Goal: Task Accomplishment & Management: Complete application form

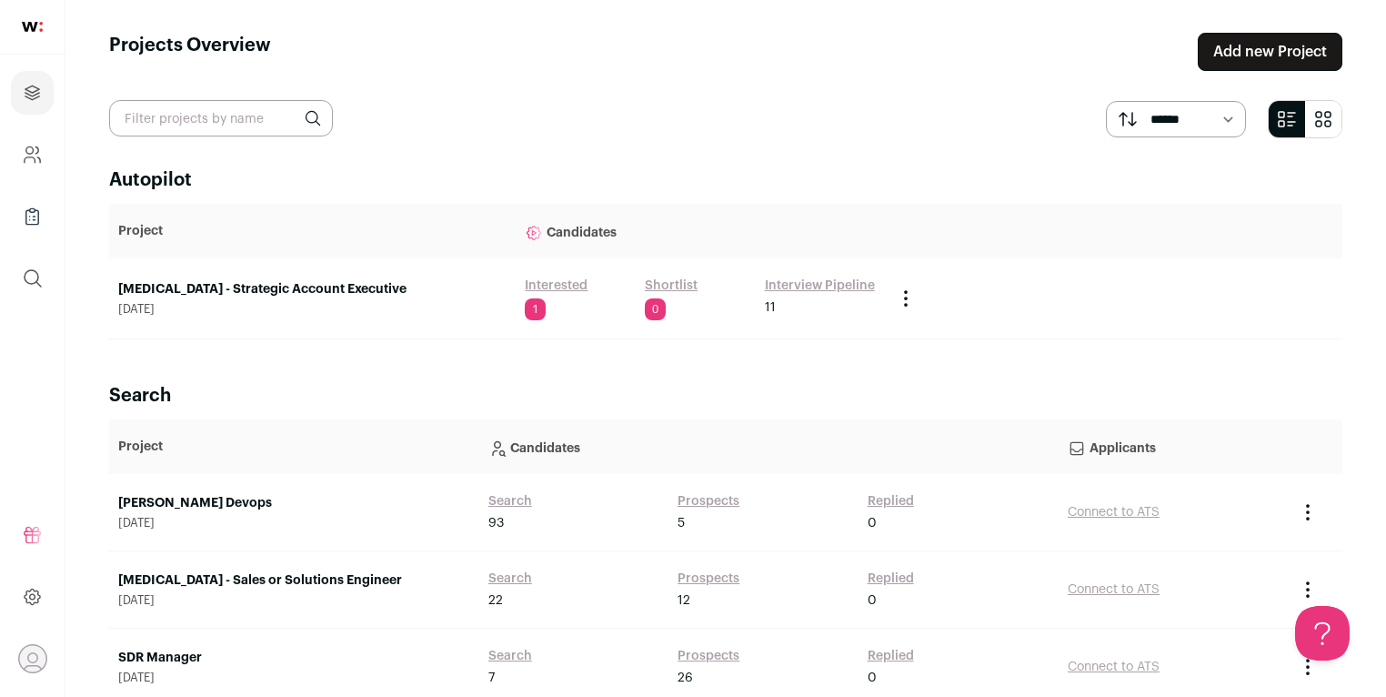
click at [1285, 61] on link "Add new Project" at bounding box center [1270, 52] width 145 height 38
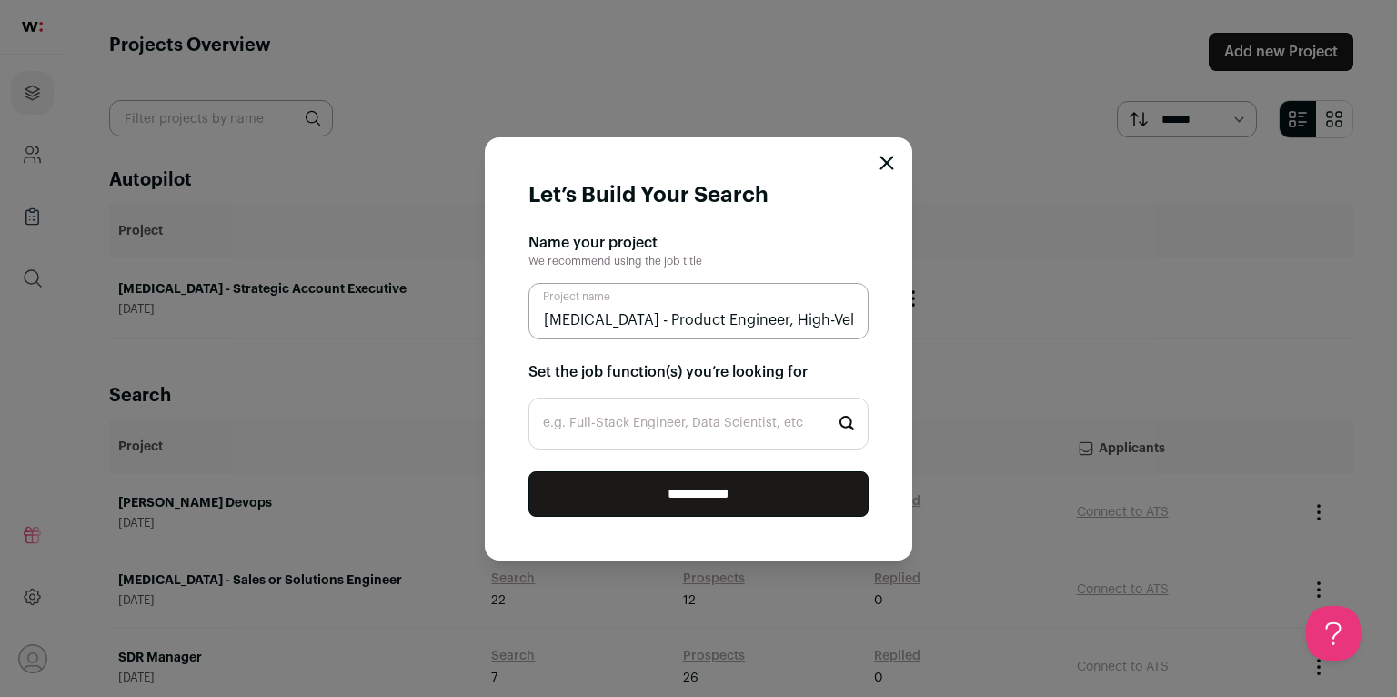
type input "[MEDICAL_DATA] - Product Engineer, High-Velocity"
click at [665, 440] on input "e.g. Full-Stack Engineer, Data Scientist, etc" at bounding box center [699, 424] width 340 height 52
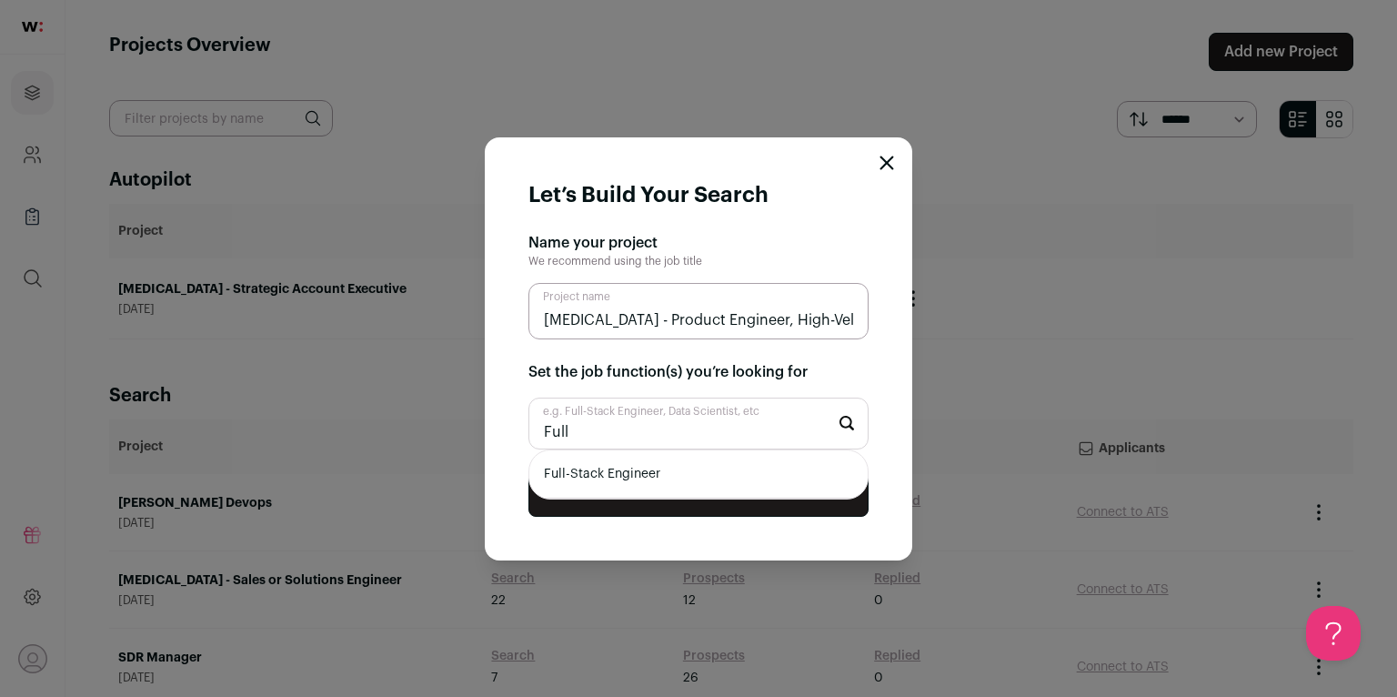
type input "Full"
click at [668, 470] on li "Full-Stack Engineer" at bounding box center [698, 474] width 338 height 48
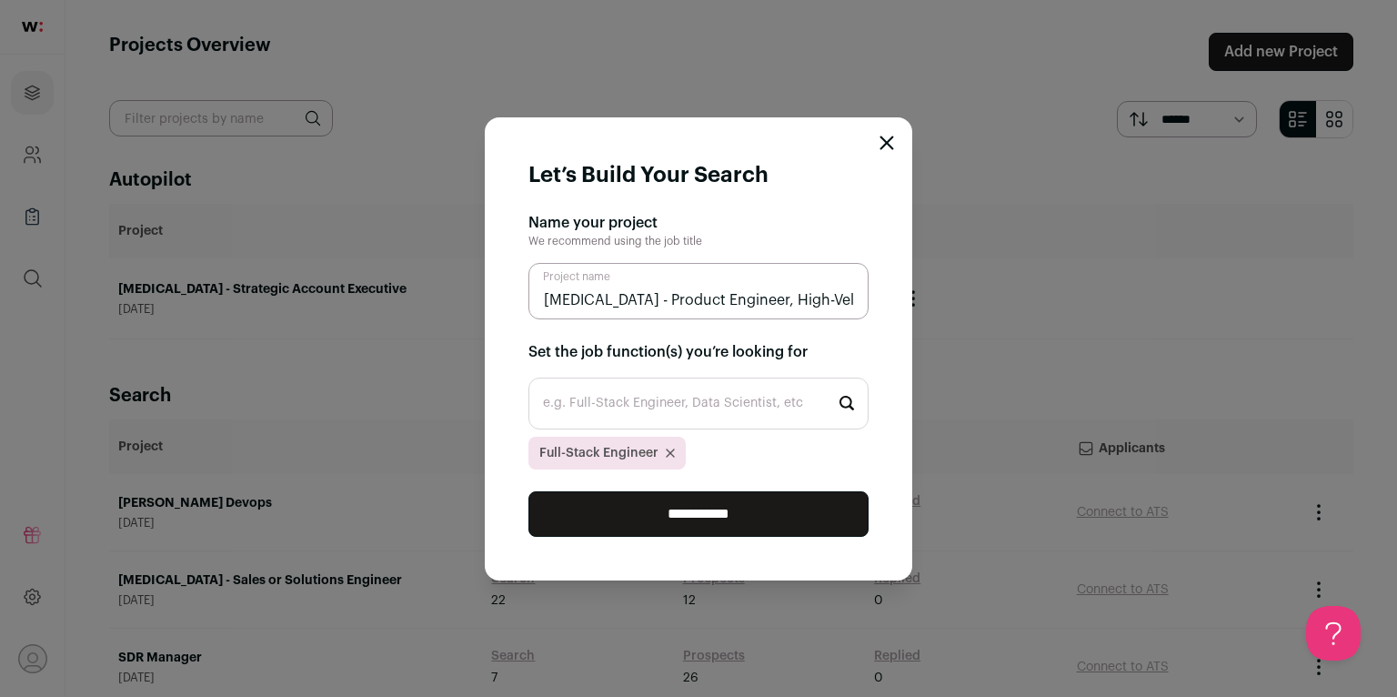
click at [730, 507] on input "**********" at bounding box center [699, 513] width 340 height 45
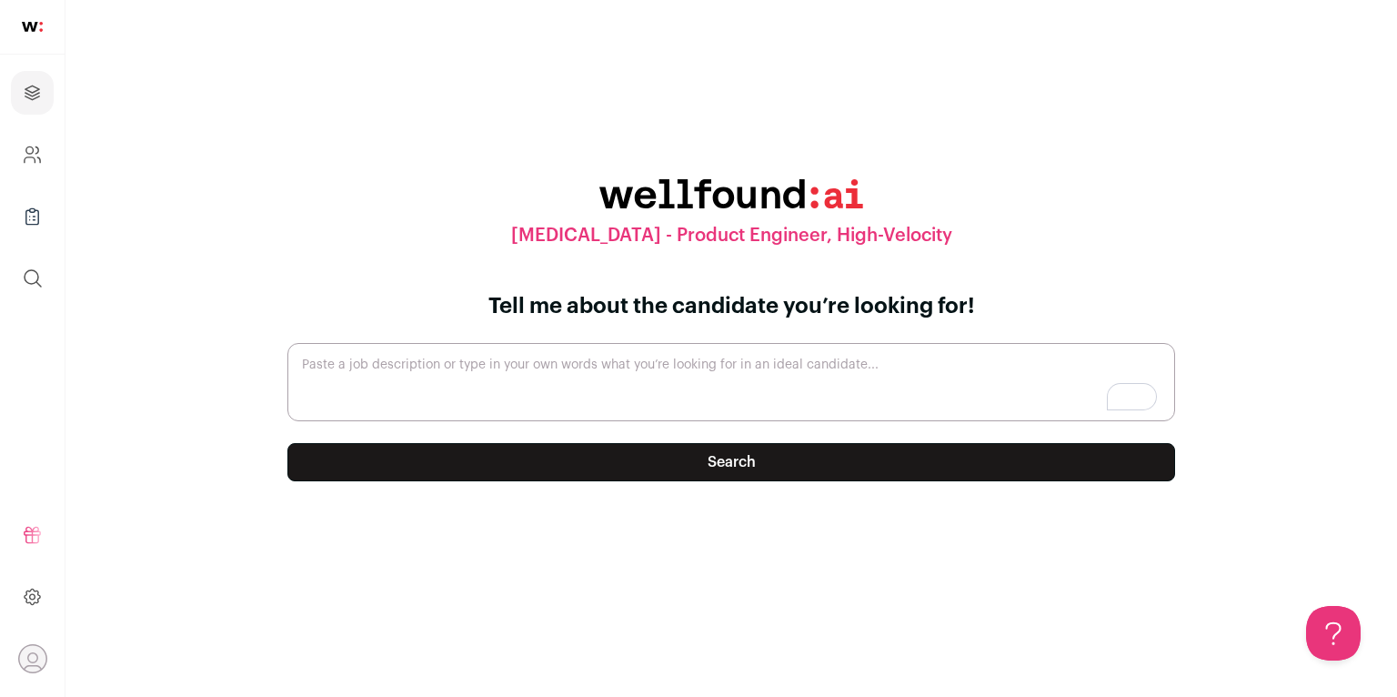
click at [797, 465] on button "Search" at bounding box center [731, 462] width 888 height 38
click at [773, 398] on textarea "Paste a job description or type in your own words what you’re looking for in an…" at bounding box center [731, 382] width 888 height 78
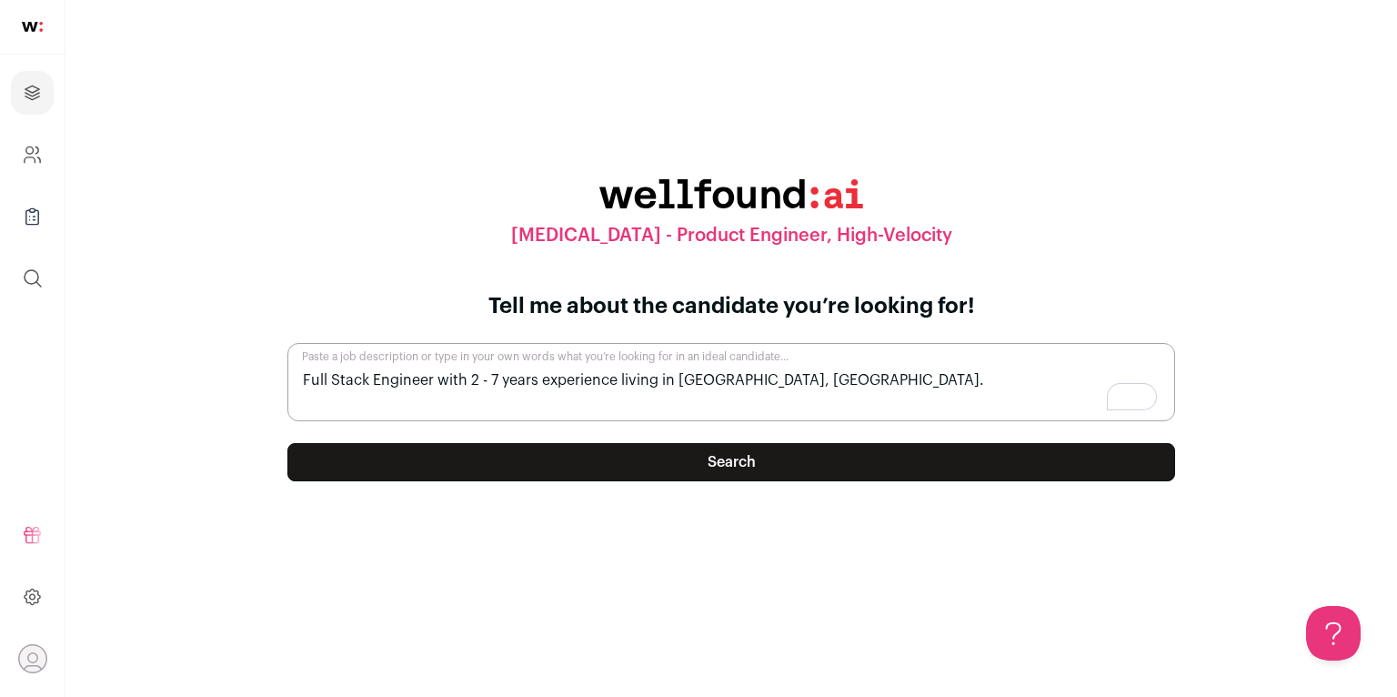
type textarea "Full Stack Engineer with 2 - 7 years experience living in [GEOGRAPHIC_DATA], [G…"
click at [799, 450] on button "Search" at bounding box center [731, 462] width 888 height 38
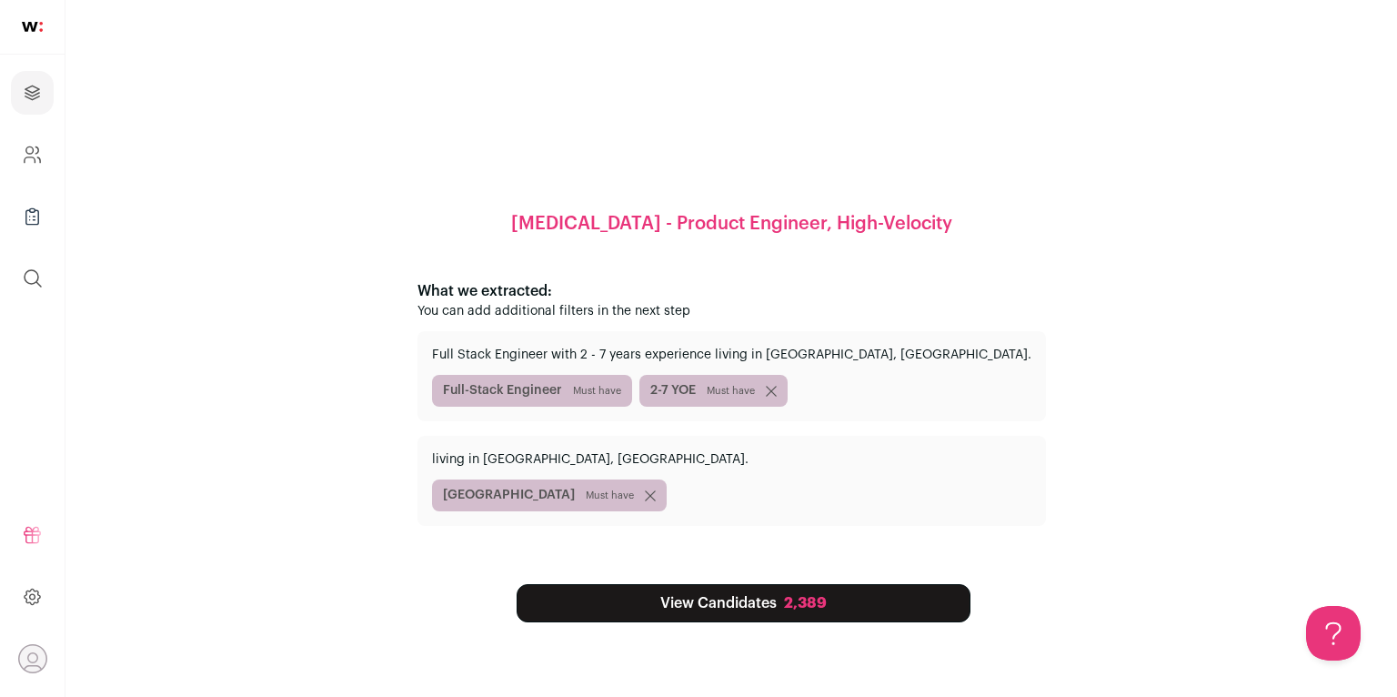
click at [831, 593] on link "View Candidates 2,389" at bounding box center [744, 603] width 454 height 38
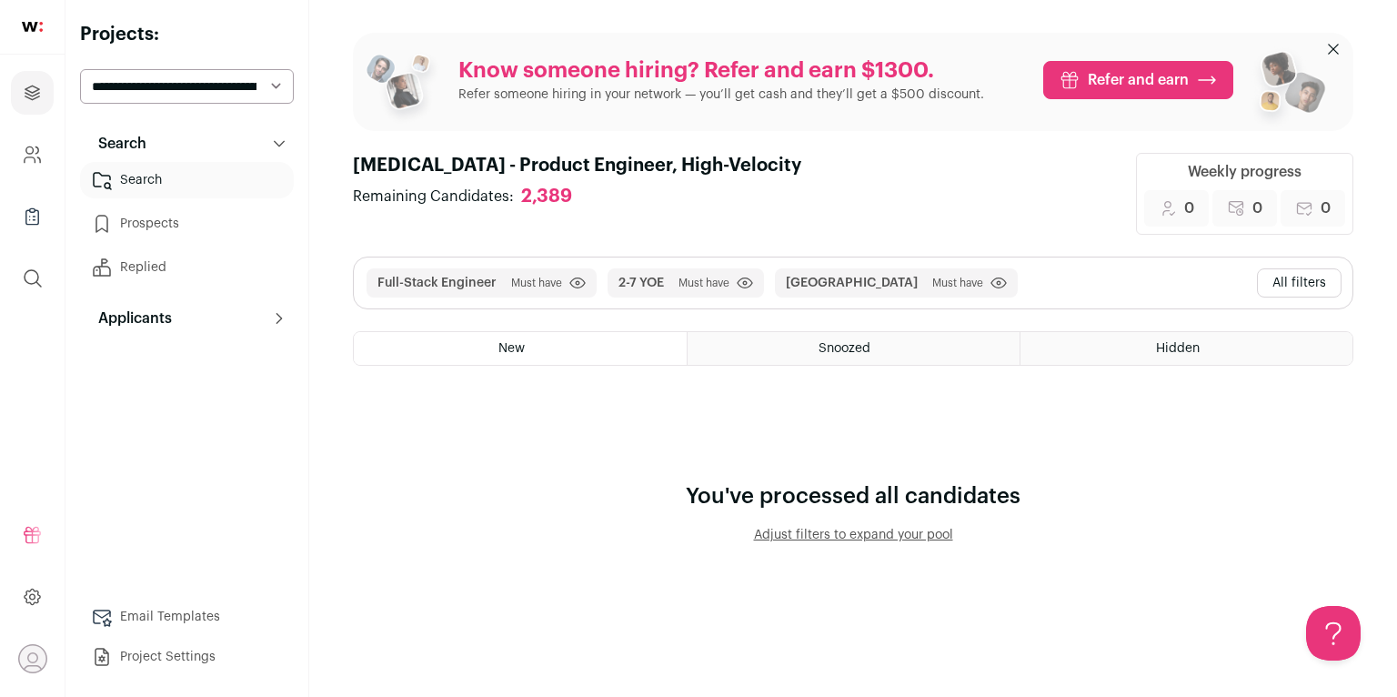
click at [1297, 287] on button "All filters" at bounding box center [1299, 282] width 85 height 29
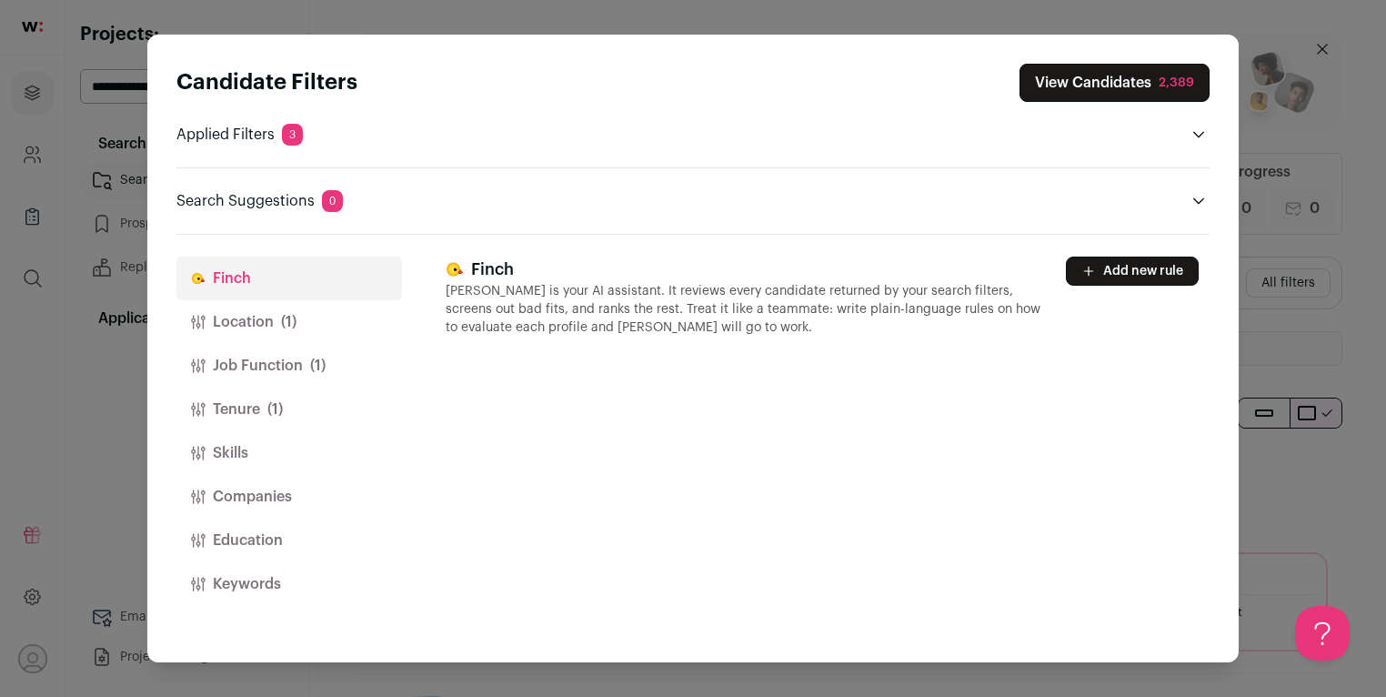
click at [307, 329] on button "Location (1)" at bounding box center [289, 322] width 226 height 44
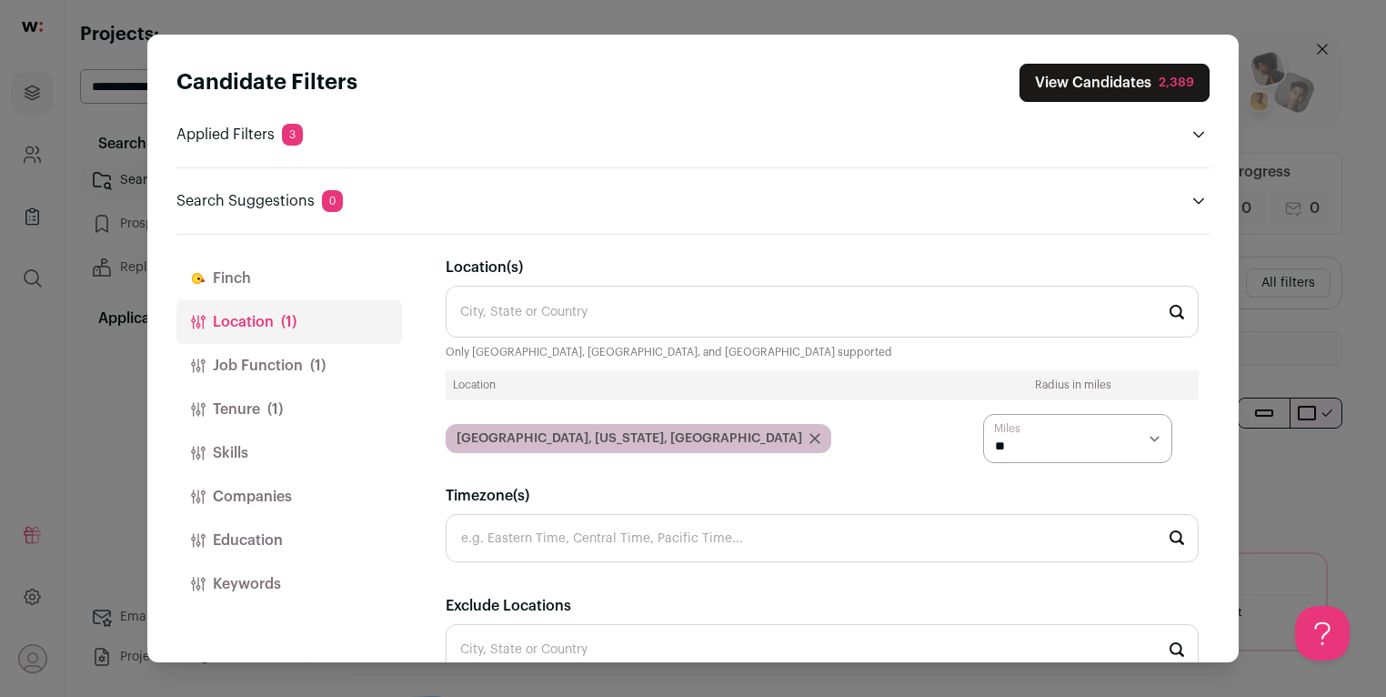
click at [1019, 440] on select "* ** ** **" at bounding box center [1077, 438] width 189 height 49
select select "****"
click at [983, 414] on select "* ** ** **" at bounding box center [1077, 438] width 189 height 49
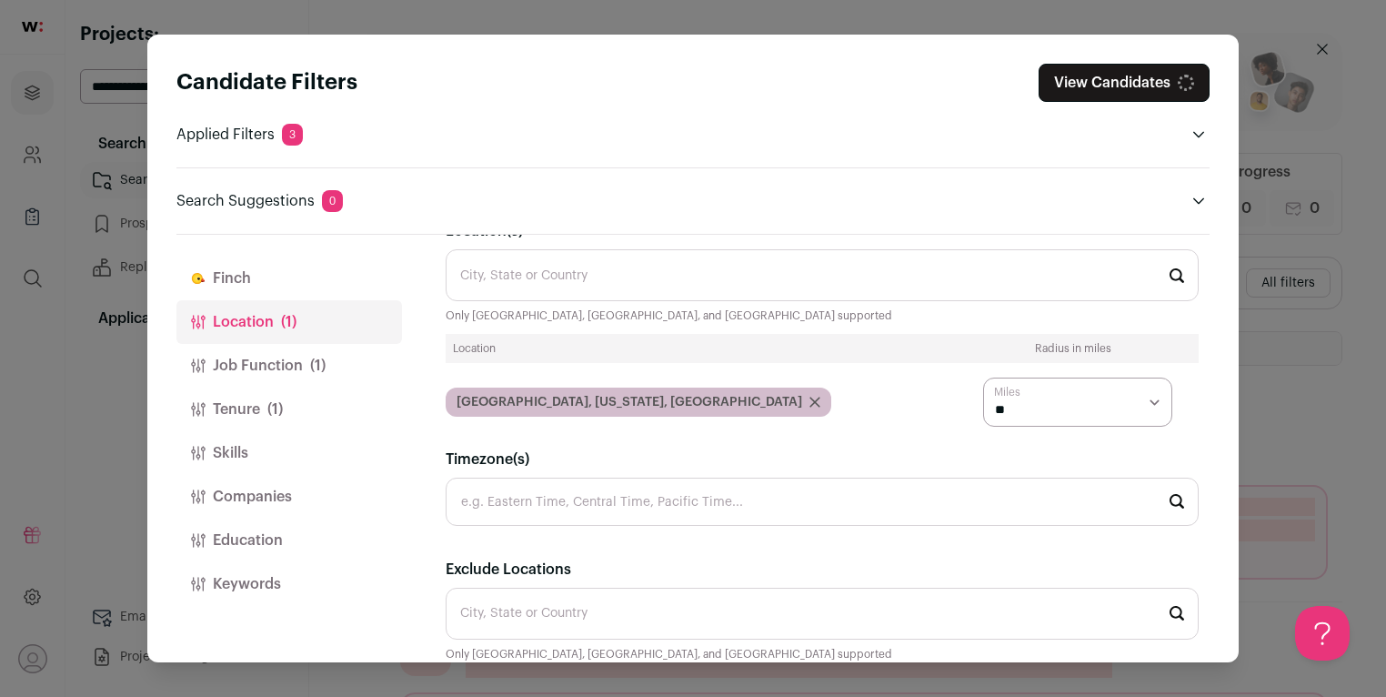
scroll to position [88, 0]
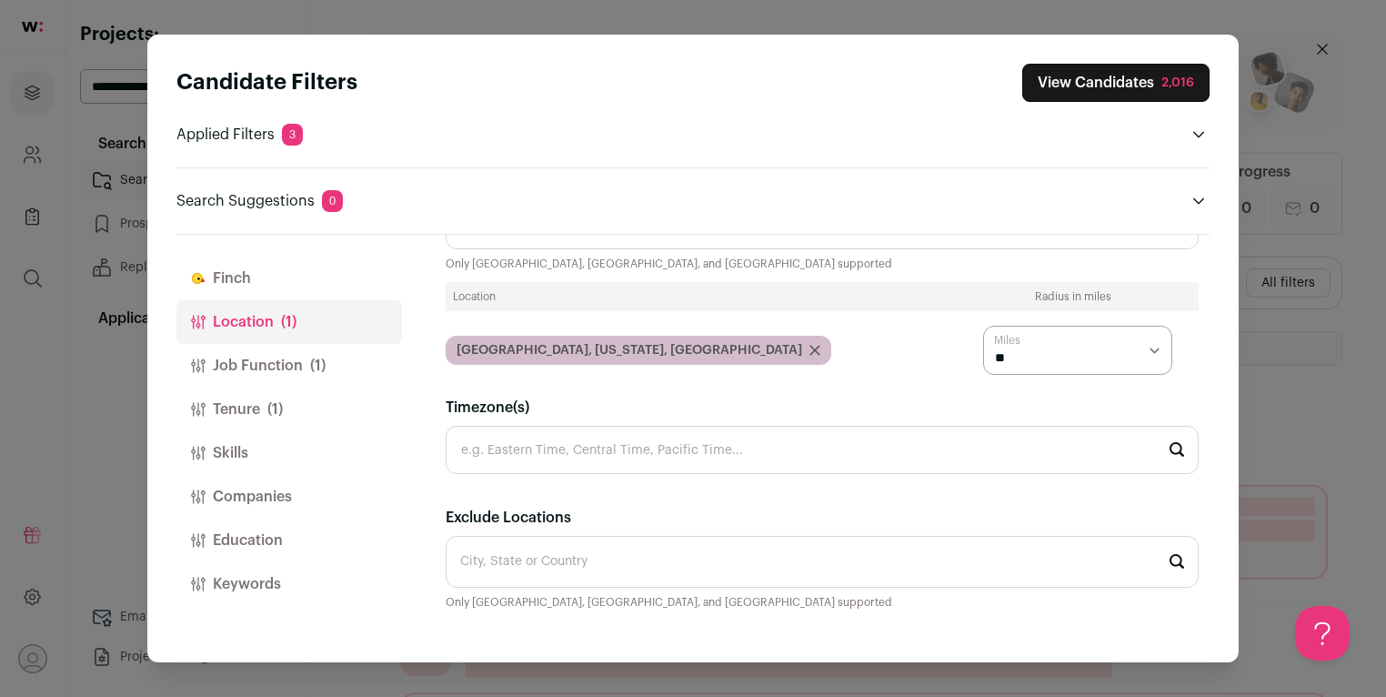
click at [289, 367] on button "Job Function (1)" at bounding box center [289, 366] width 226 height 44
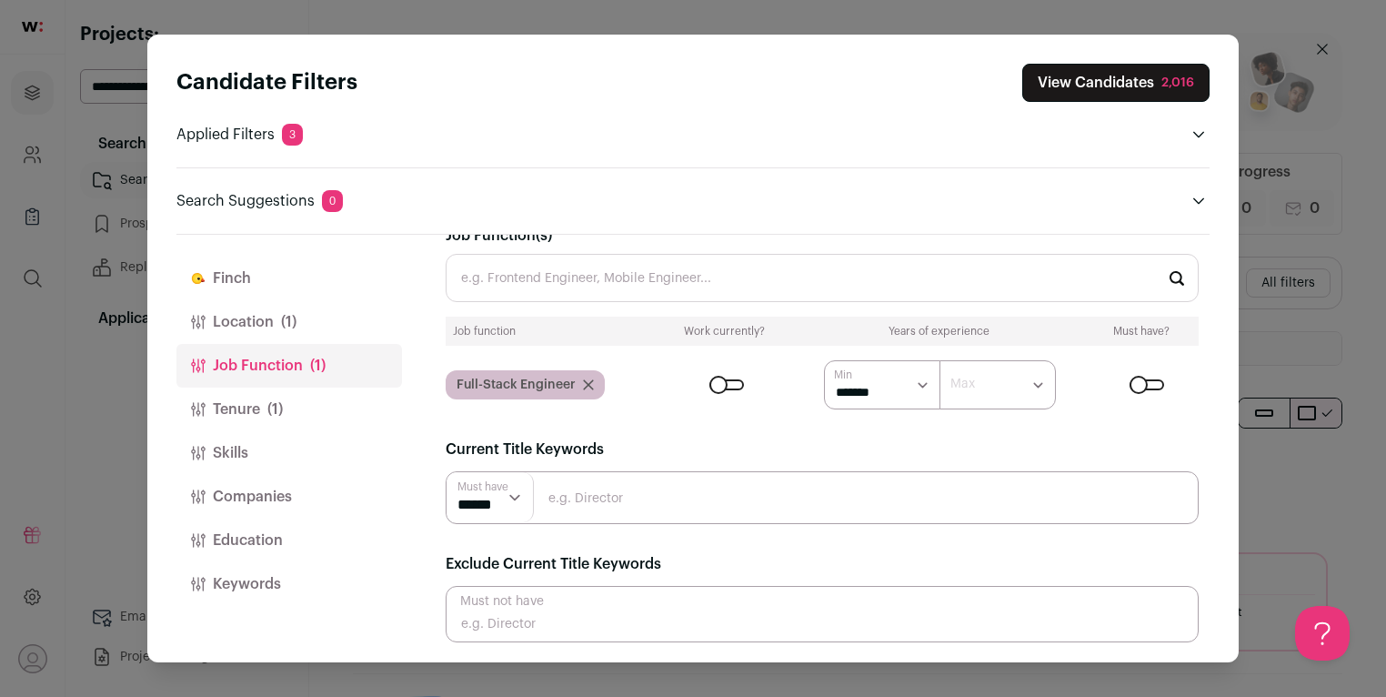
scroll to position [0, 0]
click at [305, 329] on button "Location (1)" at bounding box center [289, 322] width 226 height 44
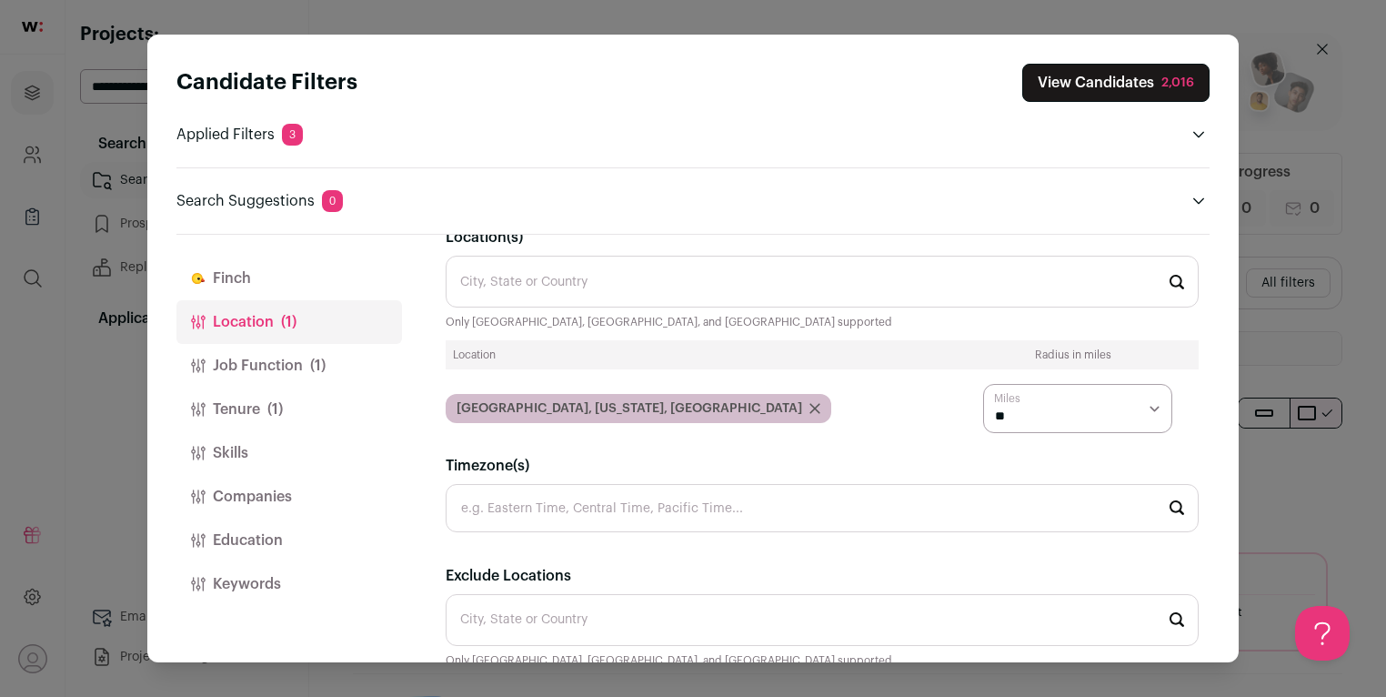
scroll to position [29, 0]
click at [623, 295] on input "Location(s)" at bounding box center [822, 283] width 753 height 52
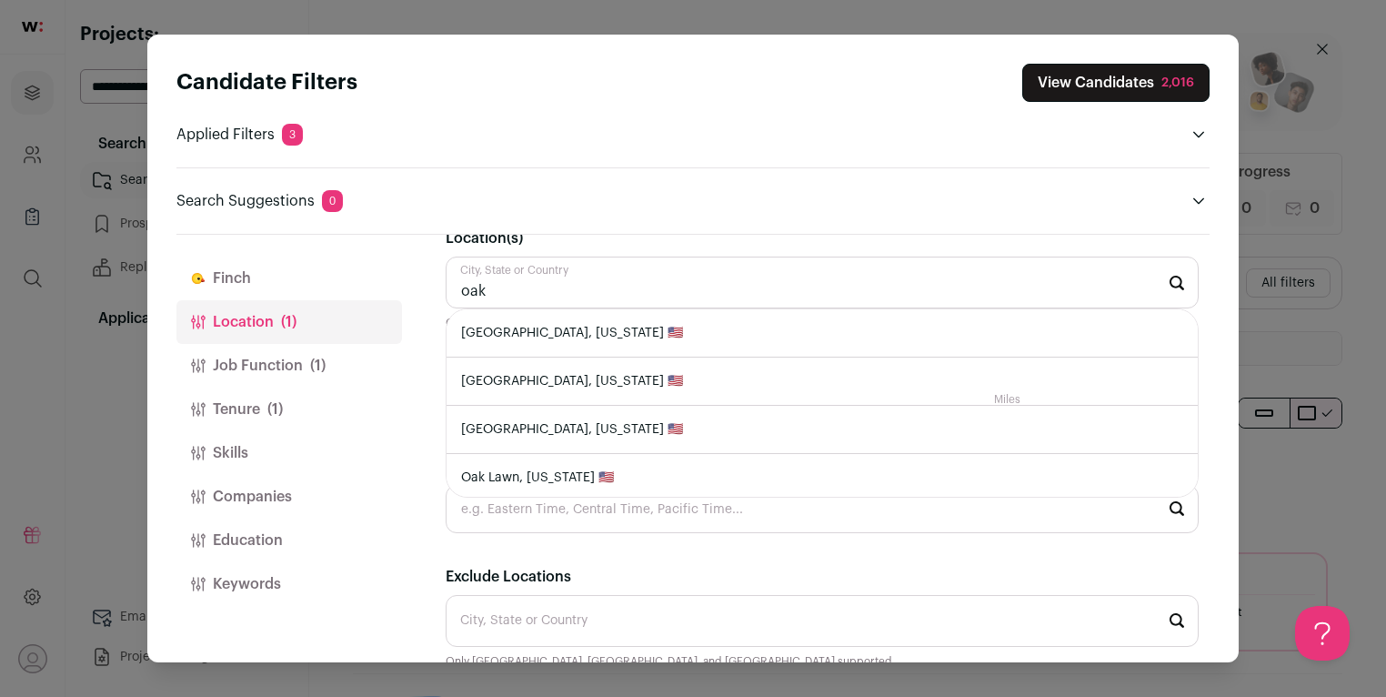
click at [630, 327] on li "[GEOGRAPHIC_DATA], [US_STATE] 🇺🇸" at bounding box center [822, 333] width 751 height 48
type input "[GEOGRAPHIC_DATA], [US_STATE] 🇺🇸"
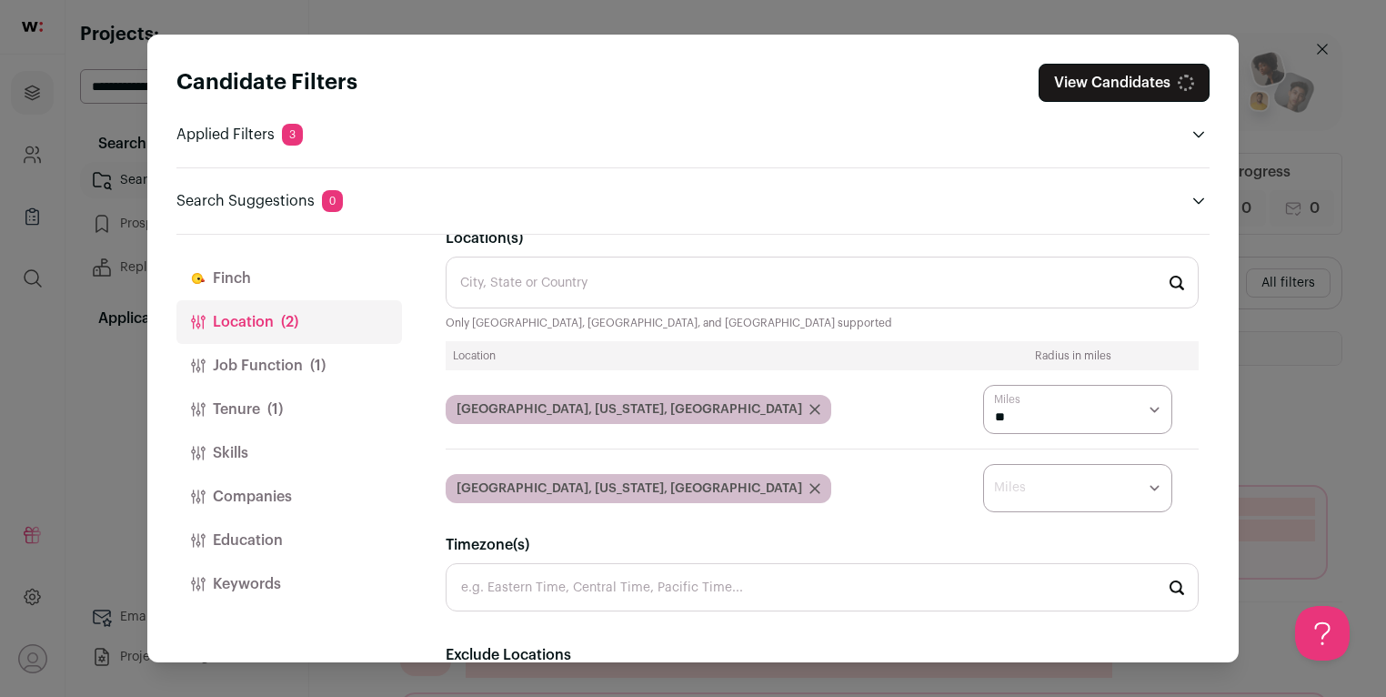
scroll to position [0, 0]
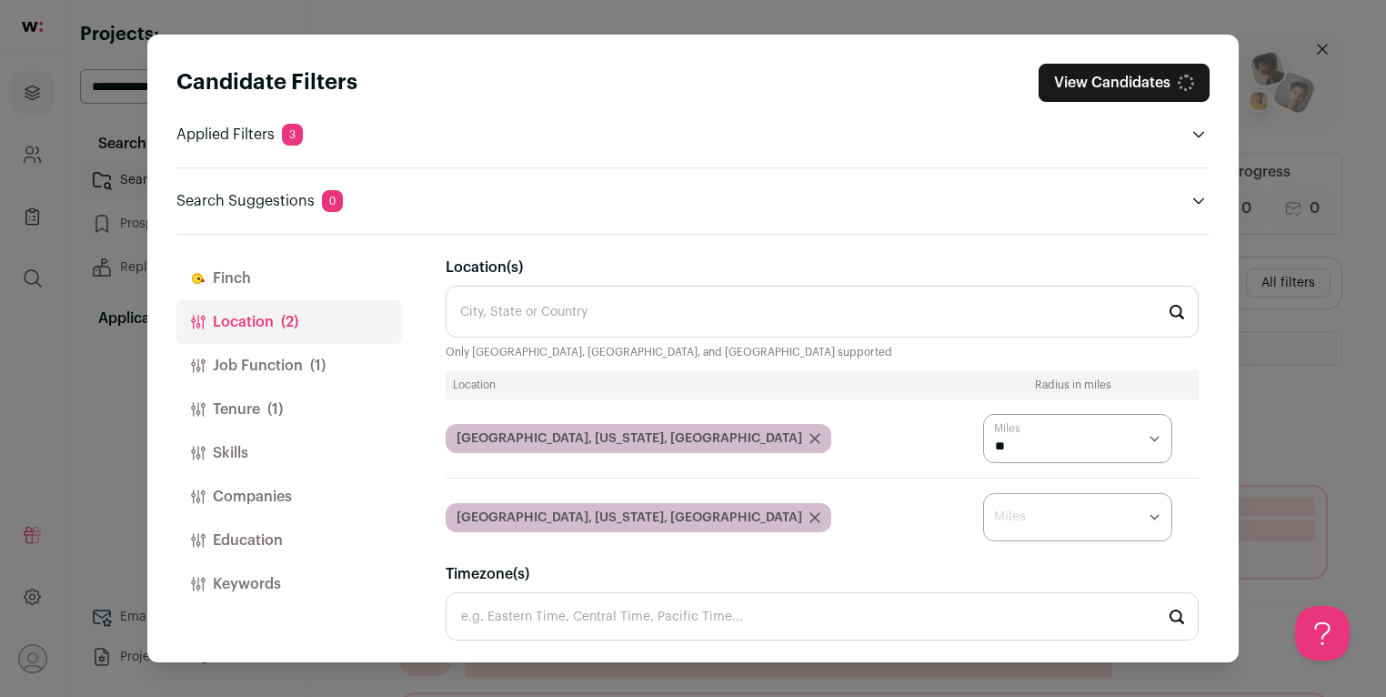
click at [1059, 506] on select "* ** ** **" at bounding box center [1077, 517] width 189 height 49
select select "***"
click at [983, 493] on select "* ** ** **" at bounding box center [1077, 517] width 189 height 49
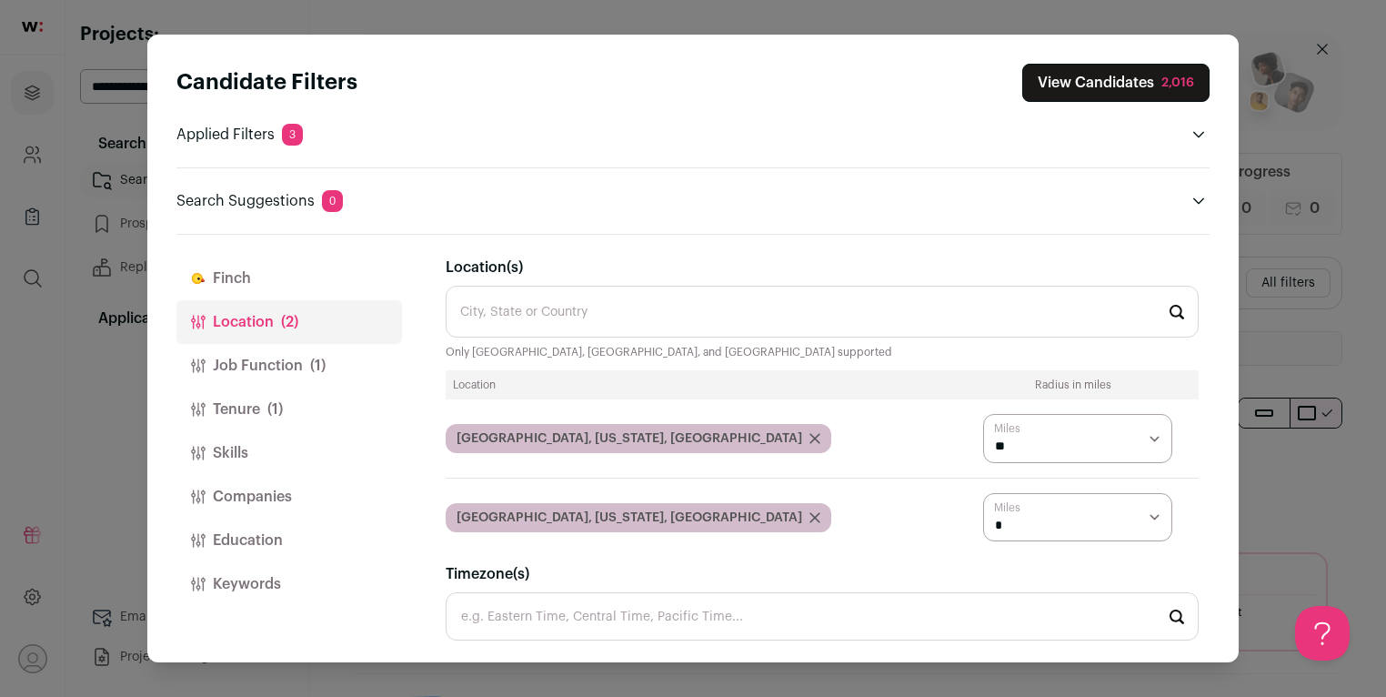
click at [345, 360] on button "Job Function (1)" at bounding box center [289, 366] width 226 height 44
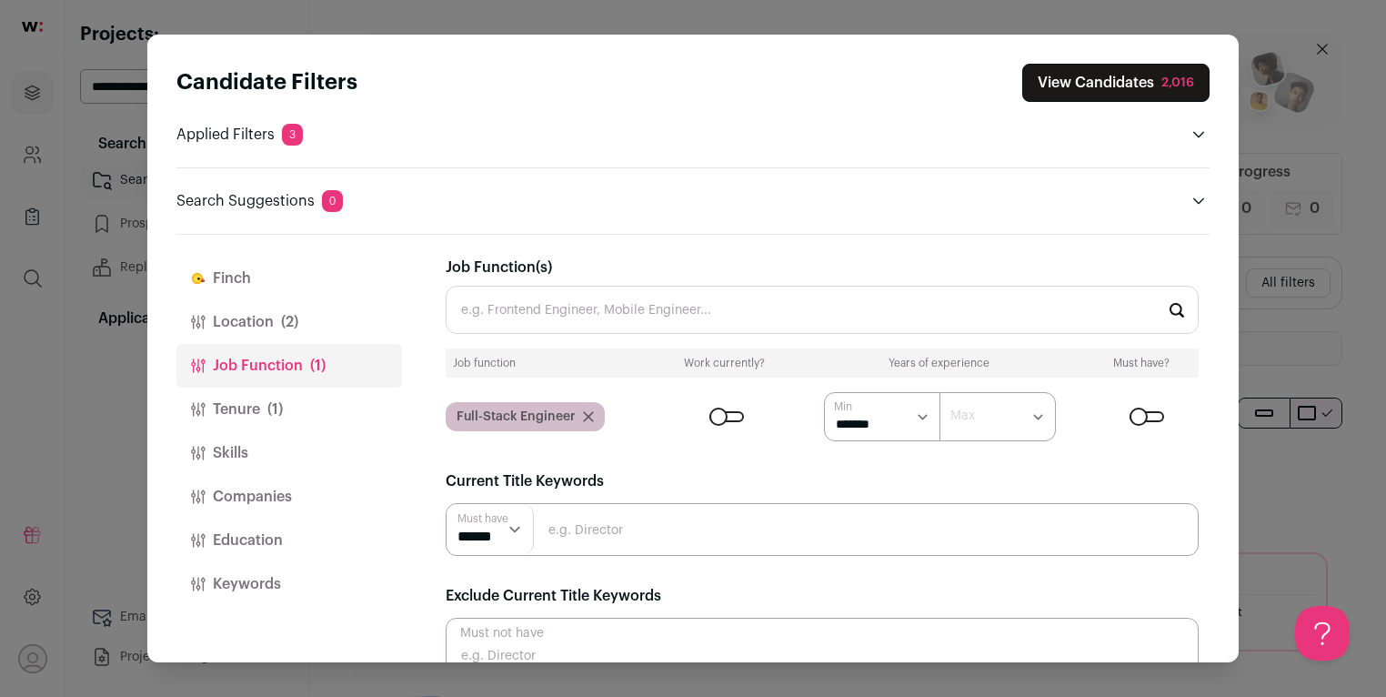
click at [970, 424] on select "******* ******* ******* ******* ******* ******* ******* ******** ******** *****…" at bounding box center [998, 416] width 116 height 49
select select "*"
click at [940, 392] on select "******* ******* ******* ******* ******* ******* ******* ******** ******** *****…" at bounding box center [998, 416] width 116 height 49
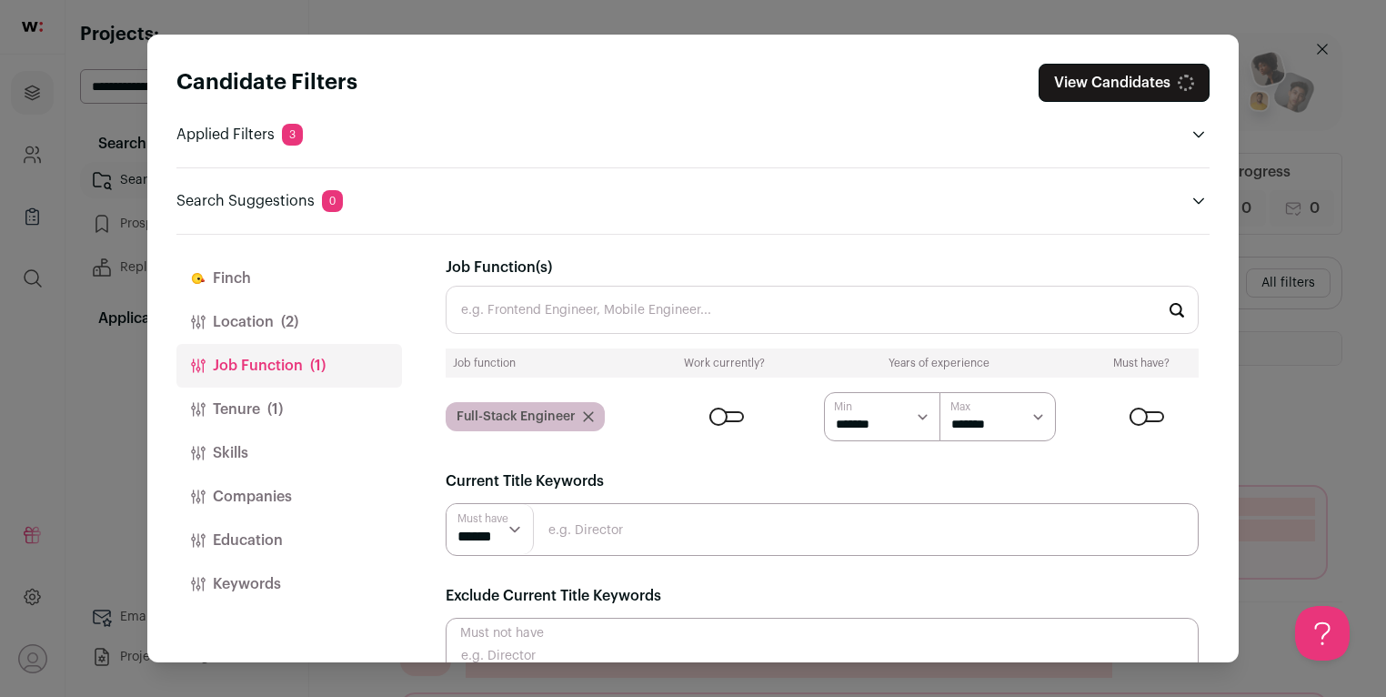
click at [301, 400] on button "Tenure (1)" at bounding box center [289, 410] width 226 height 44
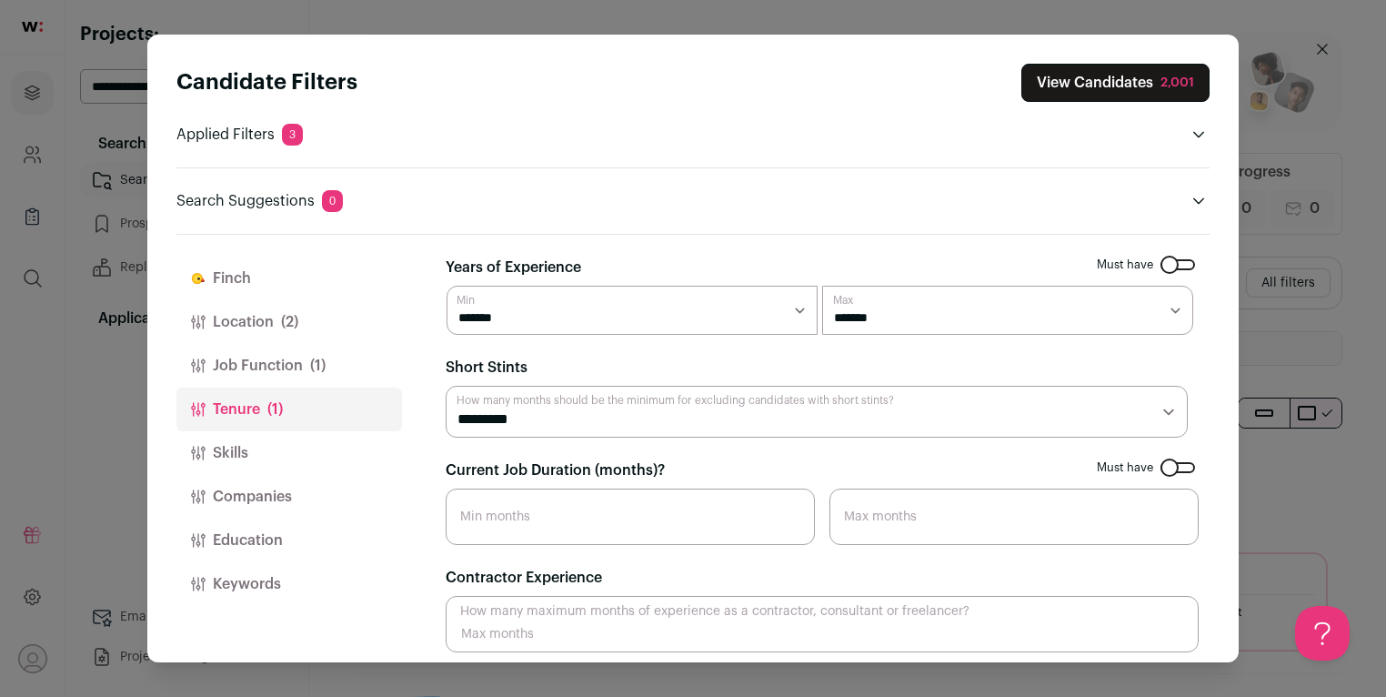
click at [923, 308] on select "******* ******* ******* ******* ******* ******* ******* ******** ******** *****…" at bounding box center [1007, 310] width 371 height 49
select select "*"
click at [822, 286] on select "******* ******* ******* ******* ******* ******* ******* ******** ******** *****…" at bounding box center [1007, 310] width 371 height 49
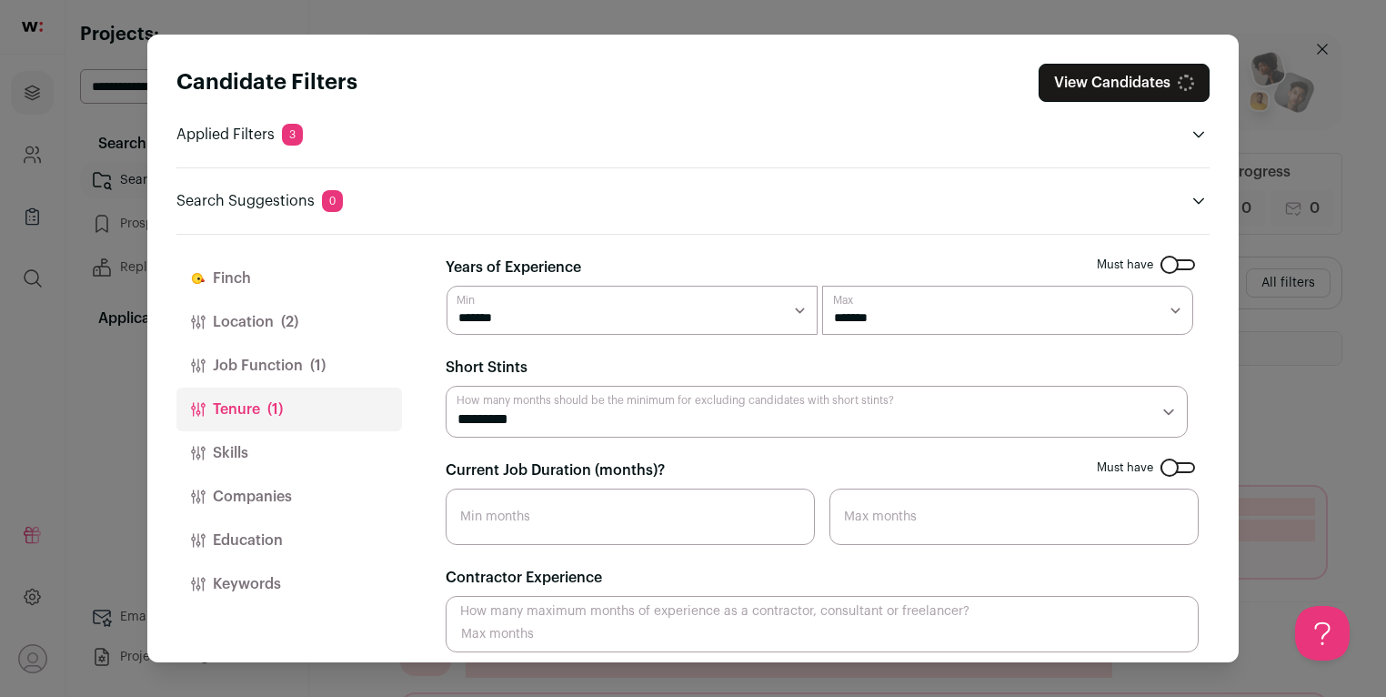
click at [308, 457] on button "Skills" at bounding box center [289, 453] width 226 height 44
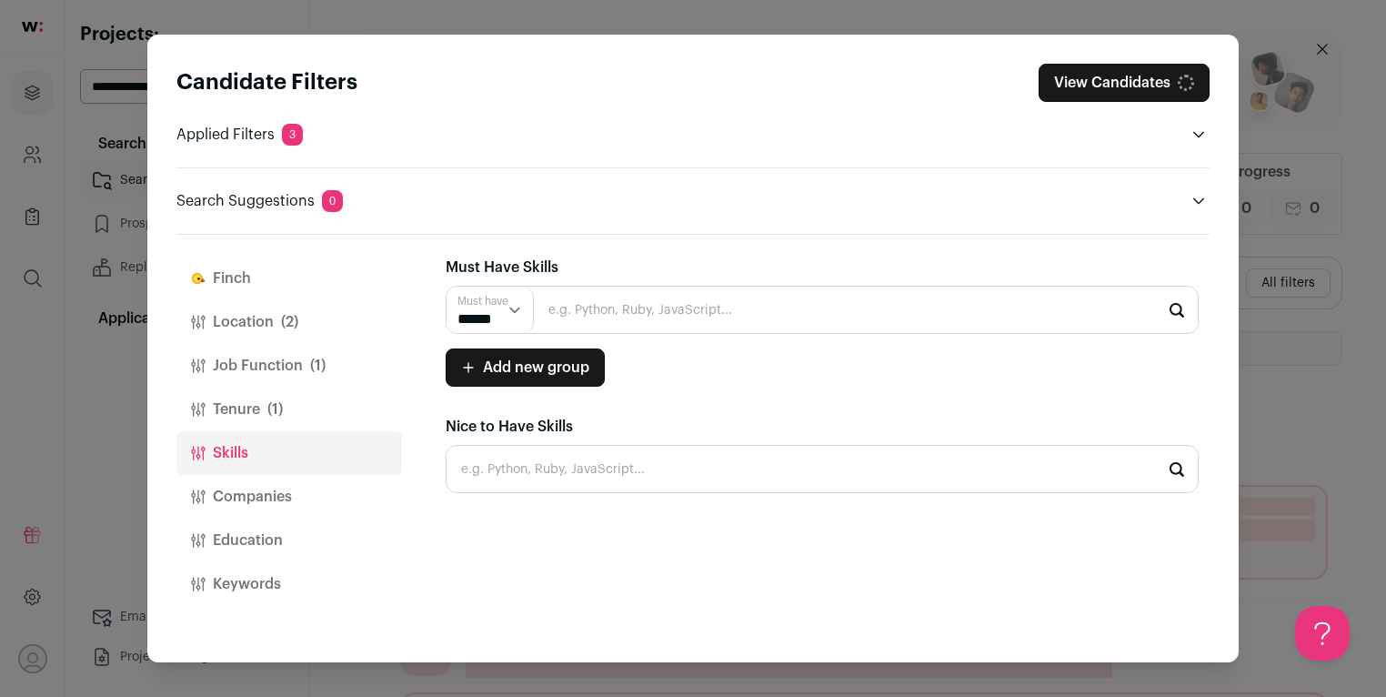
click at [308, 488] on button "Companies" at bounding box center [289, 497] width 226 height 44
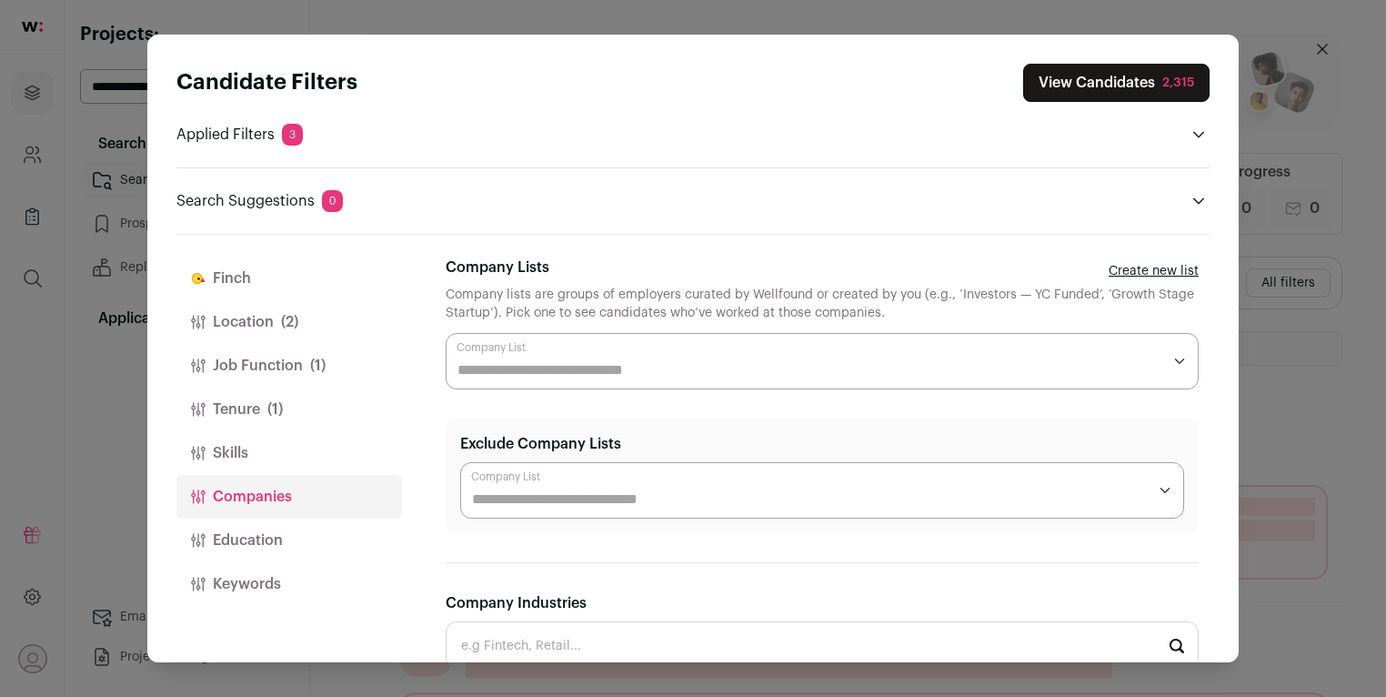
click at [313, 532] on button "Education" at bounding box center [289, 541] width 226 height 44
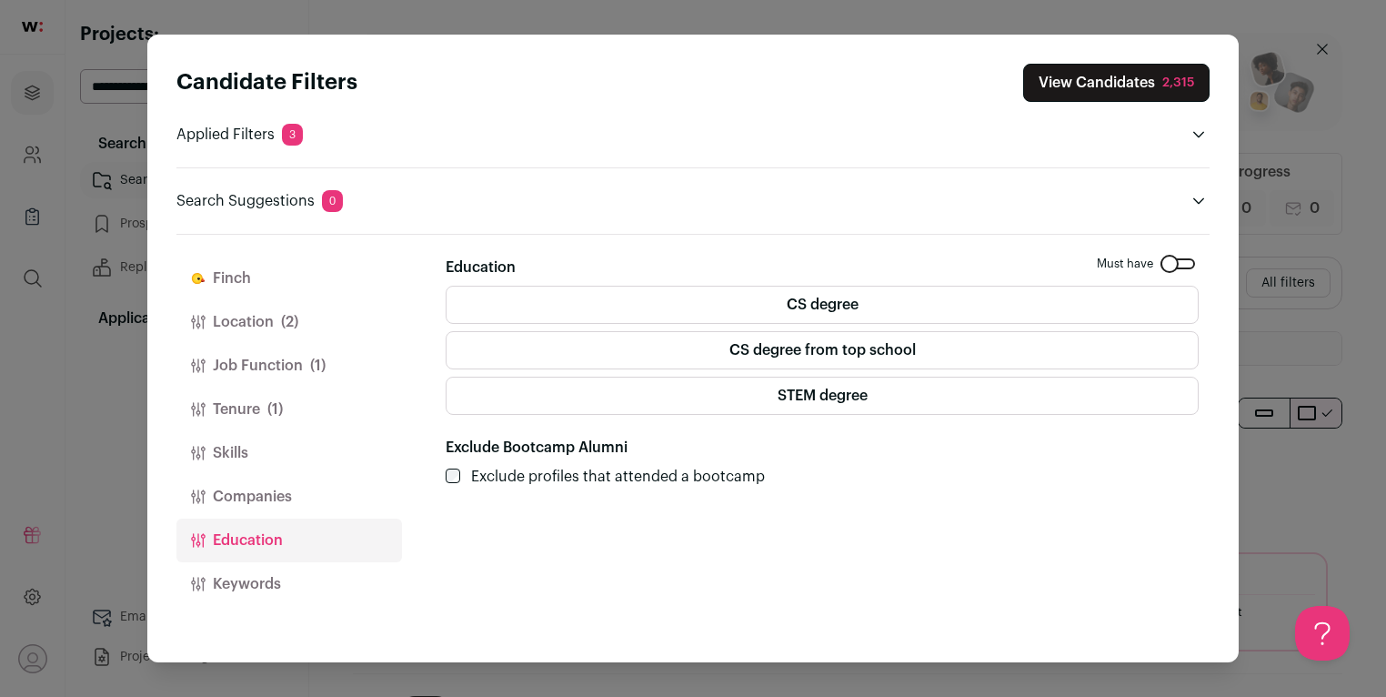
click at [277, 309] on button "Location (2)" at bounding box center [289, 322] width 226 height 44
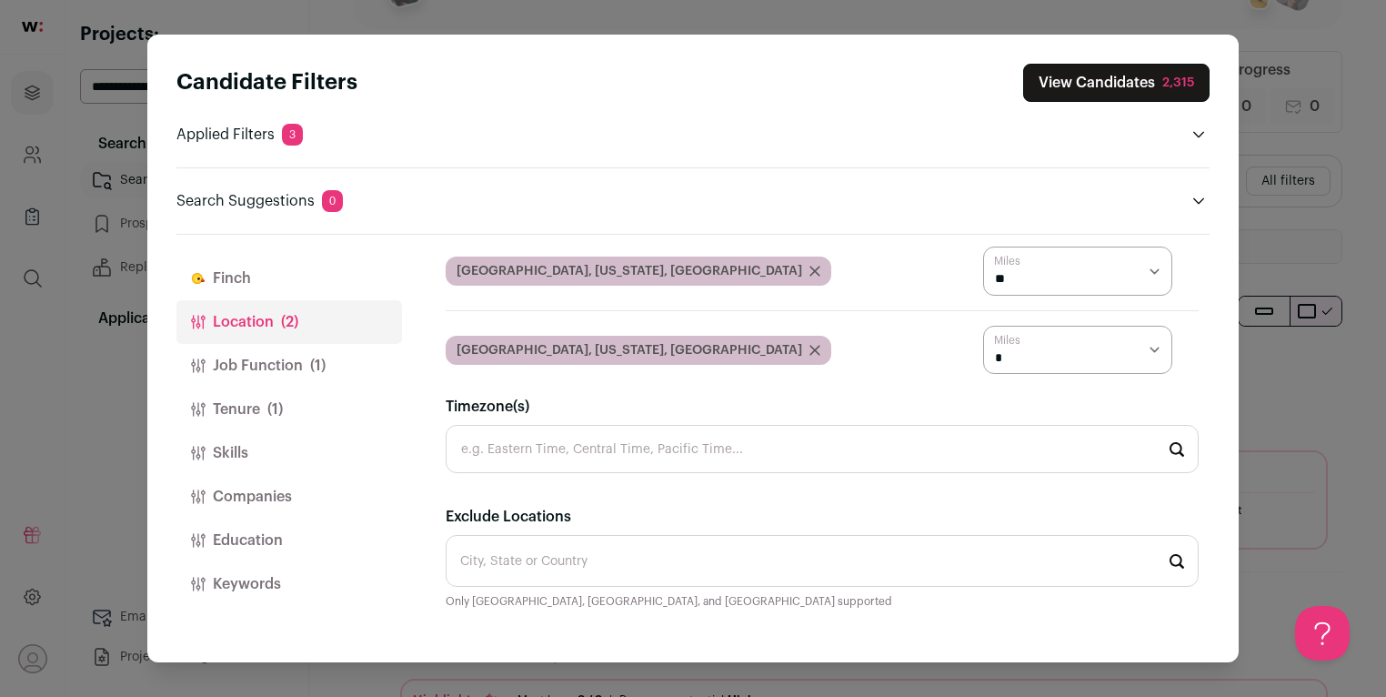
scroll to position [287, 0]
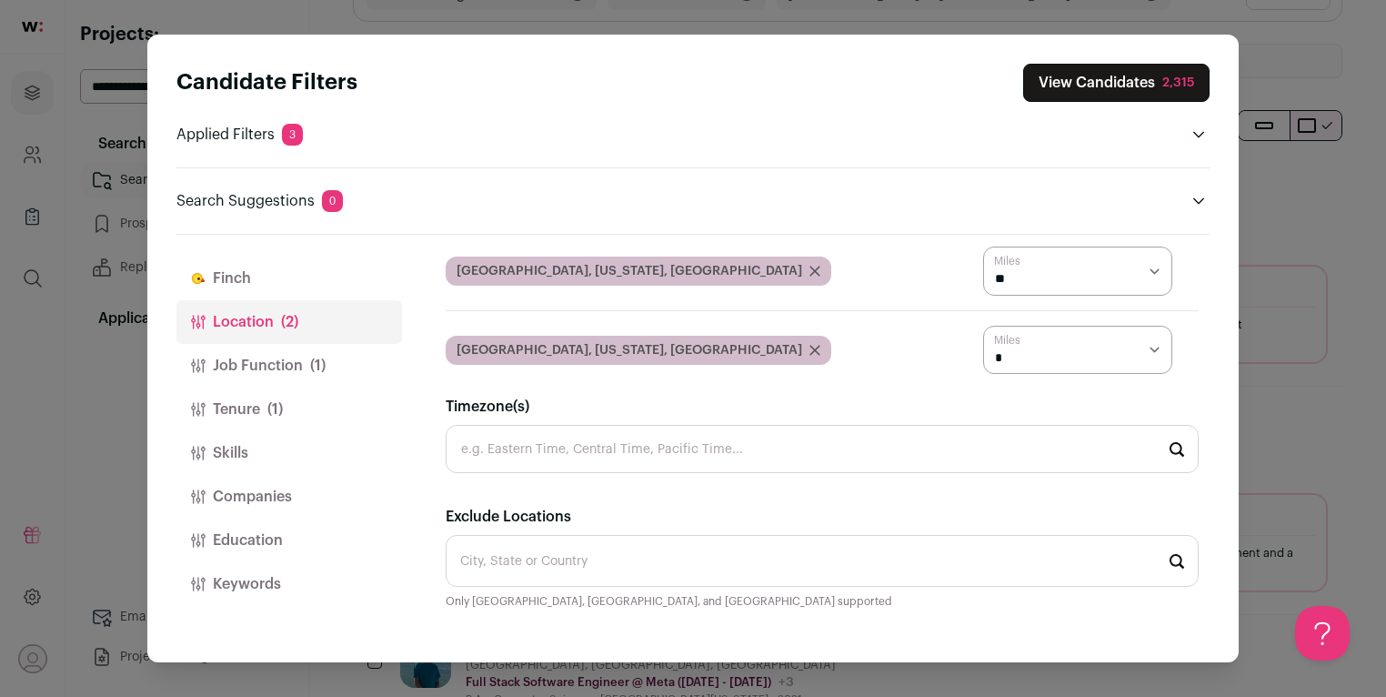
click at [305, 354] on button "Job Function (1)" at bounding box center [289, 366] width 226 height 44
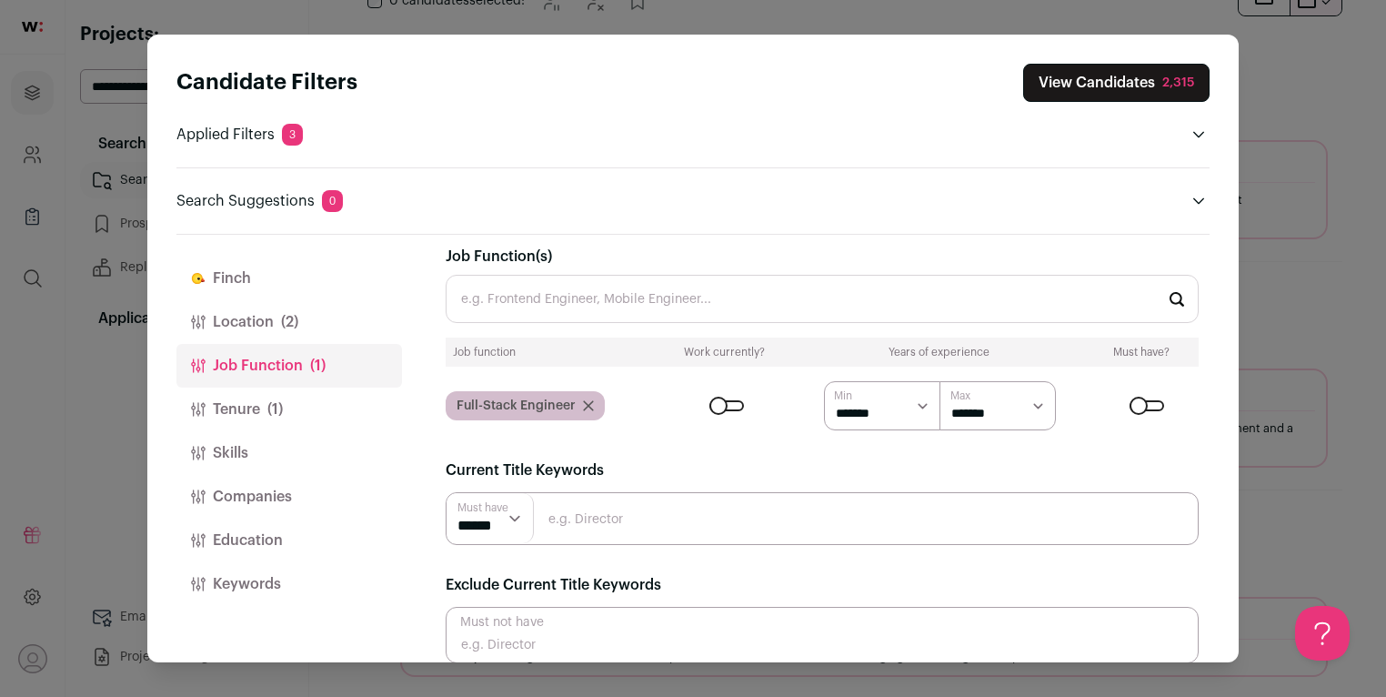
scroll to position [32, 0]
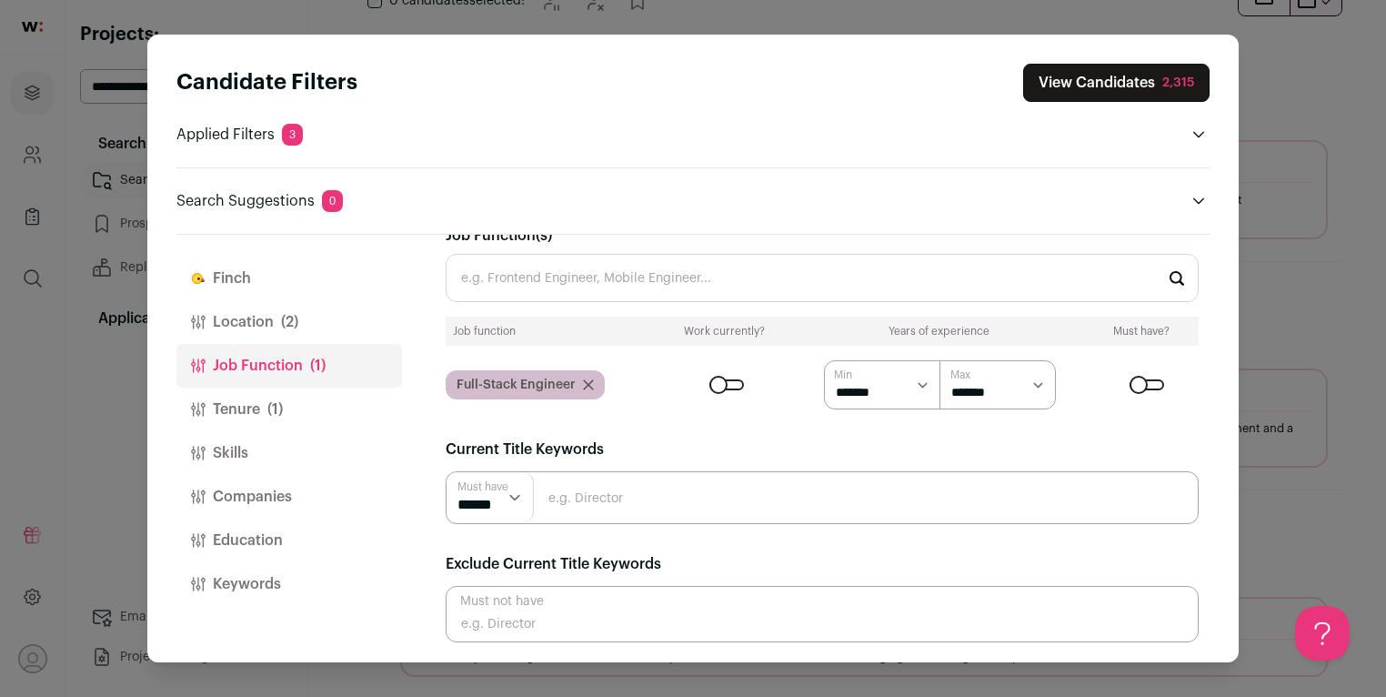
click at [579, 477] on input "Close modal via background" at bounding box center [822, 497] width 753 height 53
type input "Full Stack"
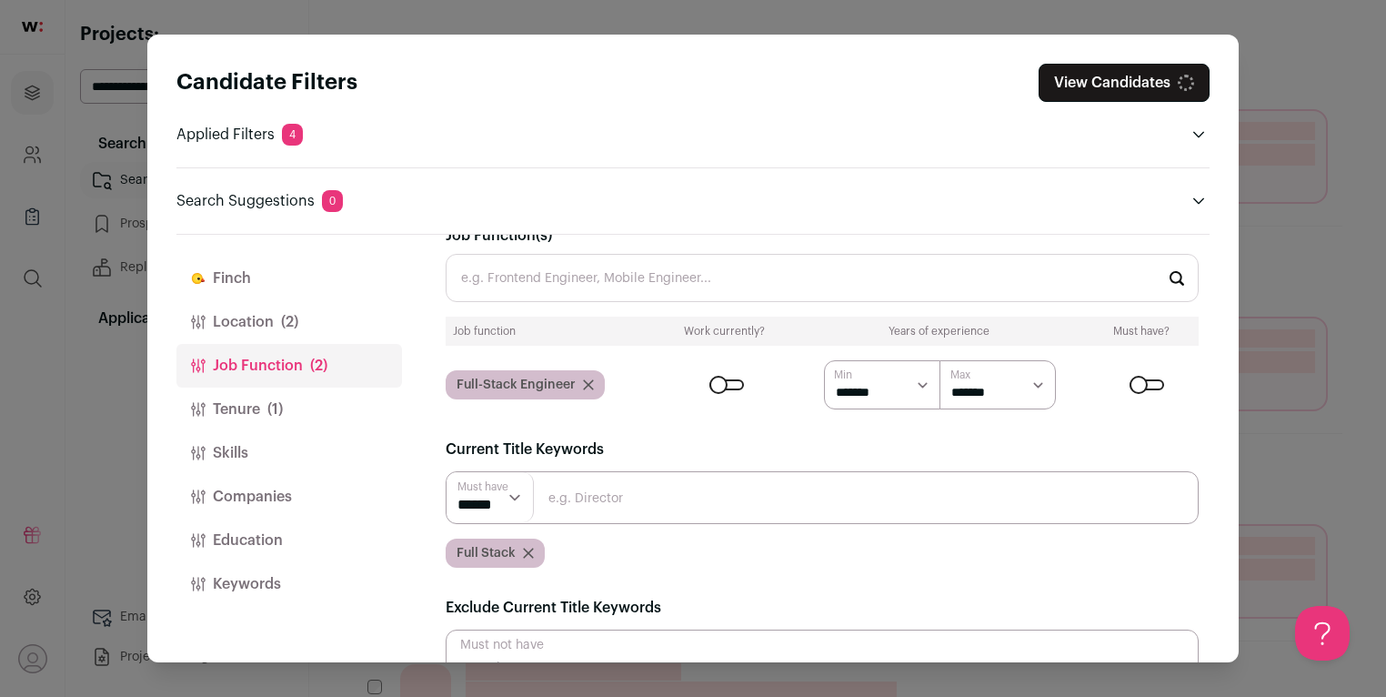
click at [610, 500] on input "Close modal via background" at bounding box center [822, 497] width 753 height 53
type input "Fullstack"
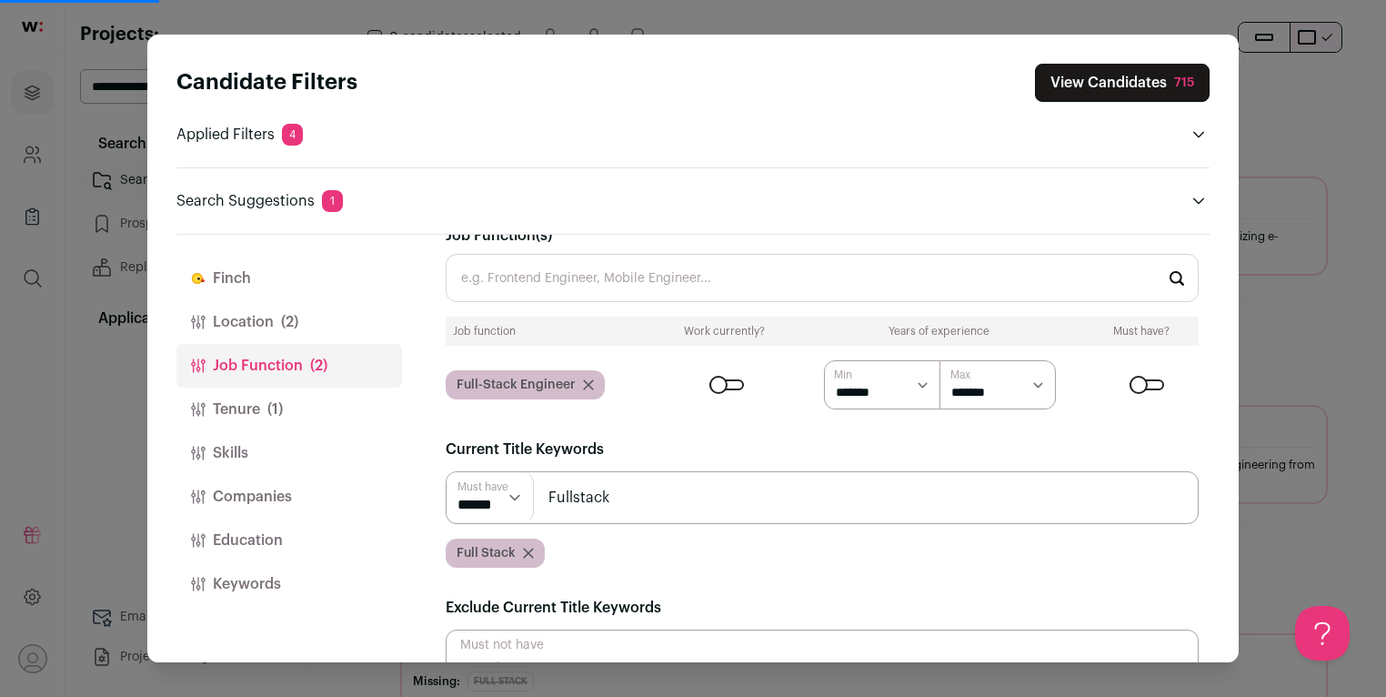
scroll to position [448, 0]
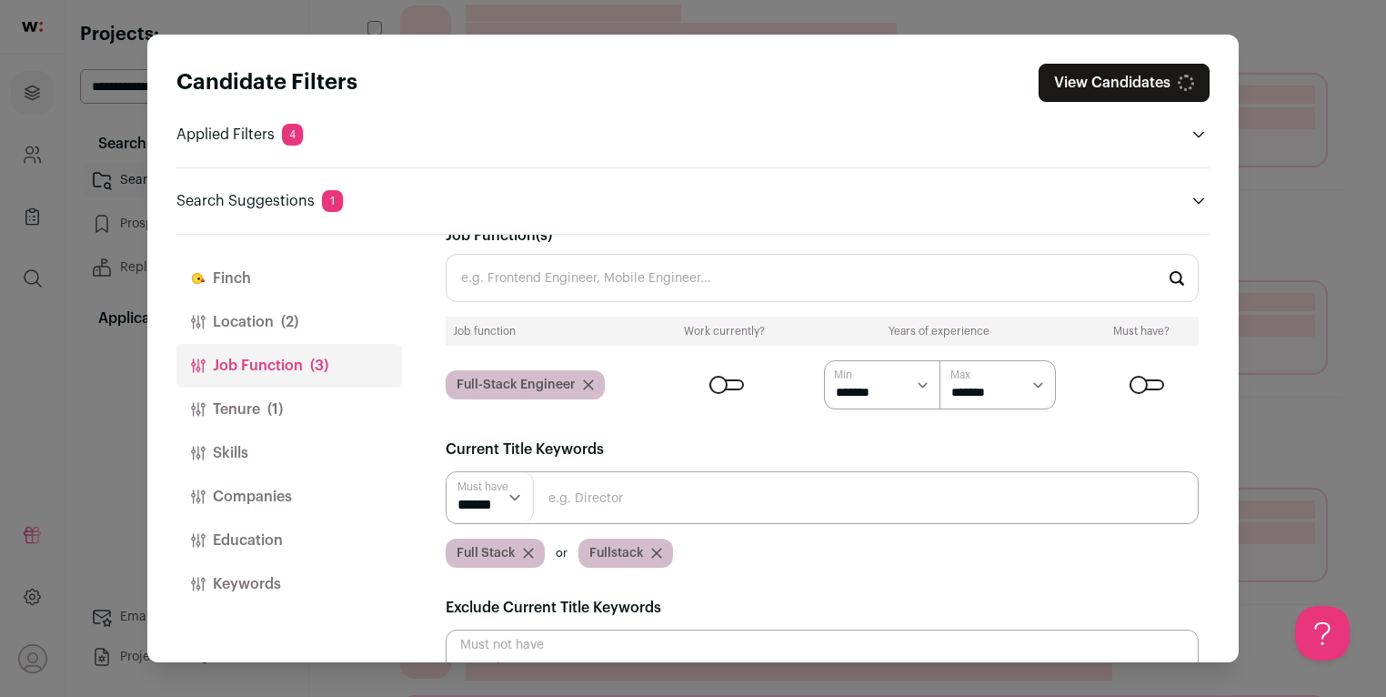
click at [616, 500] on input "Close modal via background" at bounding box center [822, 497] width 753 height 53
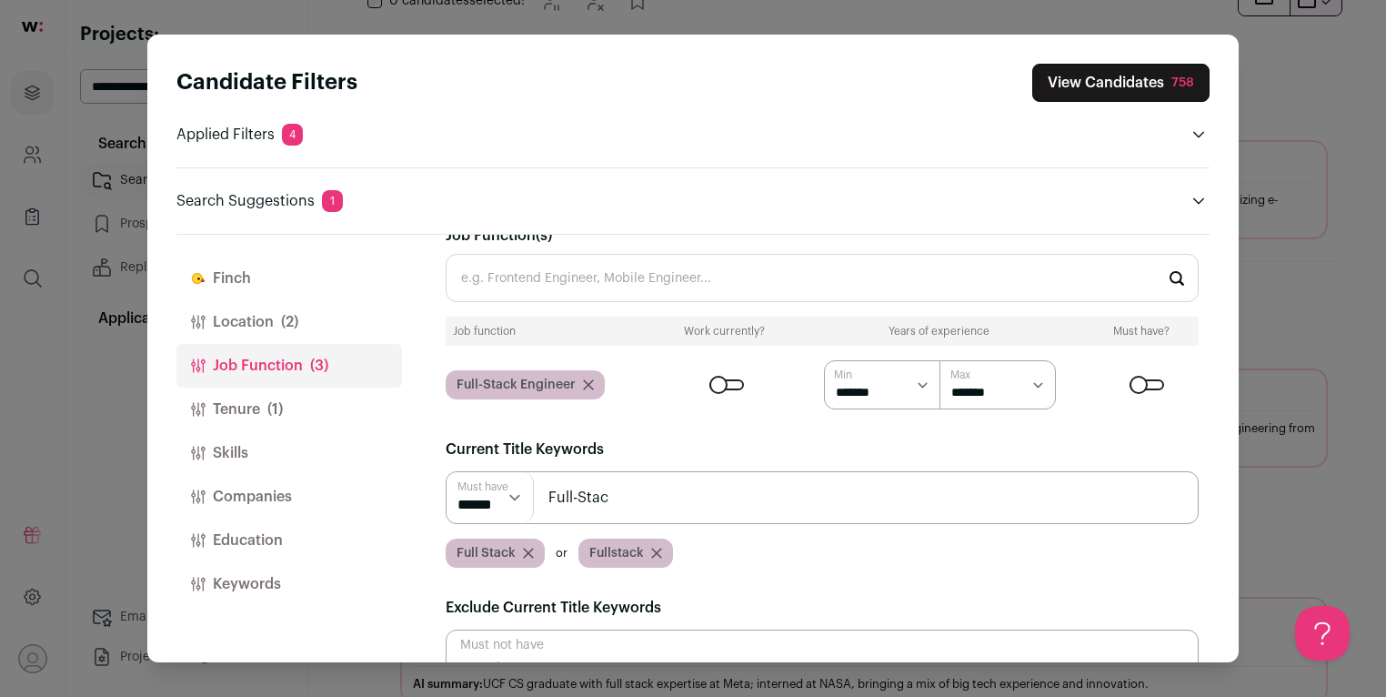
scroll to position [0, 0]
type input "Full-Stack"
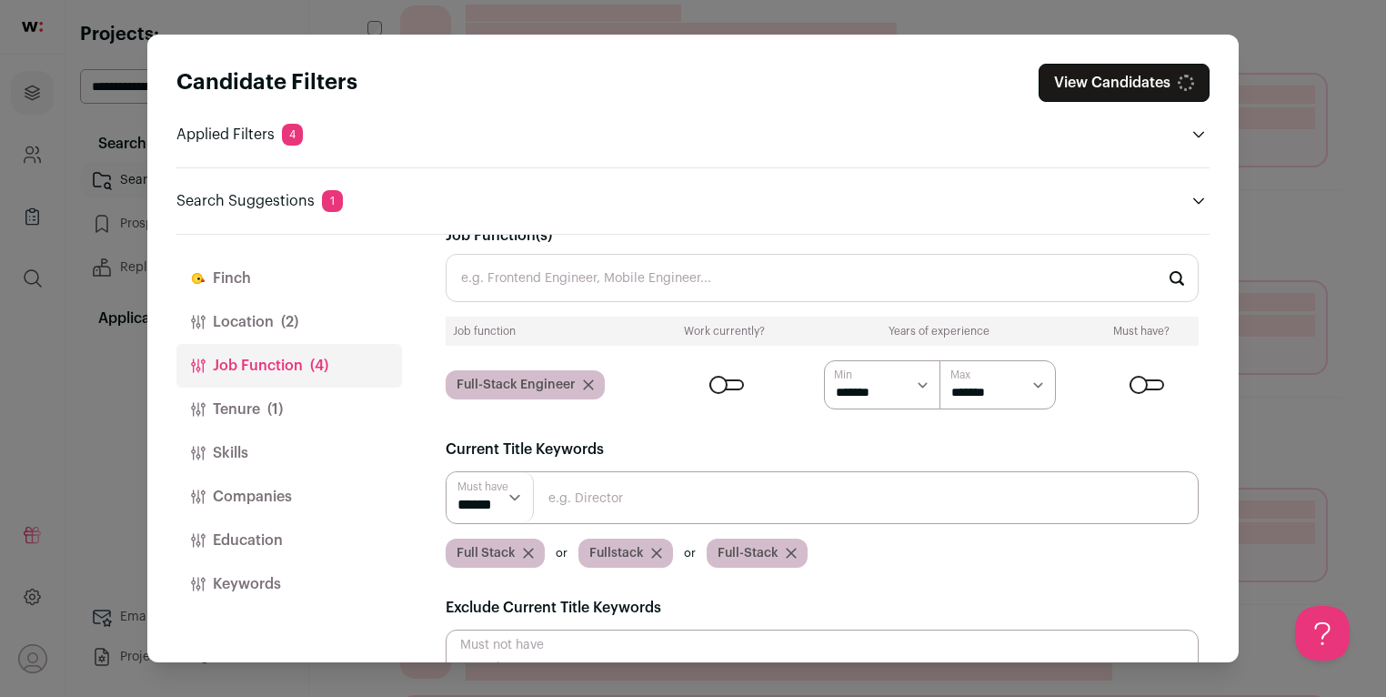
click at [624, 495] on input "Close modal via background" at bounding box center [822, 497] width 753 height 53
type input "Product"
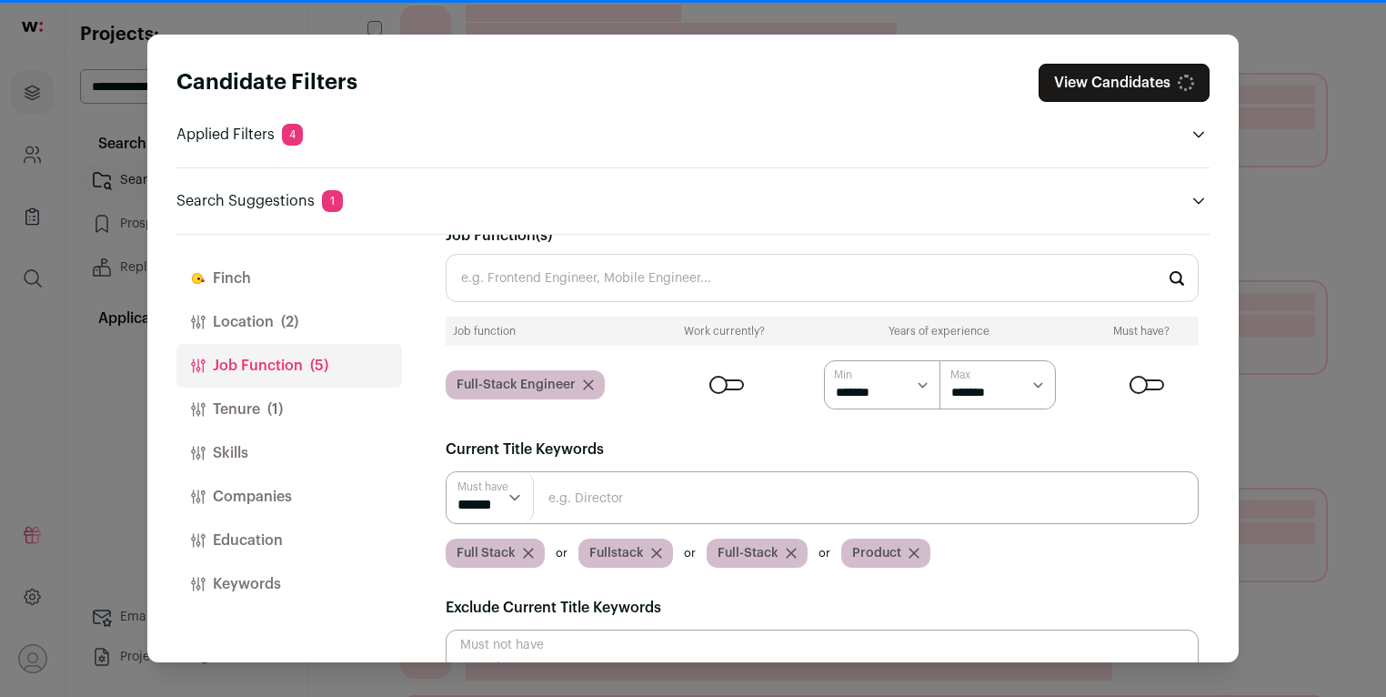
click at [639, 495] on input "Close modal via background" at bounding box center [822, 497] width 753 height 53
type input "Builder"
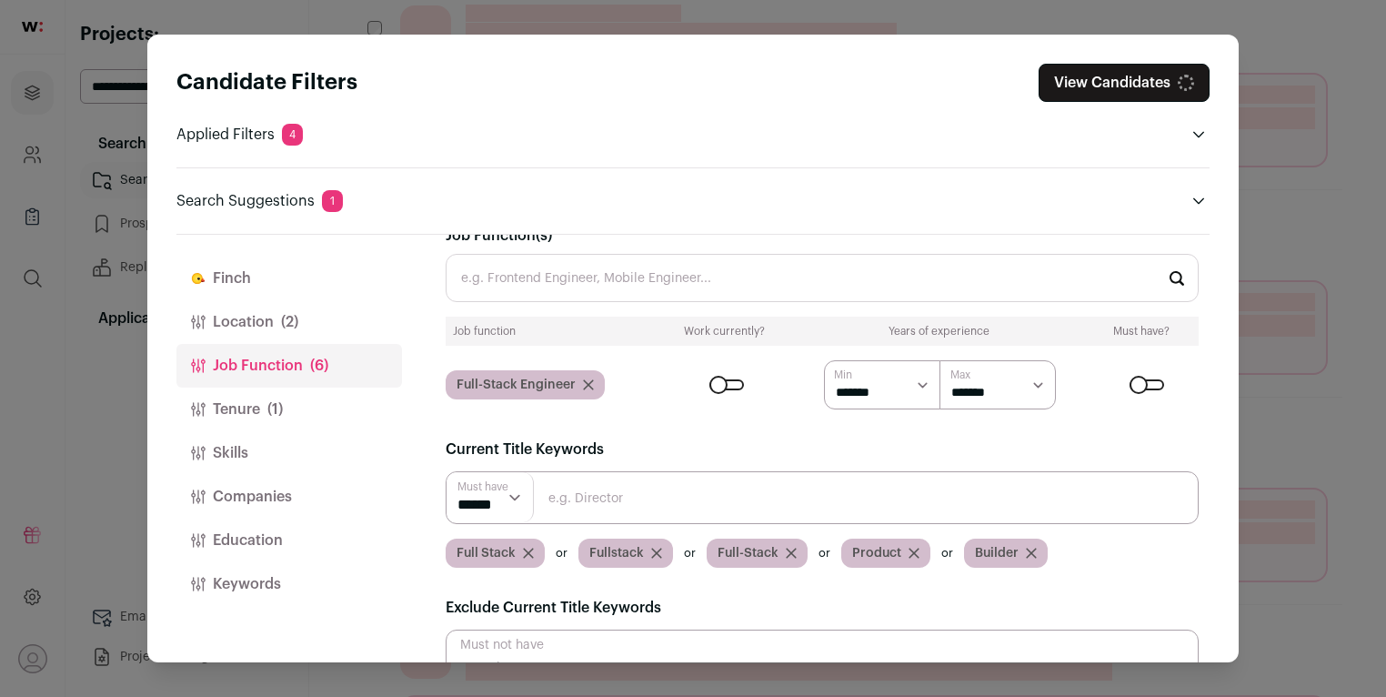
click at [631, 496] on input "Close modal via background" at bounding box center [822, 497] width 753 height 53
type input "Building"
click at [619, 496] on input "Close modal via background" at bounding box center [822, 497] width 753 height 53
type input "Founder"
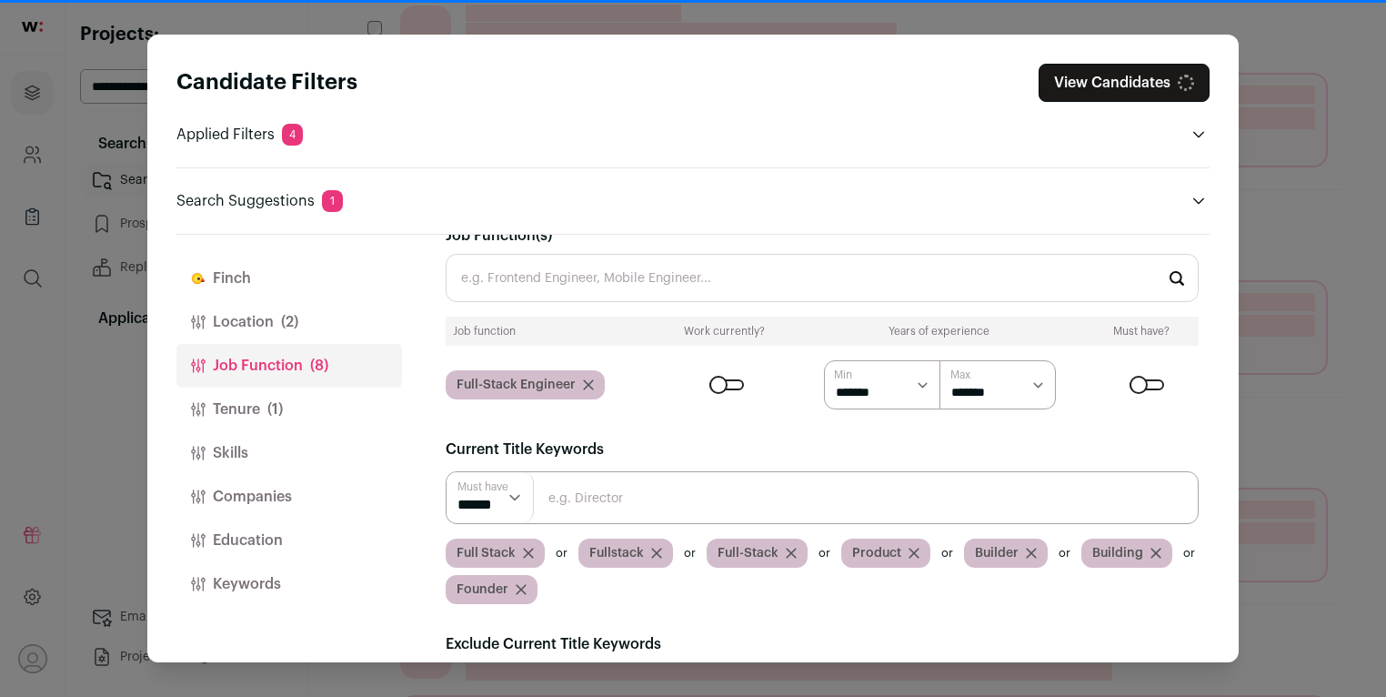
click at [626, 499] on input "Close modal via background" at bounding box center [822, 497] width 753 height 53
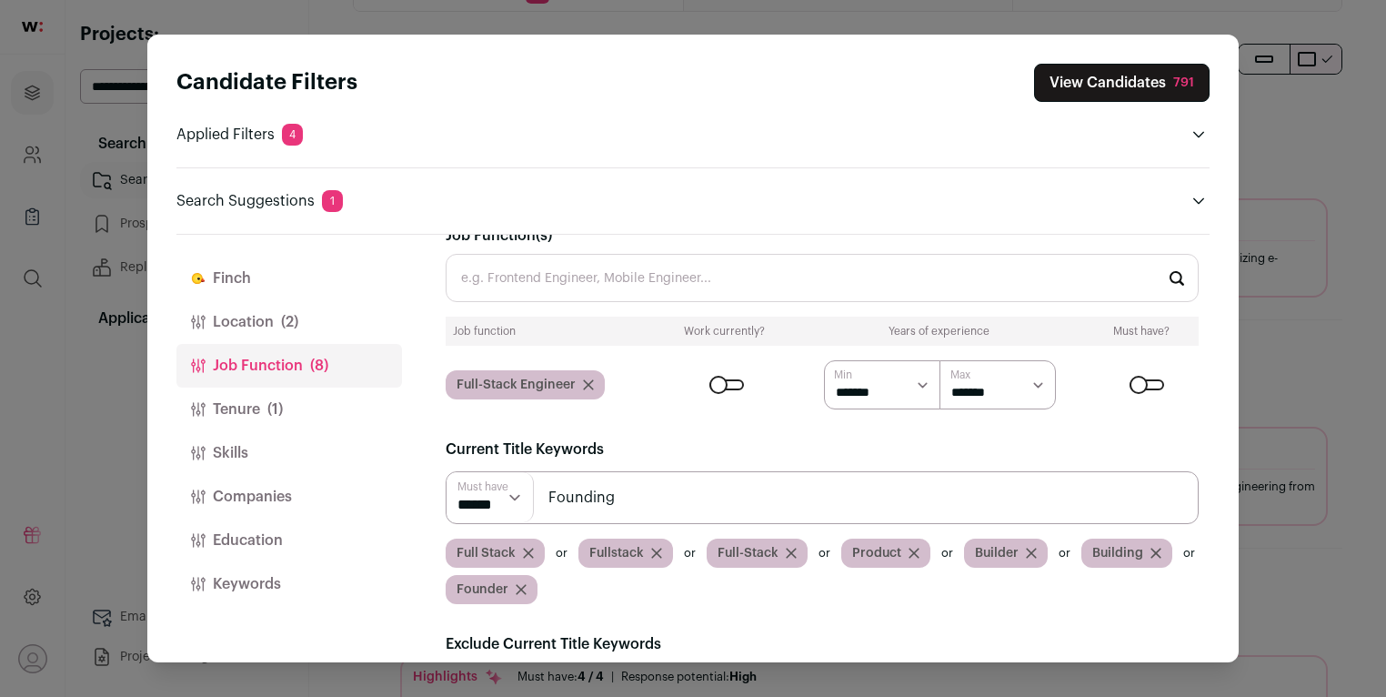
scroll to position [507, 0]
type input "Founding"
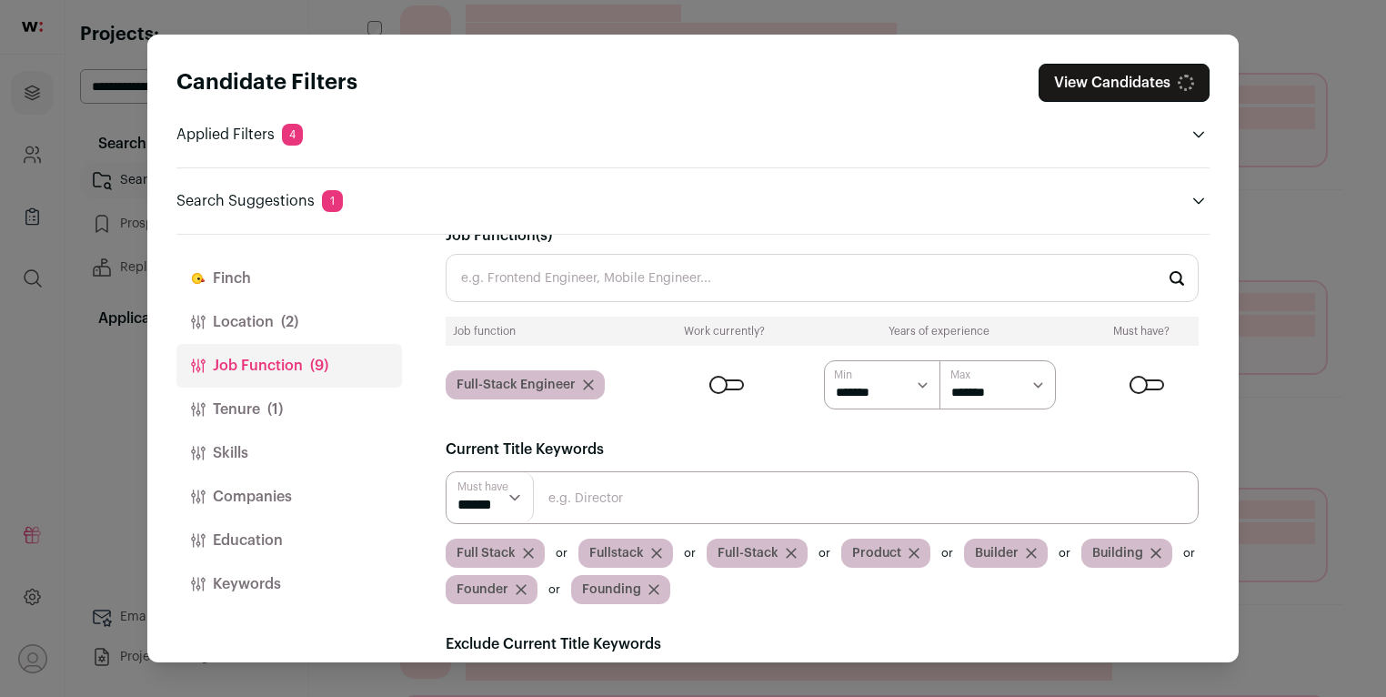
click at [633, 501] on input "Close modal via background" at bounding box center [822, 497] width 753 height 53
type input "Early"
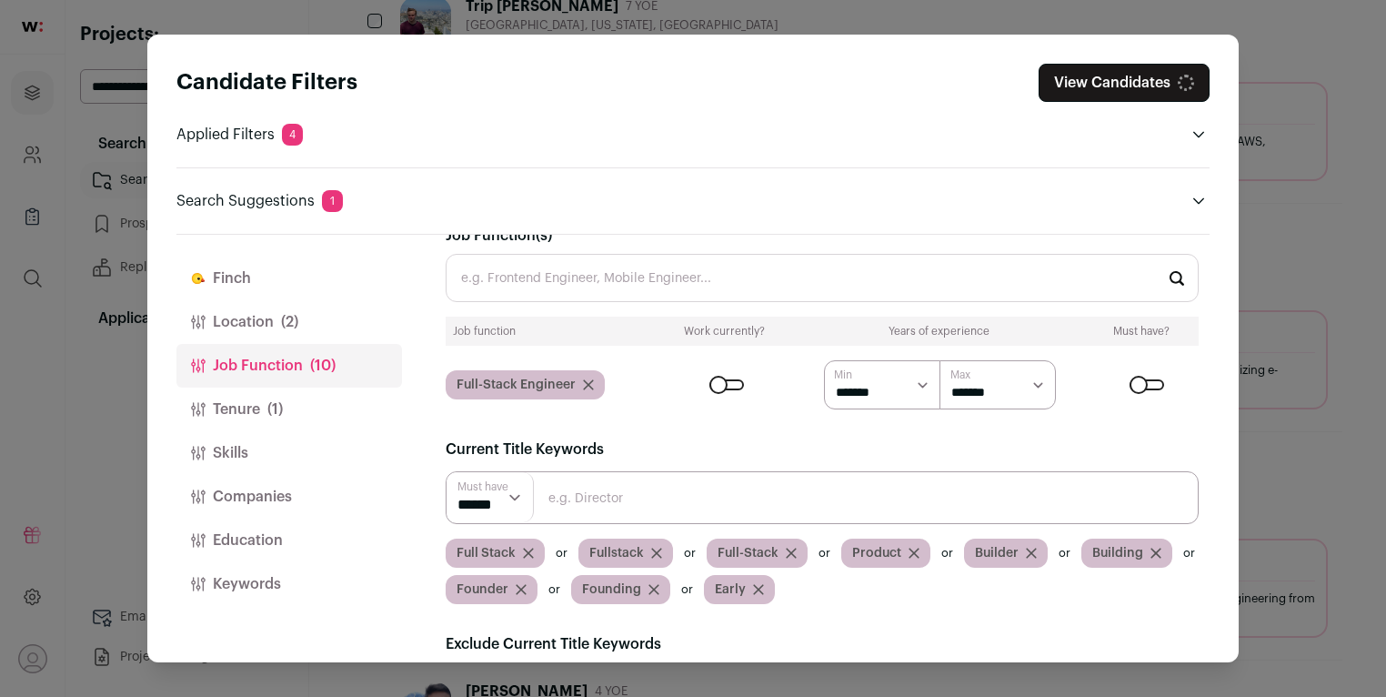
scroll to position [448, 0]
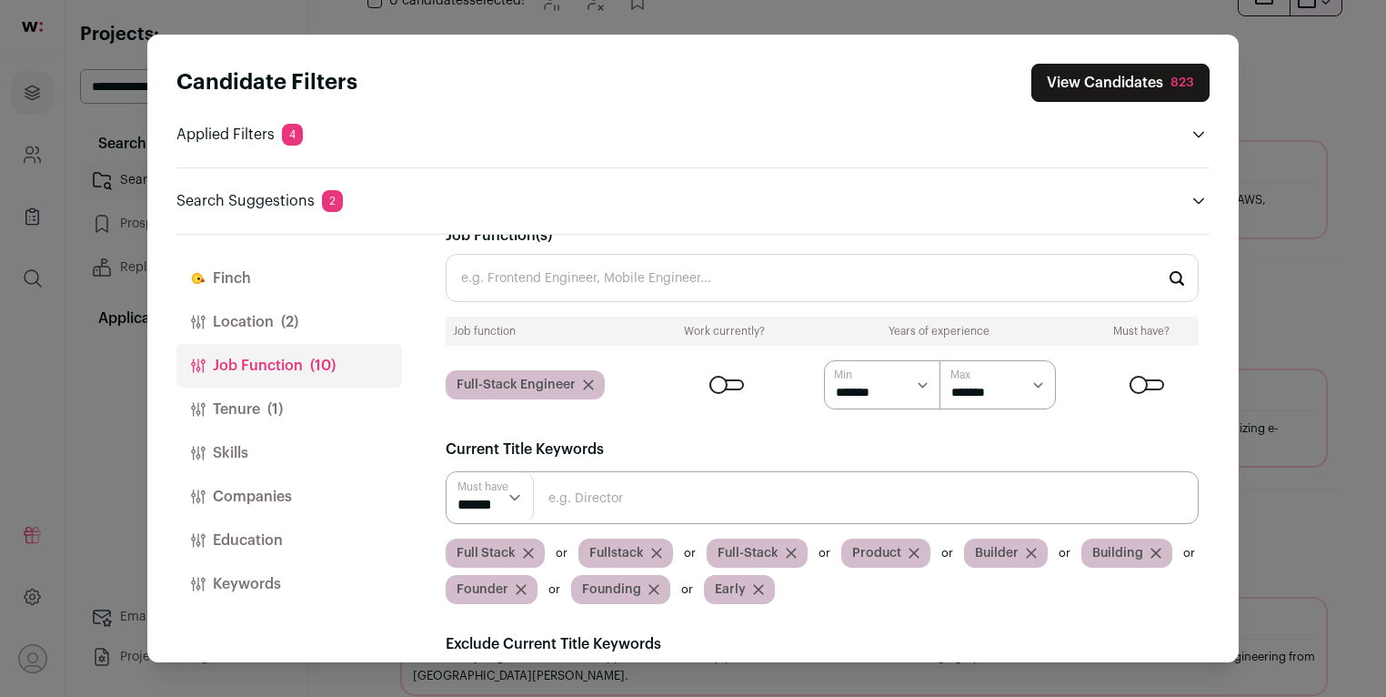
click at [336, 529] on button "Education" at bounding box center [289, 541] width 226 height 44
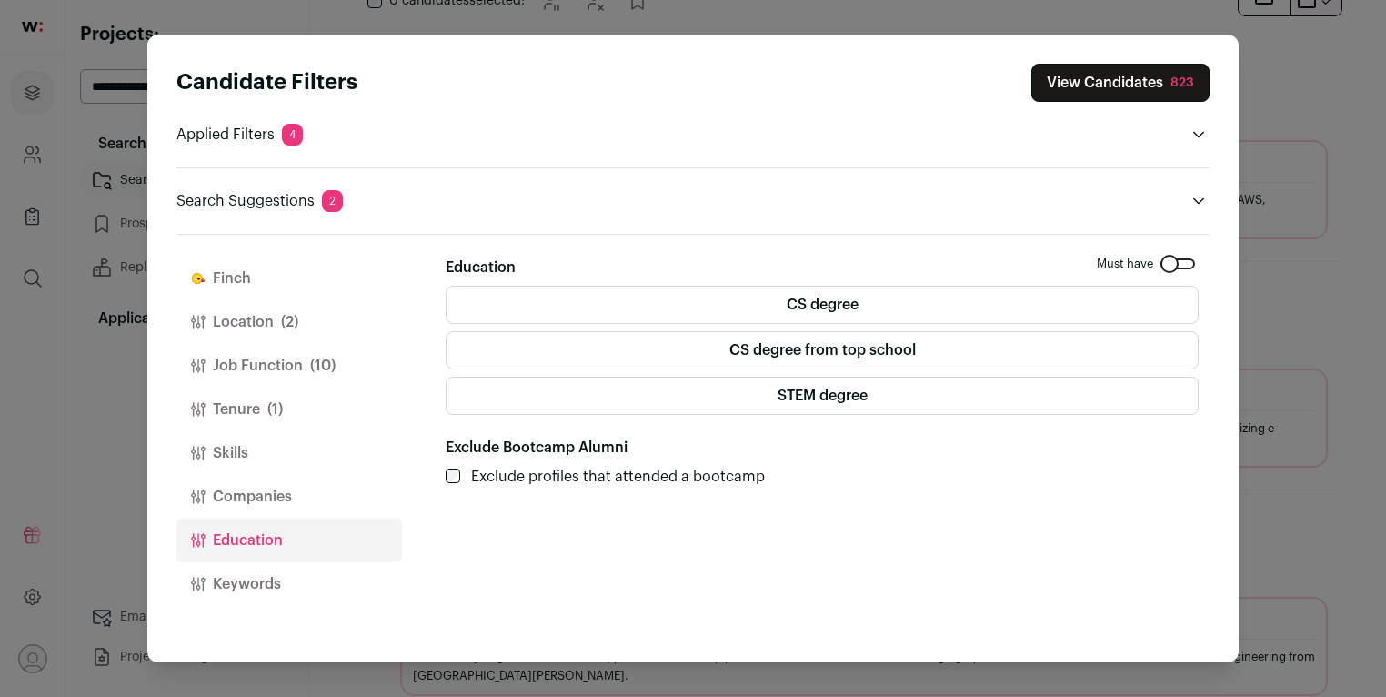
click at [888, 346] on label "CS degree from top school" at bounding box center [822, 350] width 753 height 38
click at [910, 303] on label "CS degree" at bounding box center [822, 305] width 753 height 38
click at [312, 489] on button "Companies" at bounding box center [289, 497] width 226 height 44
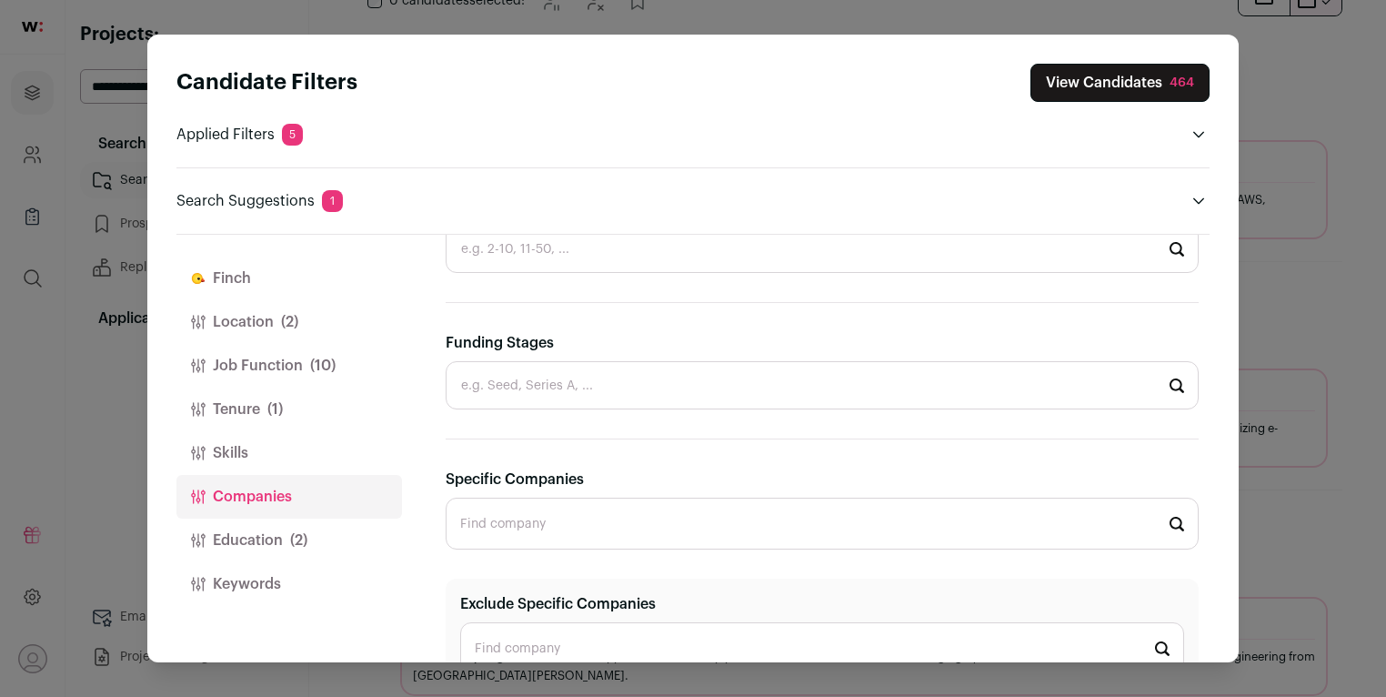
scroll to position [394, 0]
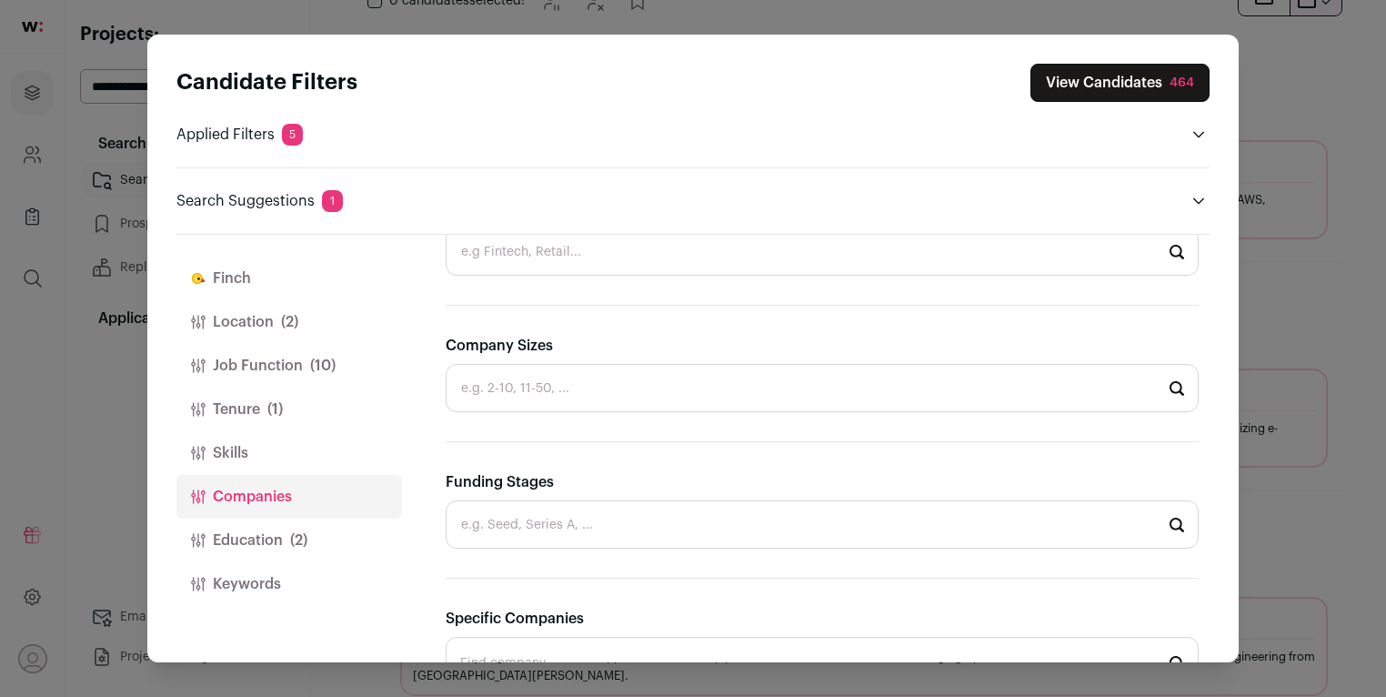
click at [677, 498] on div "Funding Stages" at bounding box center [822, 509] width 753 height 77
click at [676, 510] on input "Funding Stages" at bounding box center [822, 524] width 753 height 48
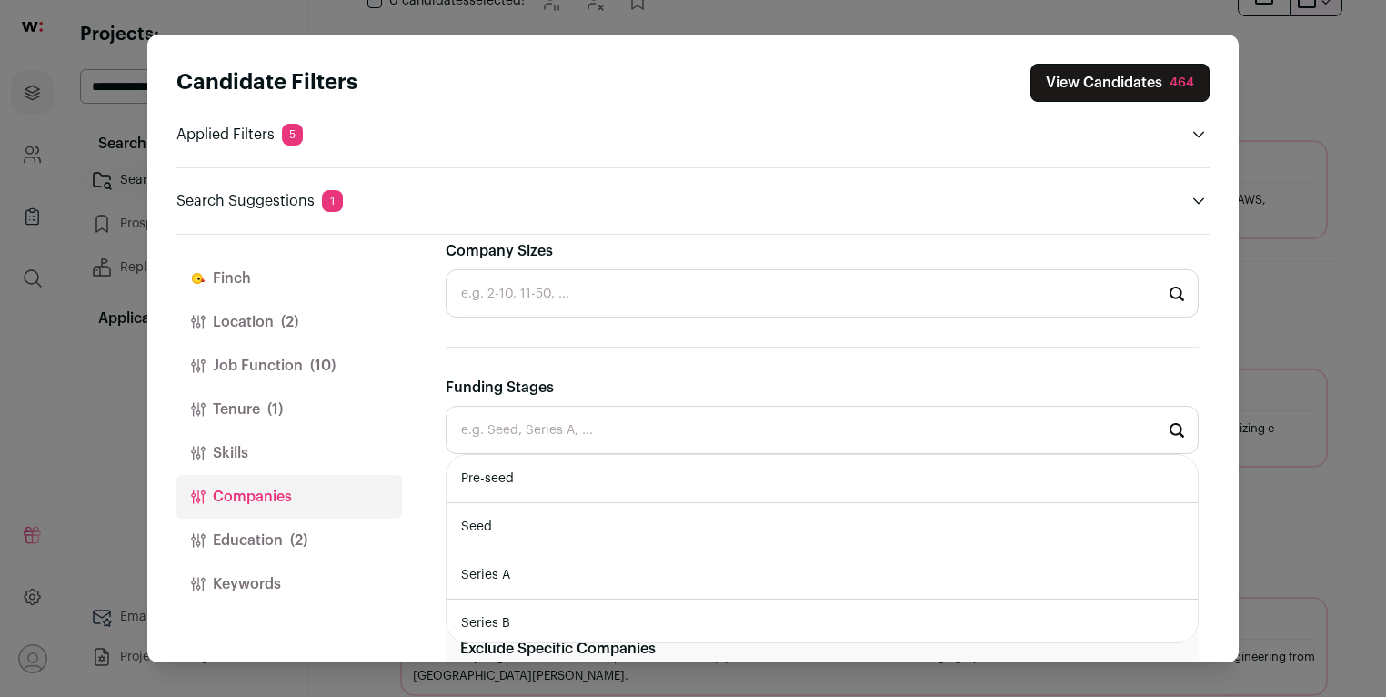
scroll to position [526, 0]
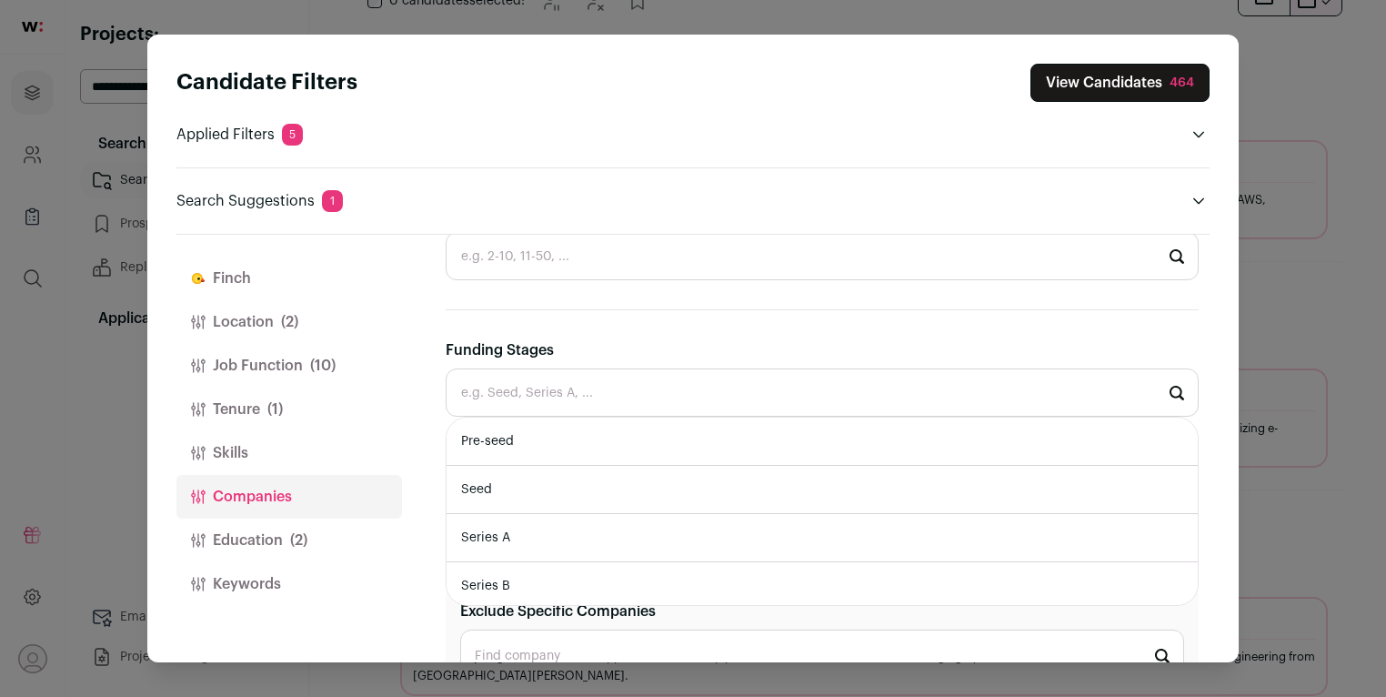
click at [637, 446] on li "Pre-seed" at bounding box center [822, 442] width 751 height 48
type input "Pre-seed"
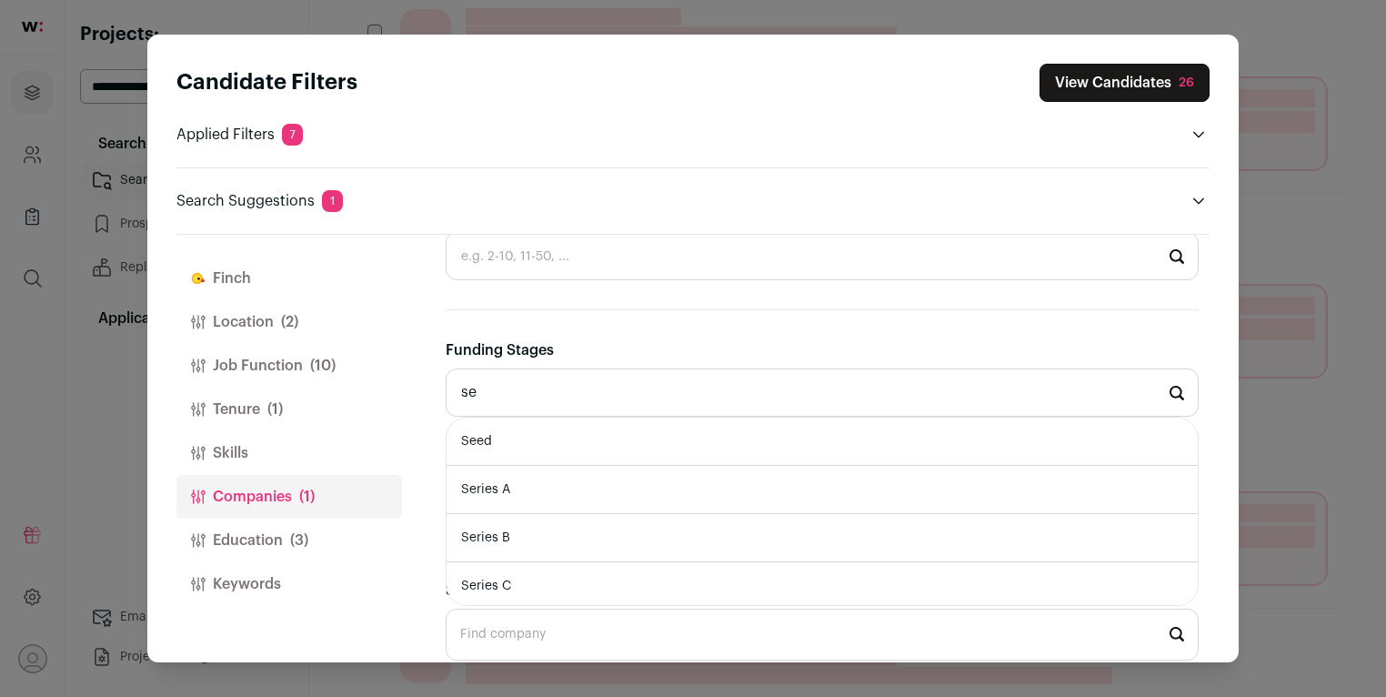
click at [602, 438] on li "Seed" at bounding box center [822, 442] width 751 height 48
type input "Seed"
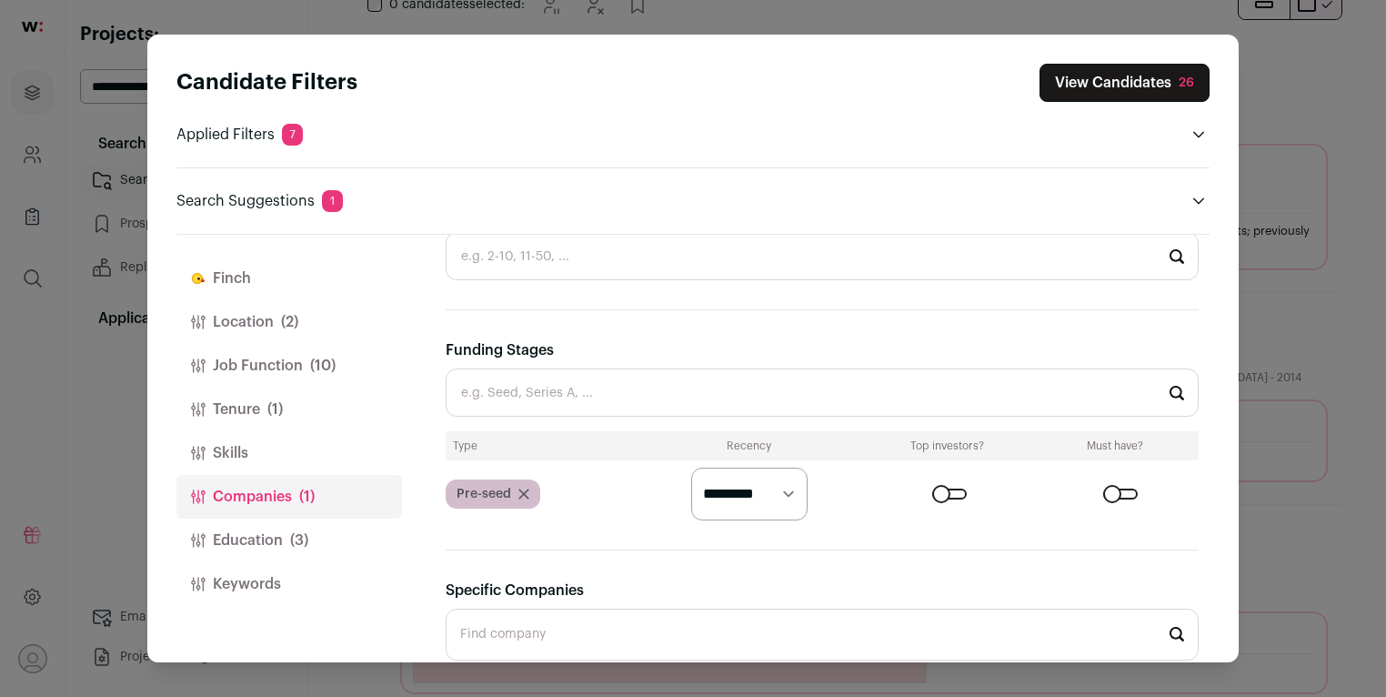
scroll to position [448, 0]
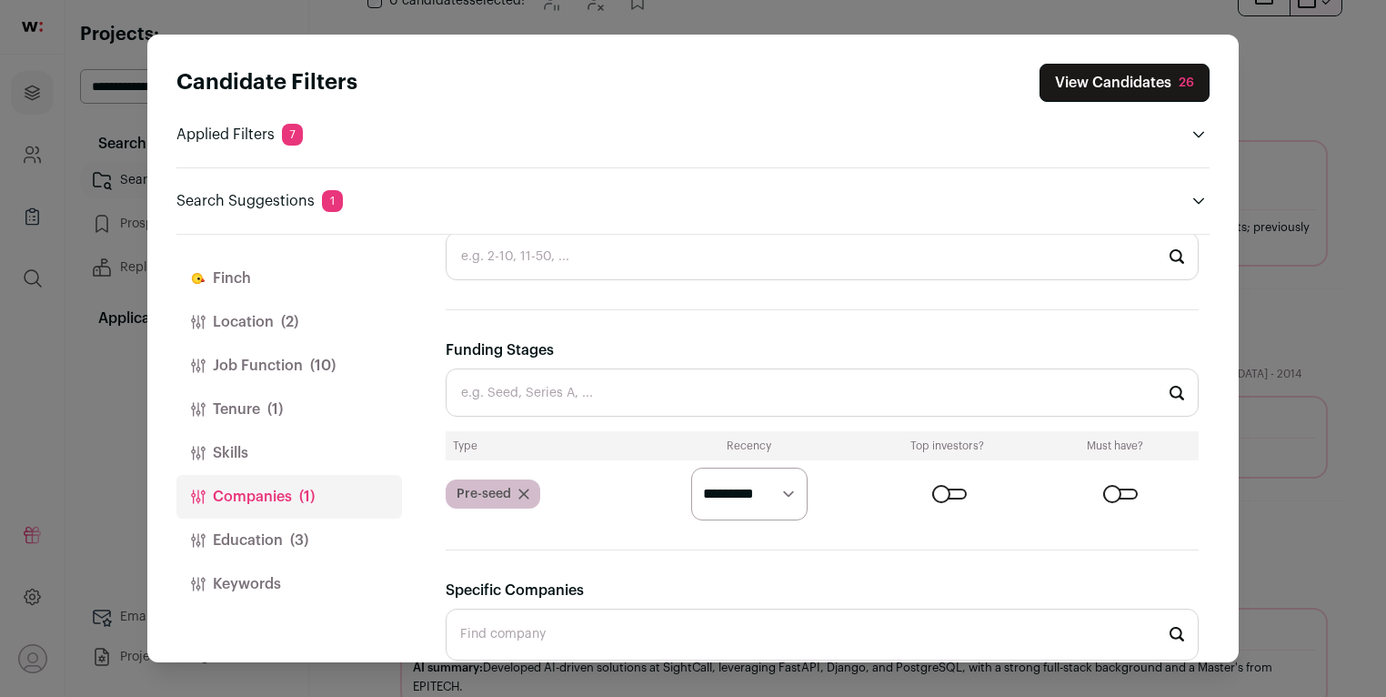
click at [608, 395] on input "Funding Stages" at bounding box center [822, 392] width 753 height 48
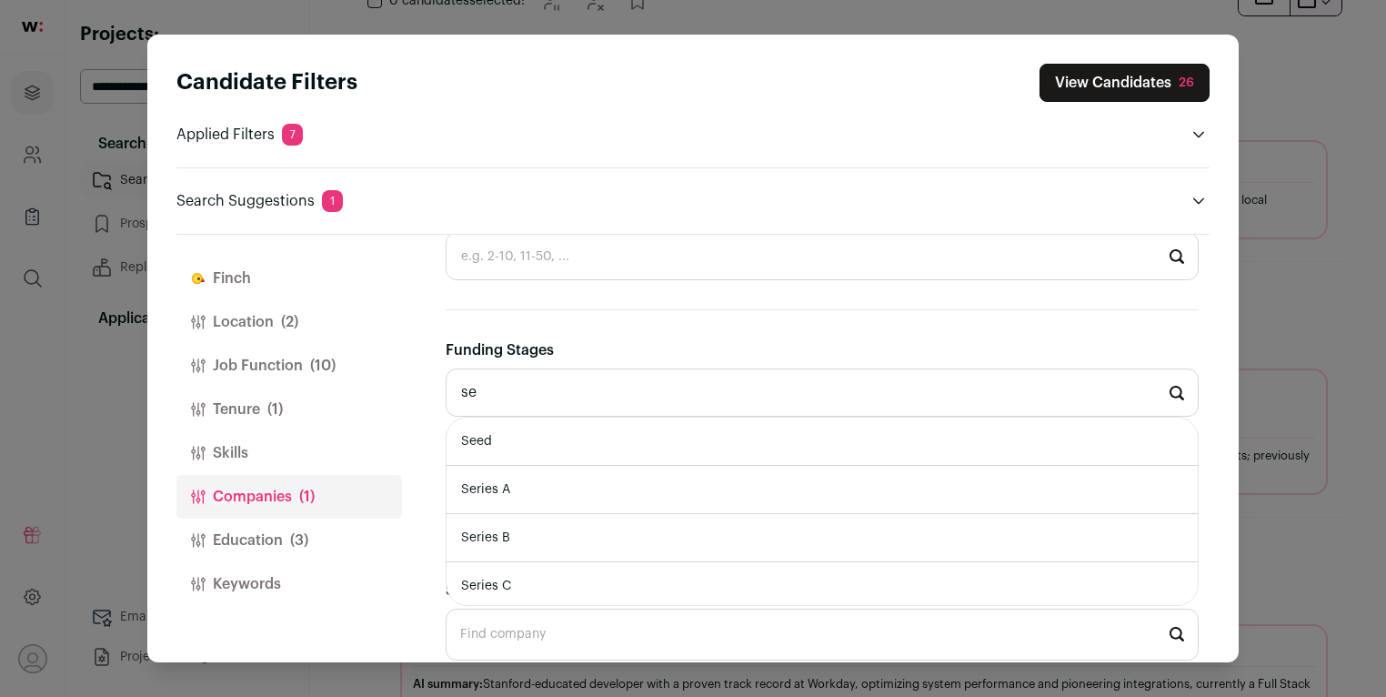
click at [589, 443] on li "Seed" at bounding box center [822, 442] width 751 height 48
type input "Seed"
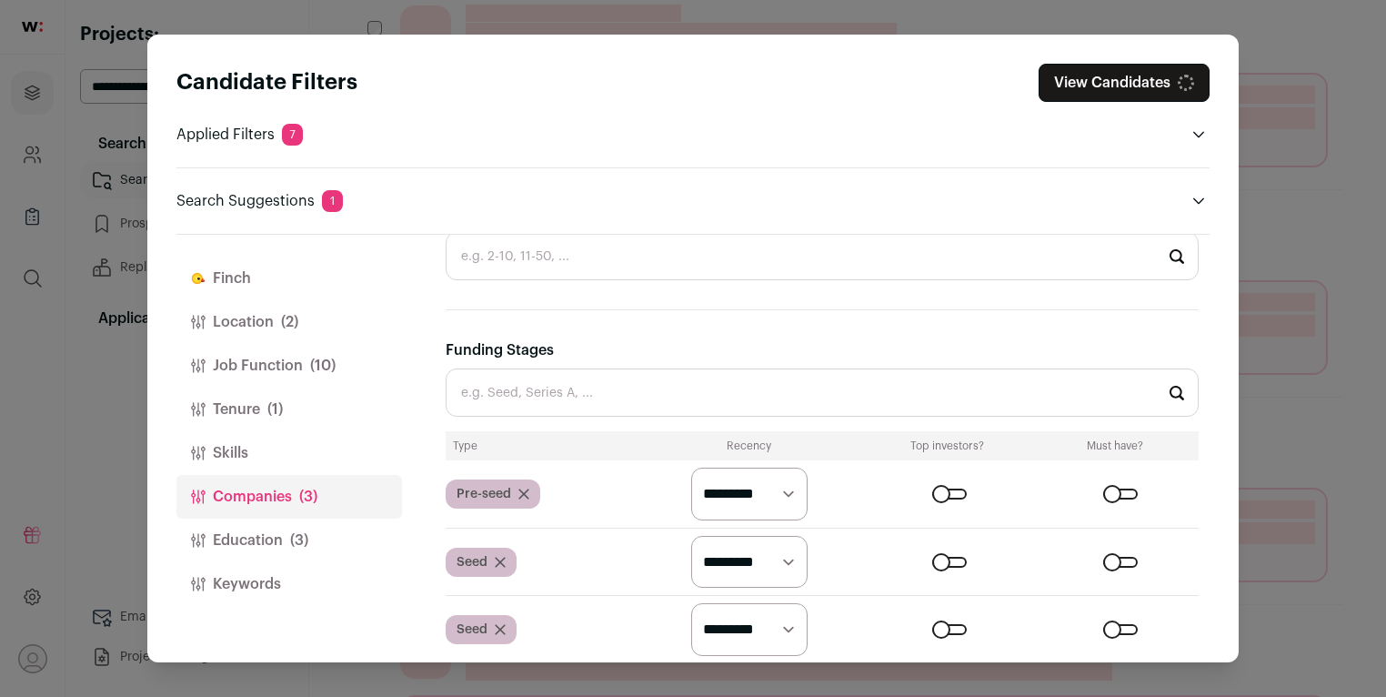
click at [502, 630] on icon "Close modal via background" at bounding box center [500, 629] width 11 height 11
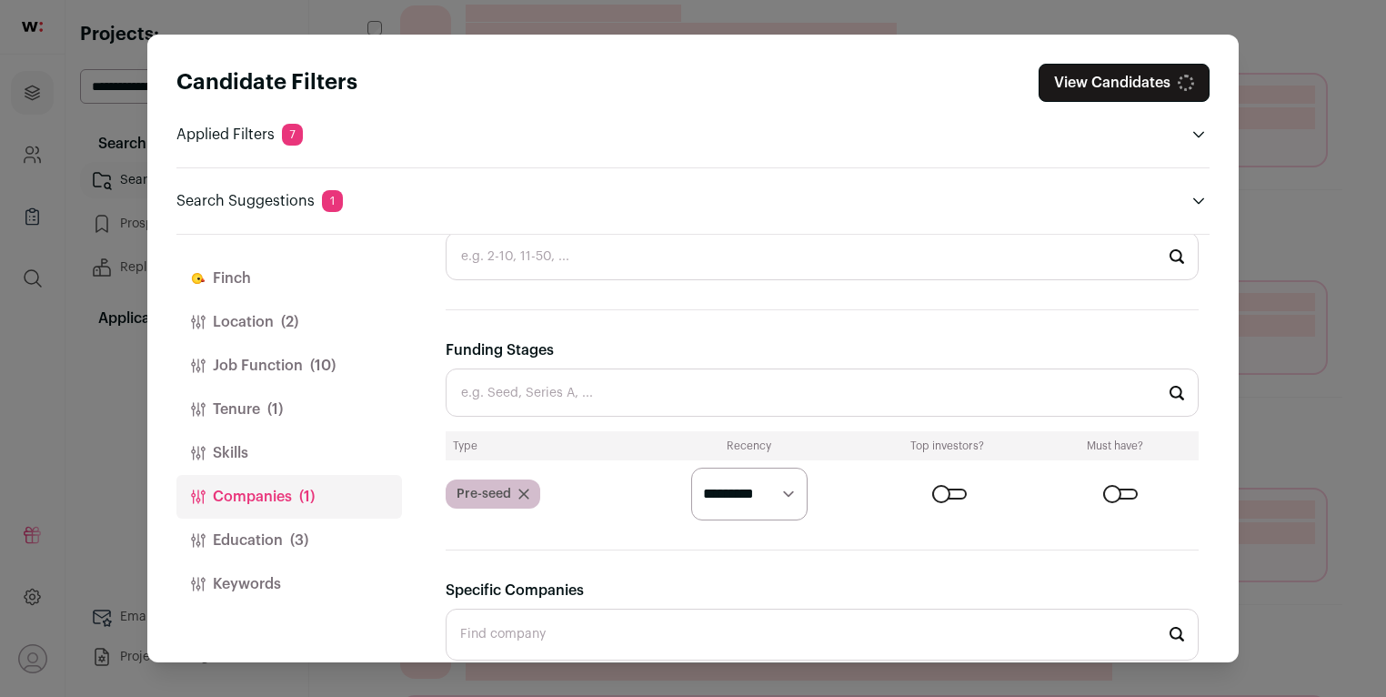
scroll to position [445, 0]
click at [555, 397] on input "Funding Stages" at bounding box center [822, 392] width 753 height 48
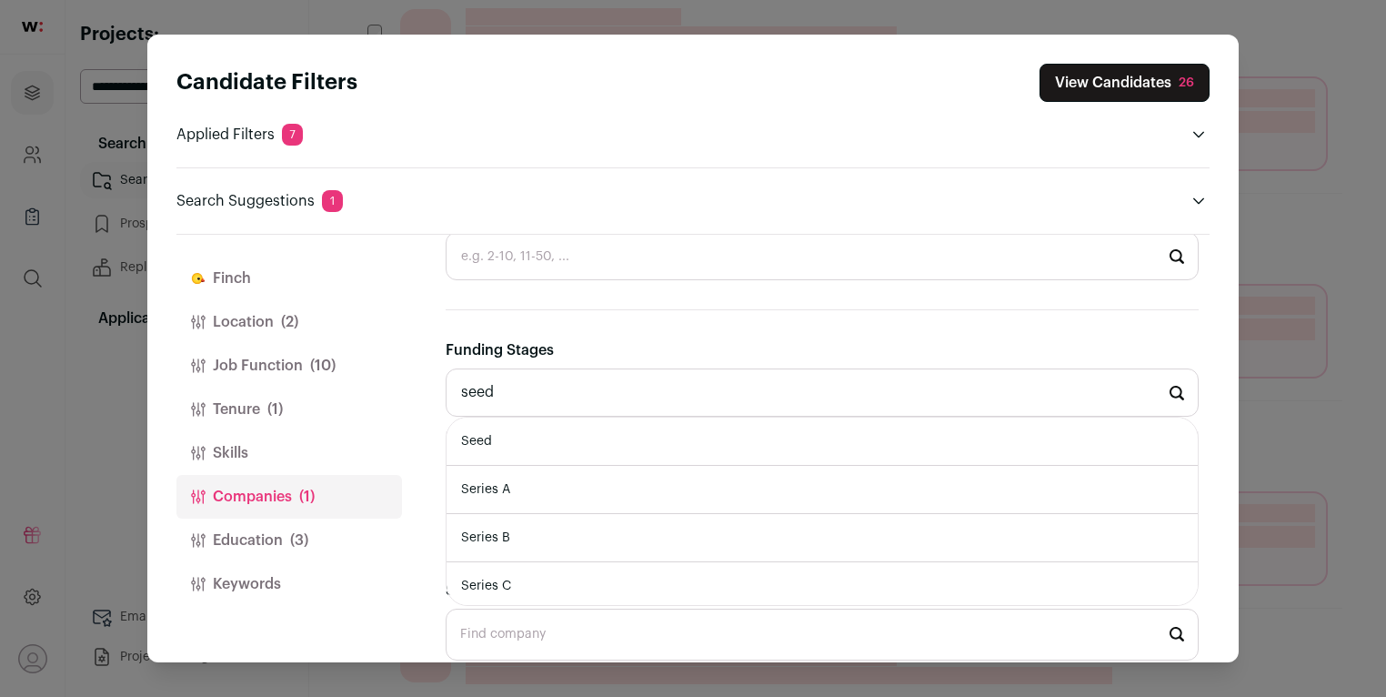
click at [528, 444] on li "Seed" at bounding box center [822, 442] width 751 height 48
type input "Seed"
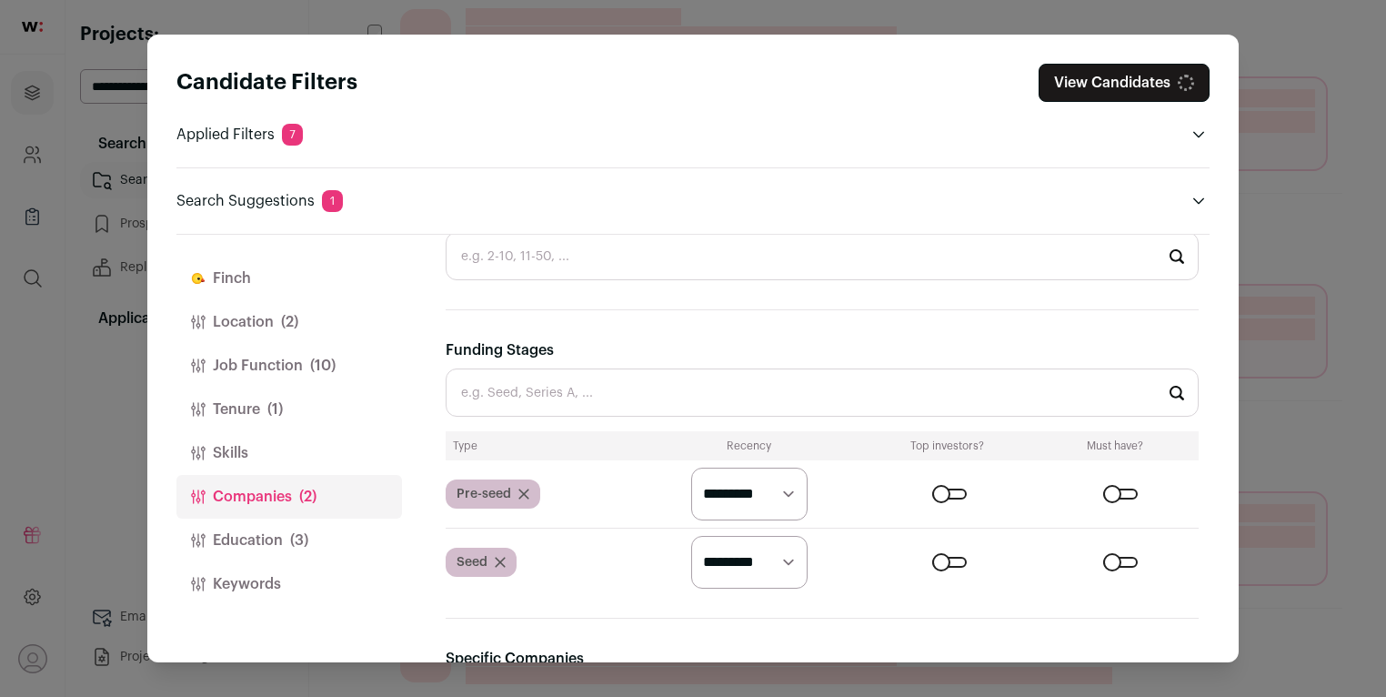
scroll to position [448, 0]
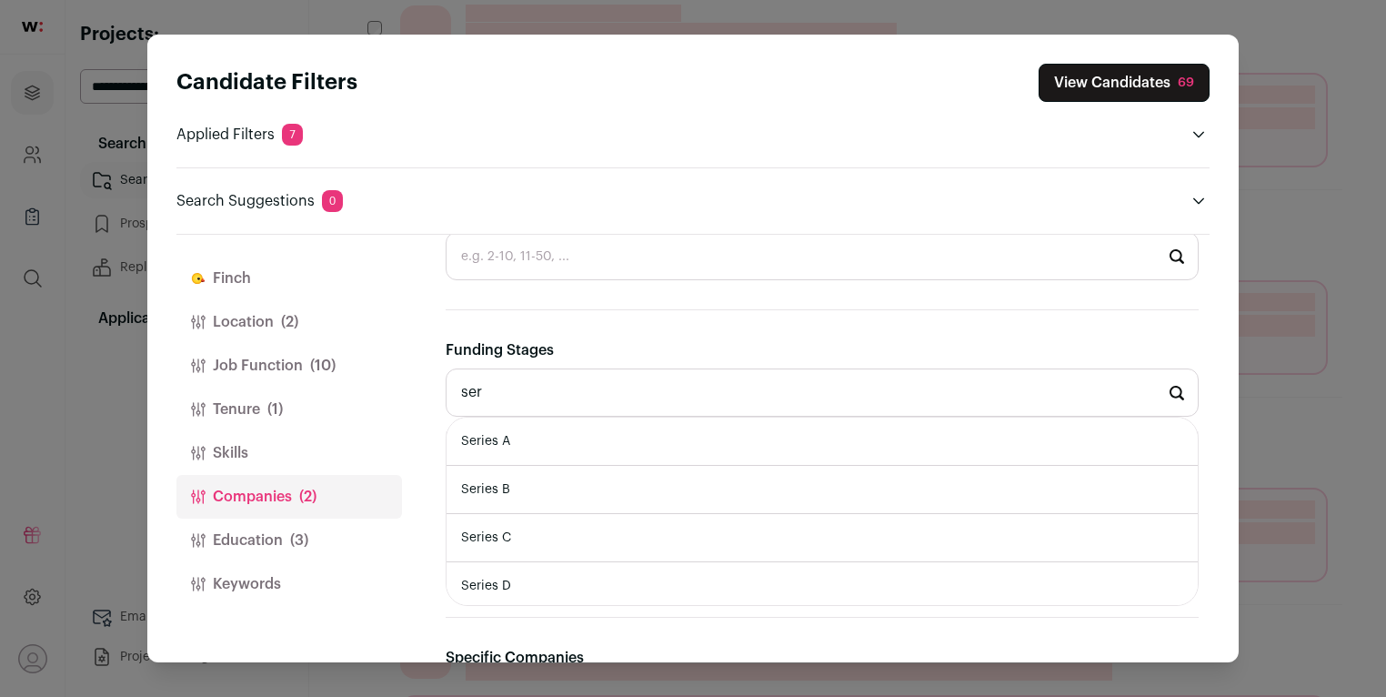
click at [585, 432] on li "Series A" at bounding box center [822, 442] width 751 height 48
type input "Series A"
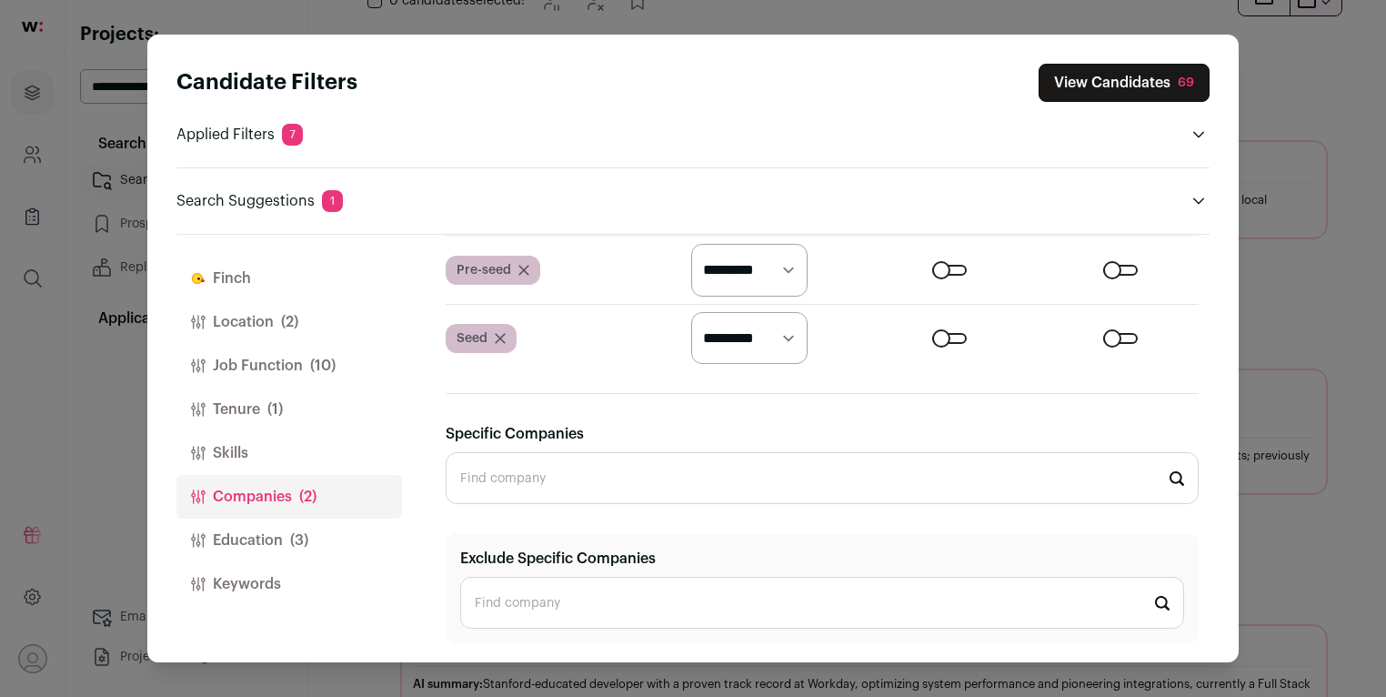
scroll to position [609, 0]
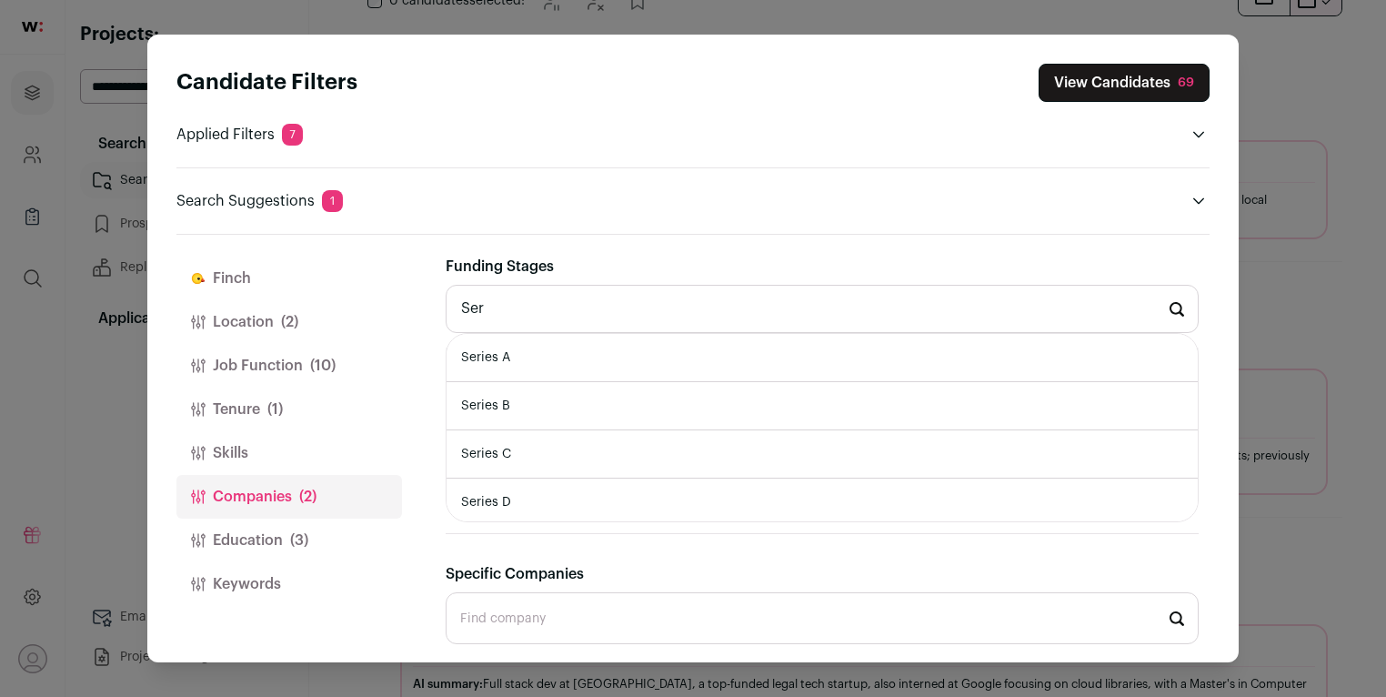
click at [548, 397] on li "Series B" at bounding box center [822, 406] width 751 height 48
type input "Series B"
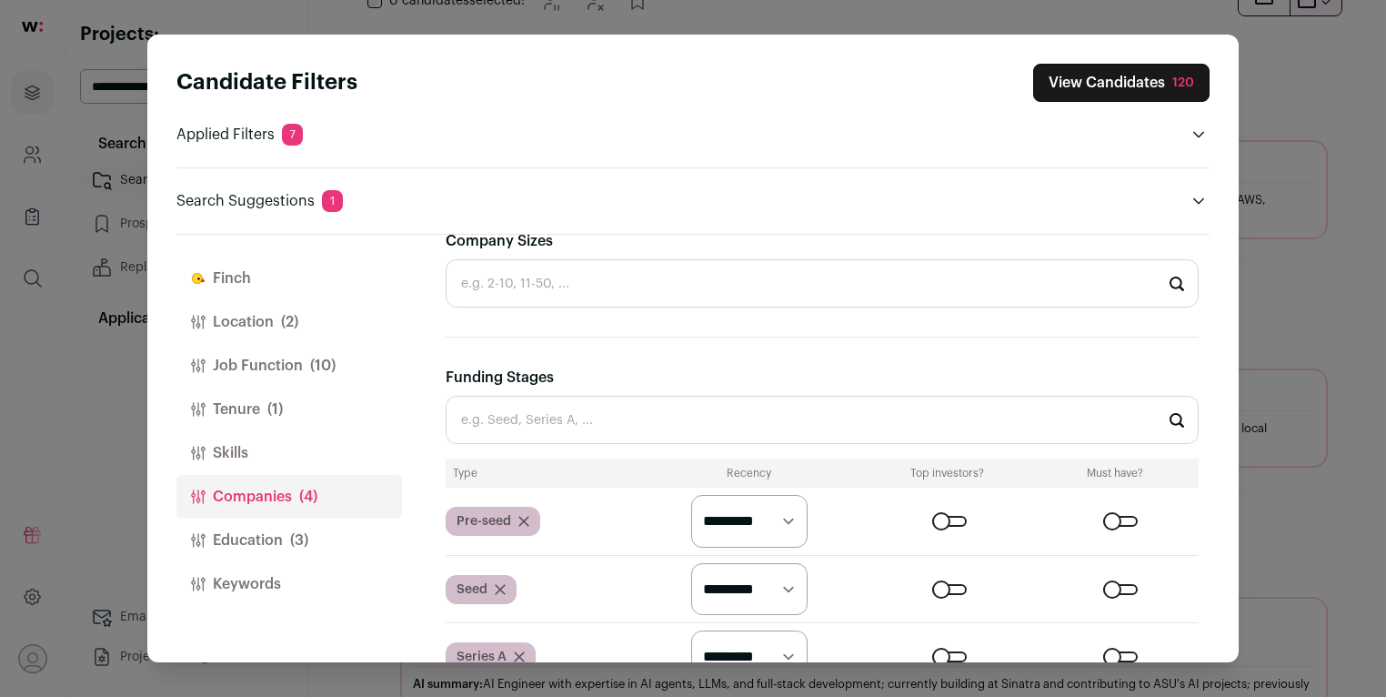
scroll to position [458, 0]
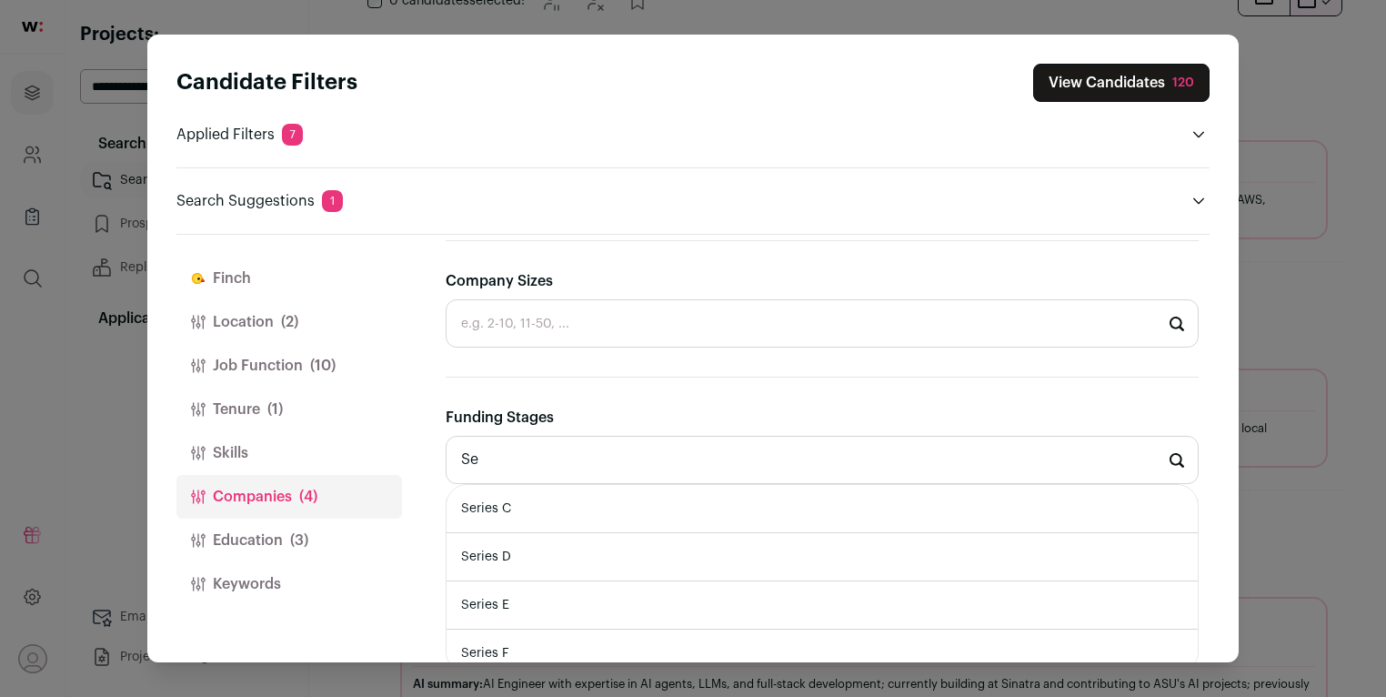
click at [550, 511] on li "Series C" at bounding box center [822, 509] width 751 height 48
type input "Series C"
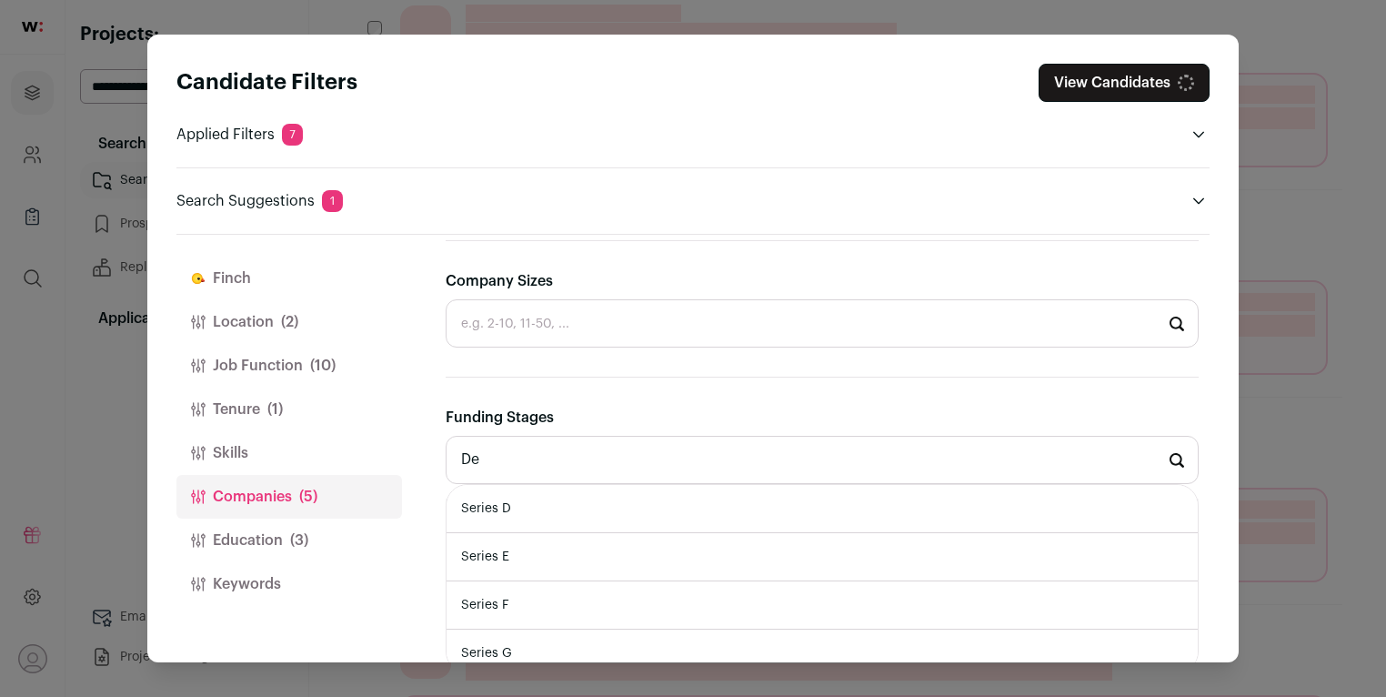
type input "D"
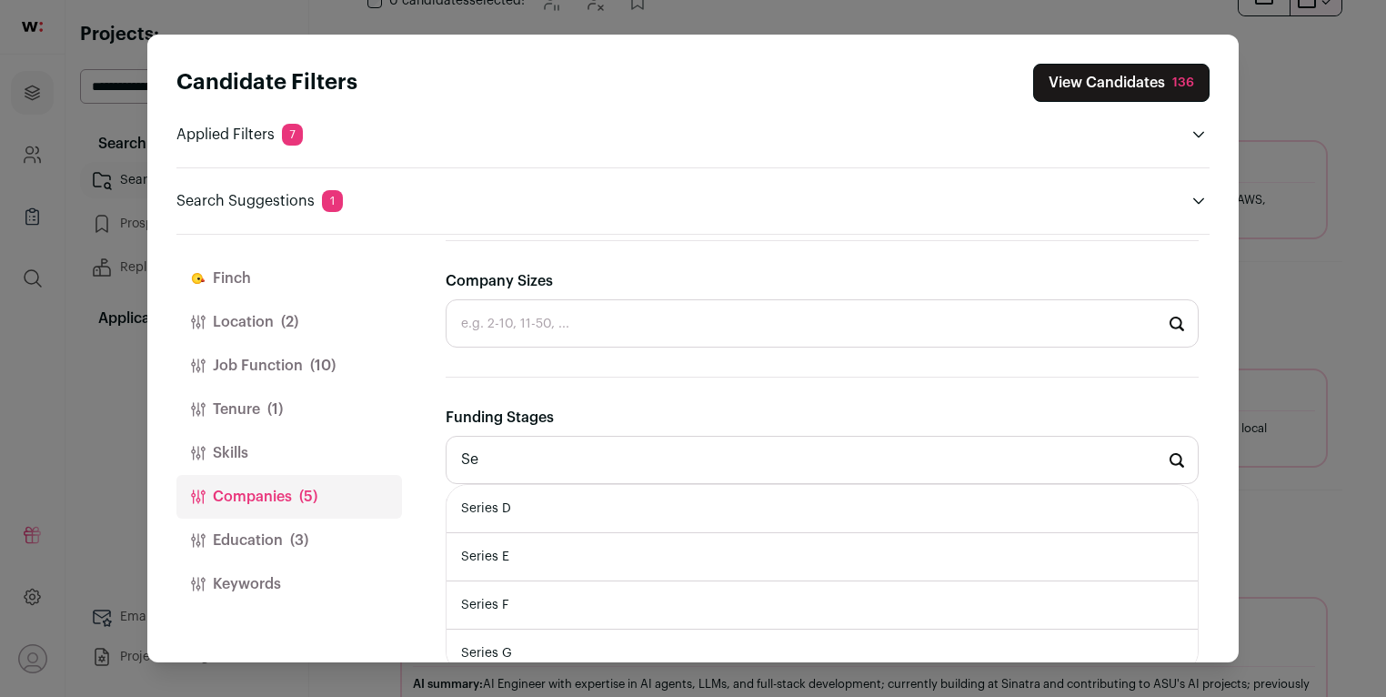
click at [582, 509] on li "Series D" at bounding box center [822, 509] width 751 height 48
type input "Series D"
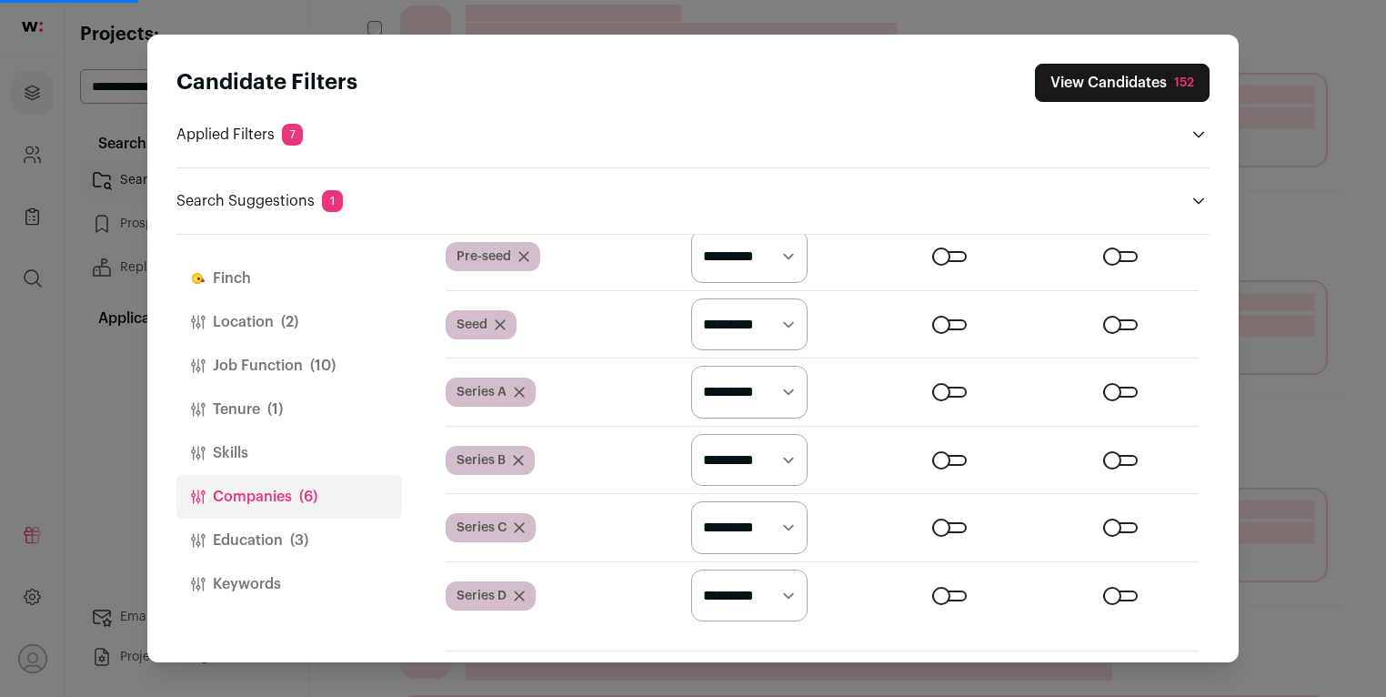
scroll to position [725, 0]
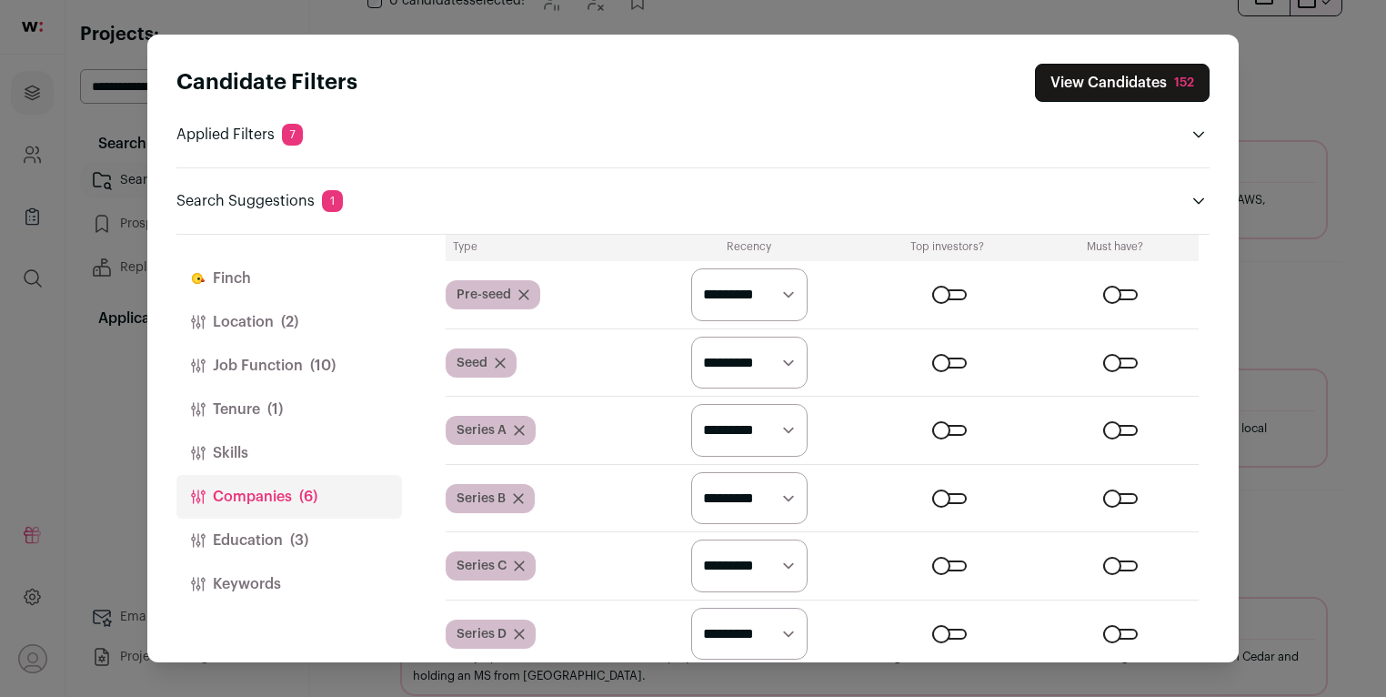
click at [938, 290] on div "Close modal via background" at bounding box center [949, 294] width 35 height 11
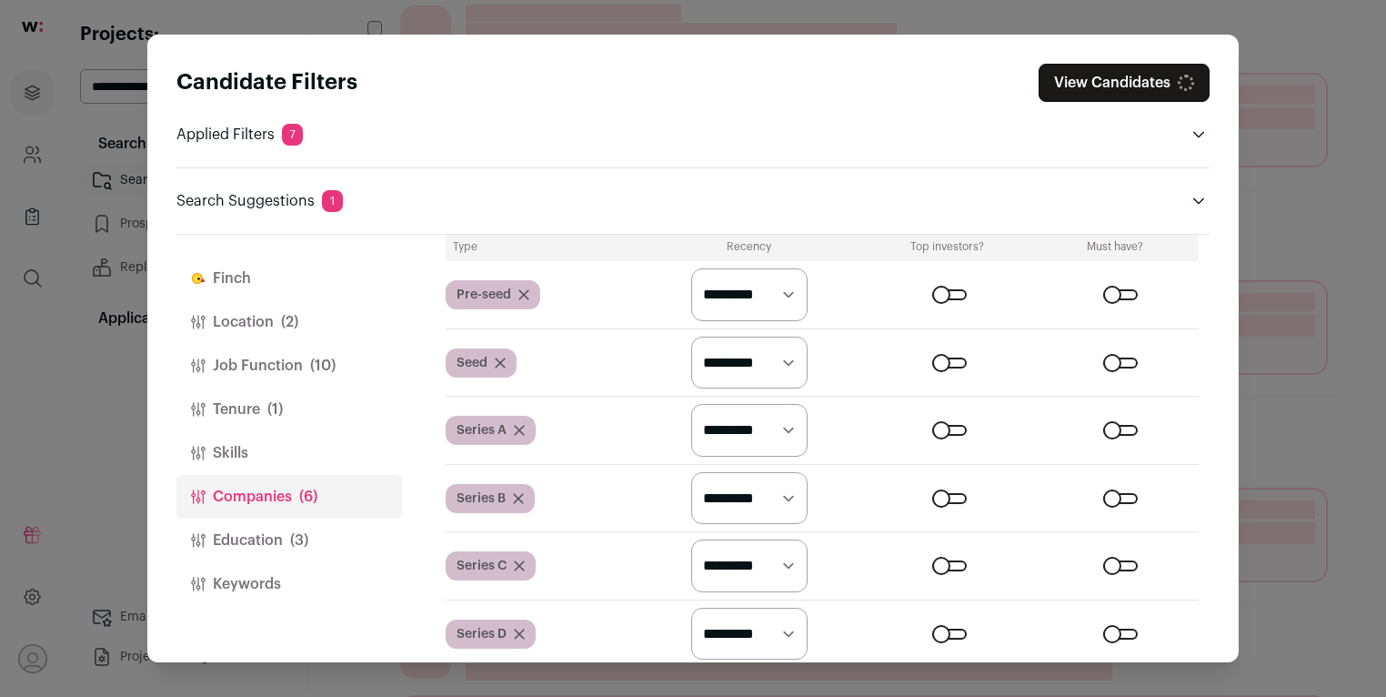
click at [940, 358] on div "Close modal via background" at bounding box center [949, 363] width 35 height 11
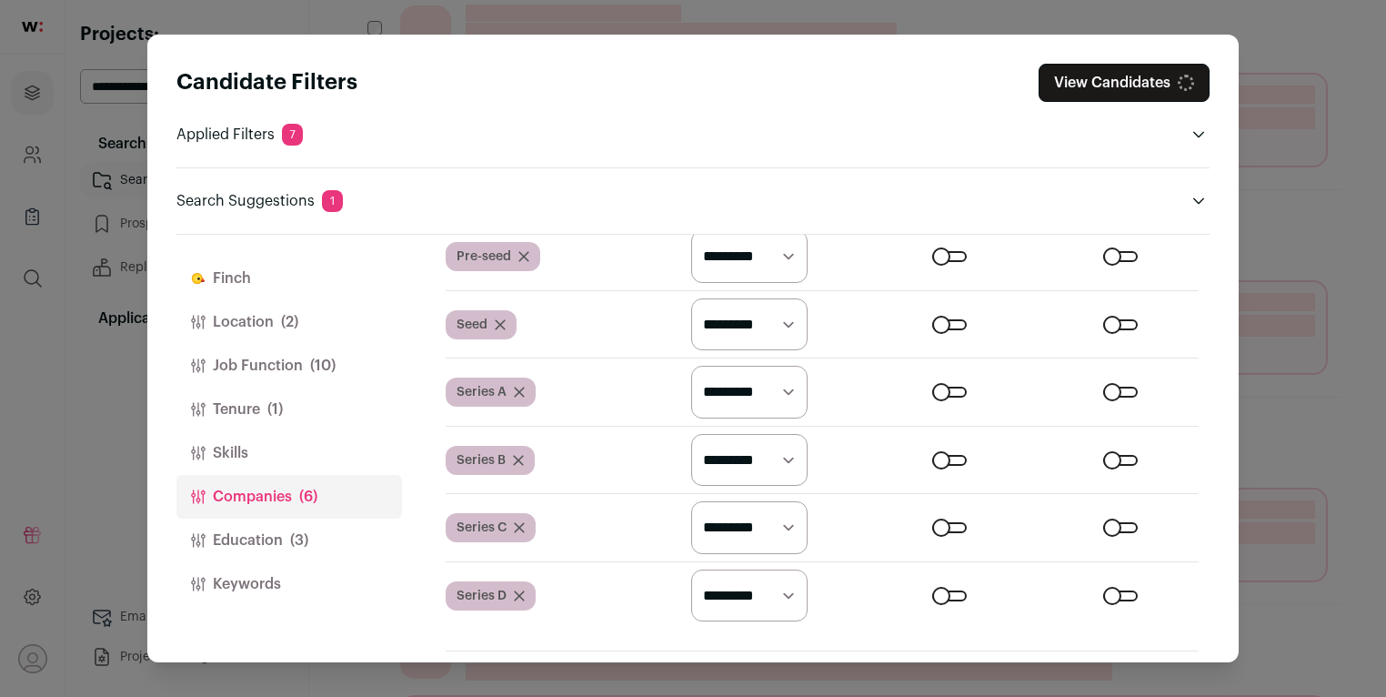
scroll to position [838, 0]
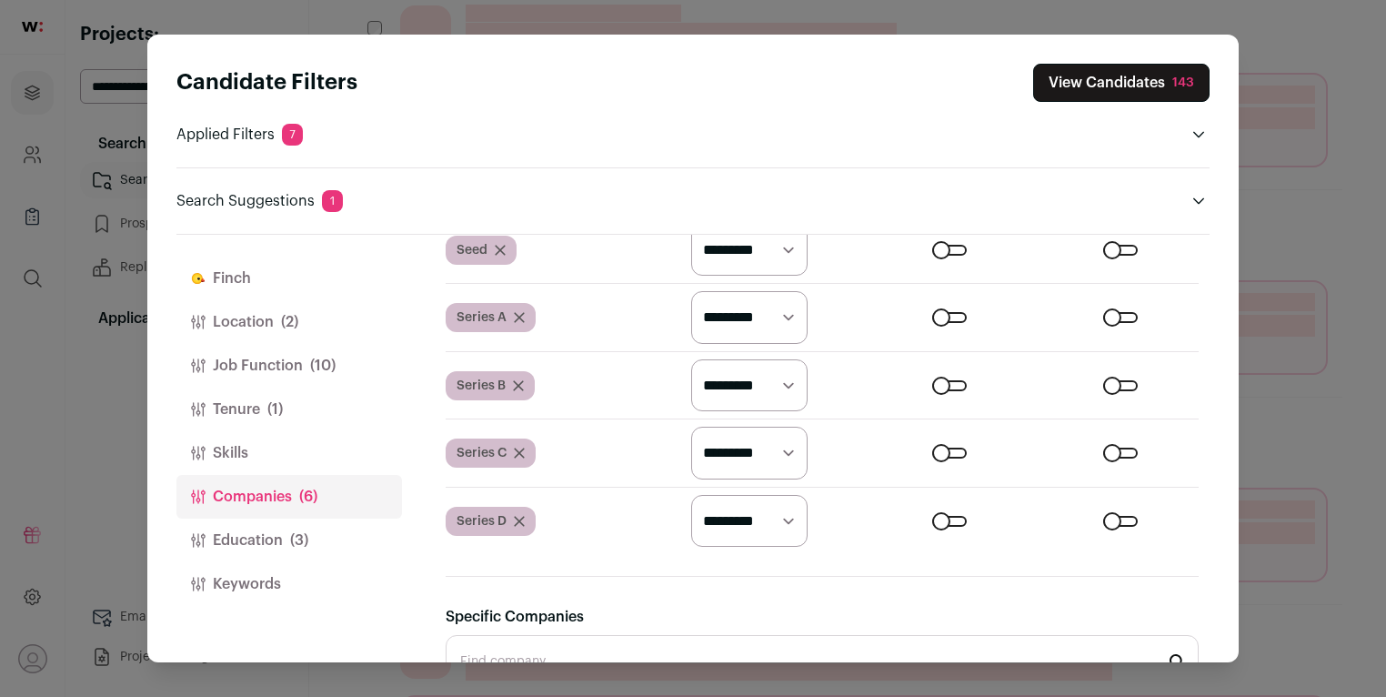
click at [938, 384] on div "Close modal via background" at bounding box center [949, 385] width 35 height 11
click at [938, 448] on div "Close modal via background" at bounding box center [949, 453] width 35 height 11
click at [940, 516] on div "Close modal via background" at bounding box center [949, 521] width 35 height 11
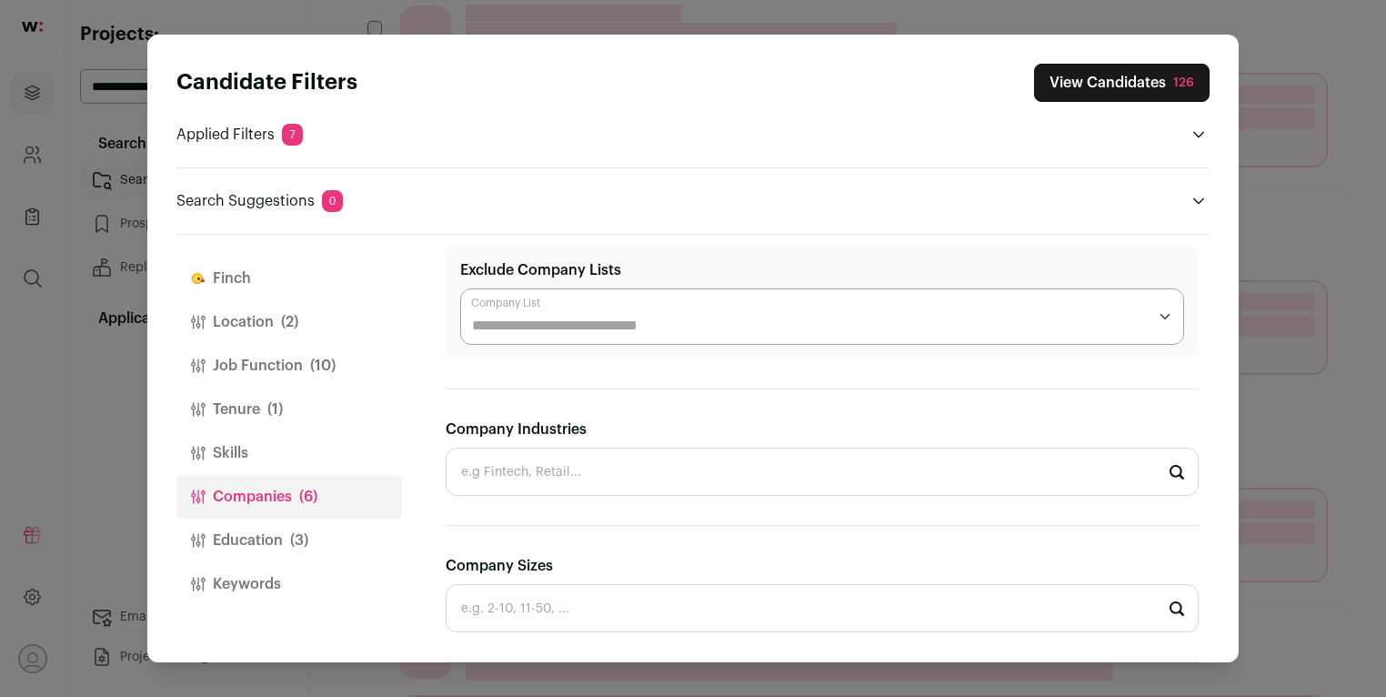
scroll to position [0, 0]
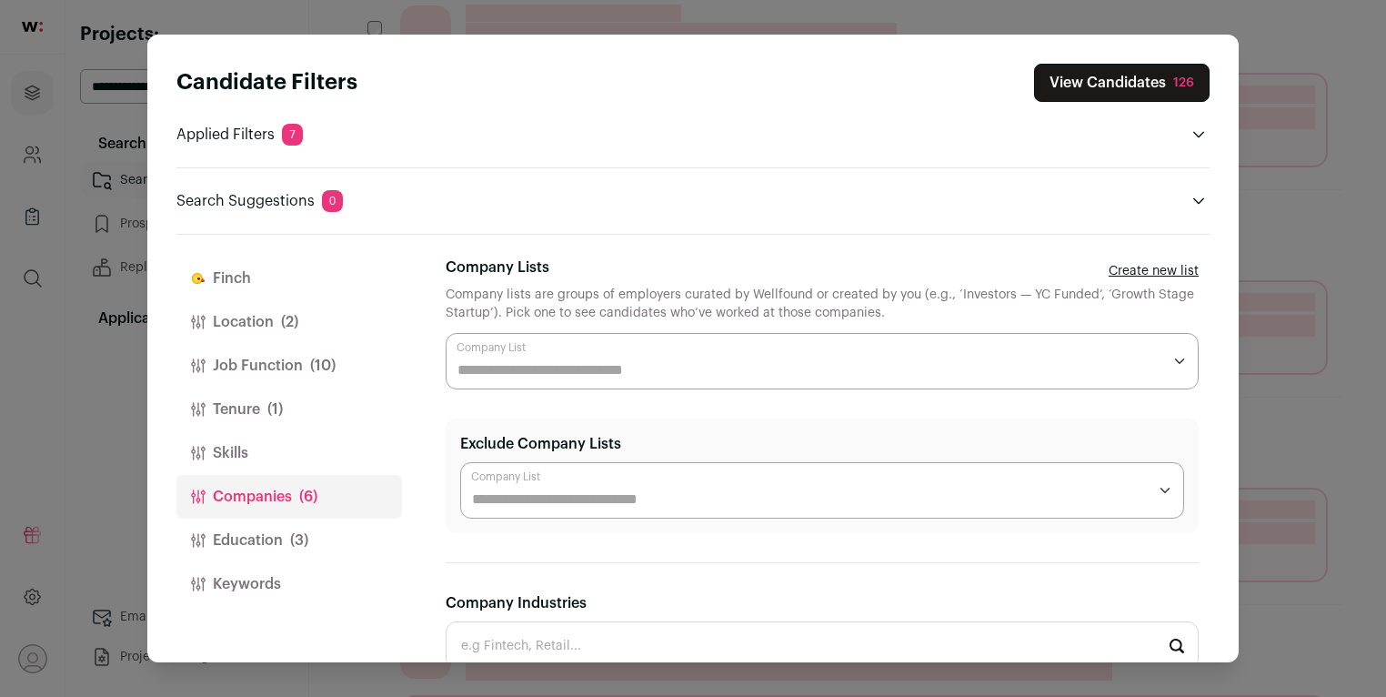
click at [1130, 89] on button "View Candidates 126" at bounding box center [1122, 83] width 176 height 38
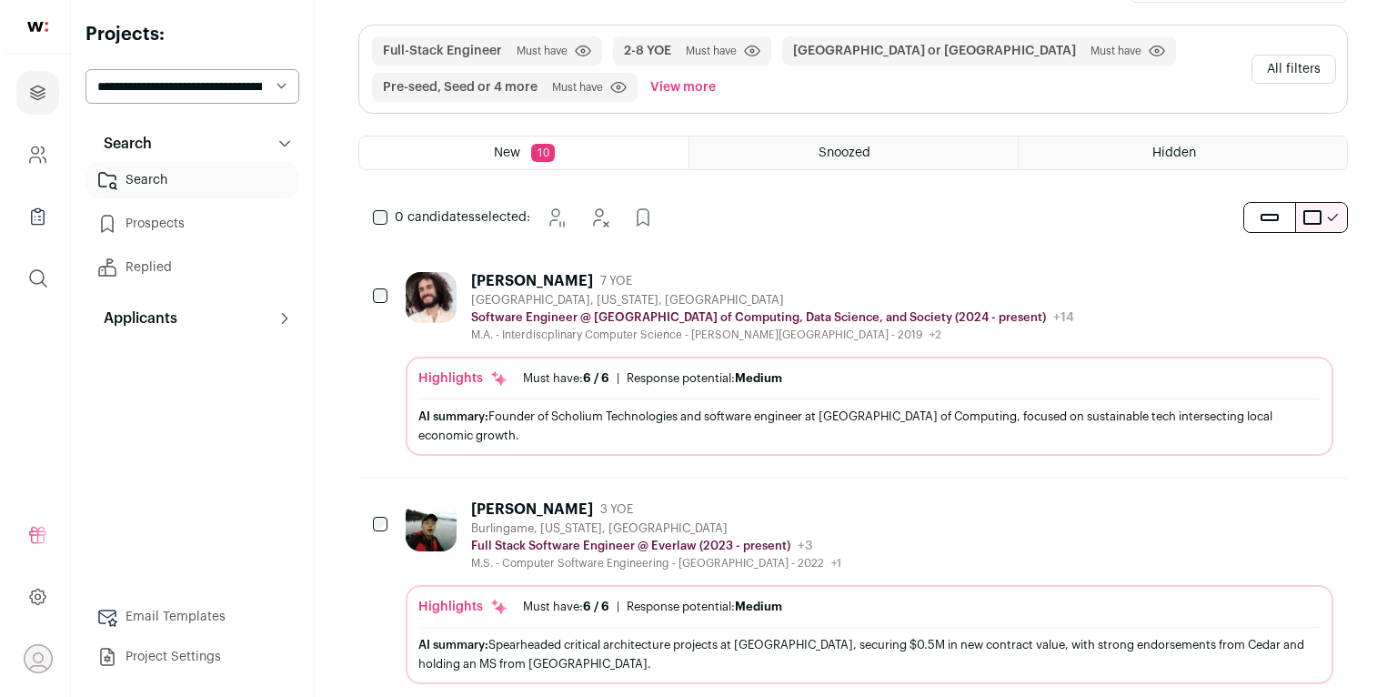
scroll to position [148, 0]
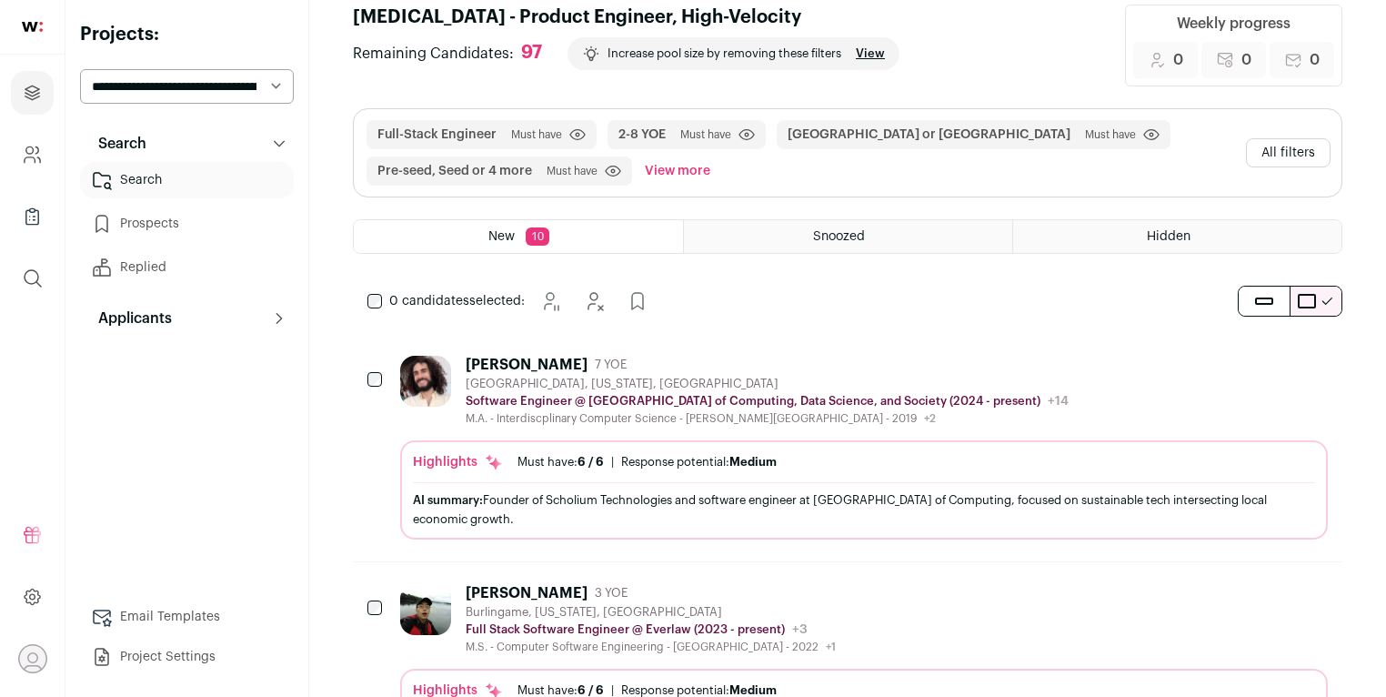
click at [807, 436] on div "[PERSON_NAME] 7 YOE [GEOGRAPHIC_DATA], [US_STATE], [GEOGRAPHIC_DATA] Software E…" at bounding box center [864, 448] width 928 height 184
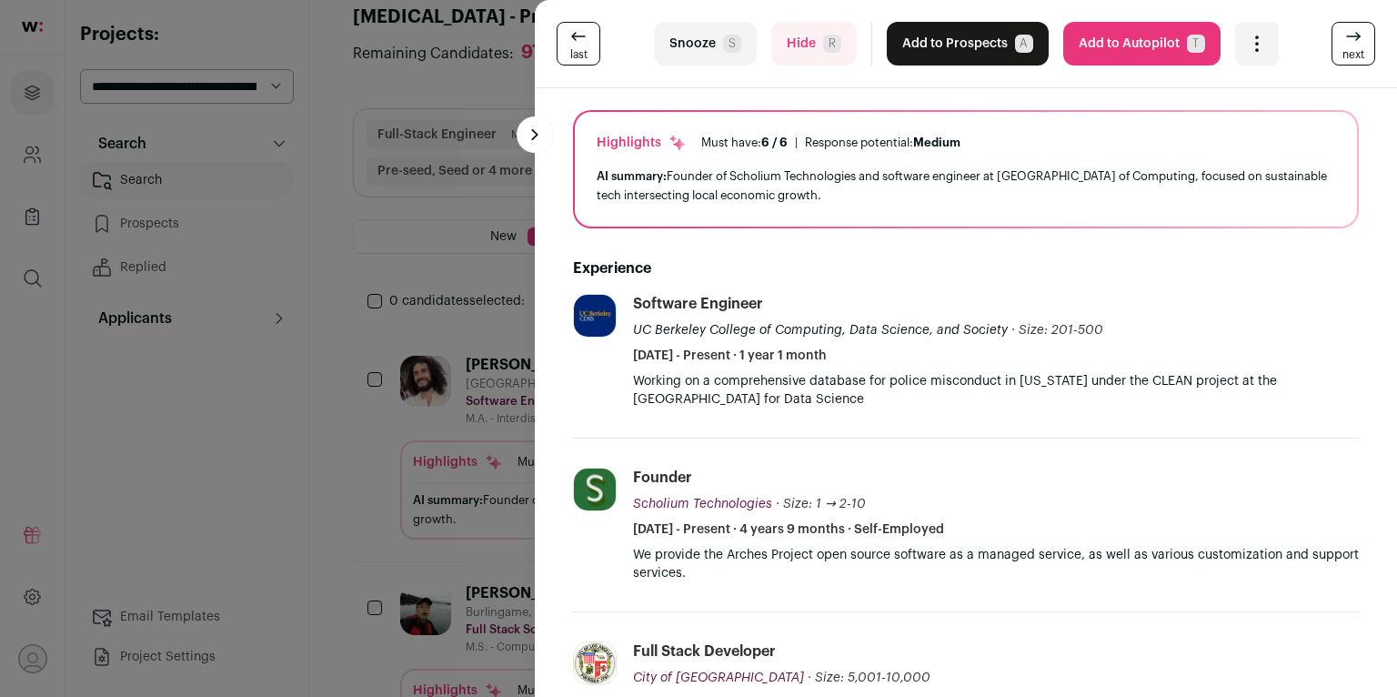
scroll to position [240, 0]
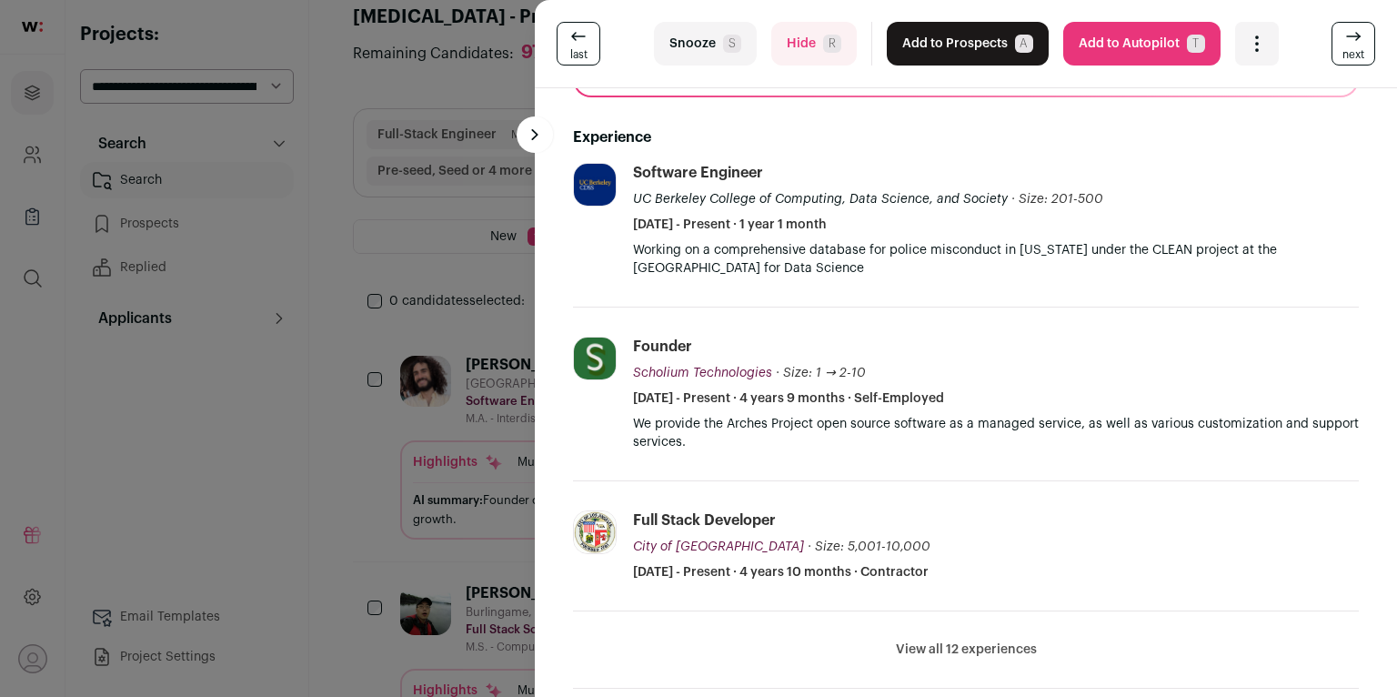
click at [812, 56] on button "Hide R" at bounding box center [814, 44] width 86 height 44
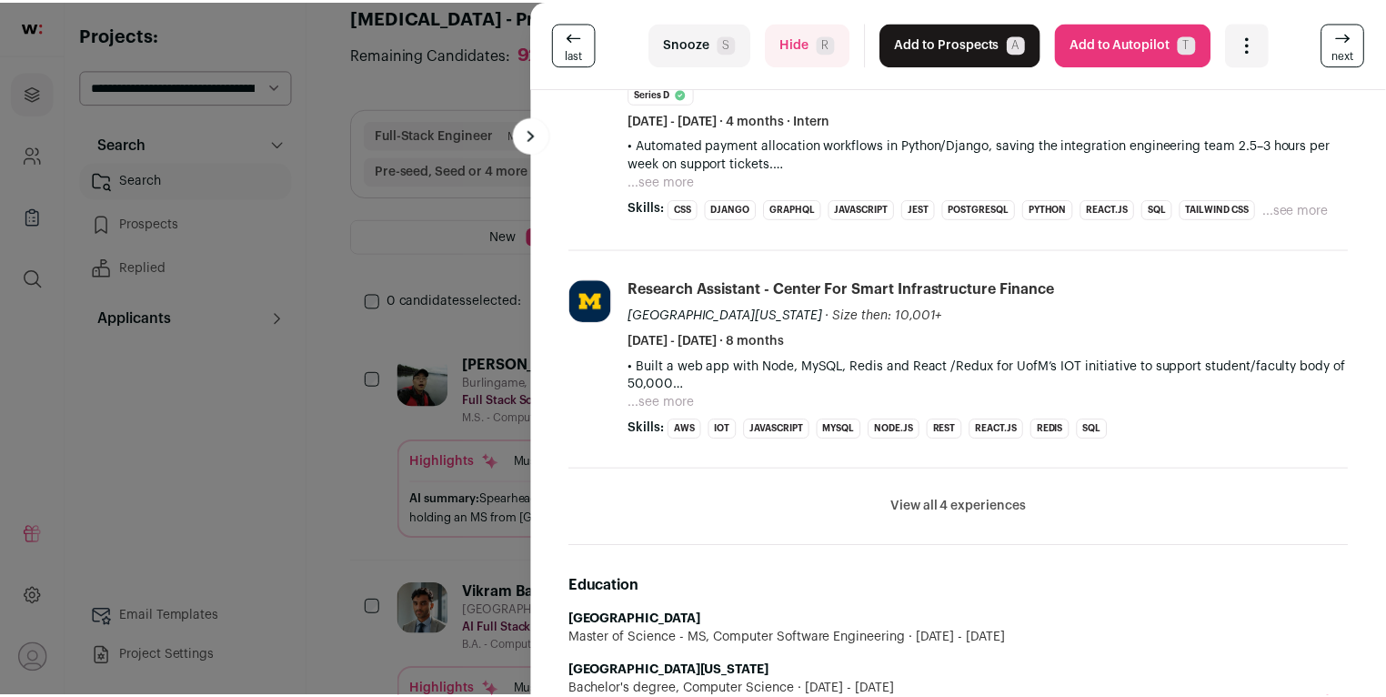
scroll to position [741, 0]
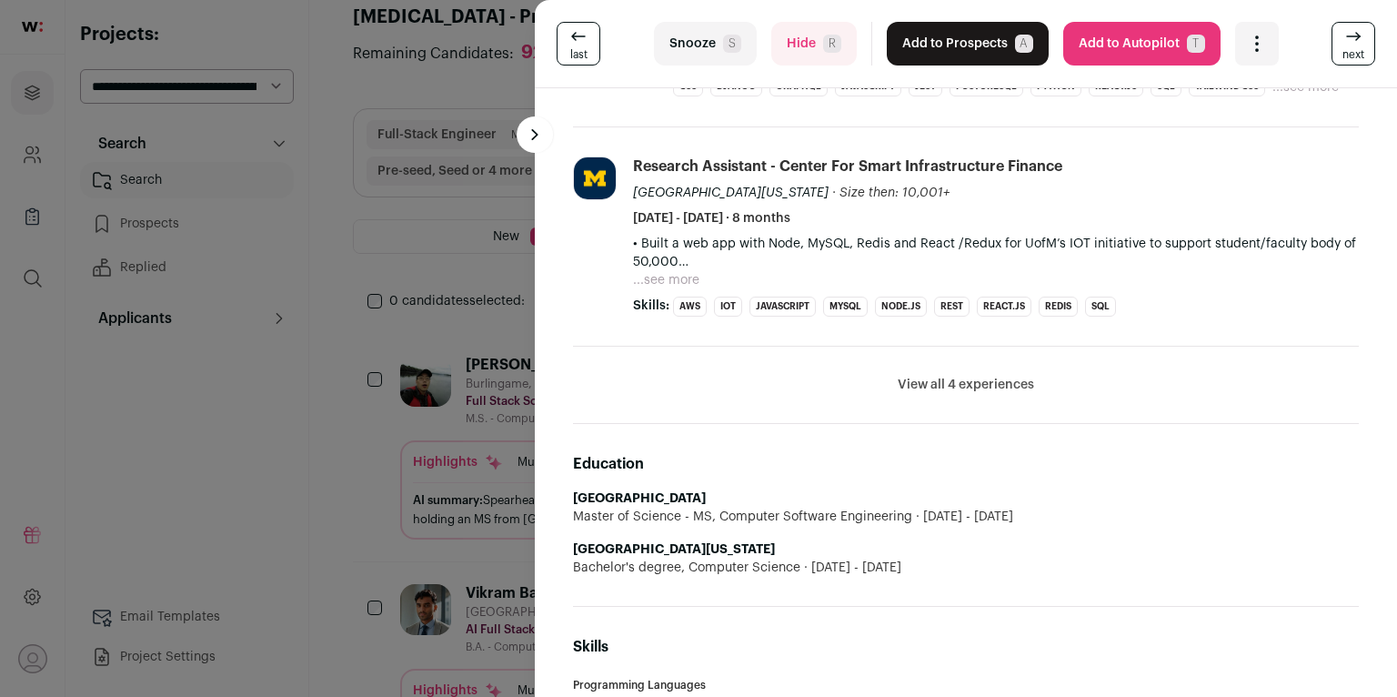
click at [404, 445] on div "last Snooze S Hide R Add to Prospects A Are you sure? [PERSON_NAME] is already …" at bounding box center [698, 348] width 1397 height 697
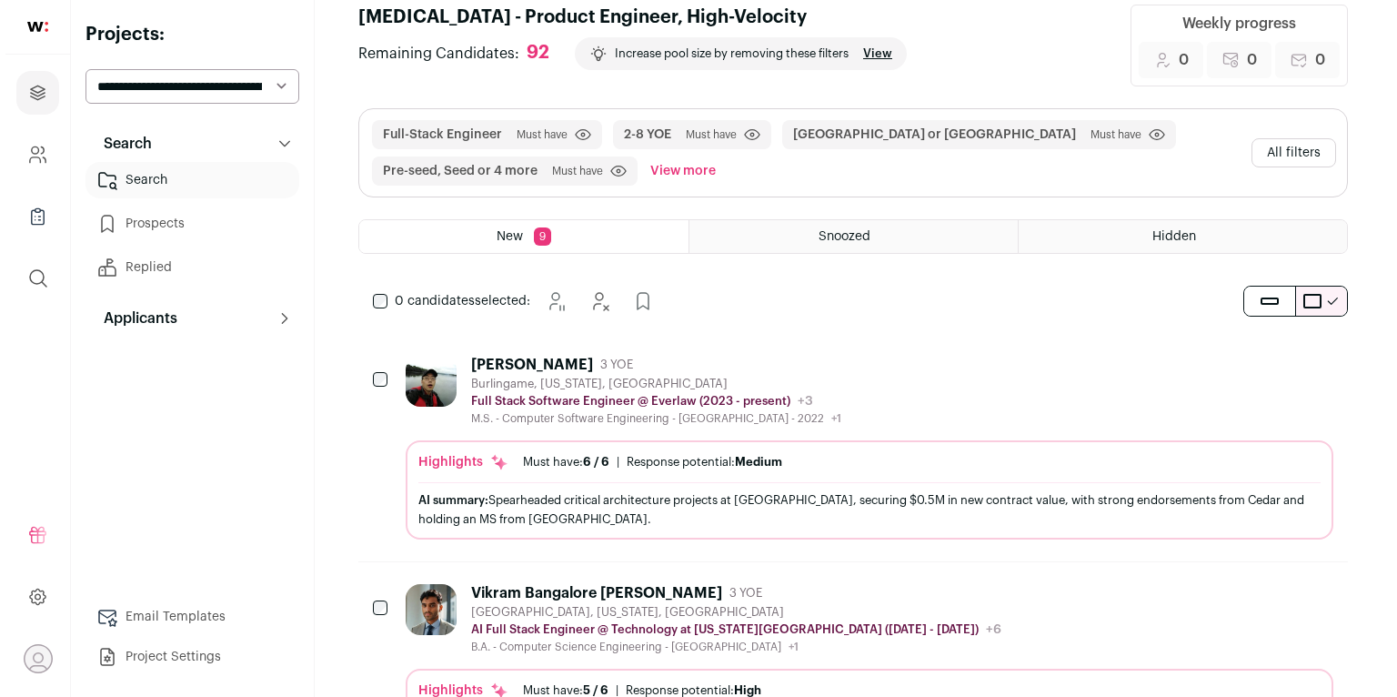
scroll to position [457, 0]
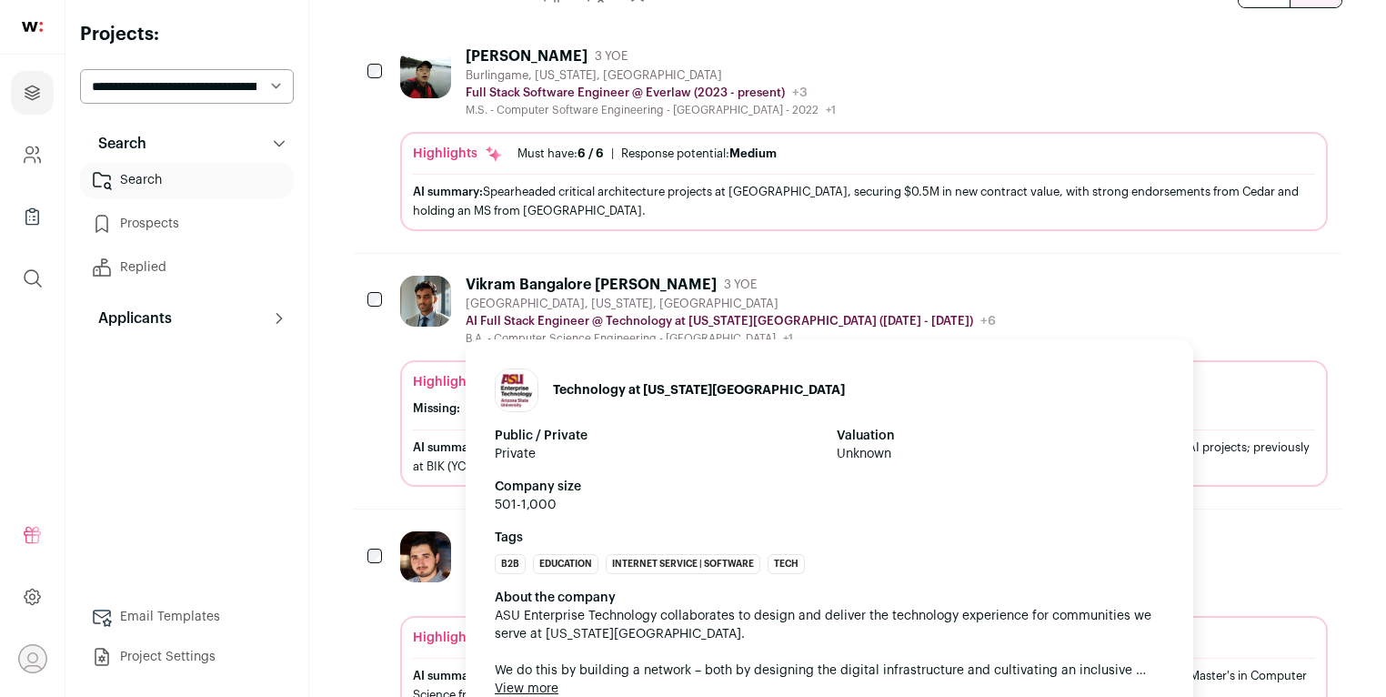
click at [631, 323] on p "AI Full Stack Engineer @ Technology at [US_STATE][GEOGRAPHIC_DATA] ([DATE] - [D…" at bounding box center [720, 321] width 508 height 15
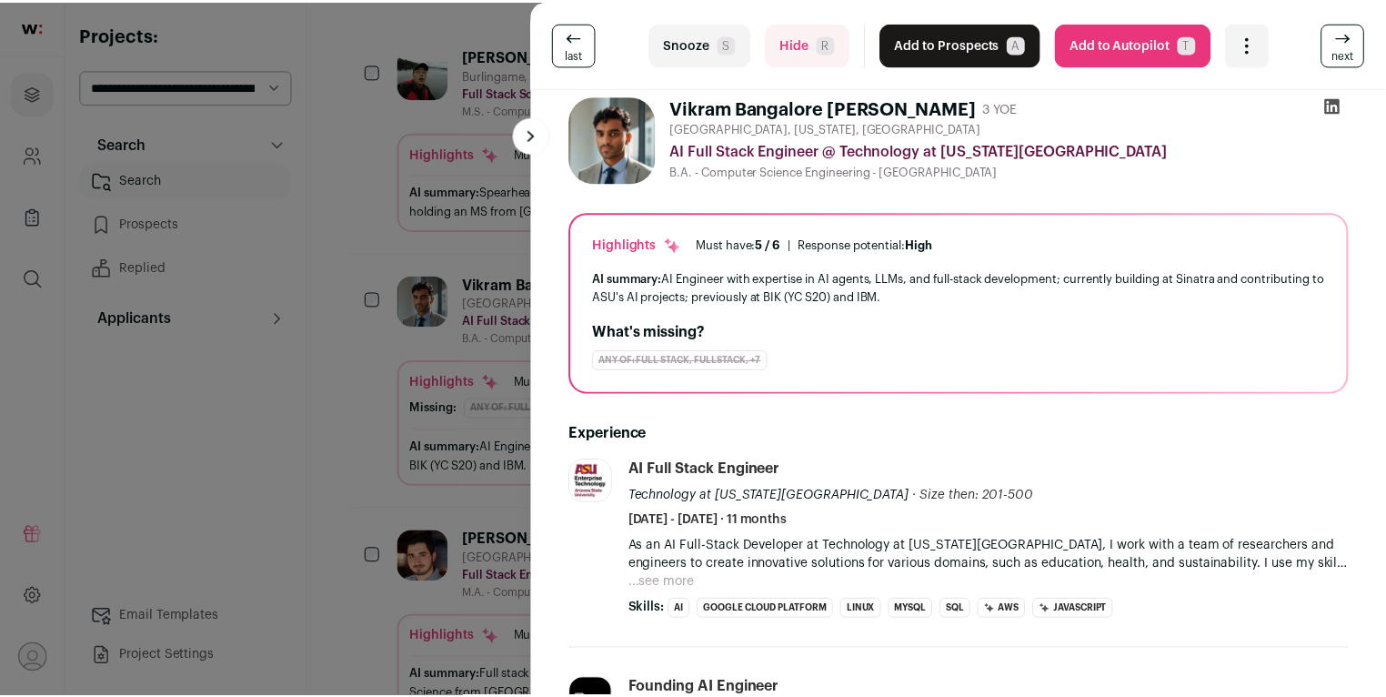
scroll to position [0, 0]
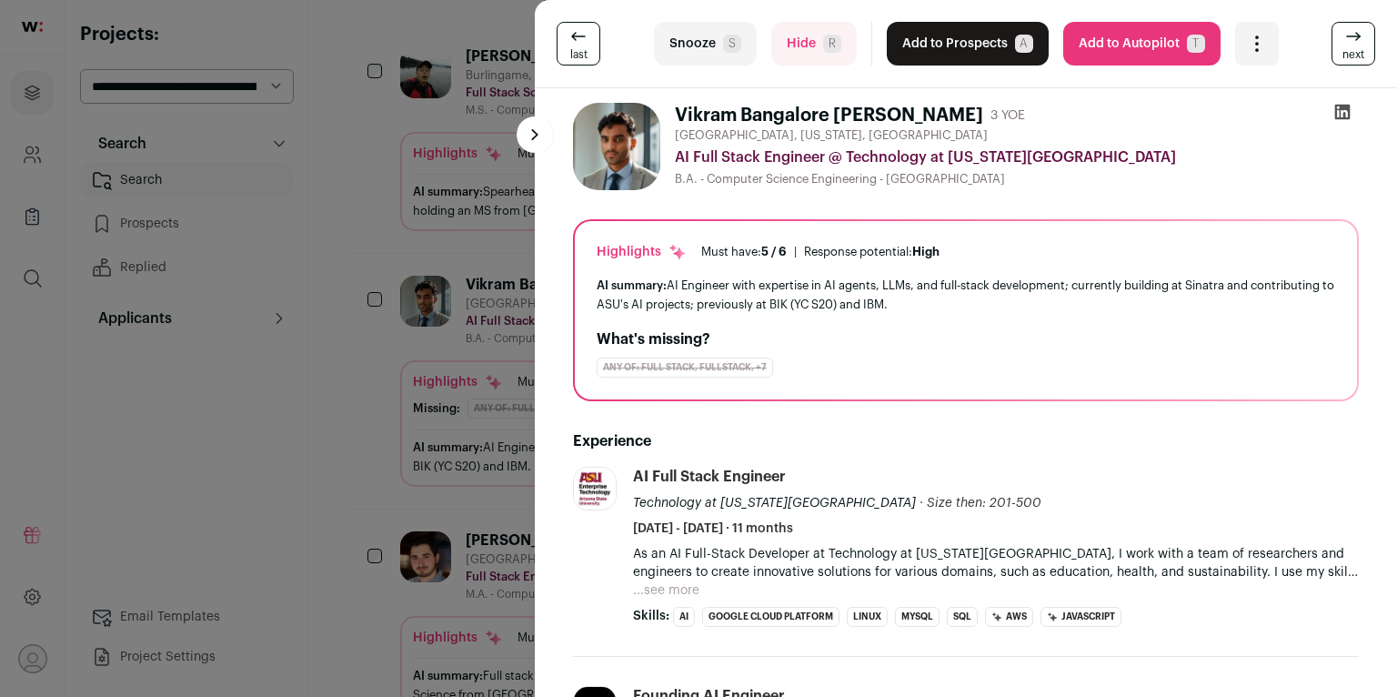
click at [730, 46] on span "S" at bounding box center [732, 44] width 18 height 18
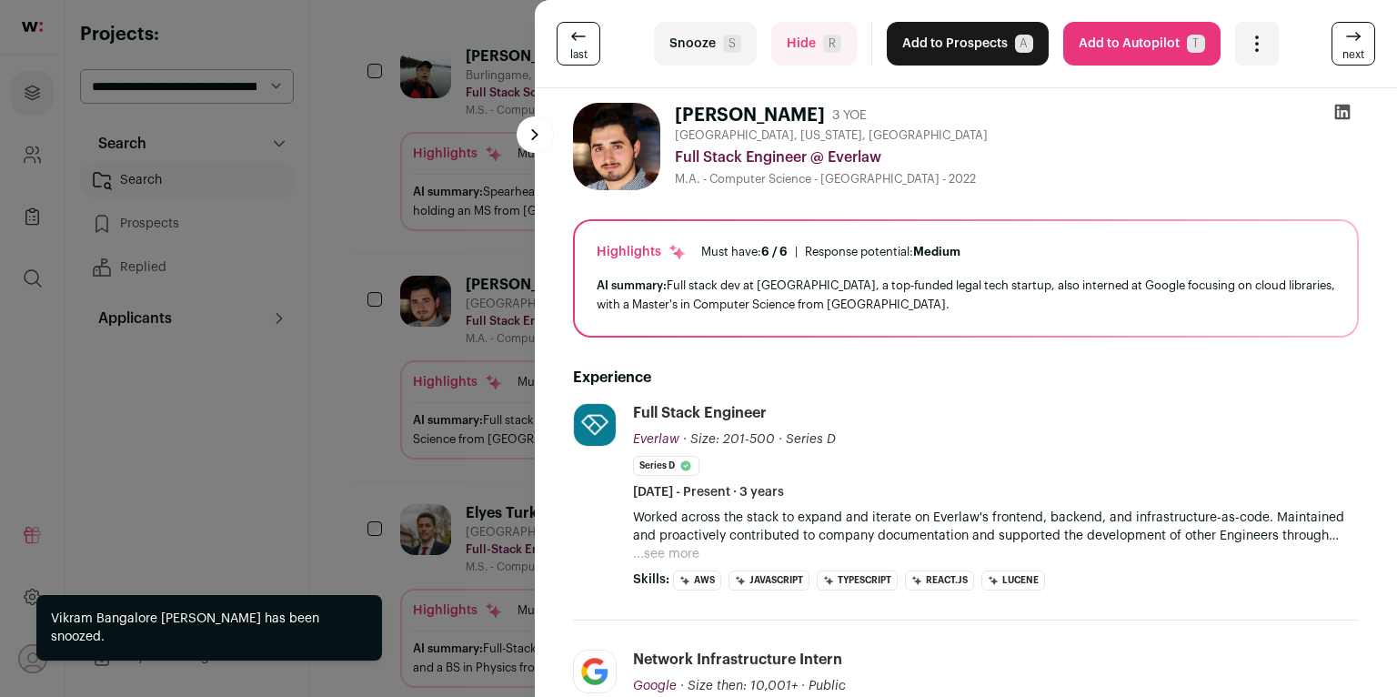
click at [379, 263] on div "last Snooze S Hide R Add to Prospects A Are you sure? [PERSON_NAME] is already …" at bounding box center [698, 348] width 1397 height 697
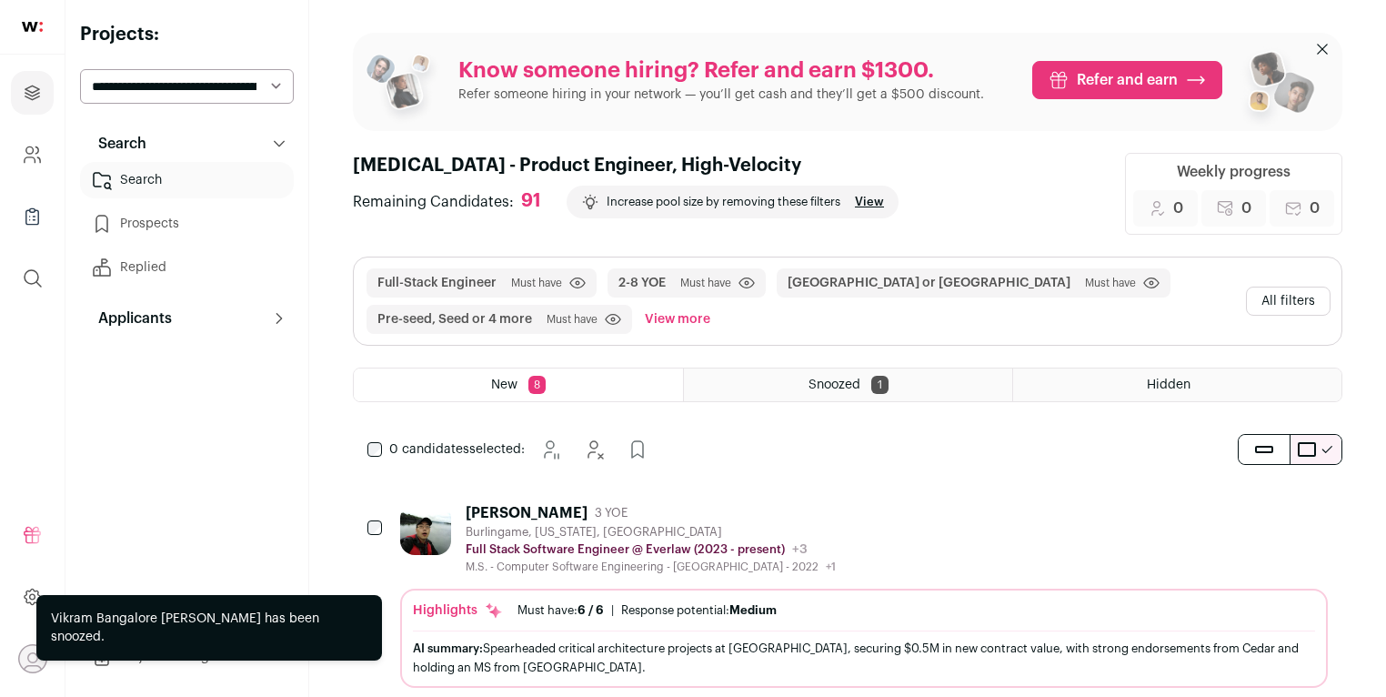
click at [1274, 290] on button "All filters" at bounding box center [1288, 301] width 85 height 29
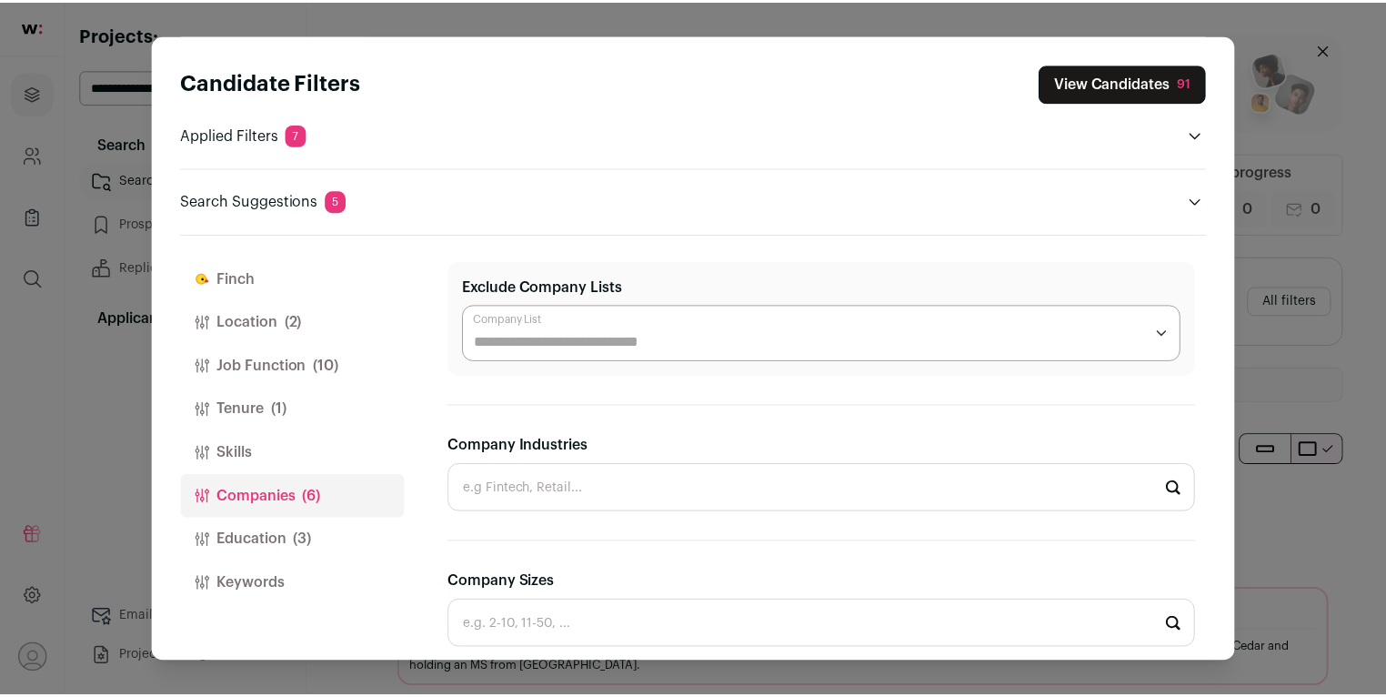
scroll to position [233, 0]
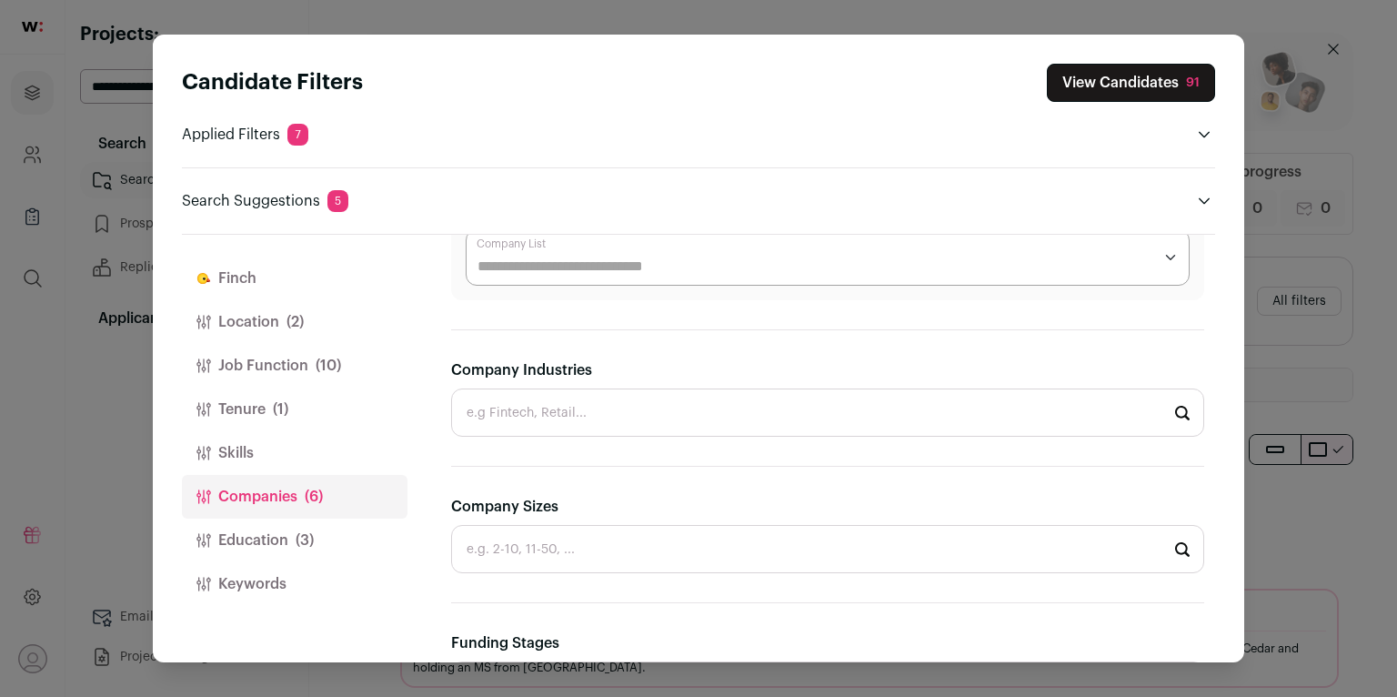
click at [735, 398] on input "Company Industries" at bounding box center [827, 412] width 753 height 48
click at [611, 465] on li "SaaS" at bounding box center [827, 462] width 751 height 48
type input "SaaS"
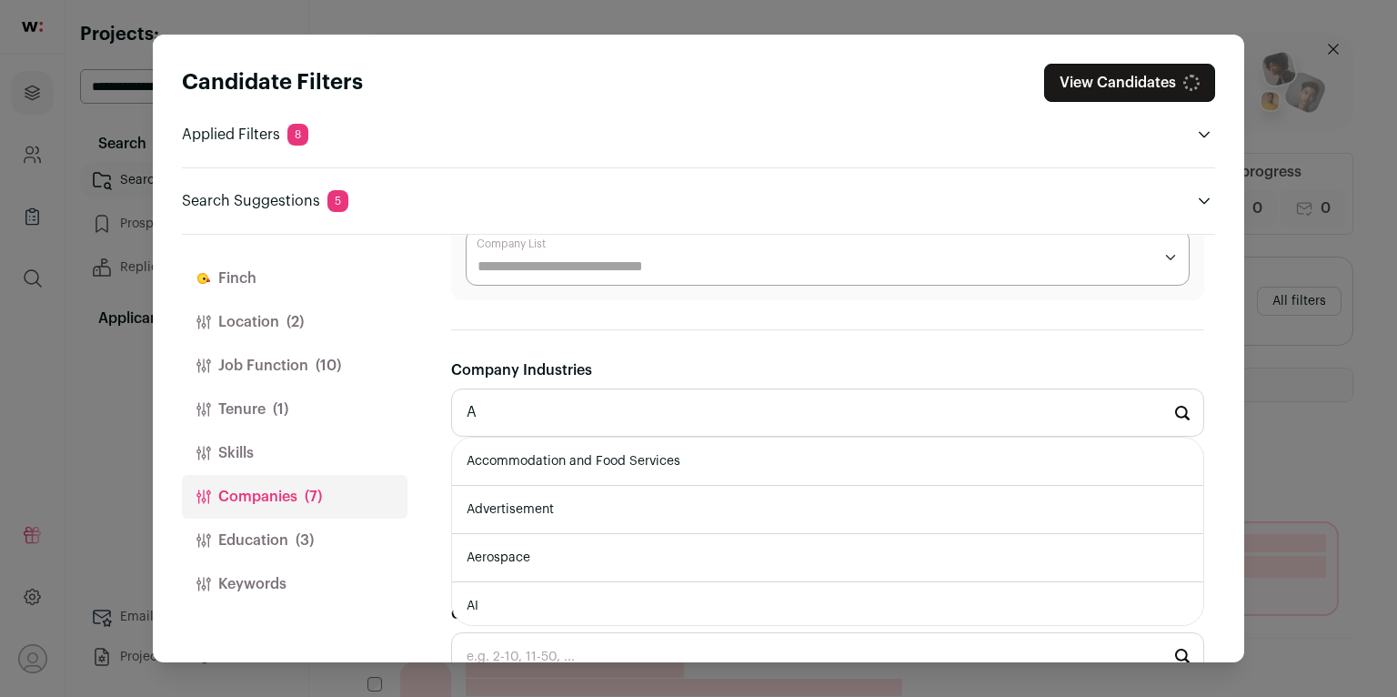
click at [549, 589] on li "AI" at bounding box center [827, 606] width 751 height 48
type input "AI"
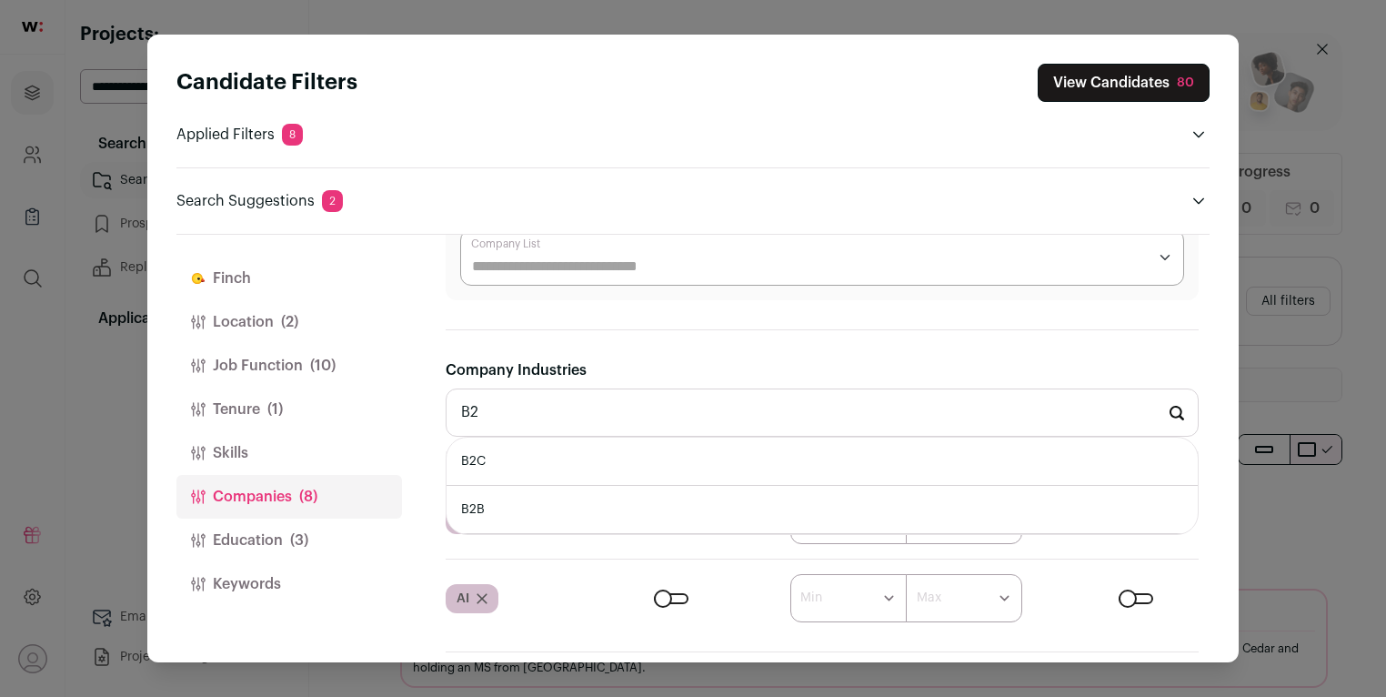
click at [579, 494] on li "B2B" at bounding box center [822, 510] width 751 height 48
type input "B2B"
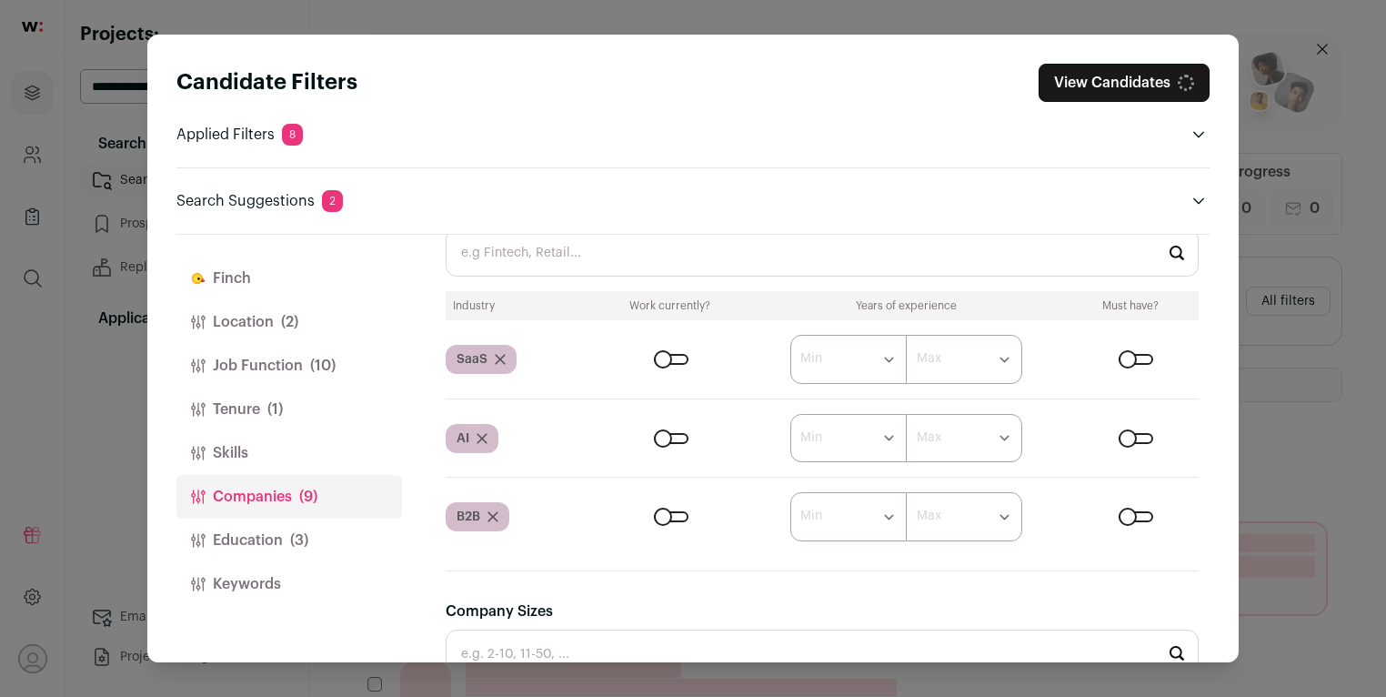
scroll to position [516, 0]
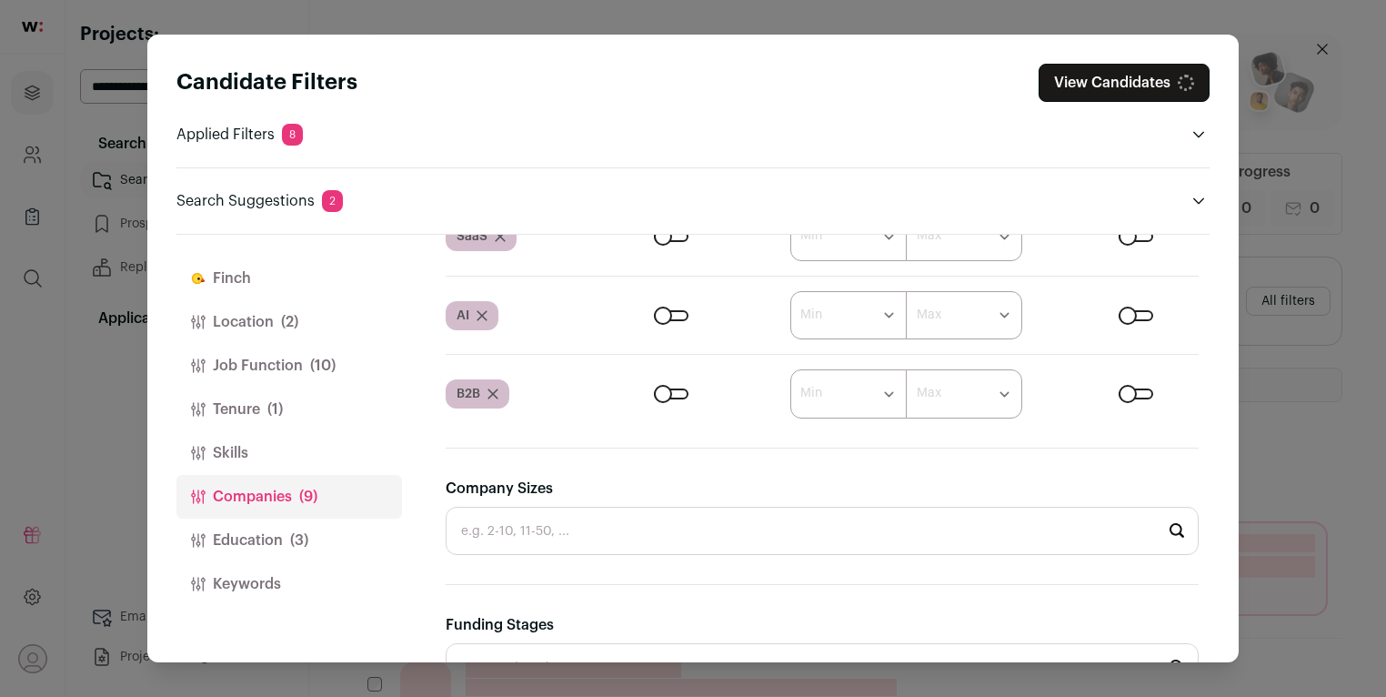
click at [670, 394] on div "Close modal via background" at bounding box center [671, 393] width 35 height 11
click at [660, 311] on div "Close modal via background" at bounding box center [671, 315] width 35 height 11
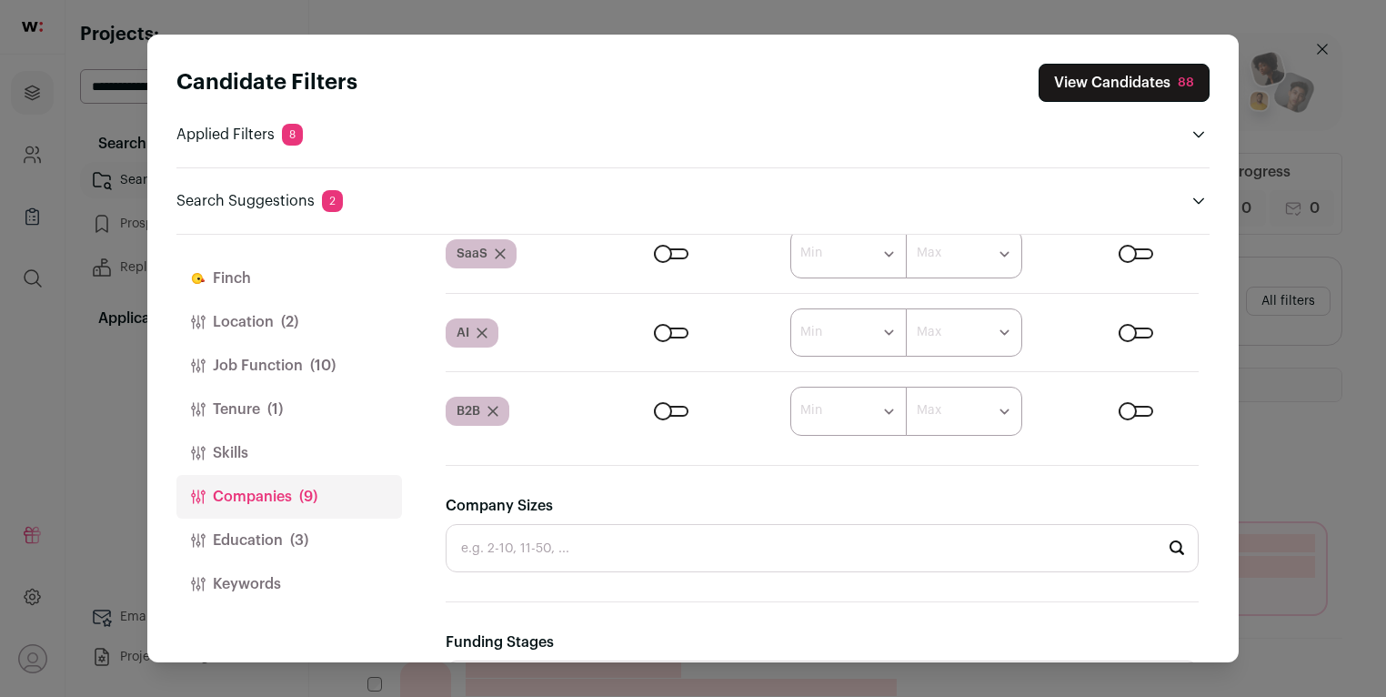
scroll to position [489, 0]
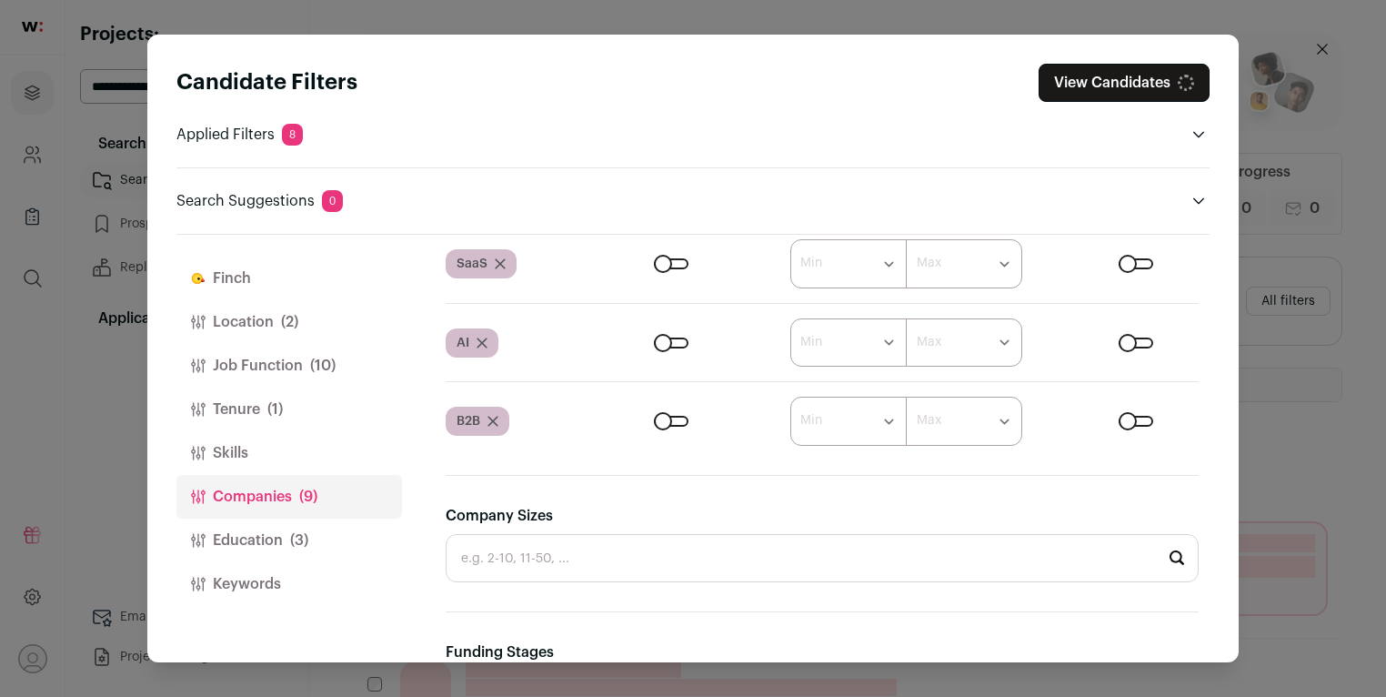
click at [668, 263] on div "Close modal via background" at bounding box center [671, 263] width 35 height 11
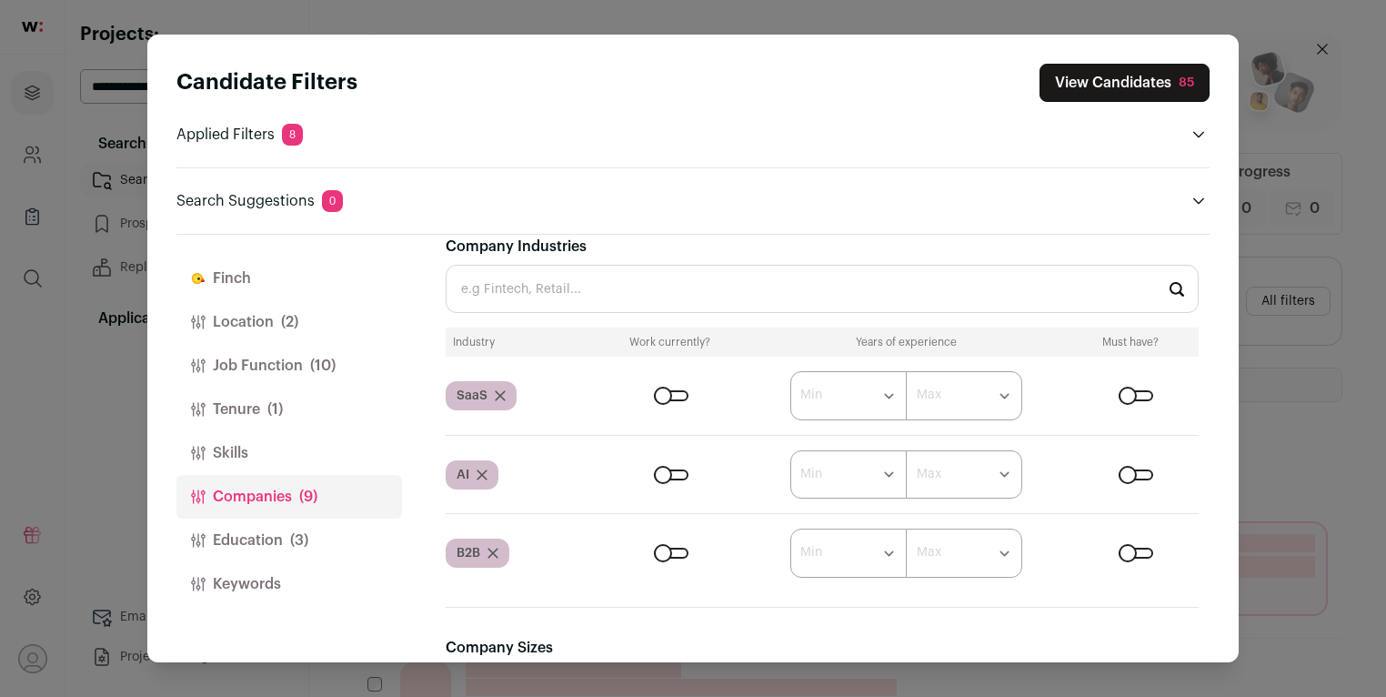
scroll to position [346, 0]
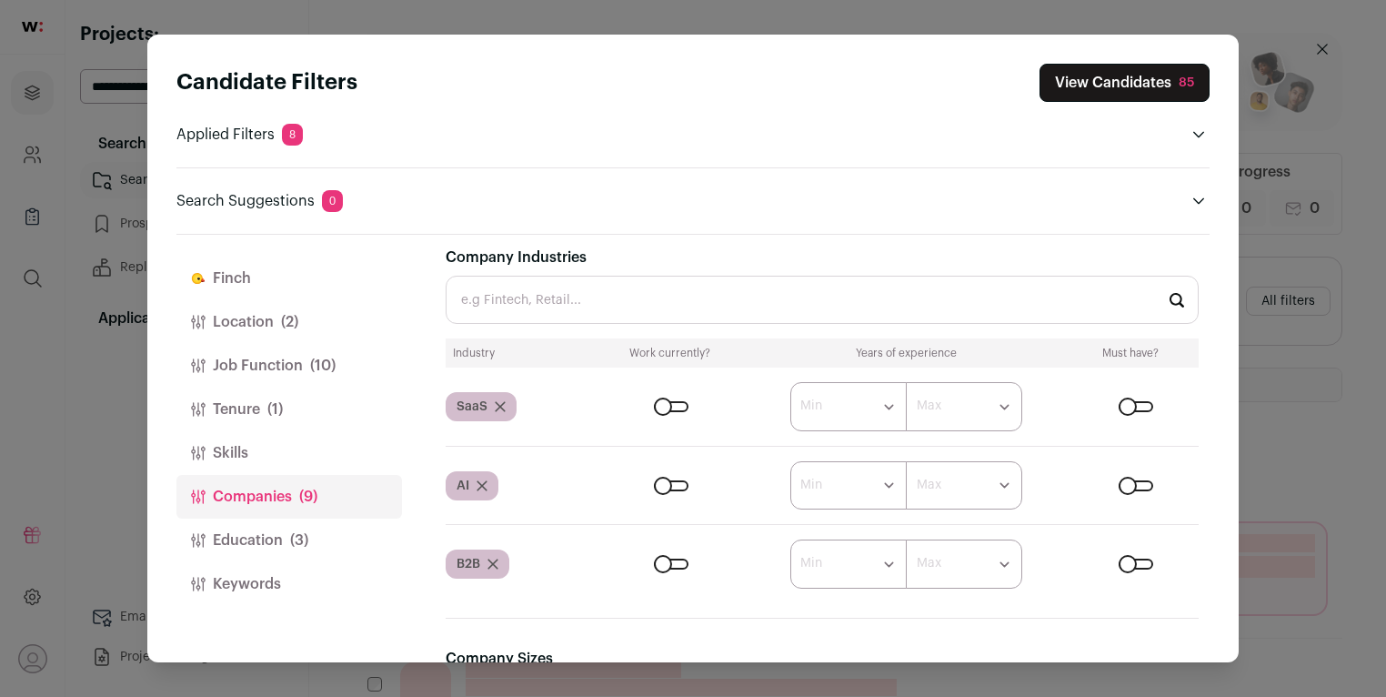
click at [664, 293] on input "Company Industries" at bounding box center [822, 300] width 753 height 48
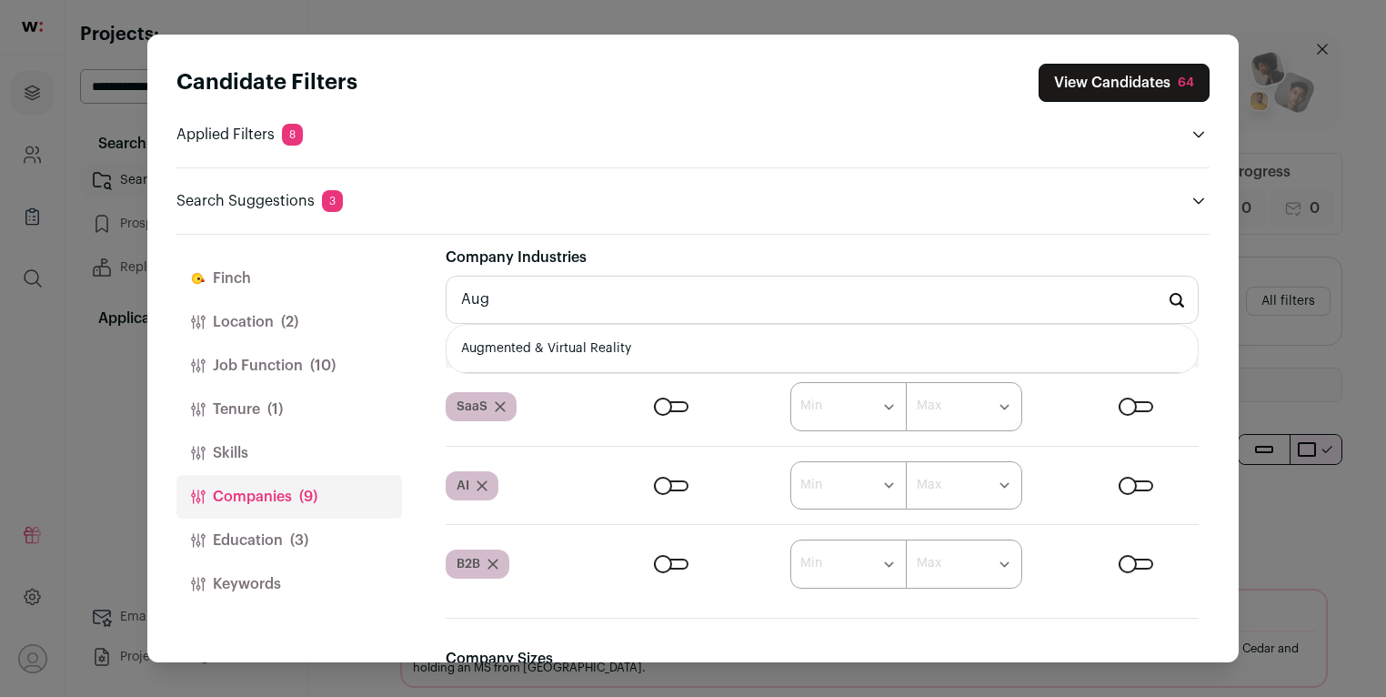
click at [554, 349] on li "Augmented & Virtual Reality" at bounding box center [822, 349] width 751 height 48
type input "Augmented & Virtual Reality"
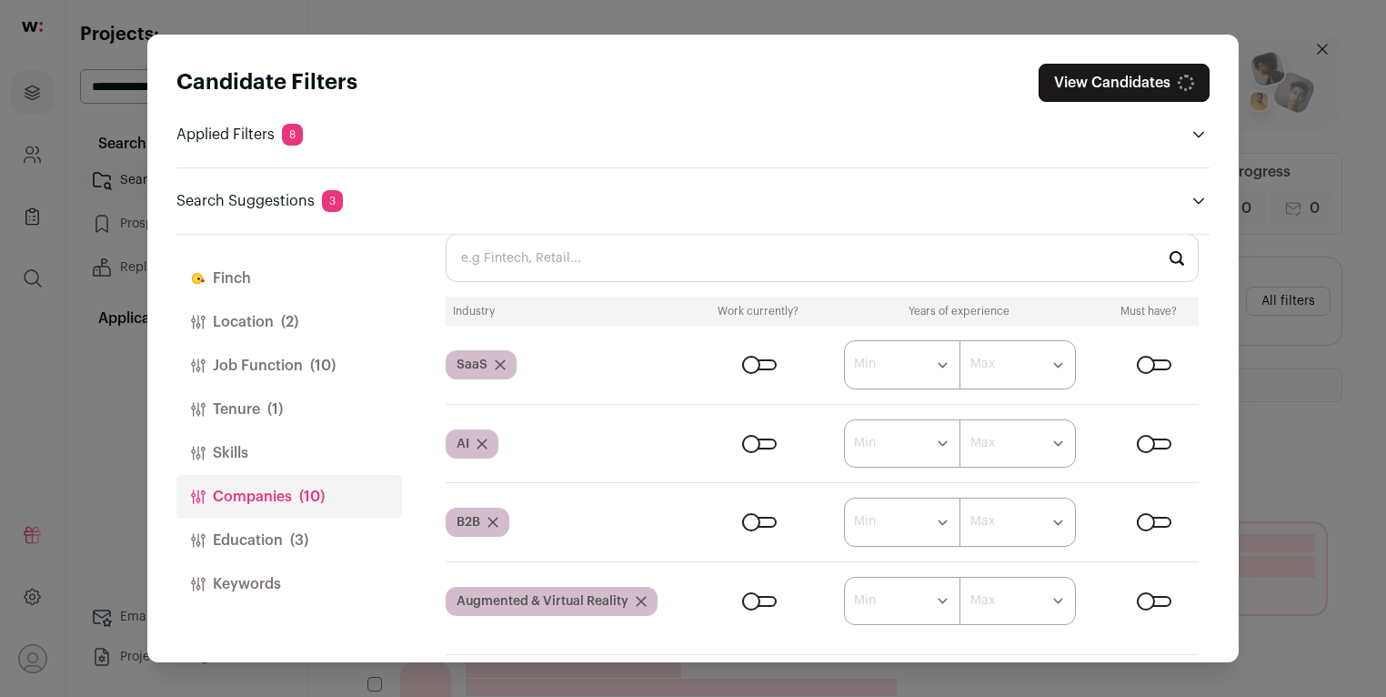
scroll to position [388, 0]
click at [753, 596] on div "Close modal via background" at bounding box center [759, 600] width 35 height 11
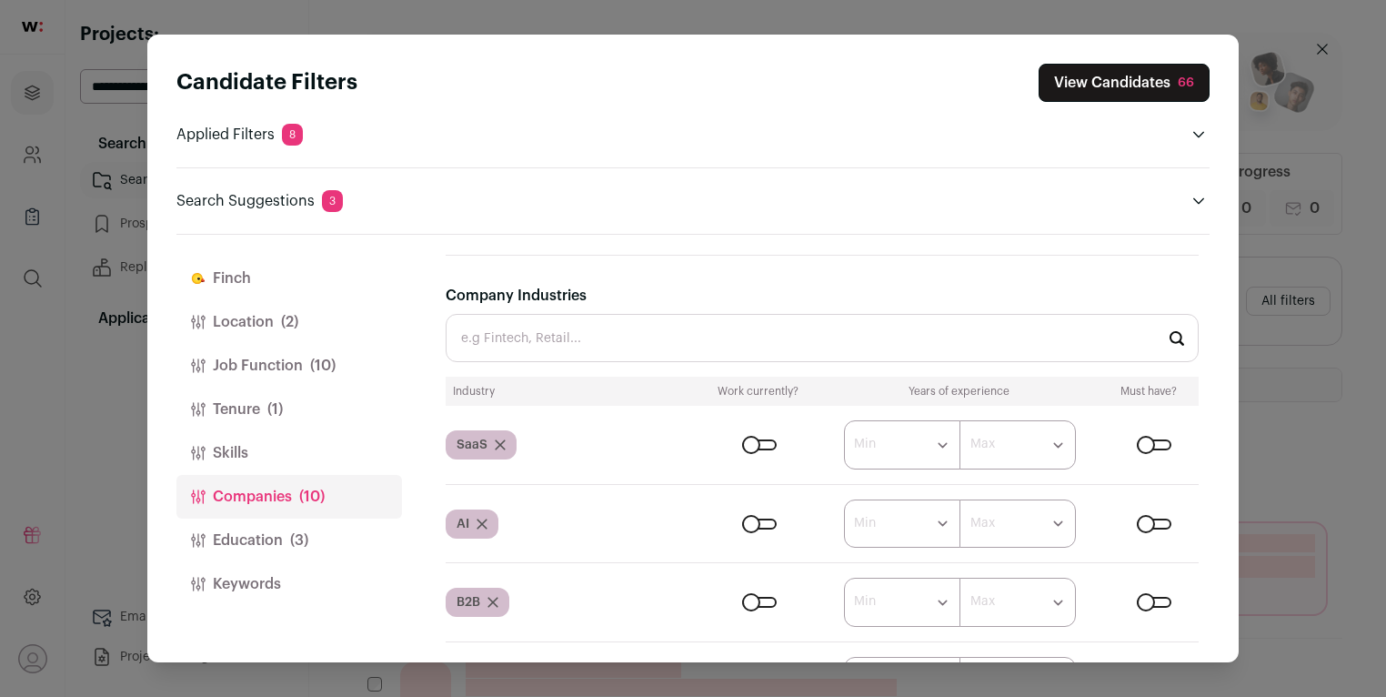
scroll to position [127, 0]
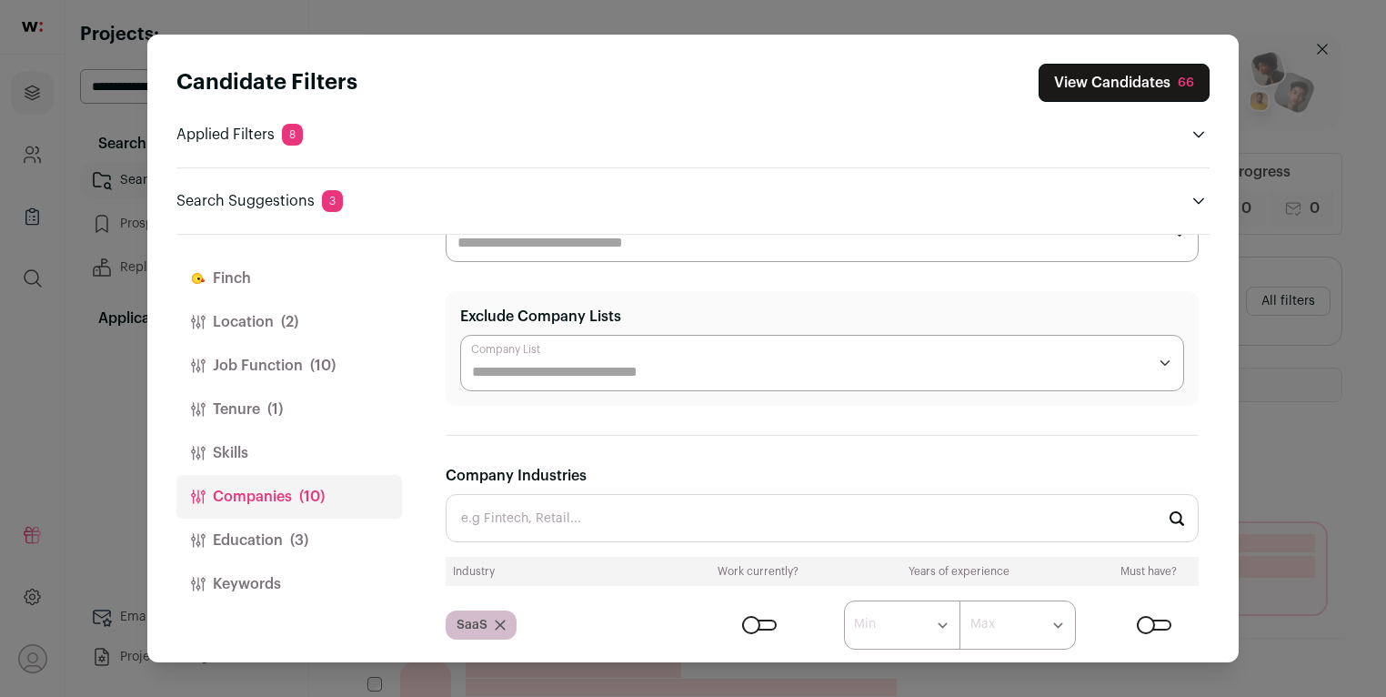
click at [1101, 79] on button "View Candidates 66" at bounding box center [1124, 83] width 171 height 38
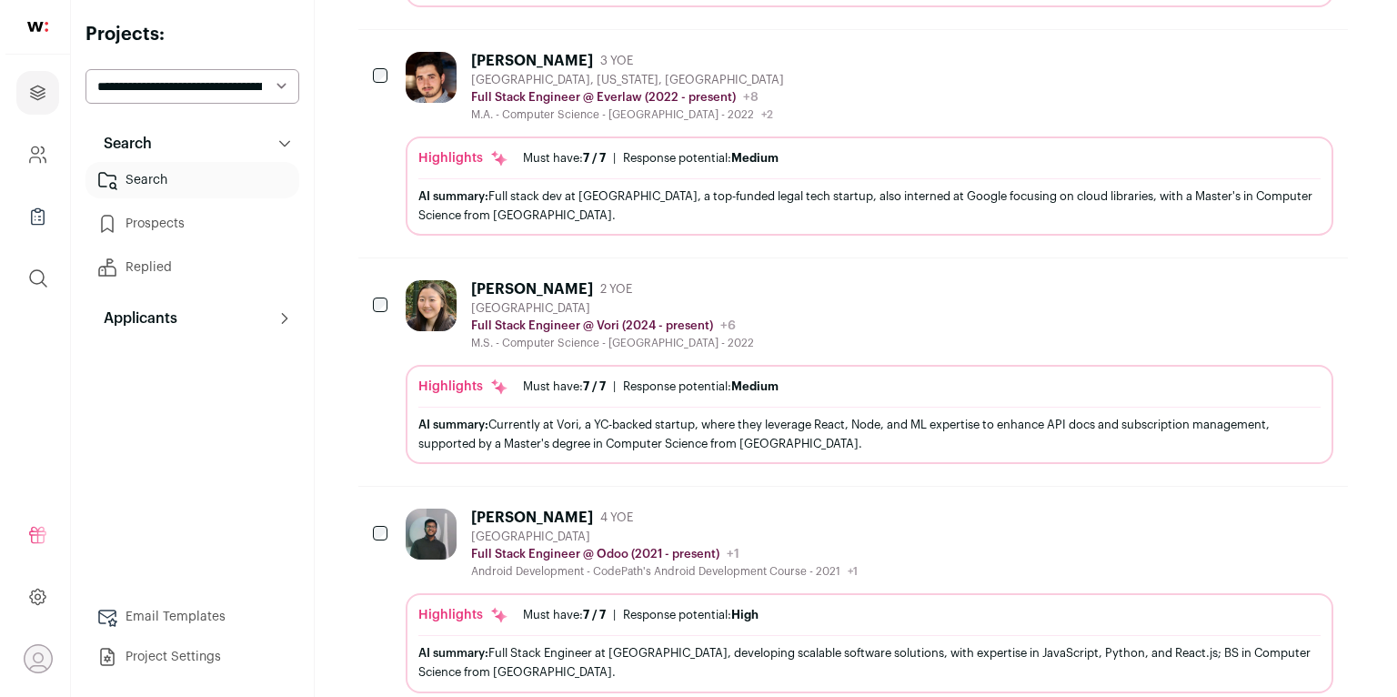
scroll to position [0, 0]
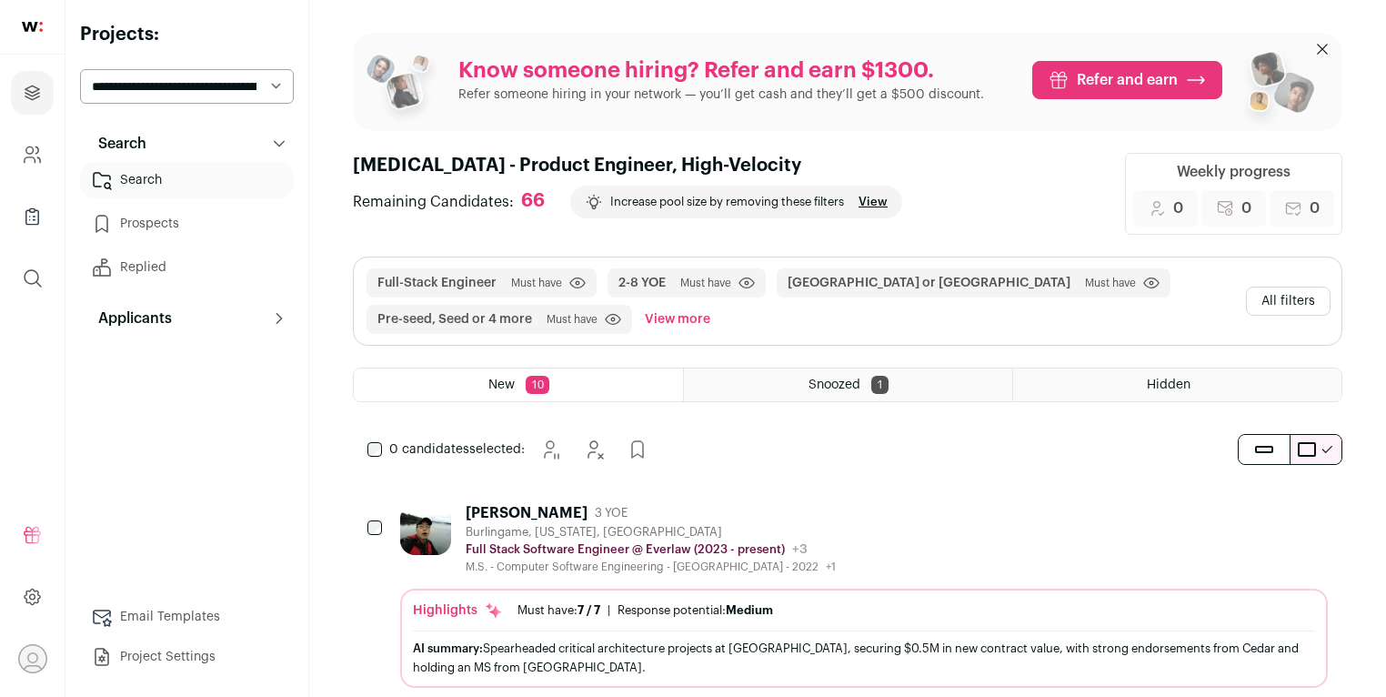
click at [1310, 311] on button "All filters" at bounding box center [1288, 301] width 85 height 29
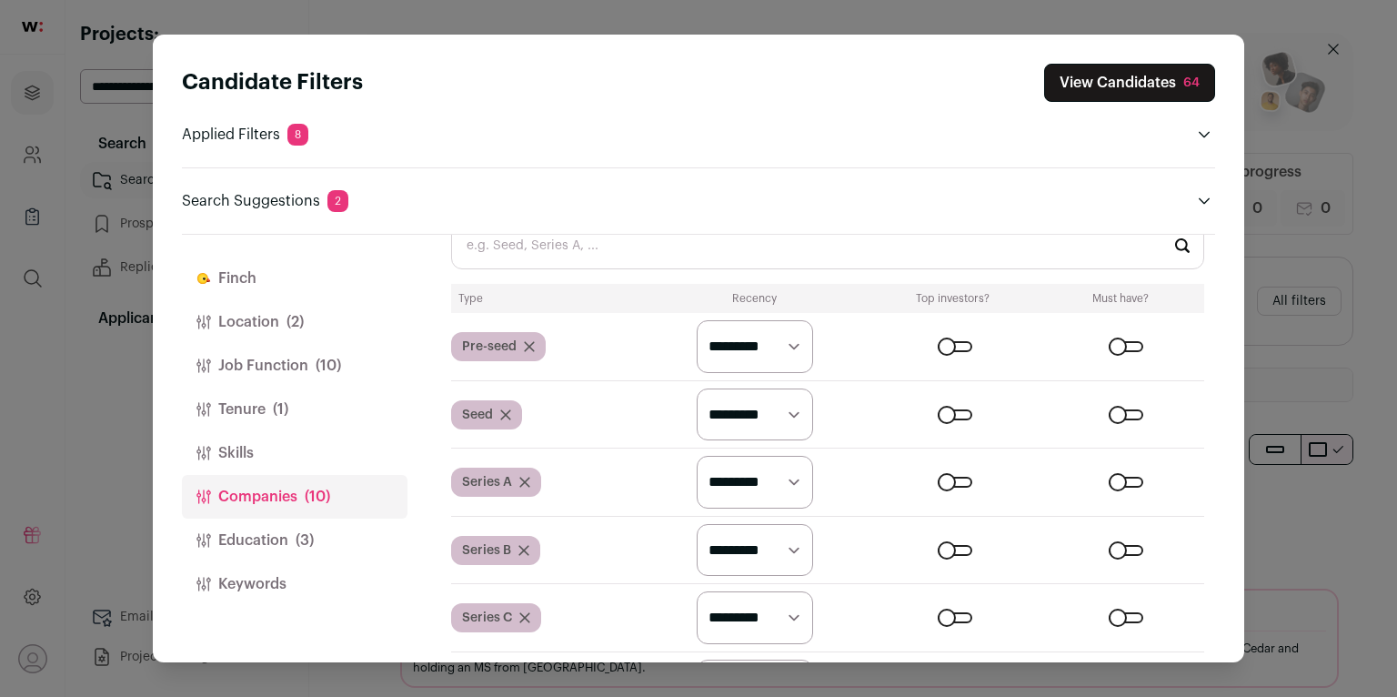
scroll to position [1363, 0]
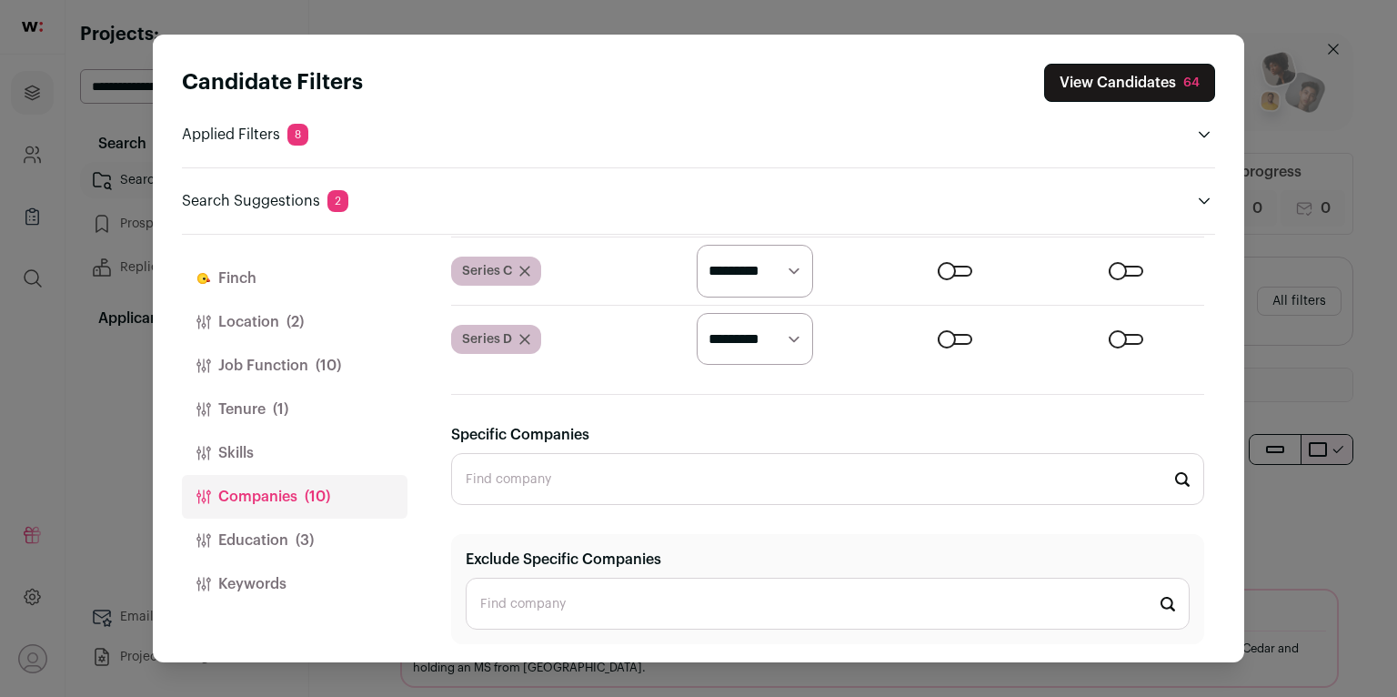
click at [281, 548] on button "Education (3)" at bounding box center [295, 541] width 226 height 44
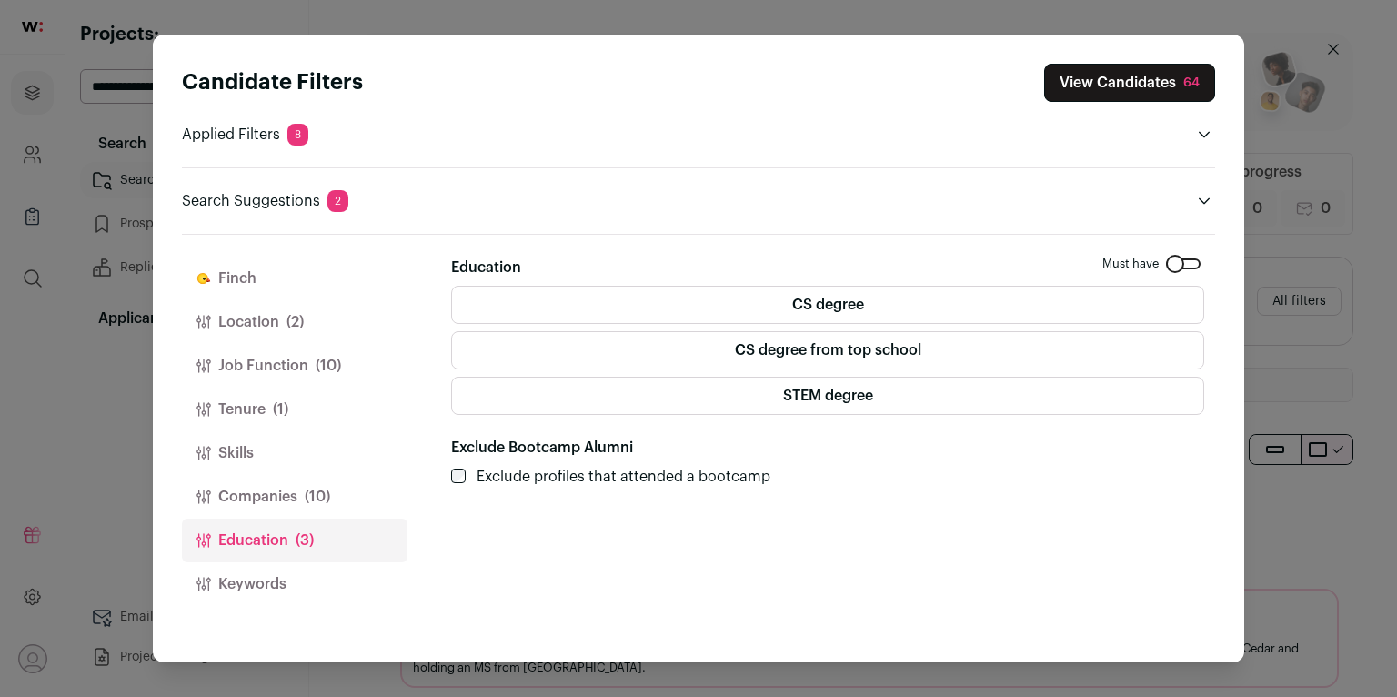
click at [290, 579] on button "Keywords" at bounding box center [295, 584] width 226 height 44
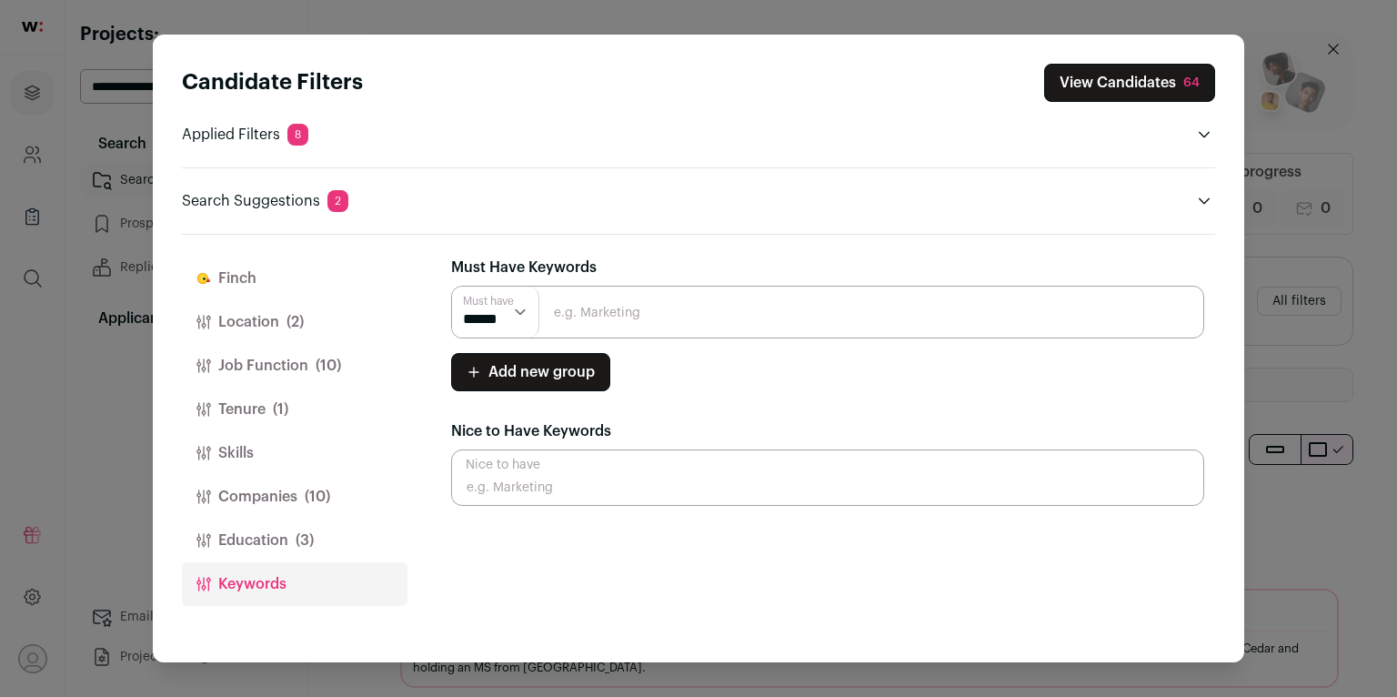
drag, startPoint x: 300, startPoint y: 531, endPoint x: 303, endPoint y: 501, distance: 30.1
click at [301, 531] on span "(3)" at bounding box center [305, 540] width 18 height 22
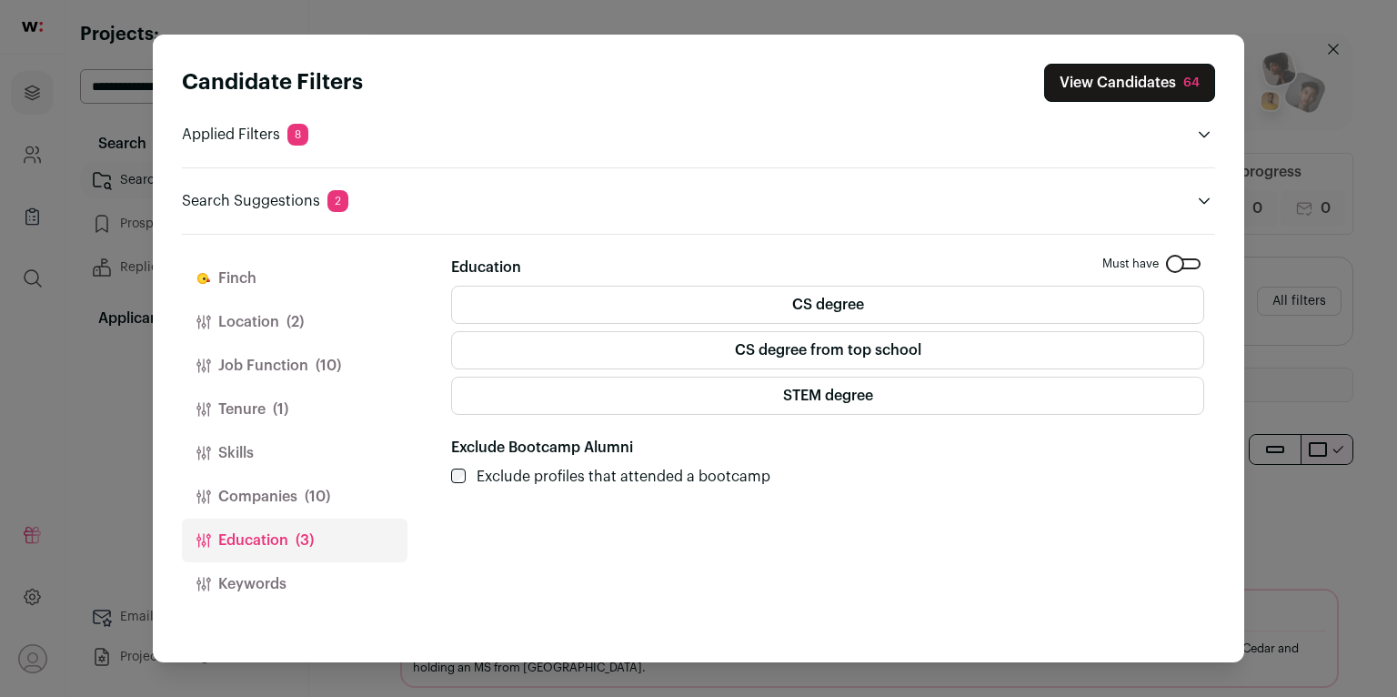
click at [307, 462] on button "Skills" at bounding box center [295, 453] width 226 height 44
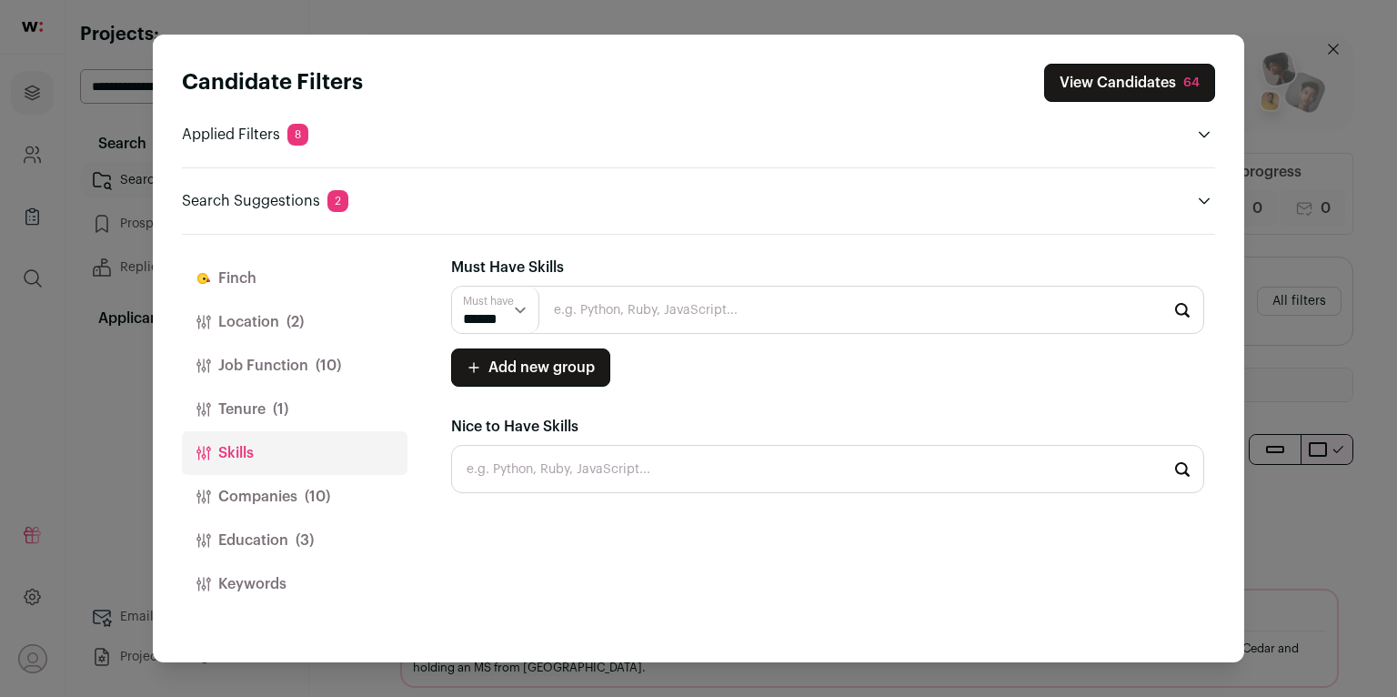
click at [330, 367] on span "(10)" at bounding box center [328, 366] width 25 height 22
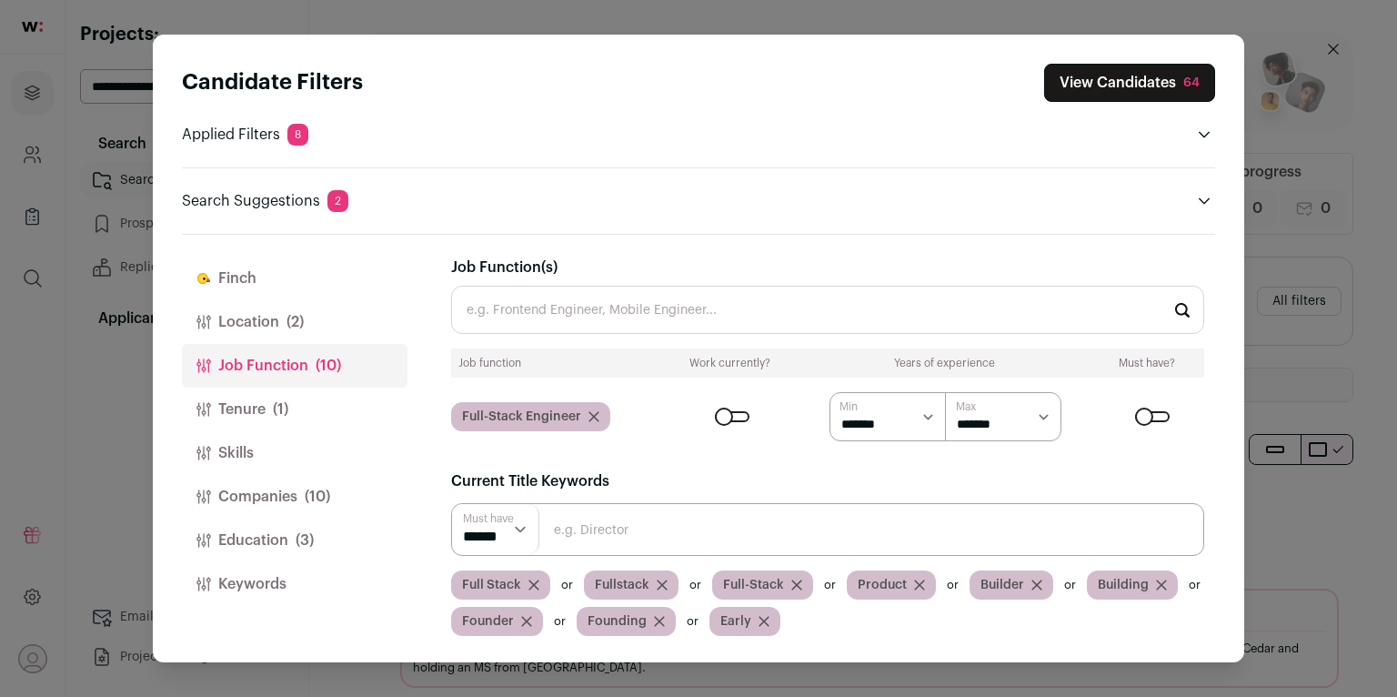
click at [342, 321] on button "Location (2)" at bounding box center [295, 322] width 226 height 44
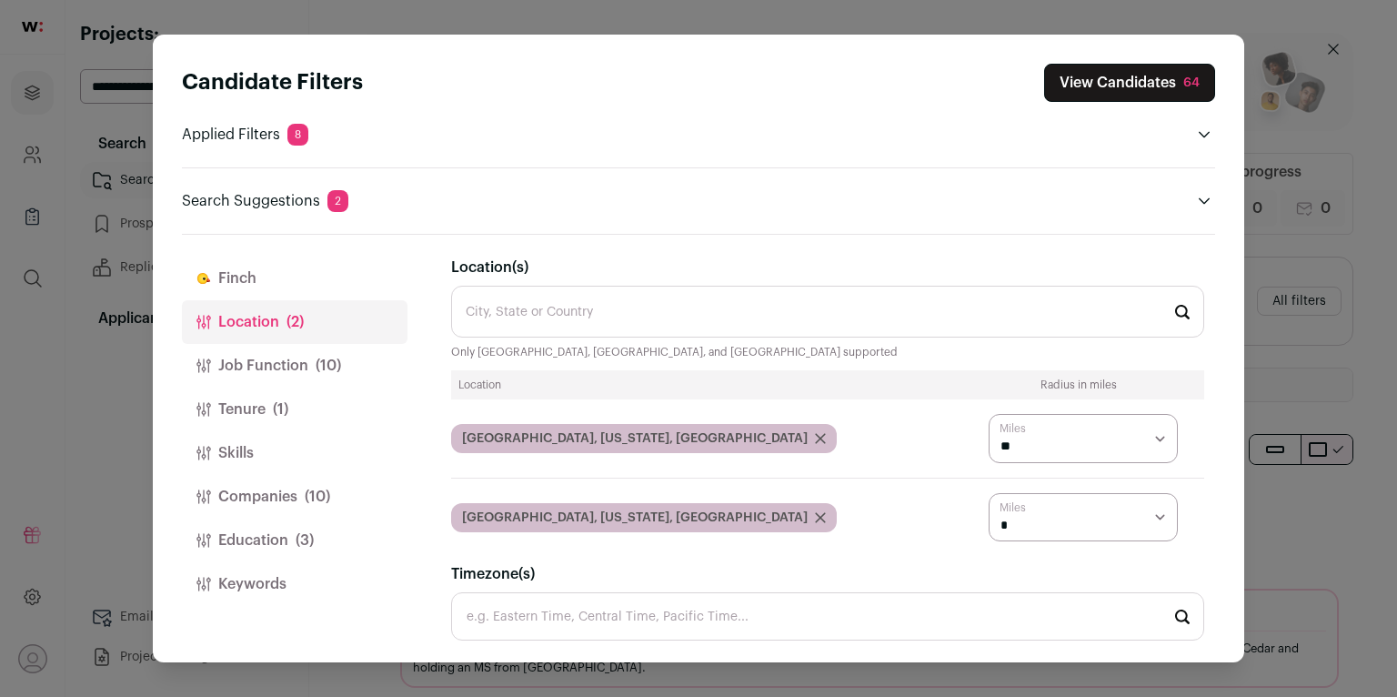
scroll to position [167, 0]
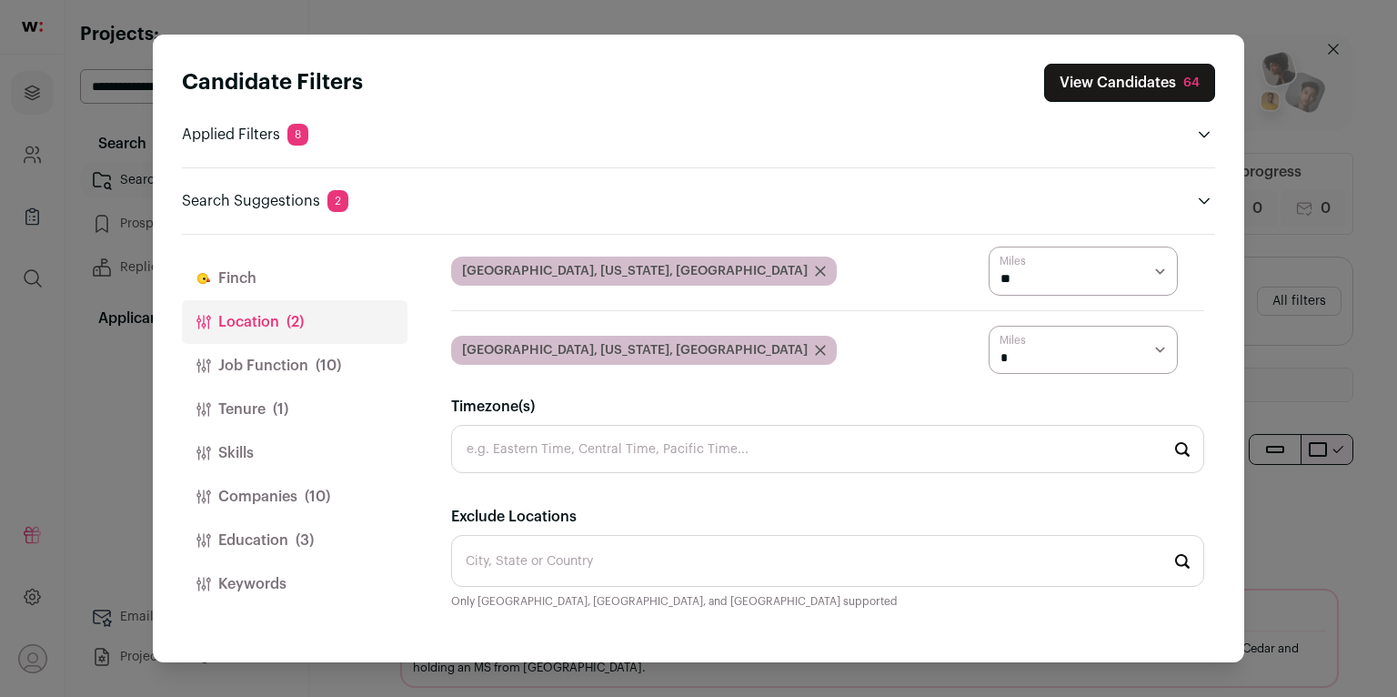
click at [316, 351] on button "Job Function (10)" at bounding box center [295, 366] width 226 height 44
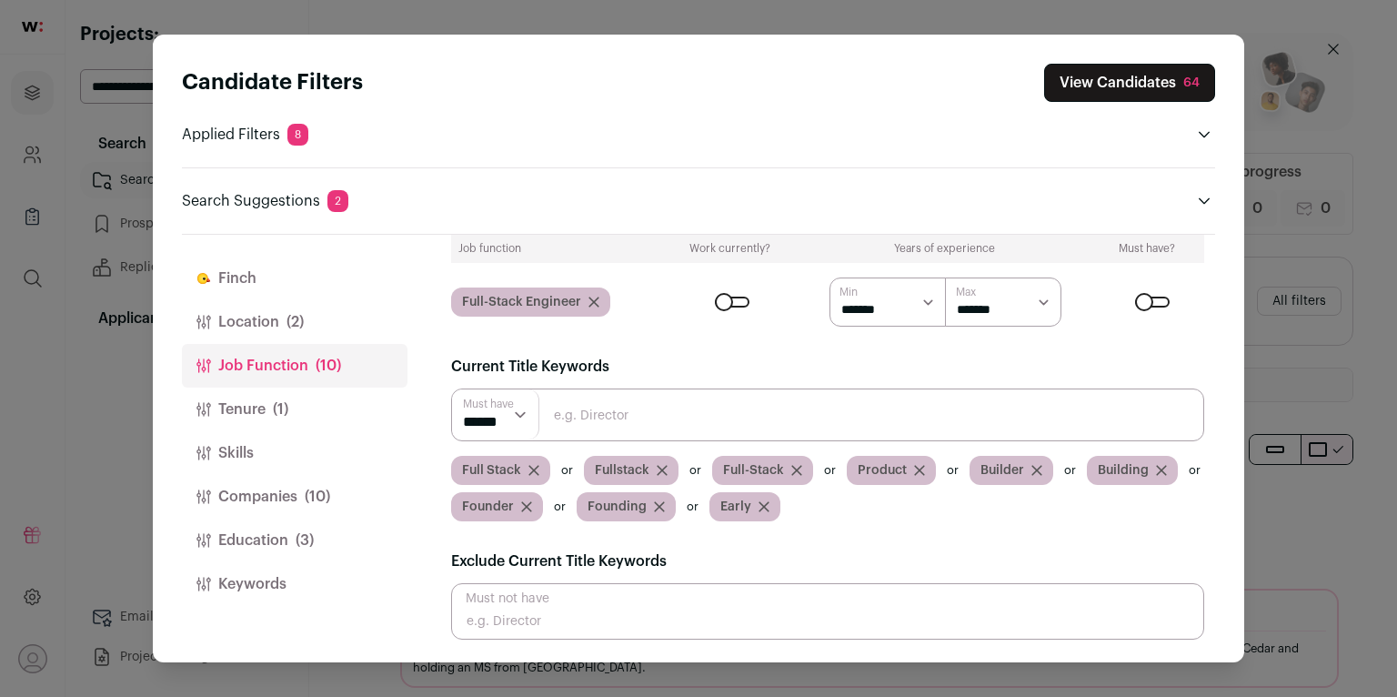
scroll to position [112, 0]
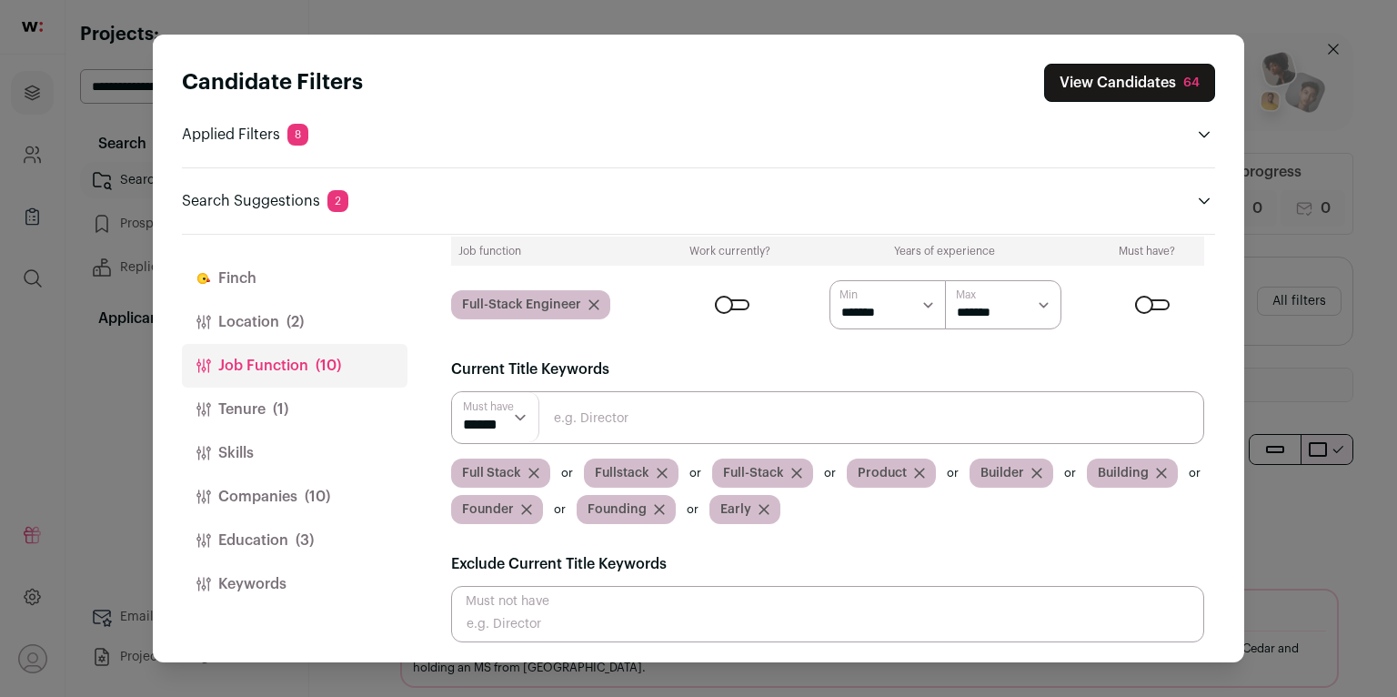
click at [538, 474] on icon "Close modal via background" at bounding box center [534, 473] width 11 height 11
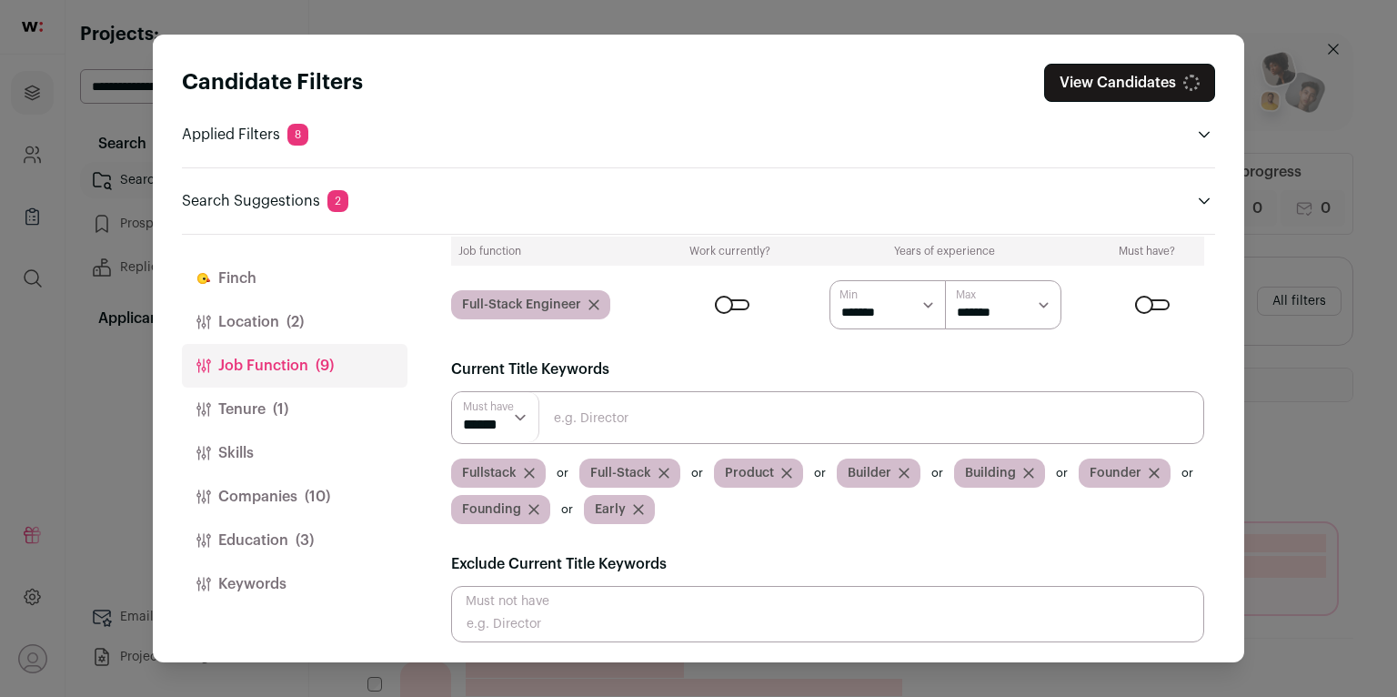
click at [531, 471] on icon "Close modal via background" at bounding box center [529, 473] width 11 height 11
click at [536, 471] on icon "Close modal via background" at bounding box center [535, 473] width 11 height 11
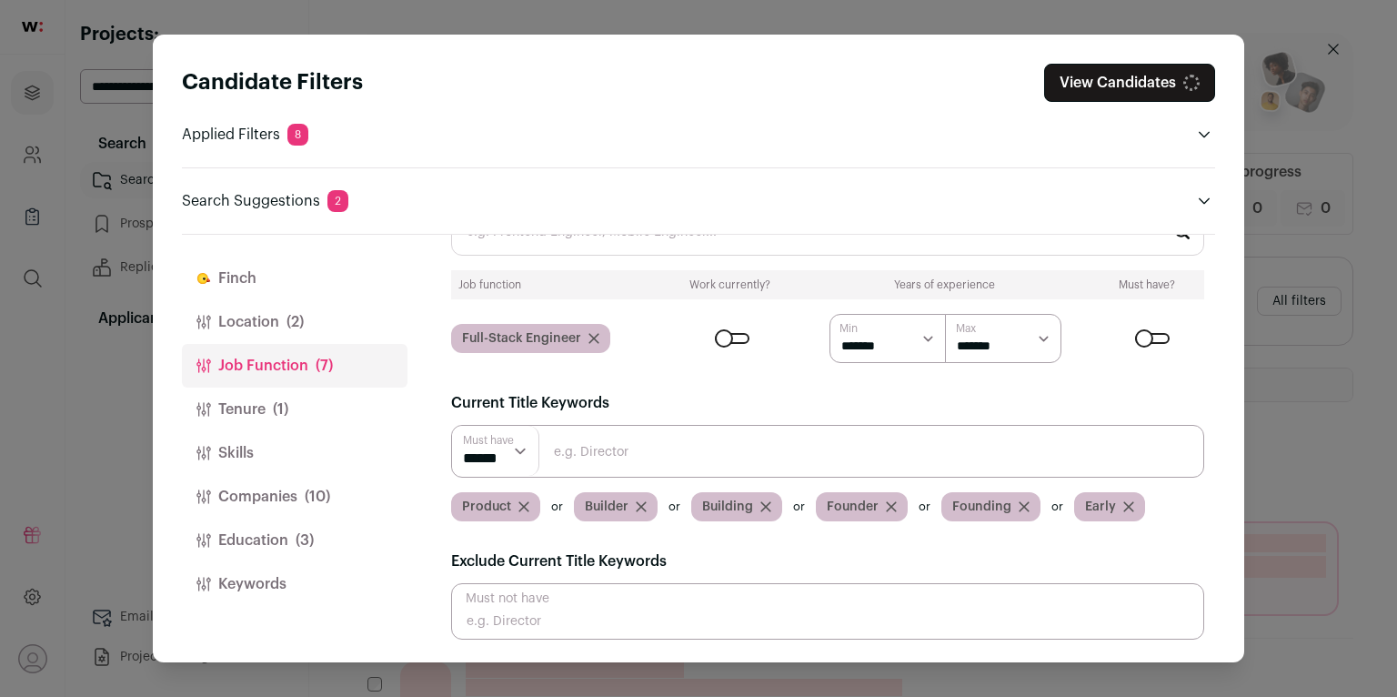
scroll to position [76, 0]
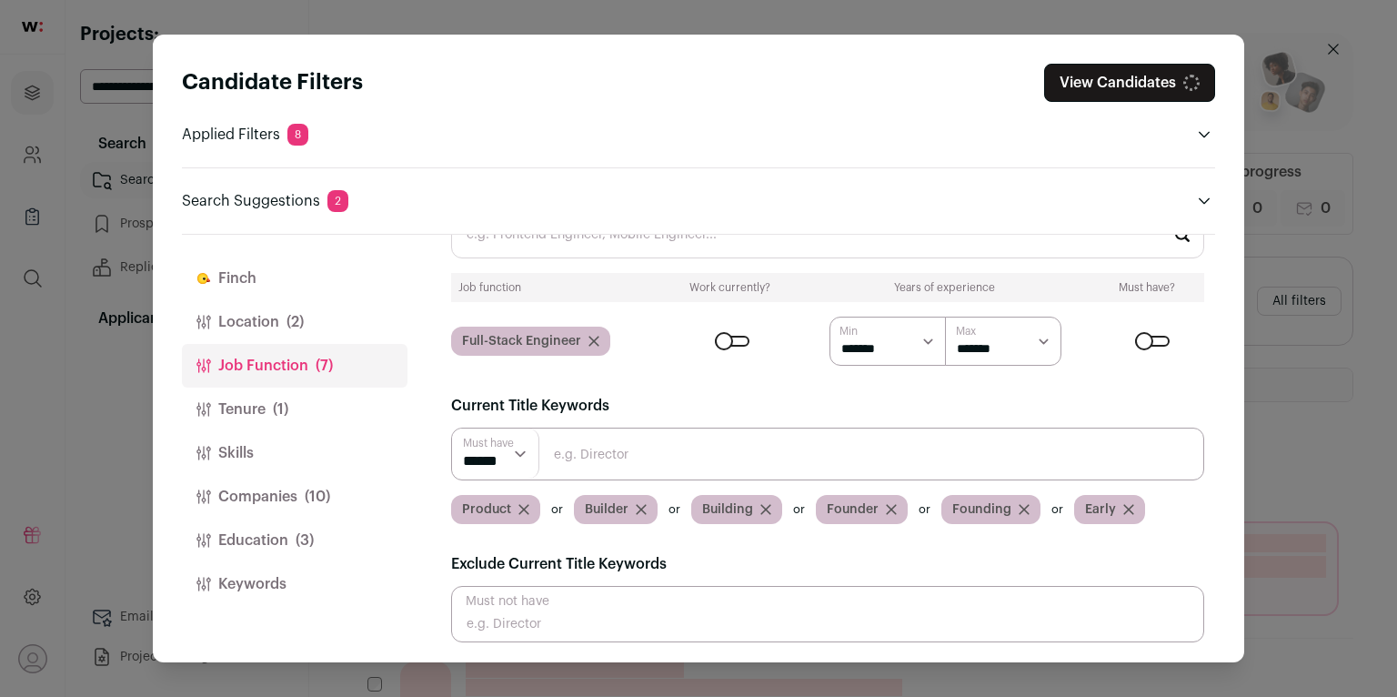
click at [290, 580] on button "Keywords" at bounding box center [295, 584] width 226 height 44
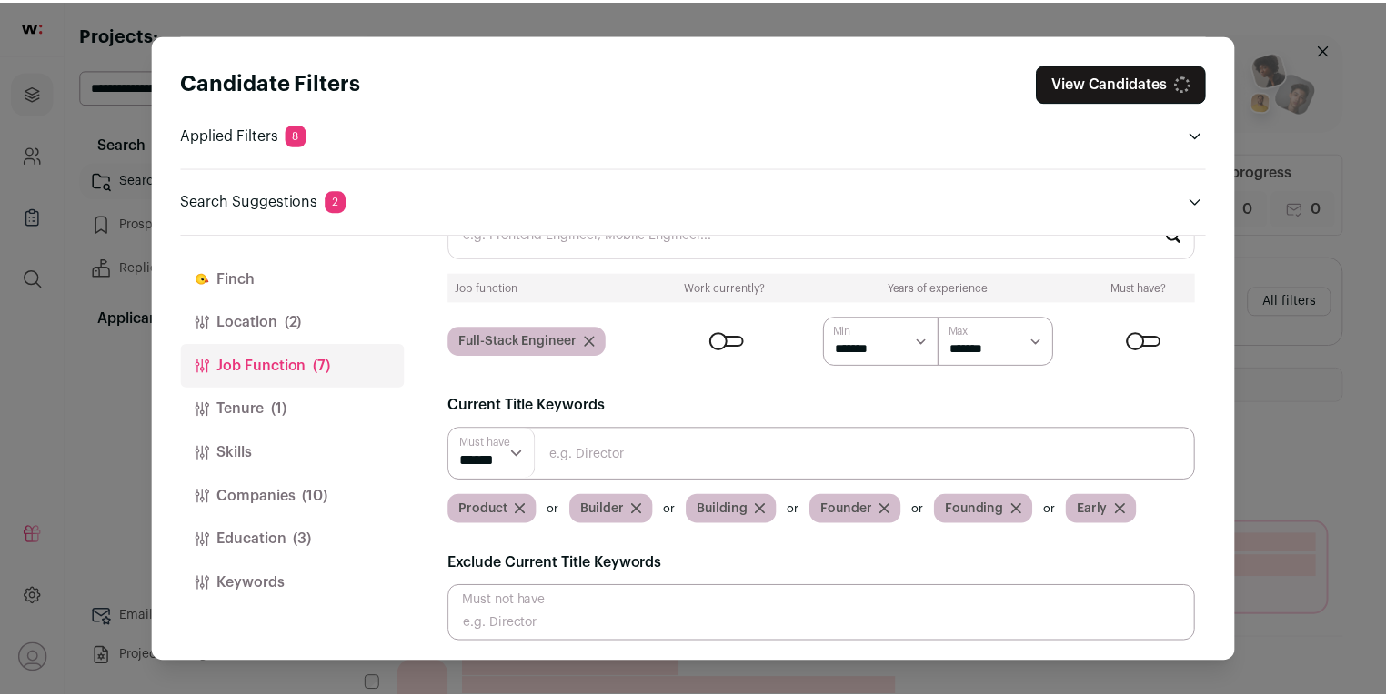
scroll to position [0, 0]
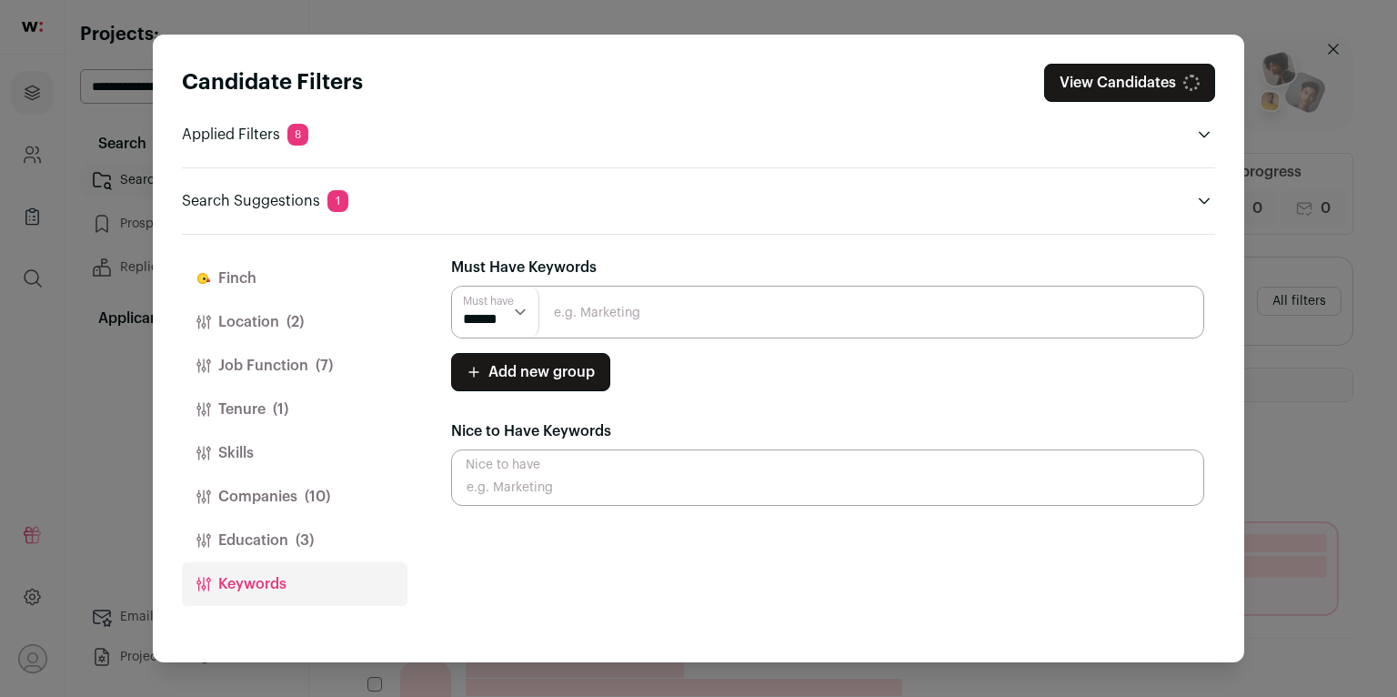
click at [613, 301] on input "Close modal via background" at bounding box center [827, 312] width 753 height 53
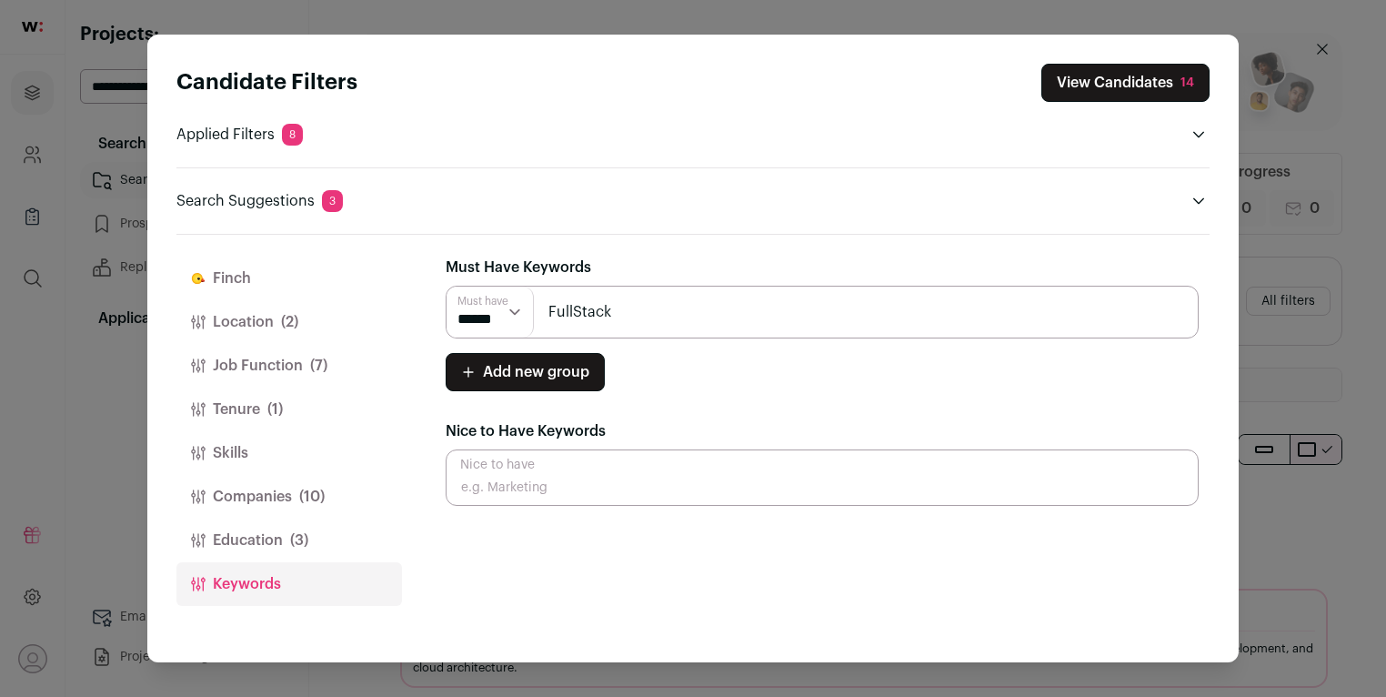
type input "FullStack"
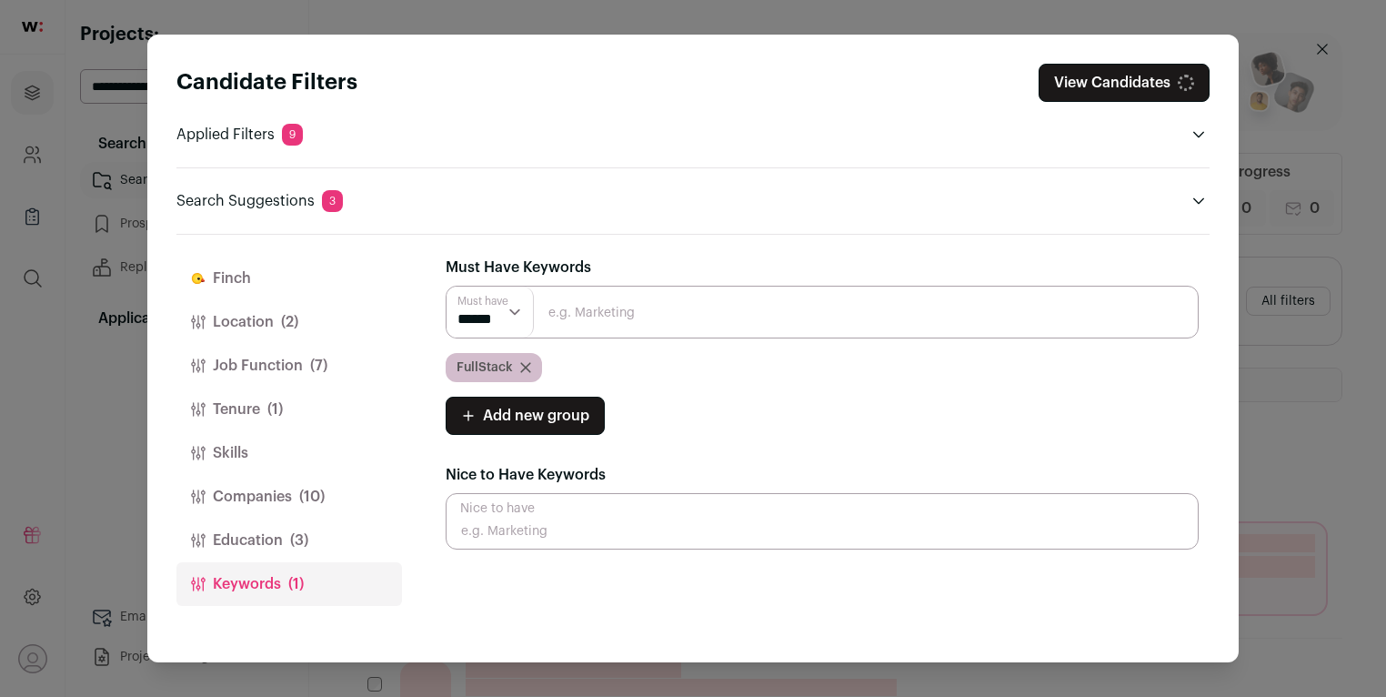
click at [625, 295] on input "Close modal via background" at bounding box center [822, 312] width 753 height 53
type input "Full-Stack"
click at [627, 301] on input "Close modal via background" at bounding box center [822, 312] width 753 height 53
type input "Full Stack"
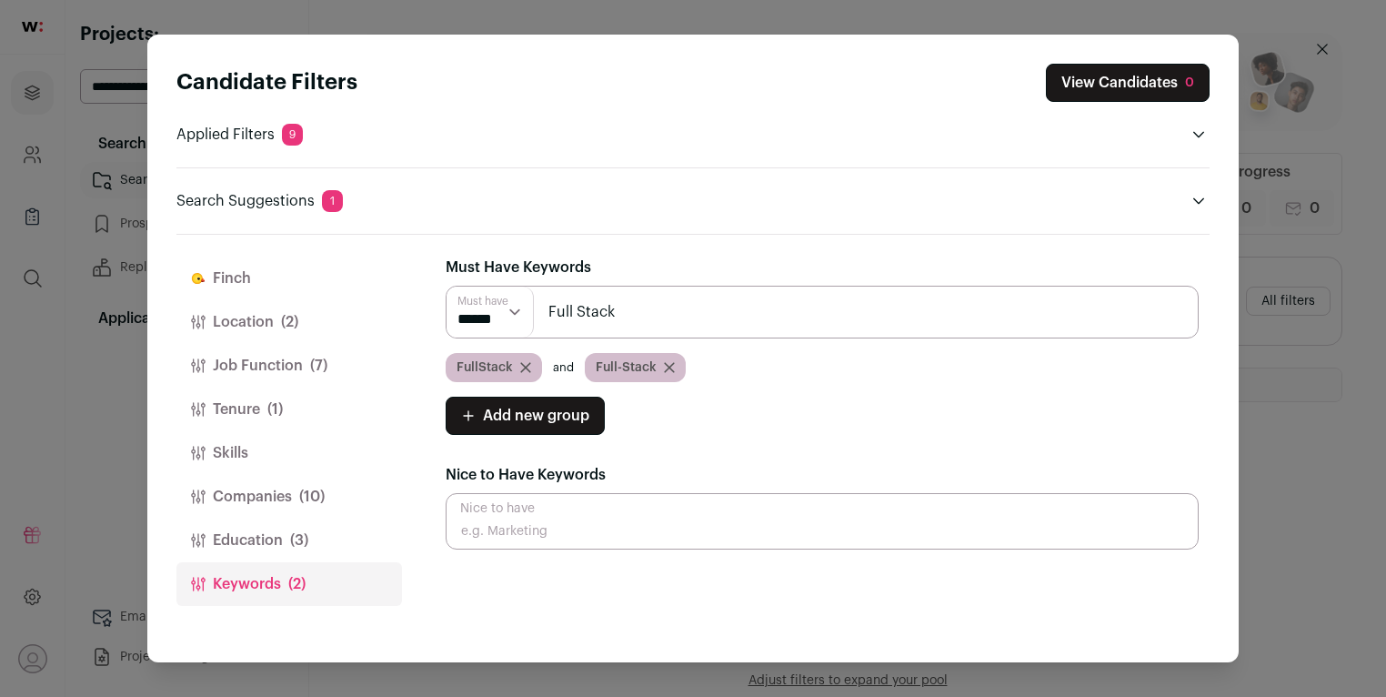
type input "Full Stack"
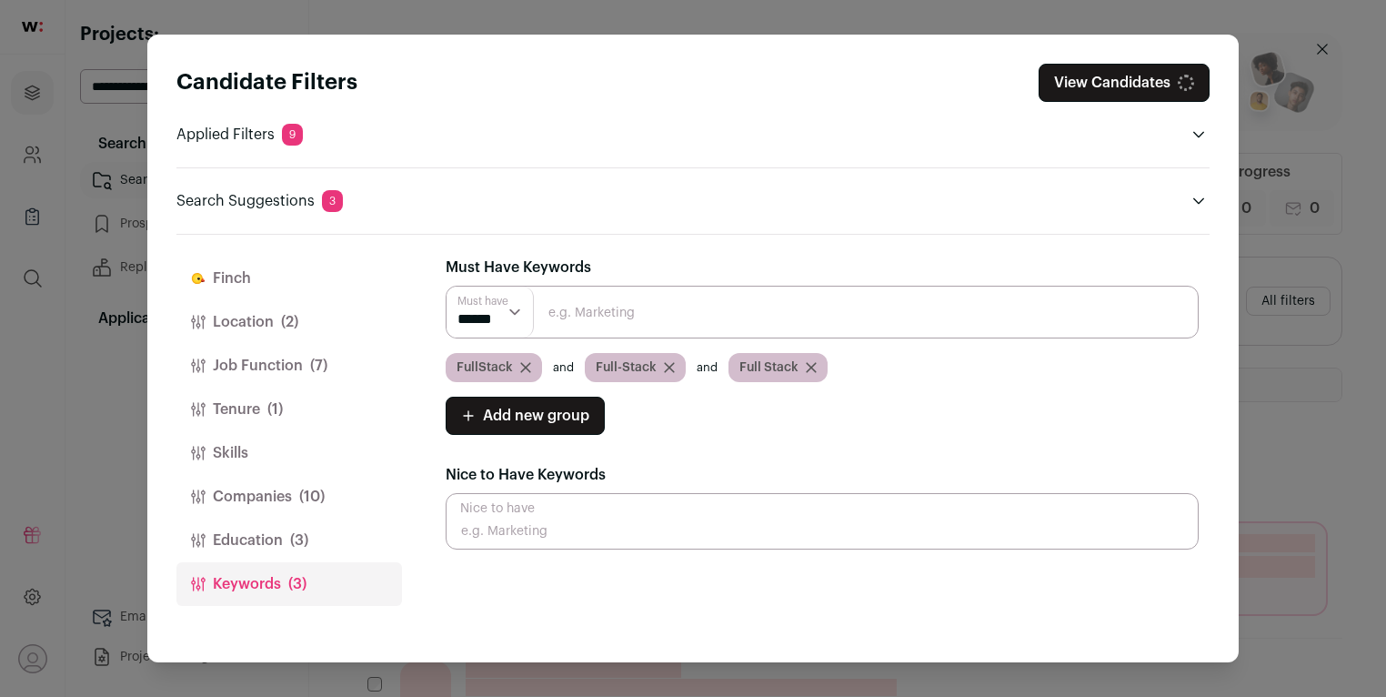
click at [615, 319] on input "Close modal via background" at bounding box center [822, 312] width 753 height 53
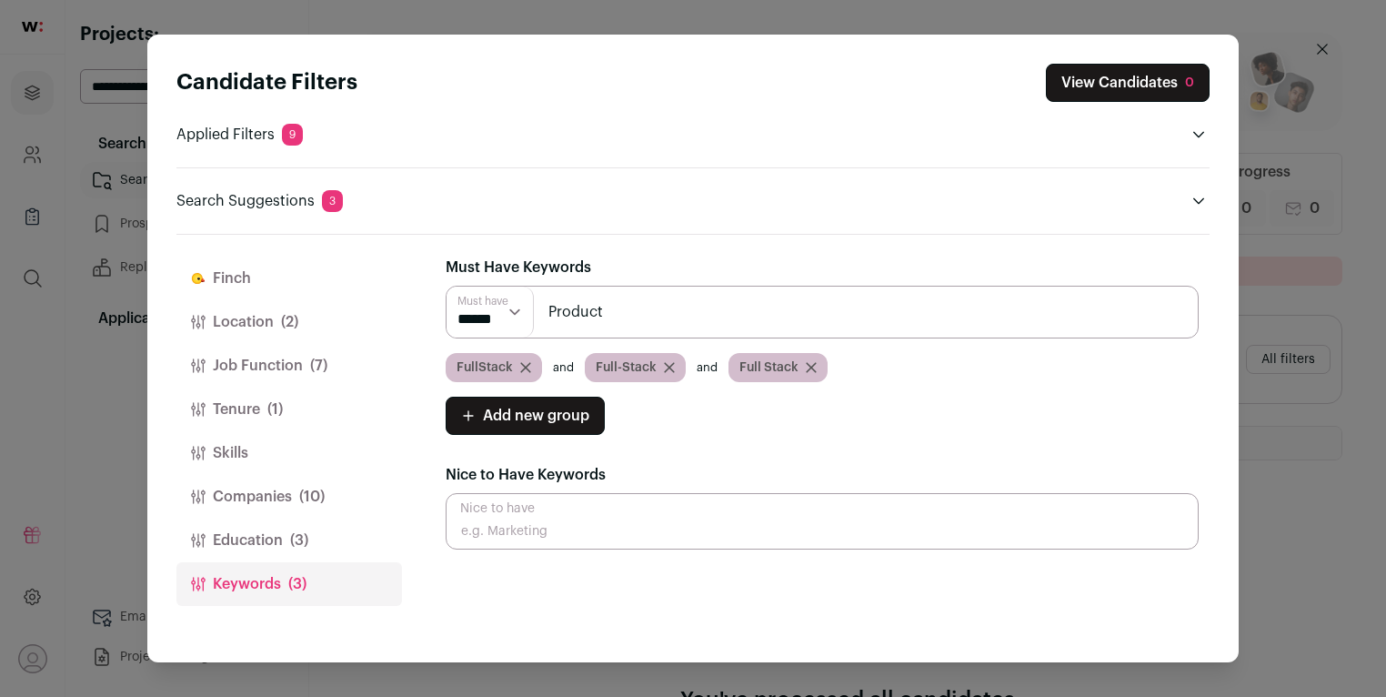
type input "Product"
click at [316, 341] on button "Location (2)" at bounding box center [289, 322] width 226 height 44
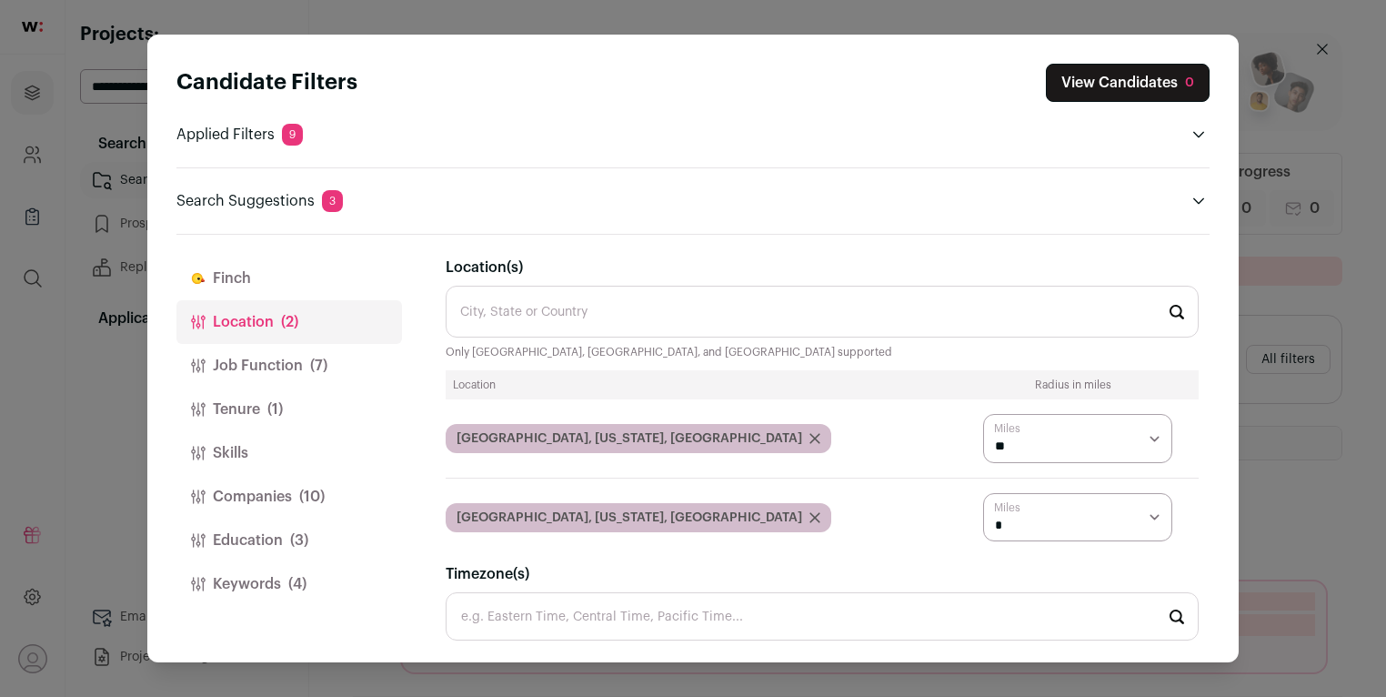
click at [318, 355] on span "(7)" at bounding box center [318, 366] width 17 height 22
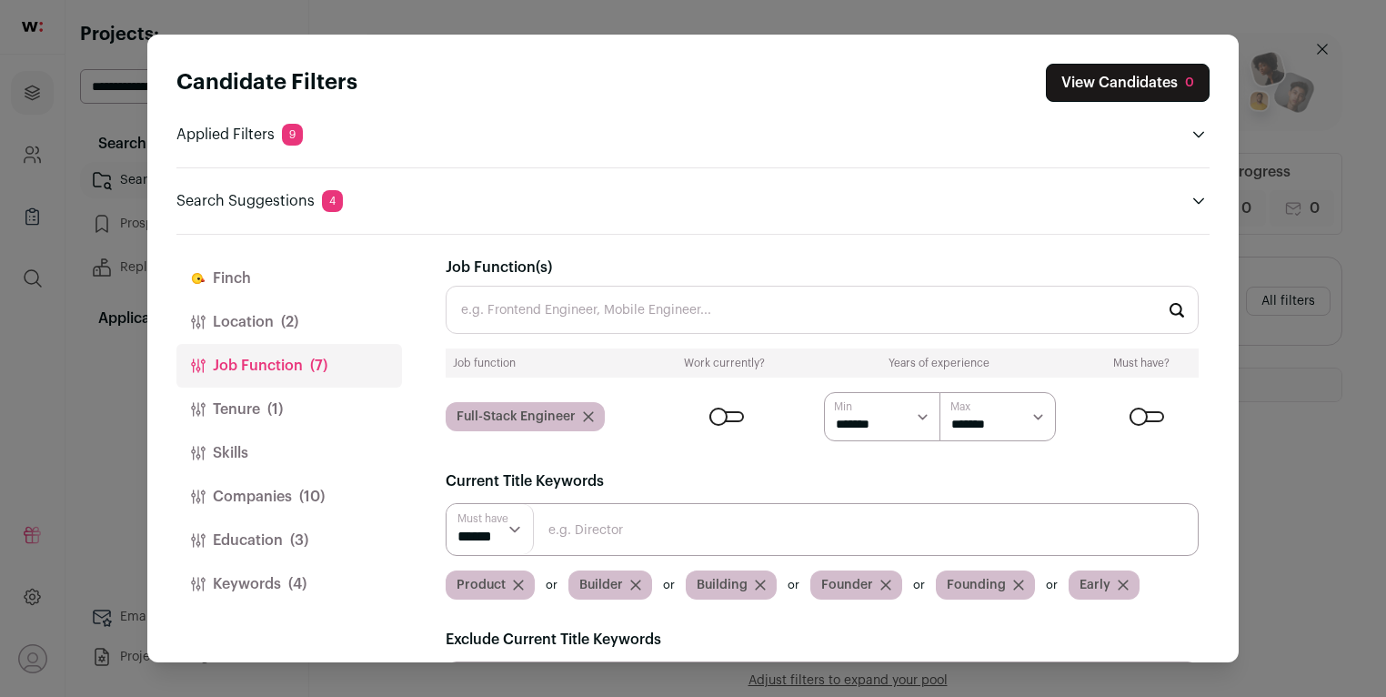
click at [519, 582] on icon "Close modal via background" at bounding box center [518, 584] width 11 height 11
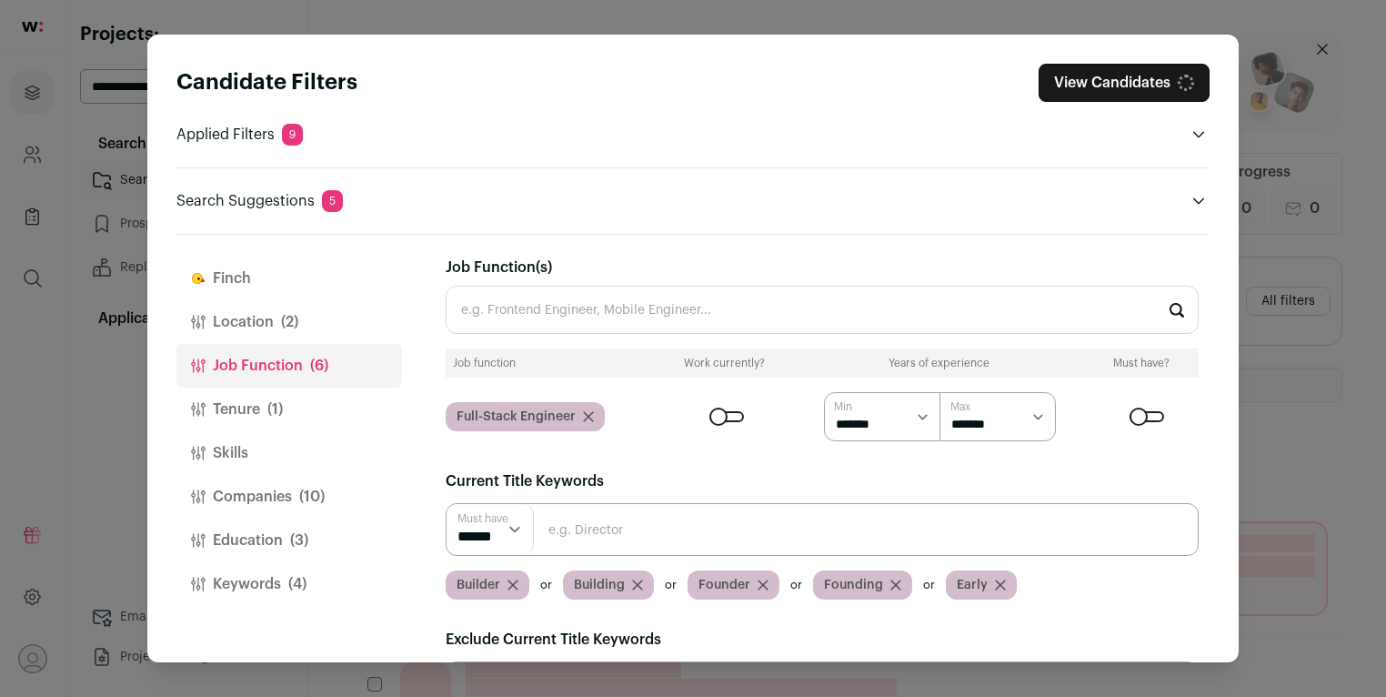
click at [324, 573] on button "Keywords (4)" at bounding box center [289, 584] width 226 height 44
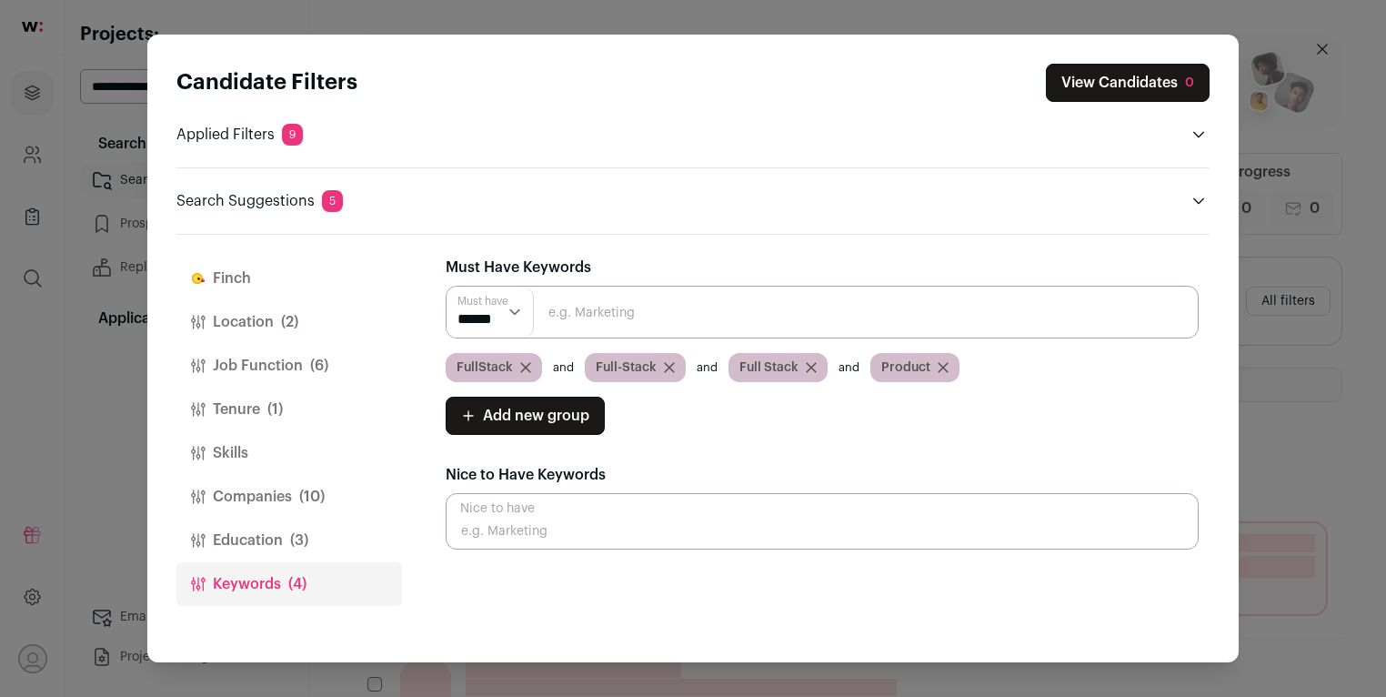
click at [574, 305] on input "Close modal via background" at bounding box center [822, 312] width 753 height 53
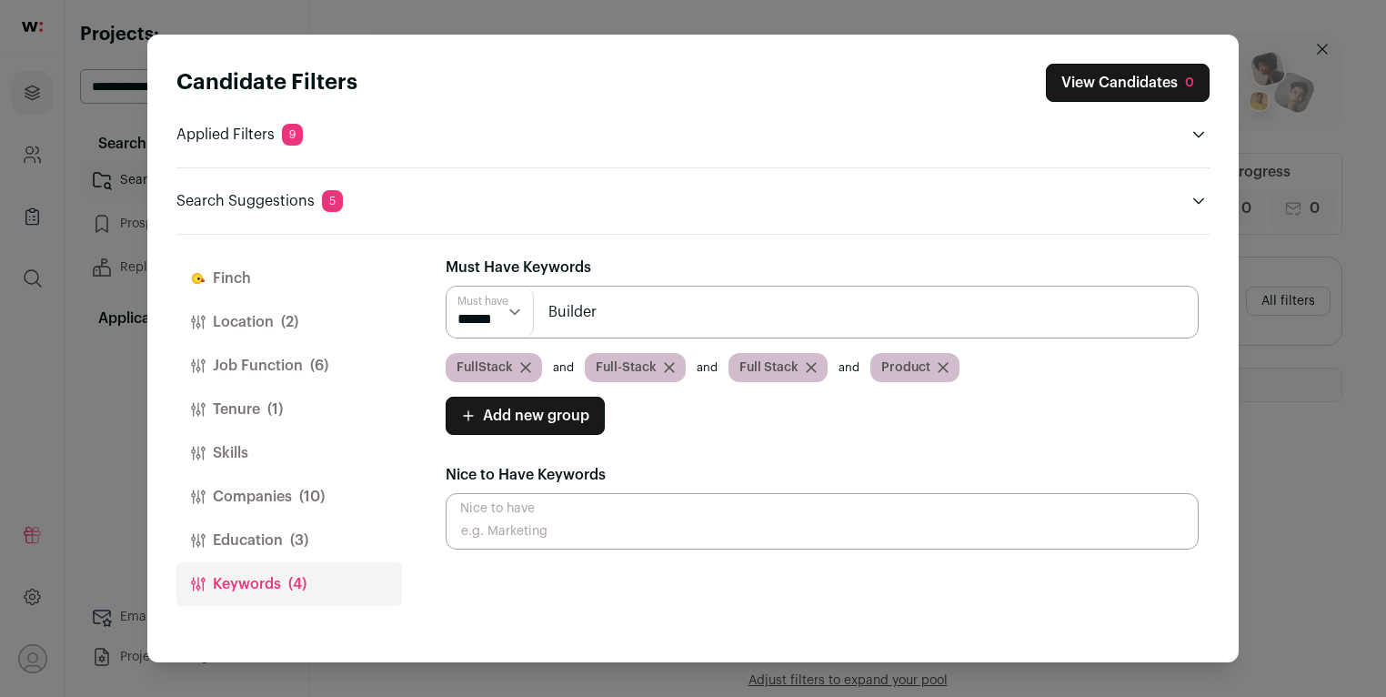
type input "Builder"
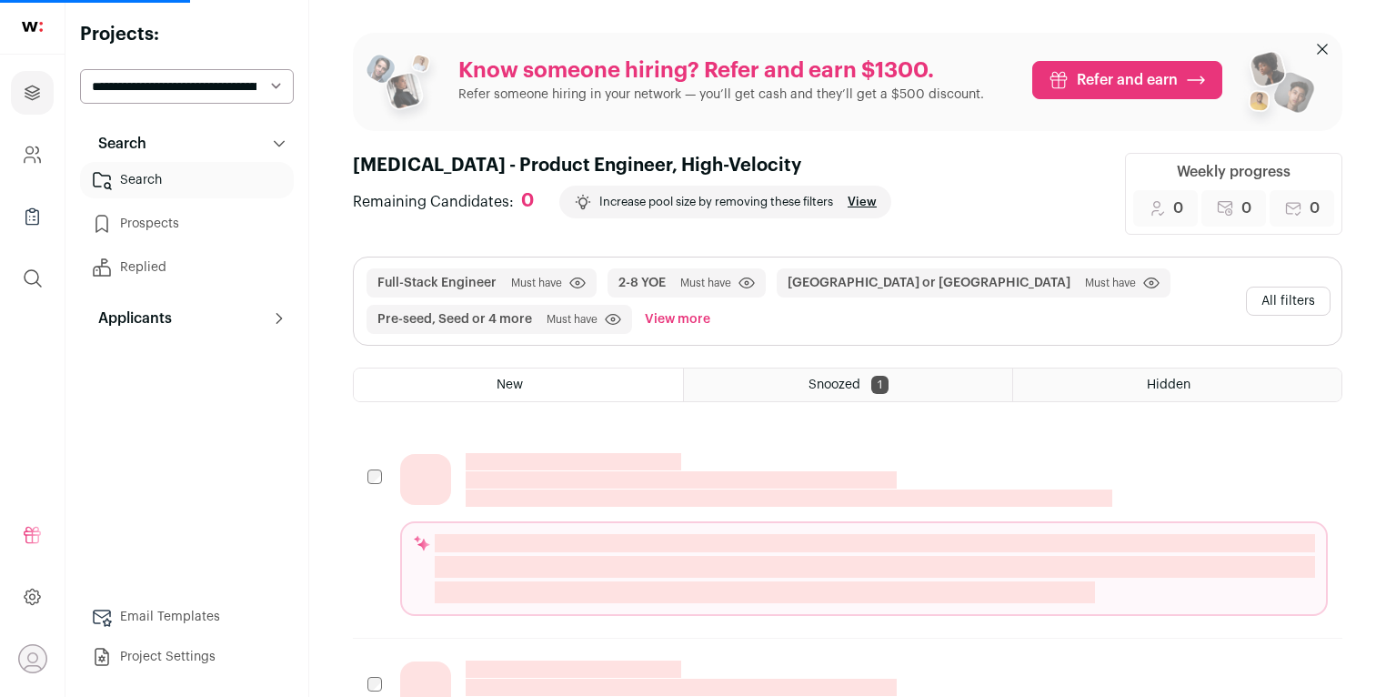
click at [1255, 294] on button "All filters" at bounding box center [1288, 301] width 85 height 29
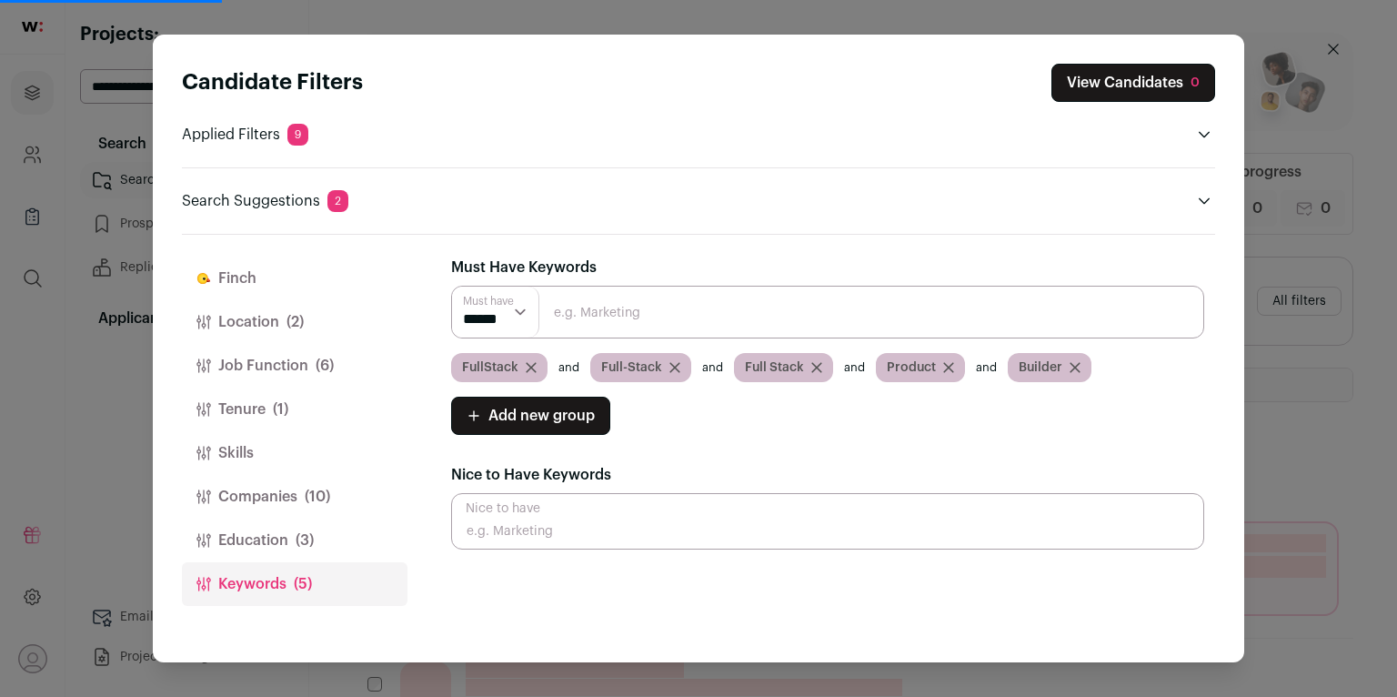
click at [664, 296] on input "Close modal via background" at bounding box center [827, 312] width 753 height 53
type input "Building"
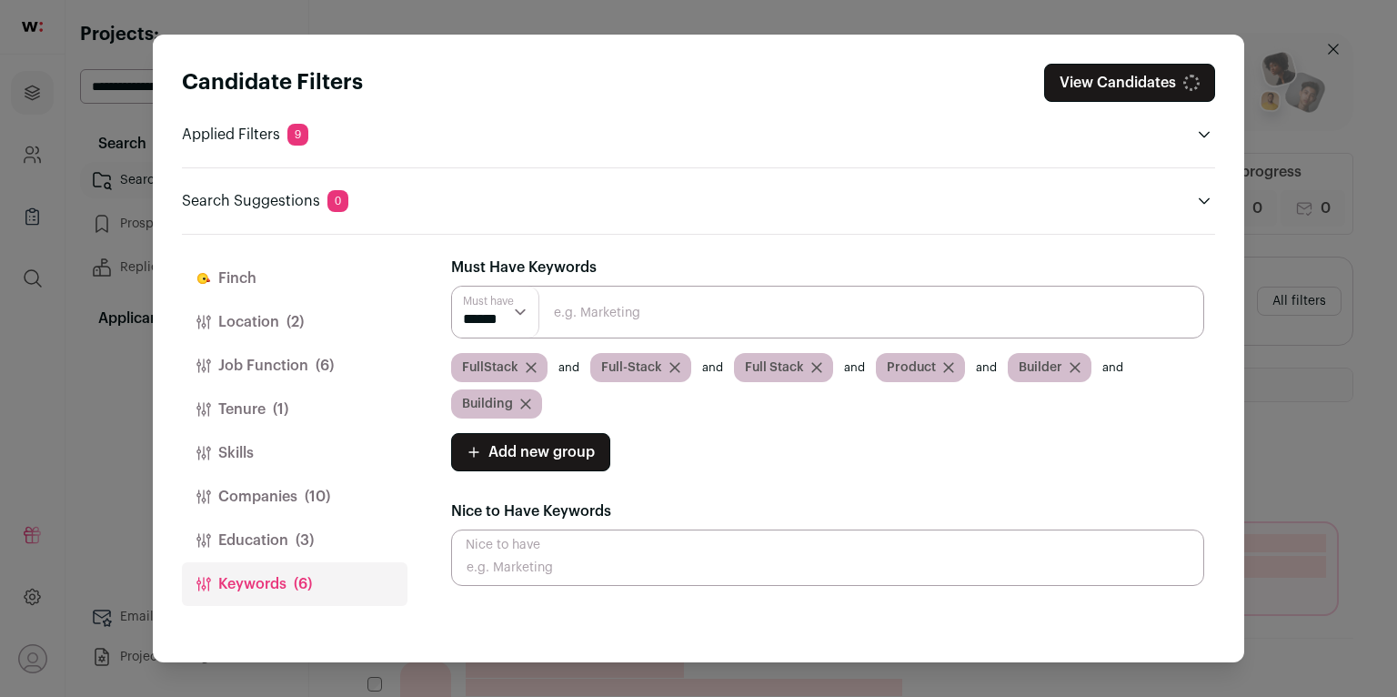
click at [283, 358] on button "Job Function (6)" at bounding box center [295, 366] width 226 height 44
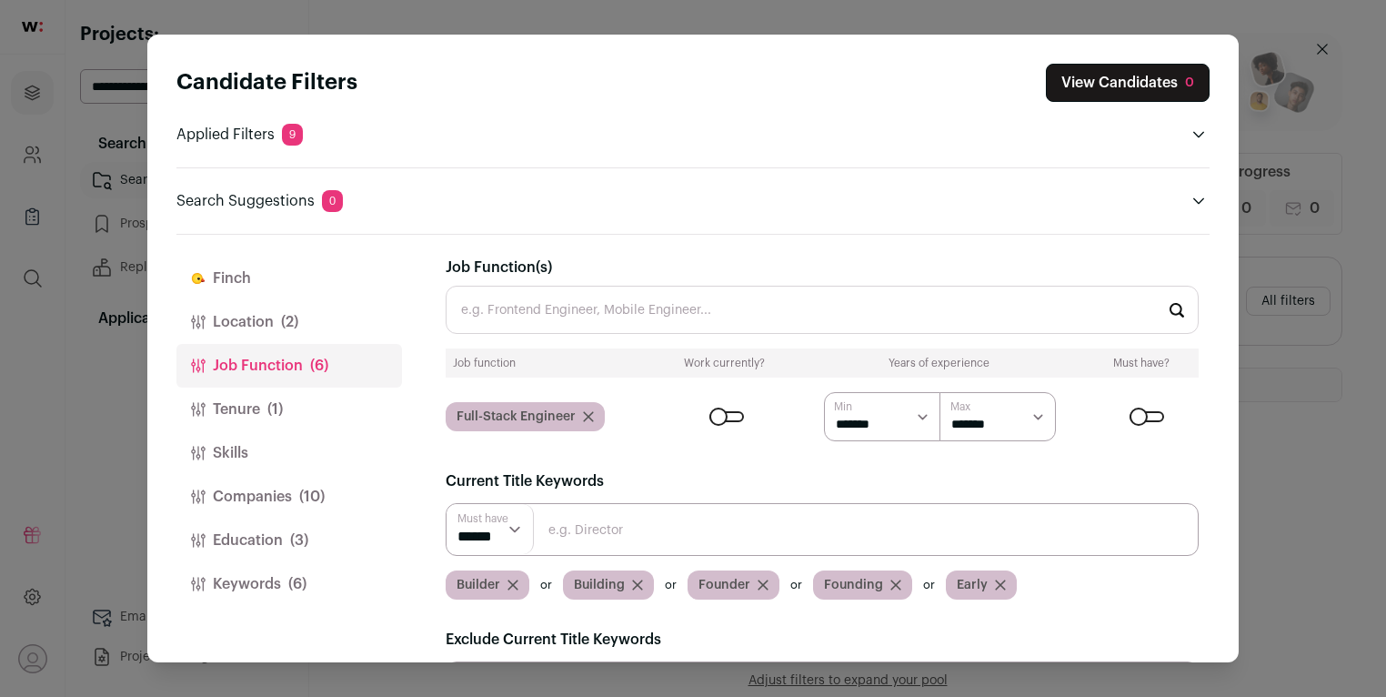
click at [514, 581] on icon "Close modal via background" at bounding box center [513, 584] width 9 height 9
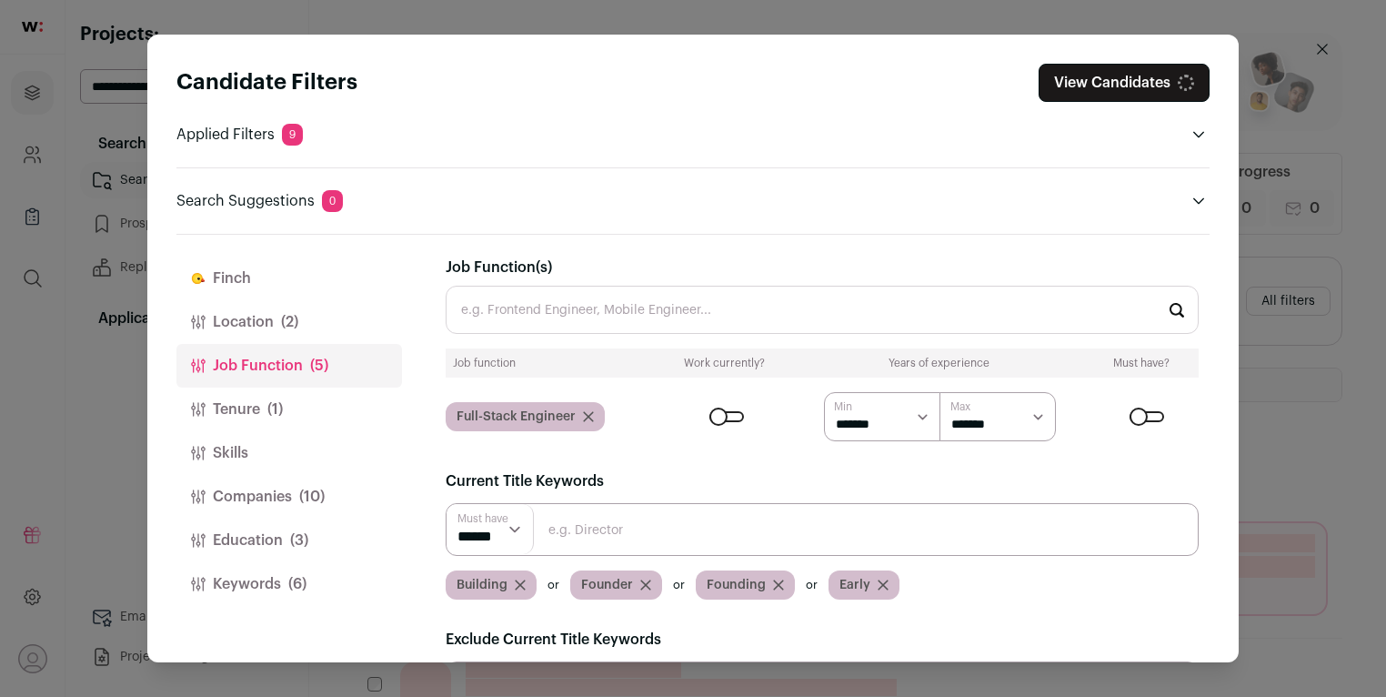
click at [519, 582] on icon "Close modal via background" at bounding box center [520, 584] width 9 height 9
click at [519, 582] on icon "Close modal via background" at bounding box center [521, 584] width 9 height 9
click at [519, 582] on div "Founding" at bounding box center [495, 584] width 99 height 29
click at [523, 582] on icon "Close modal via background" at bounding box center [528, 584] width 11 height 11
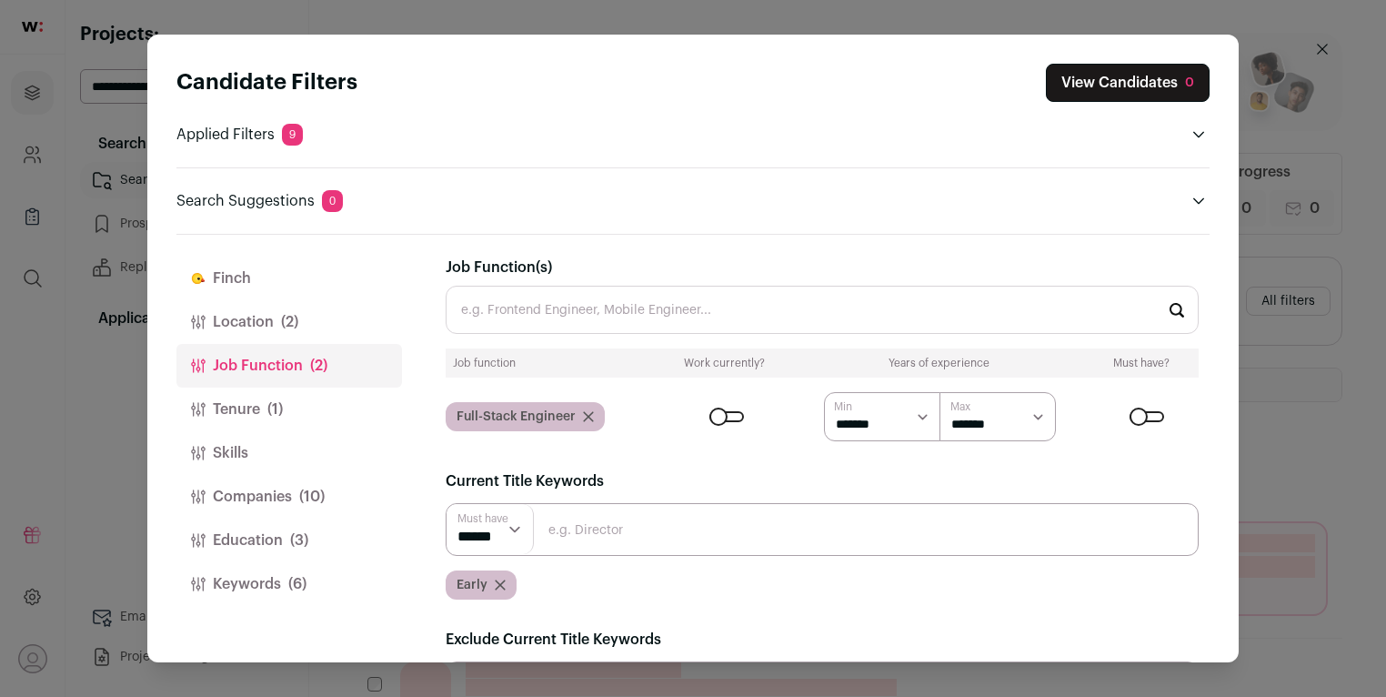
click at [506, 583] on div "Early" at bounding box center [481, 584] width 71 height 29
click at [504, 583] on icon "Close modal via background" at bounding box center [500, 584] width 11 height 11
click at [497, 582] on icon "Close modal via background" at bounding box center [500, 584] width 9 height 9
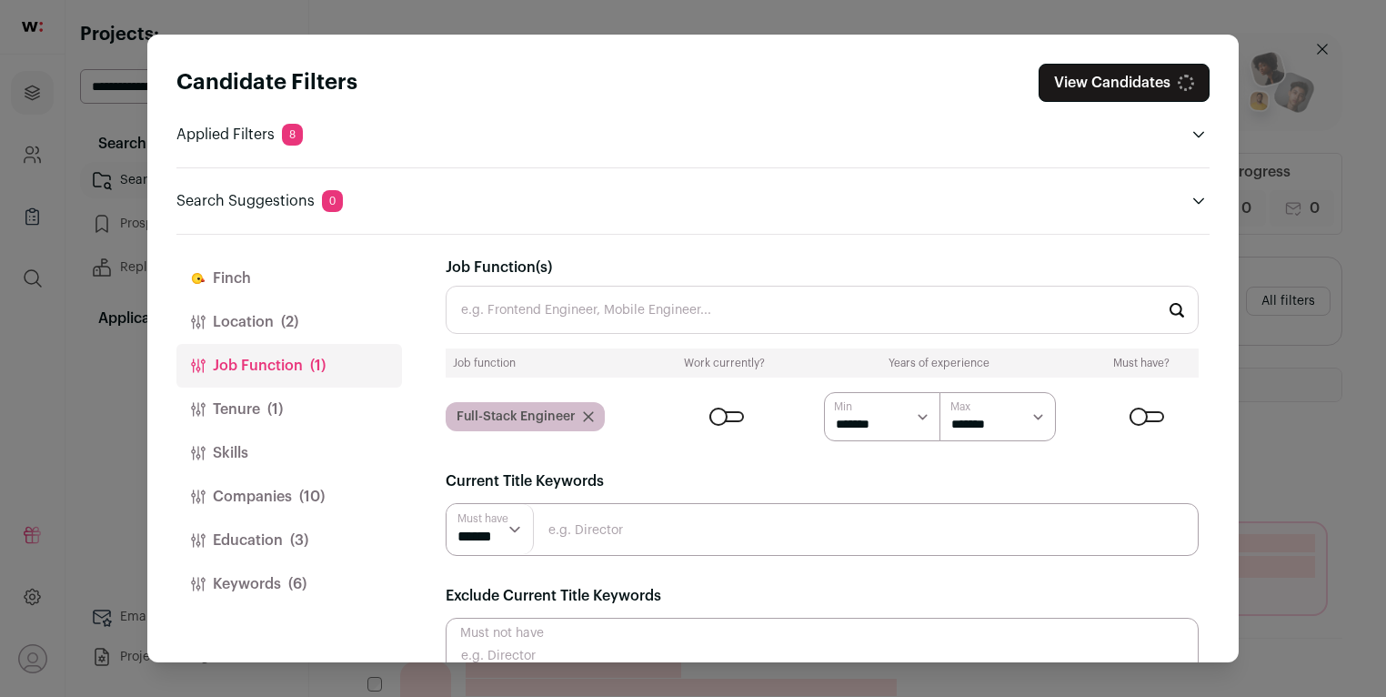
click at [297, 577] on span "(6)" at bounding box center [297, 584] width 18 height 22
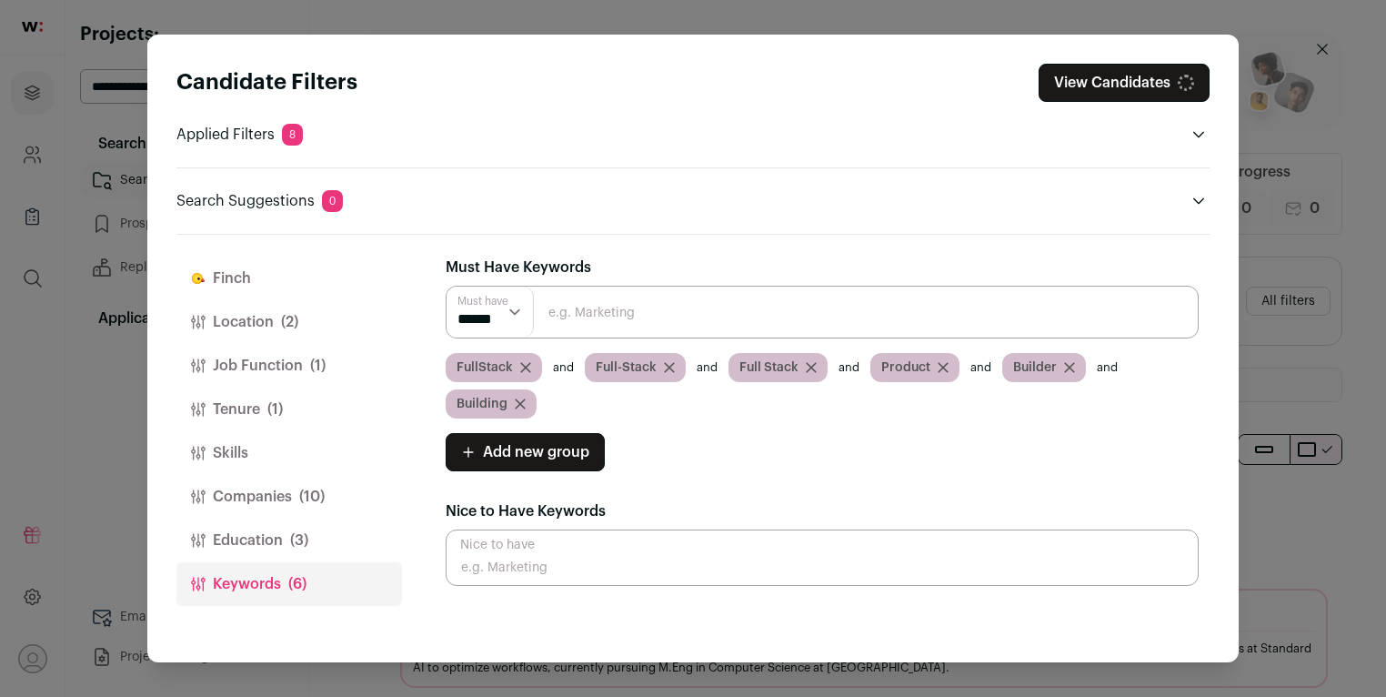
click at [638, 319] on input "Close modal via background" at bounding box center [822, 312] width 753 height 53
type input "founding"
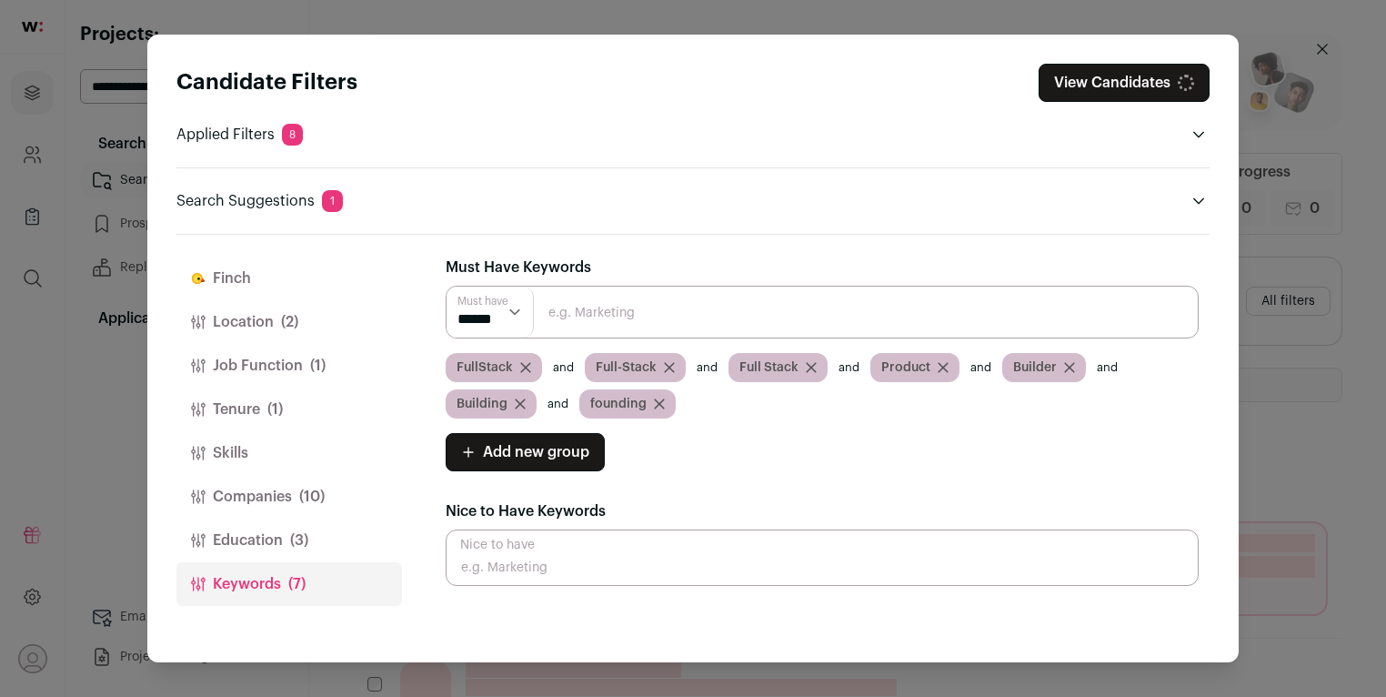
click at [687, 315] on input "Close modal via background" at bounding box center [822, 312] width 753 height 53
type input "founder"
click at [683, 313] on input "Close modal via background" at bounding box center [822, 312] width 753 height 53
type input "cofounder"
click at [685, 312] on input "Close modal via background" at bounding box center [822, 312] width 753 height 53
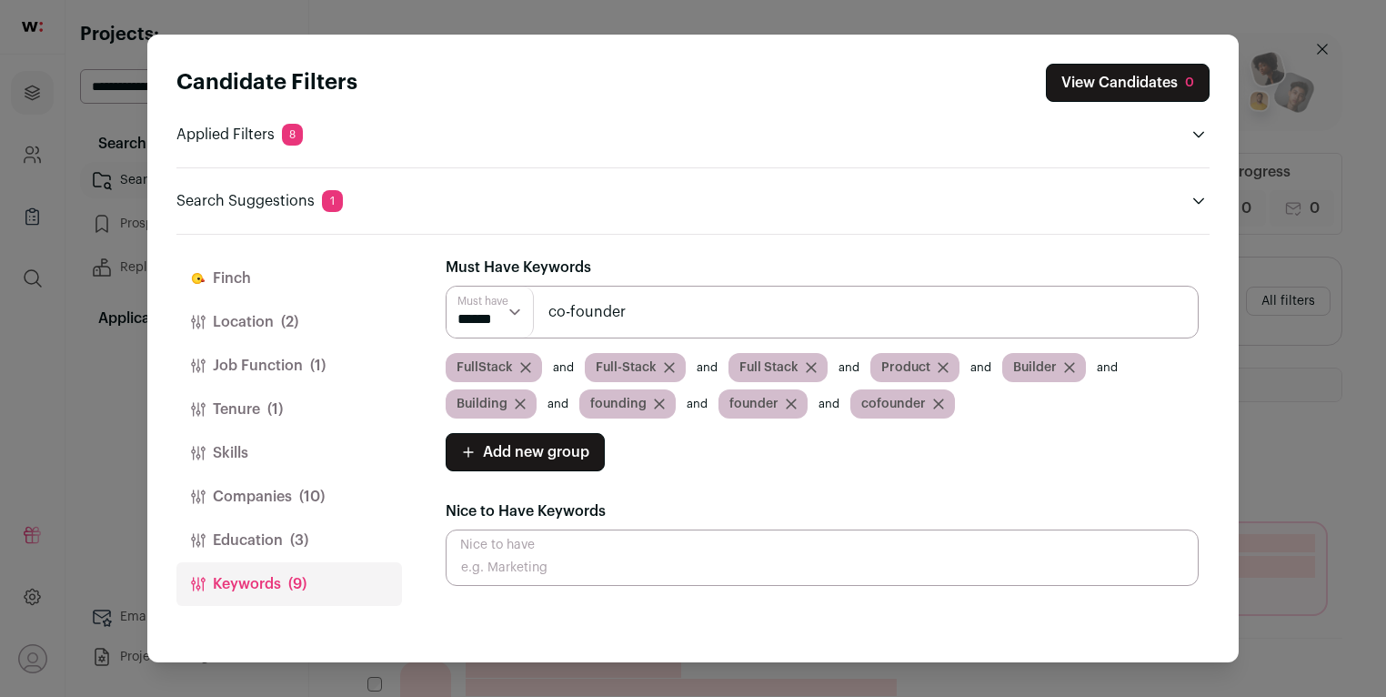
type input "co-founder"
click at [684, 312] on input "Close modal via background" at bounding box center [822, 312] width 753 height 53
type input "a"
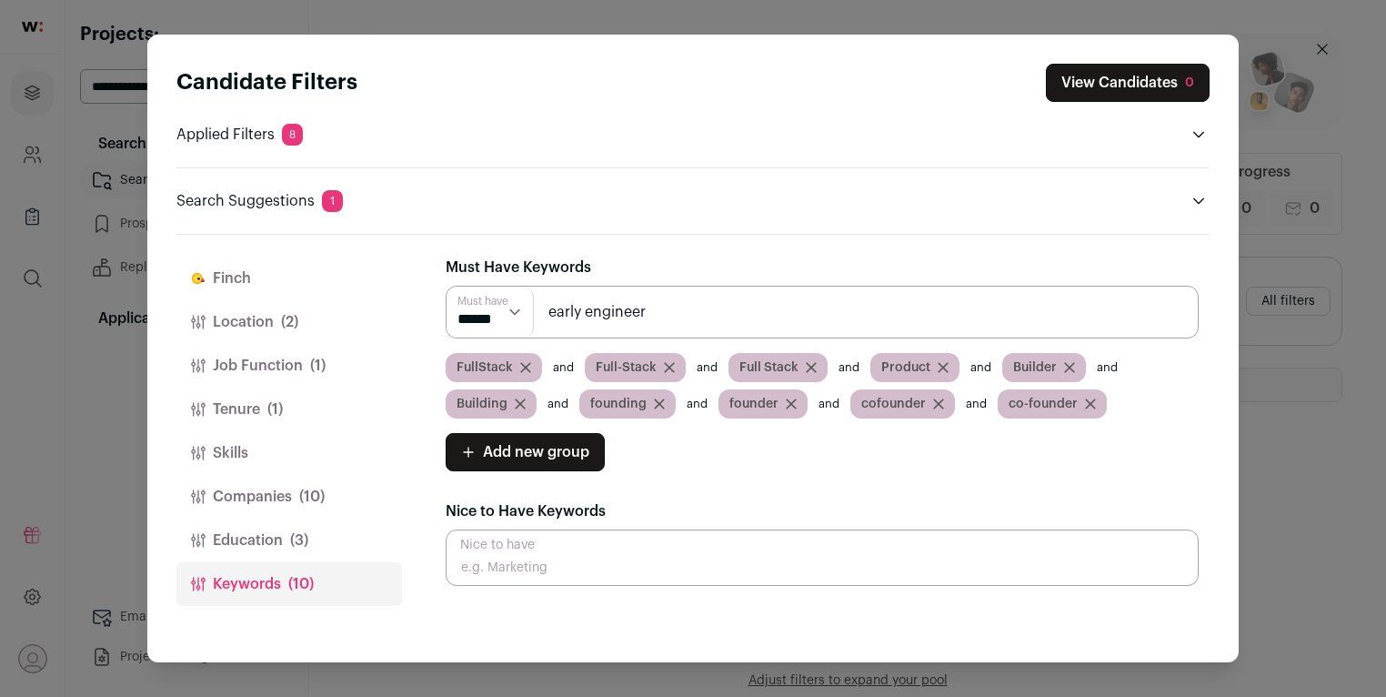
type input "early engineer"
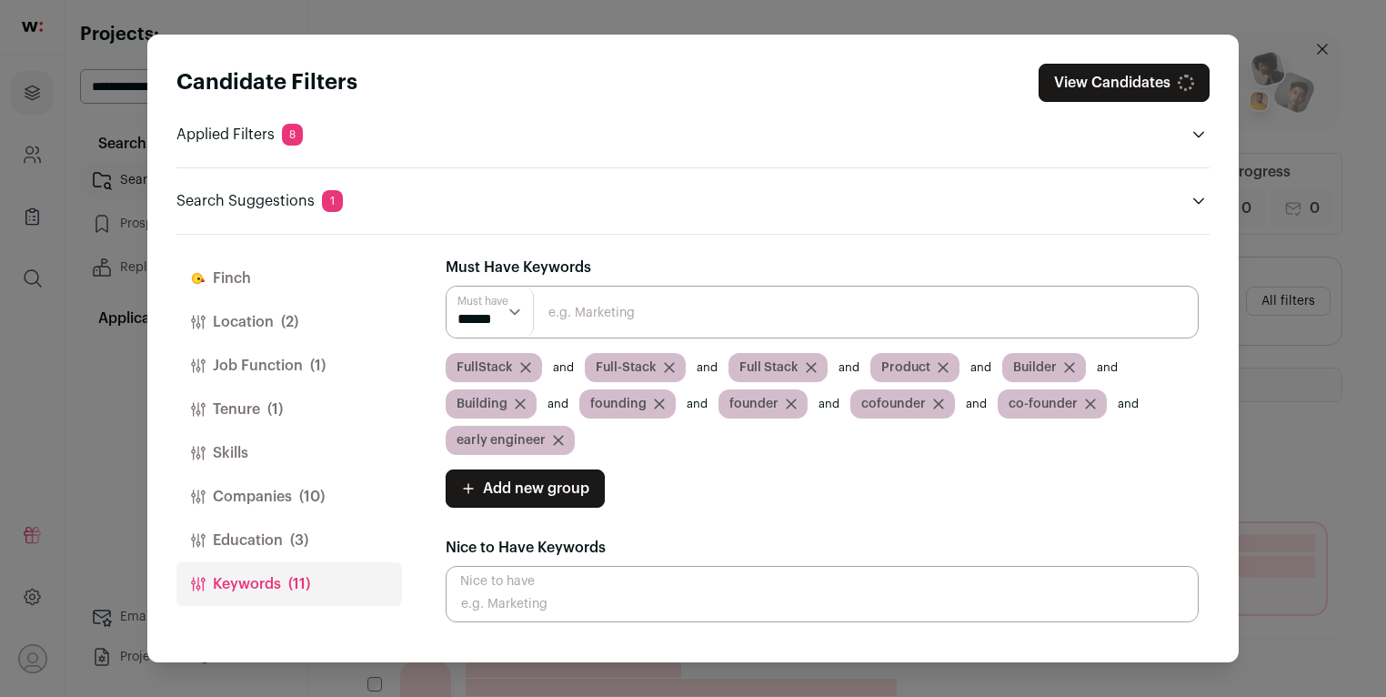
click at [685, 312] on input "Close modal via background" at bounding box center [822, 312] width 753 height 53
type input "early-engineer"
click at [684, 312] on input "Close modal via background" at bounding box center [822, 312] width 753 height 53
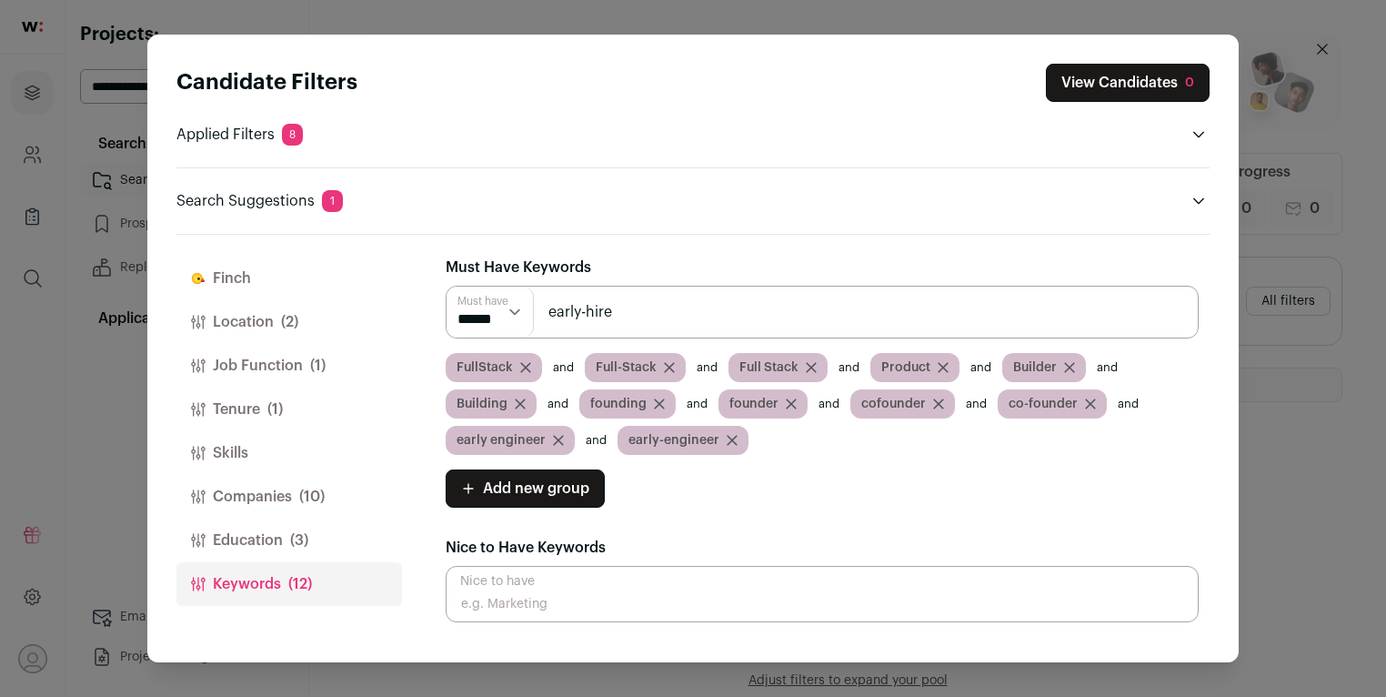
type input "early-hire"
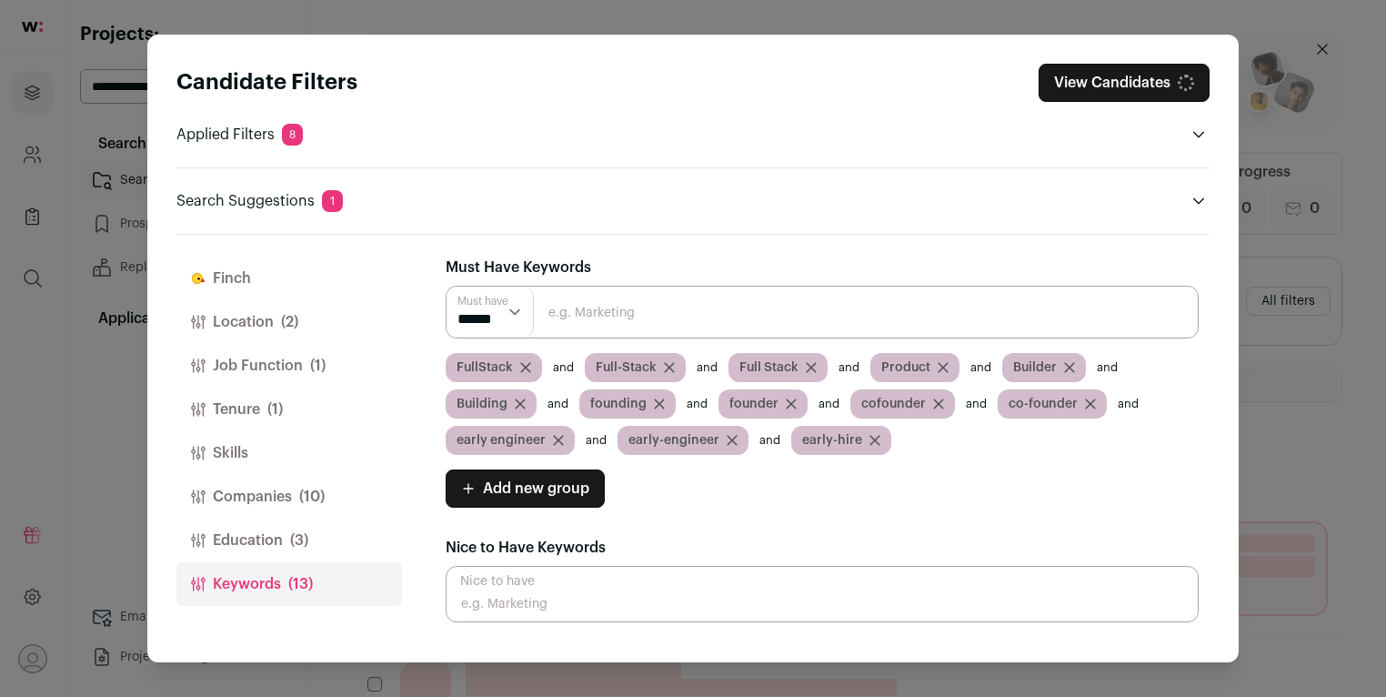
click at [687, 312] on input "Close modal via background" at bounding box center [822, 312] width 753 height 53
type input "early hire"
click at [683, 311] on input "Close modal via background" at bounding box center [822, 312] width 753 height 53
type input "E"
type input "#1"
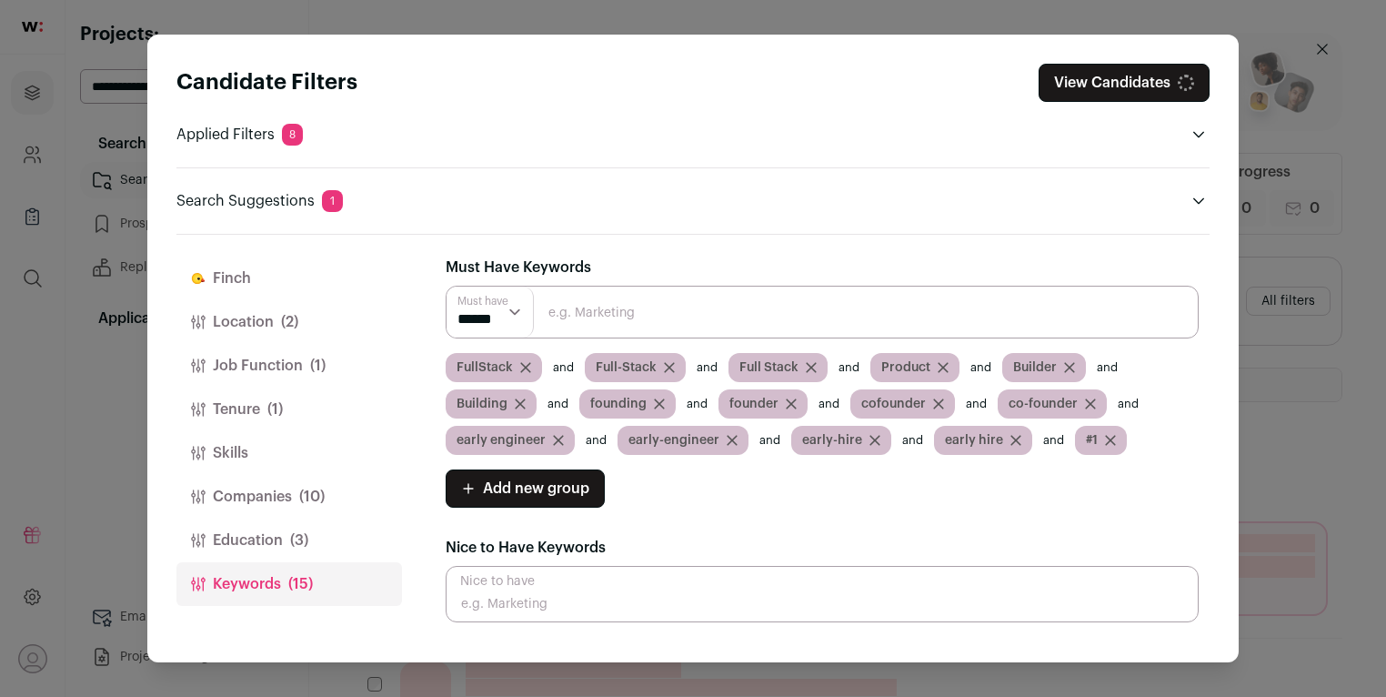
click at [670, 316] on input "Close modal via background" at bounding box center [822, 312] width 753 height 53
type input "#2"
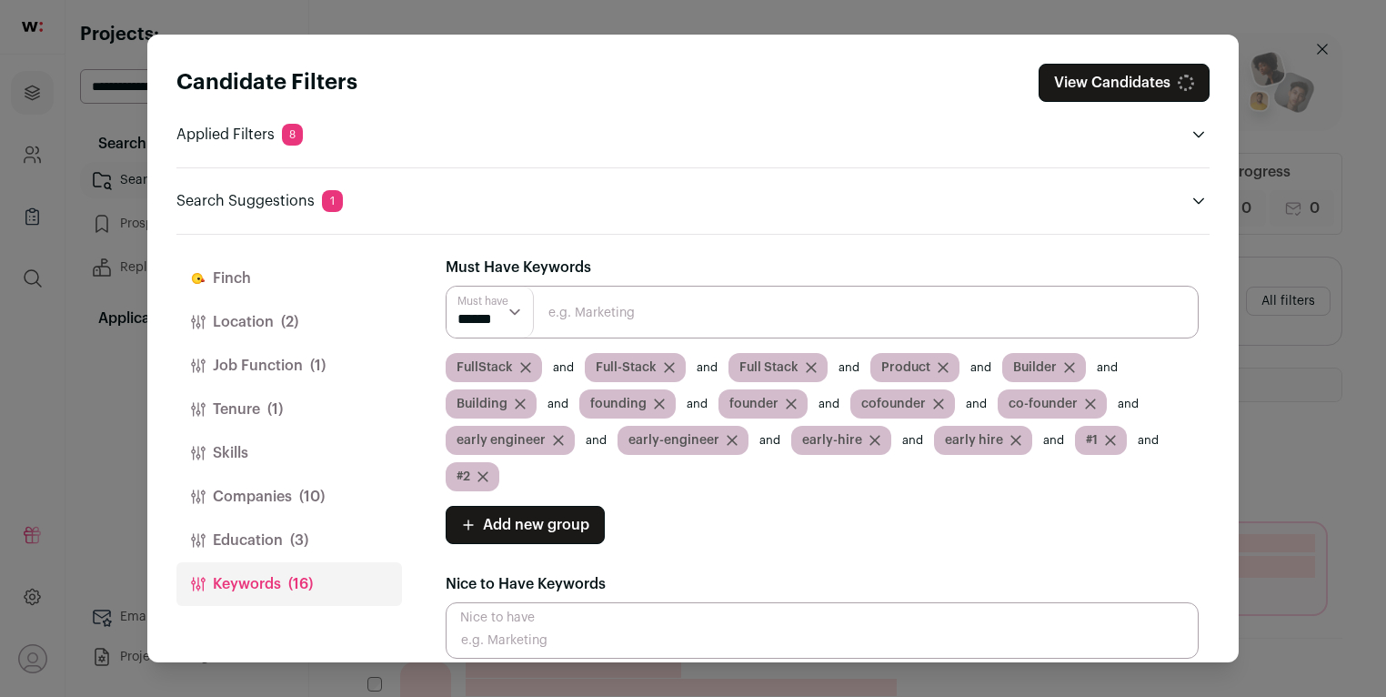
click at [649, 301] on input "Close modal via background" at bounding box center [822, 312] width 753 height 53
type input "#3"
click at [647, 299] on input "Close modal via background" at bounding box center [822, 312] width 753 height 53
type input "#4"
click at [498, 318] on select "****** ******" at bounding box center [490, 312] width 87 height 51
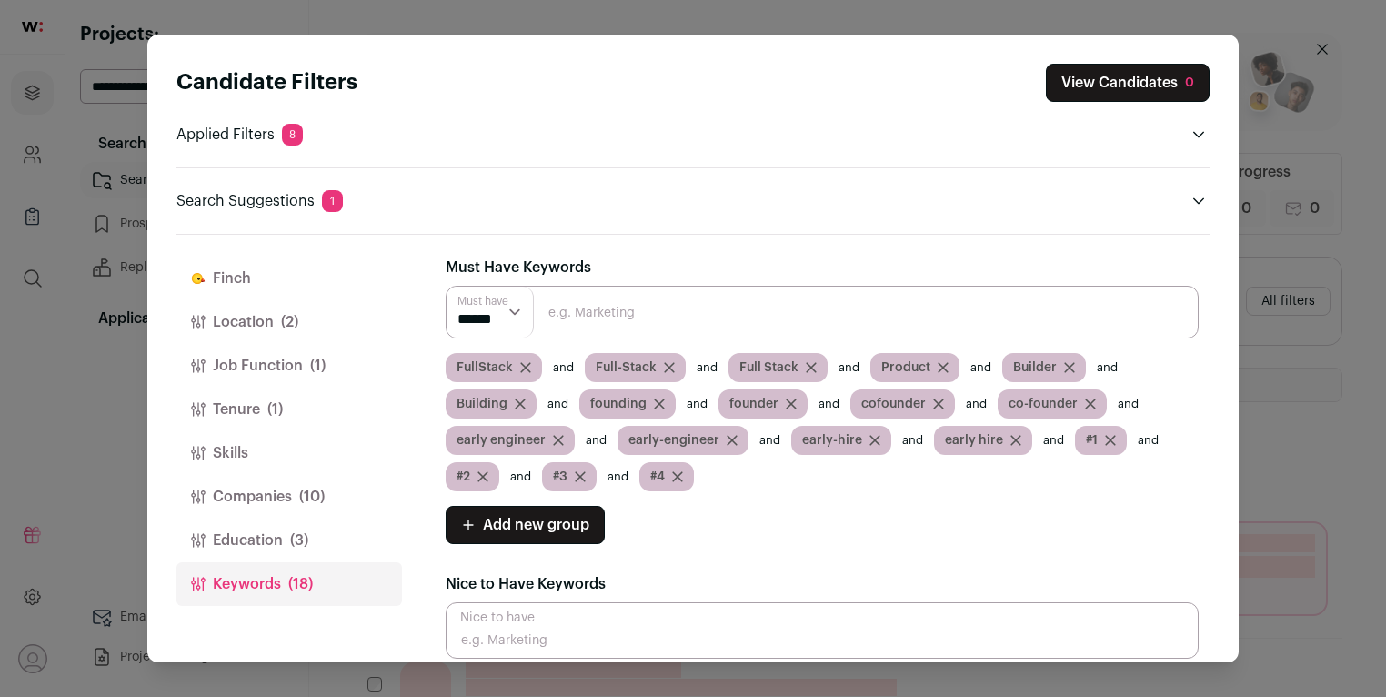
select select "**"
click at [447, 287] on select "****** ******" at bounding box center [490, 312] width 87 height 51
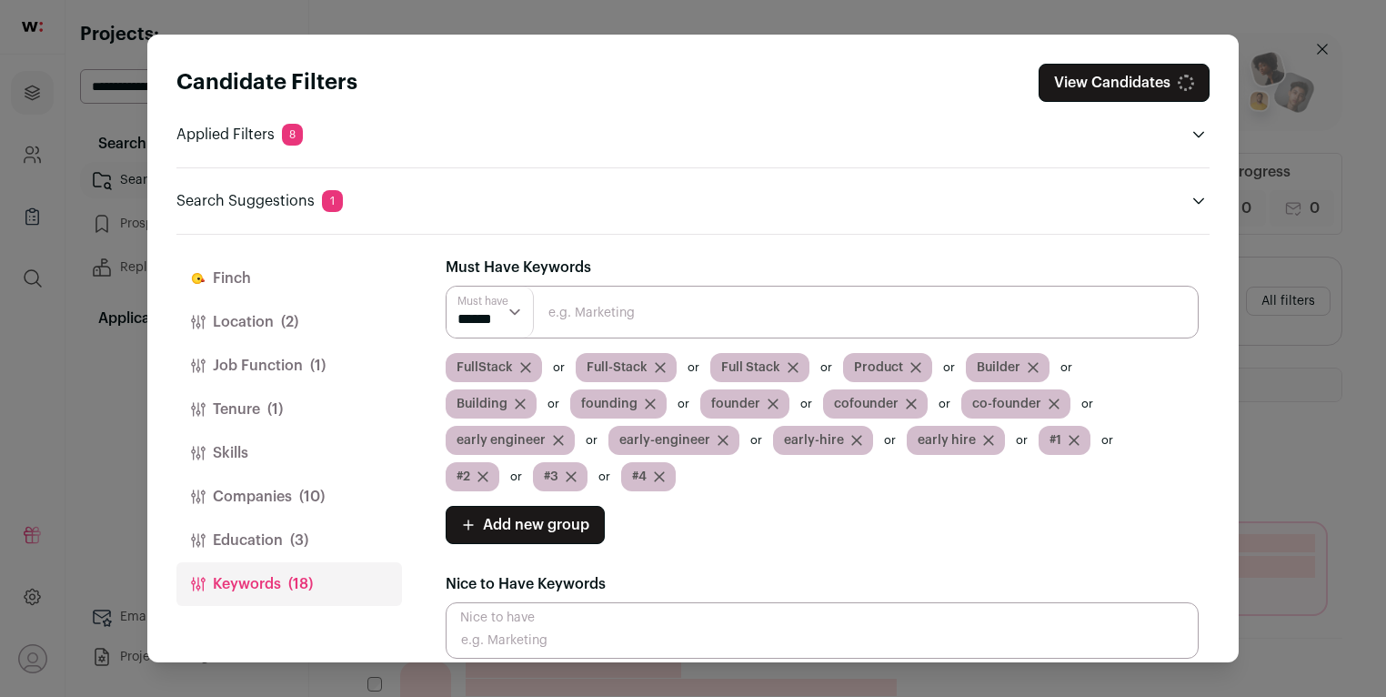
click at [582, 310] on input "Close modal via background" at bounding box center [822, 312] width 753 height 53
type input "#5"
click at [577, 306] on input "Close modal via background" at bounding box center [822, 312] width 753 height 53
type input "$"
type input "#6"
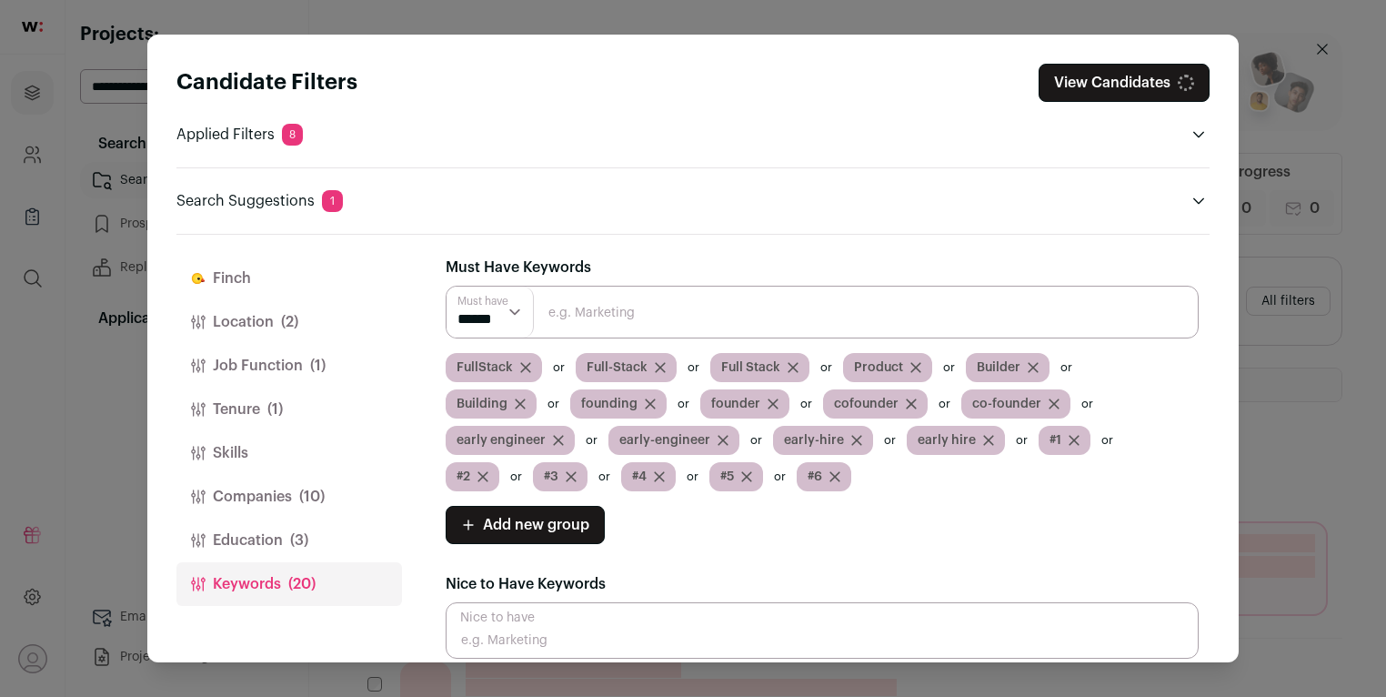
click at [577, 306] on input "Close modal via background" at bounding box center [822, 312] width 753 height 53
type input "#7"
click at [579, 306] on input "Close modal via background" at bounding box center [822, 312] width 753 height 53
type input "#8"
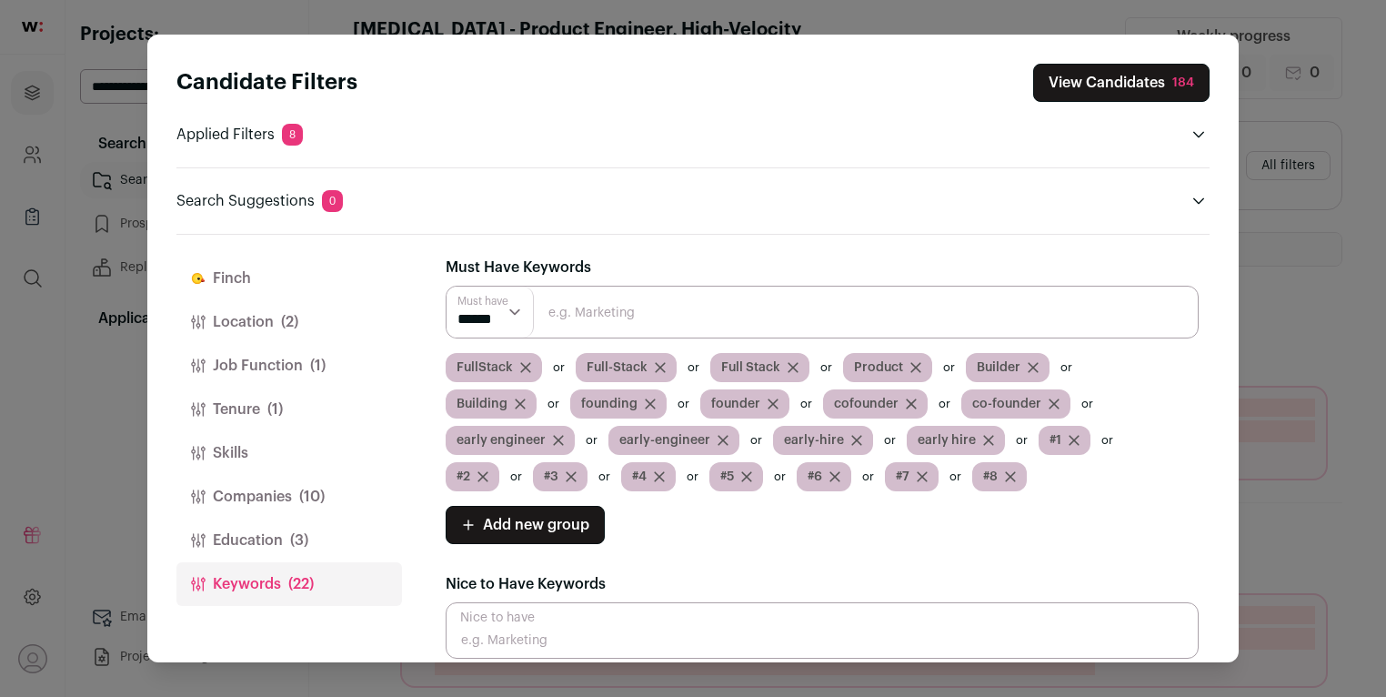
click at [763, 314] on input "Close modal via background" at bounding box center [822, 312] width 753 height 53
type input "#9"
click at [793, 311] on input "Close modal via background" at bounding box center [822, 312] width 753 height 53
type input "#10"
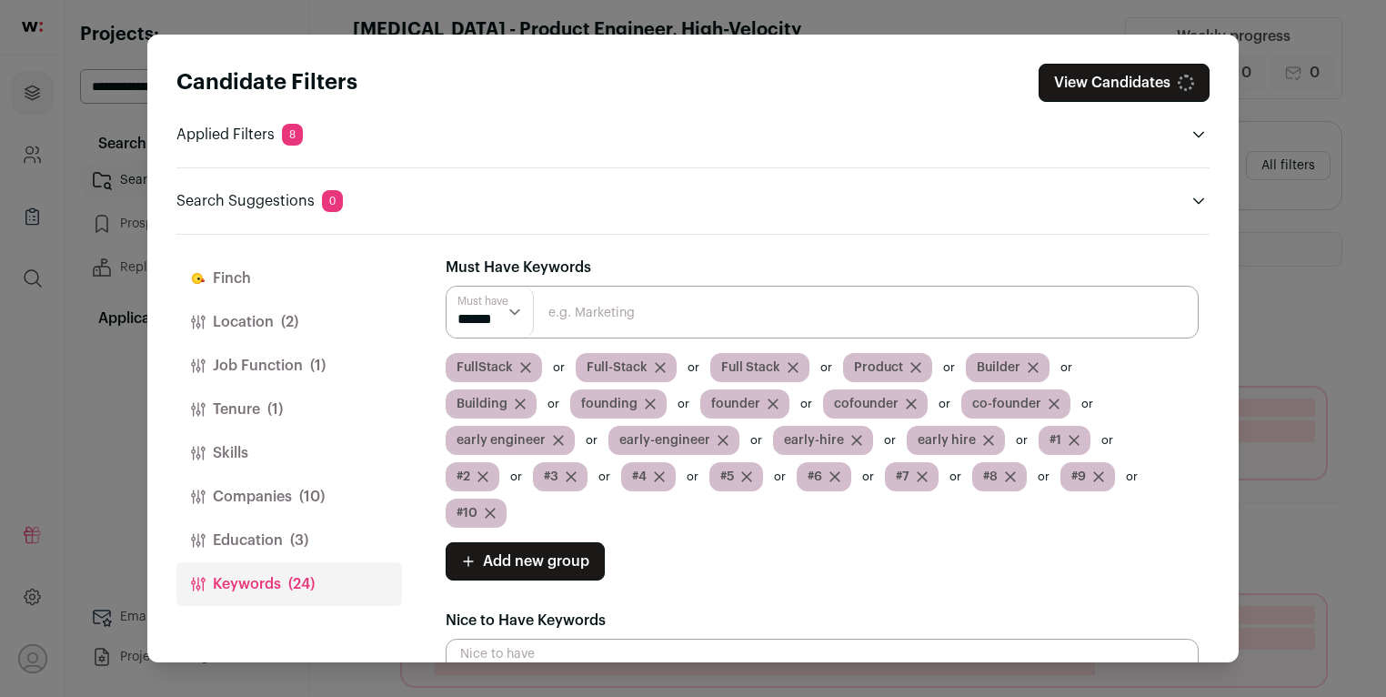
click at [790, 311] on input "Close modal via background" at bounding box center [822, 312] width 753 height 53
type input "#11"
click at [732, 310] on input "Close modal via background" at bounding box center [822, 312] width 753 height 53
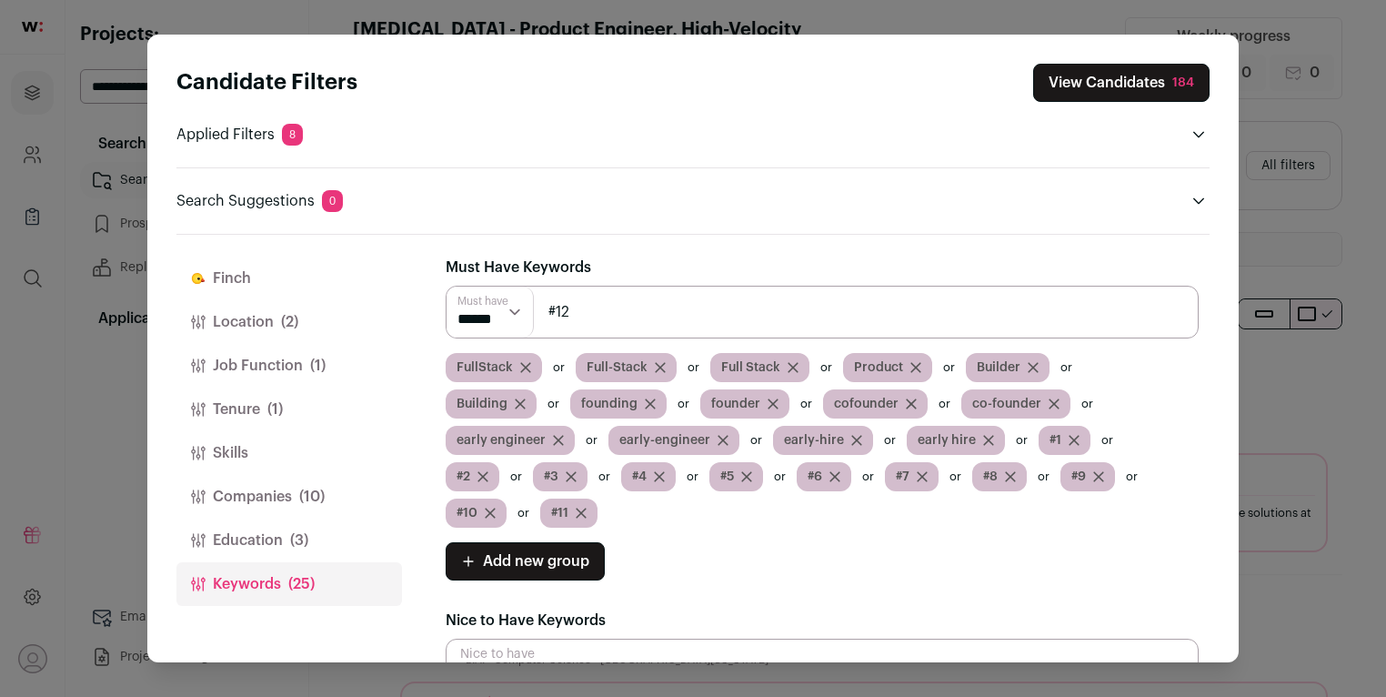
type input "#12"
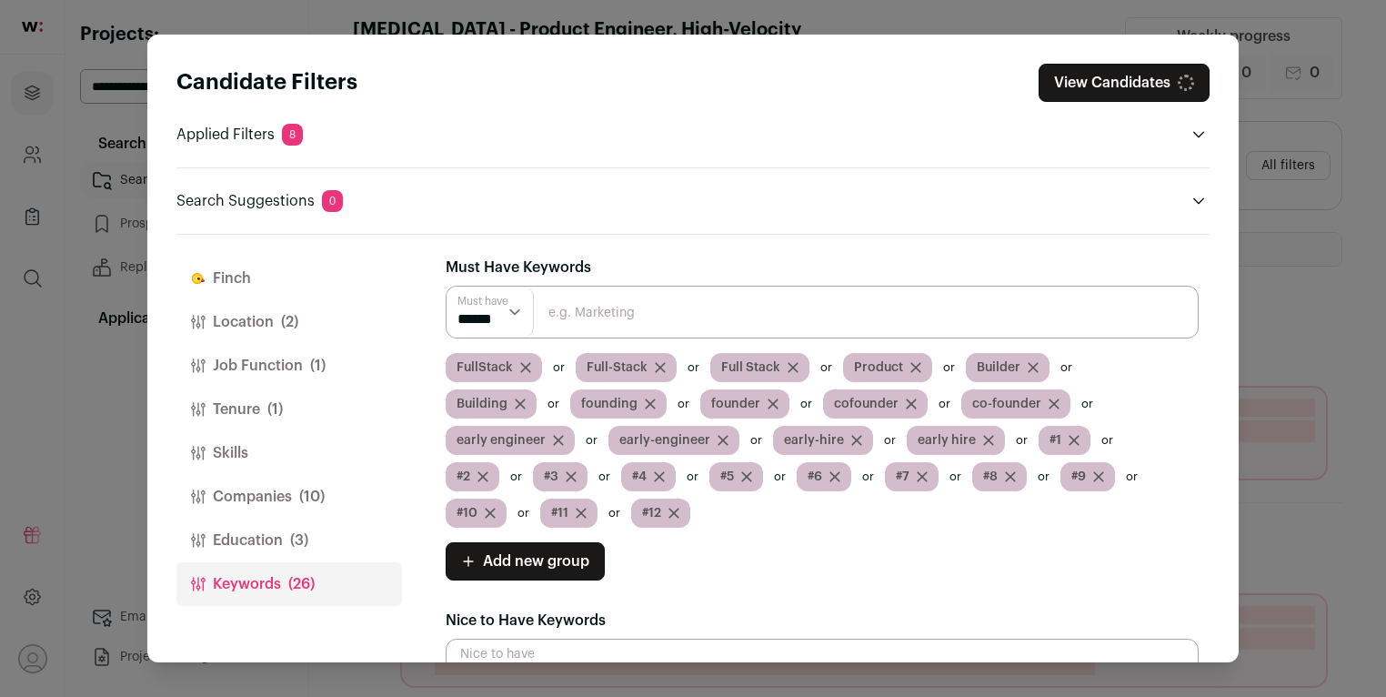
click at [732, 310] on input "Close modal via background" at bounding box center [822, 312] width 753 height 53
type input "#13"
click at [732, 310] on input "Close modal via background" at bounding box center [822, 312] width 753 height 53
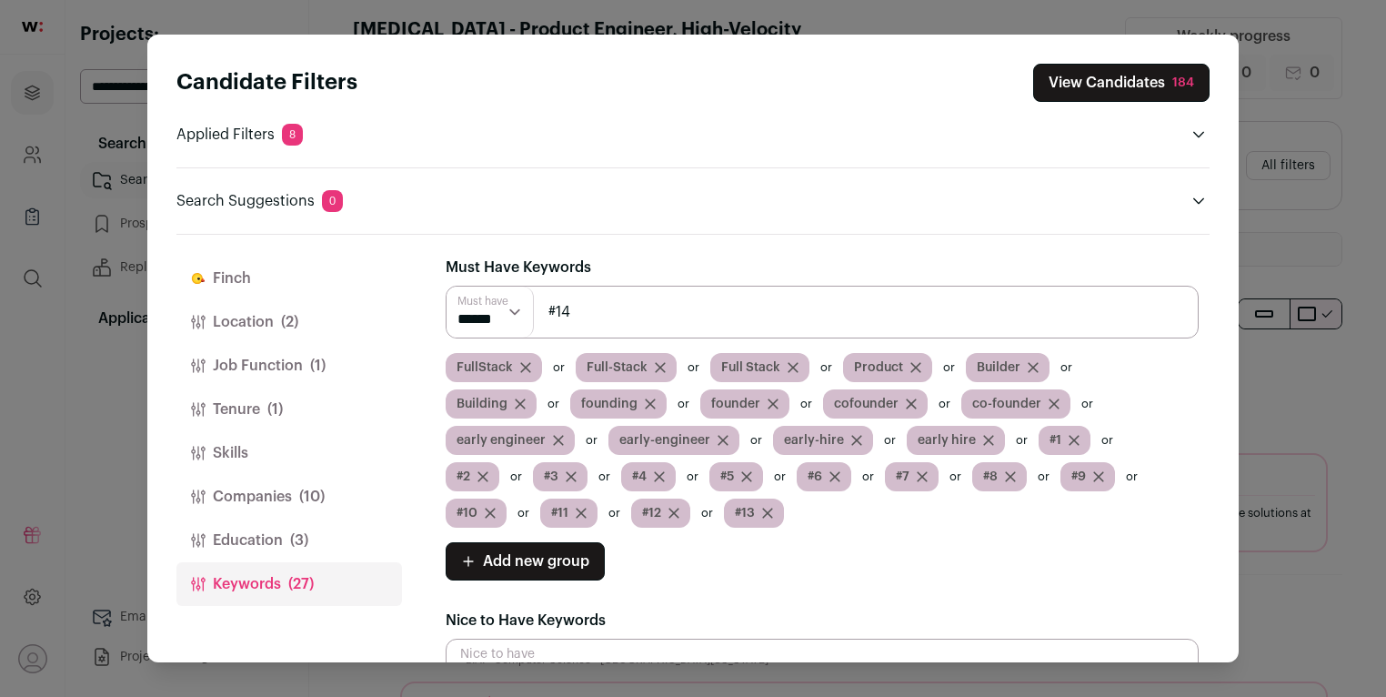
type input "#14"
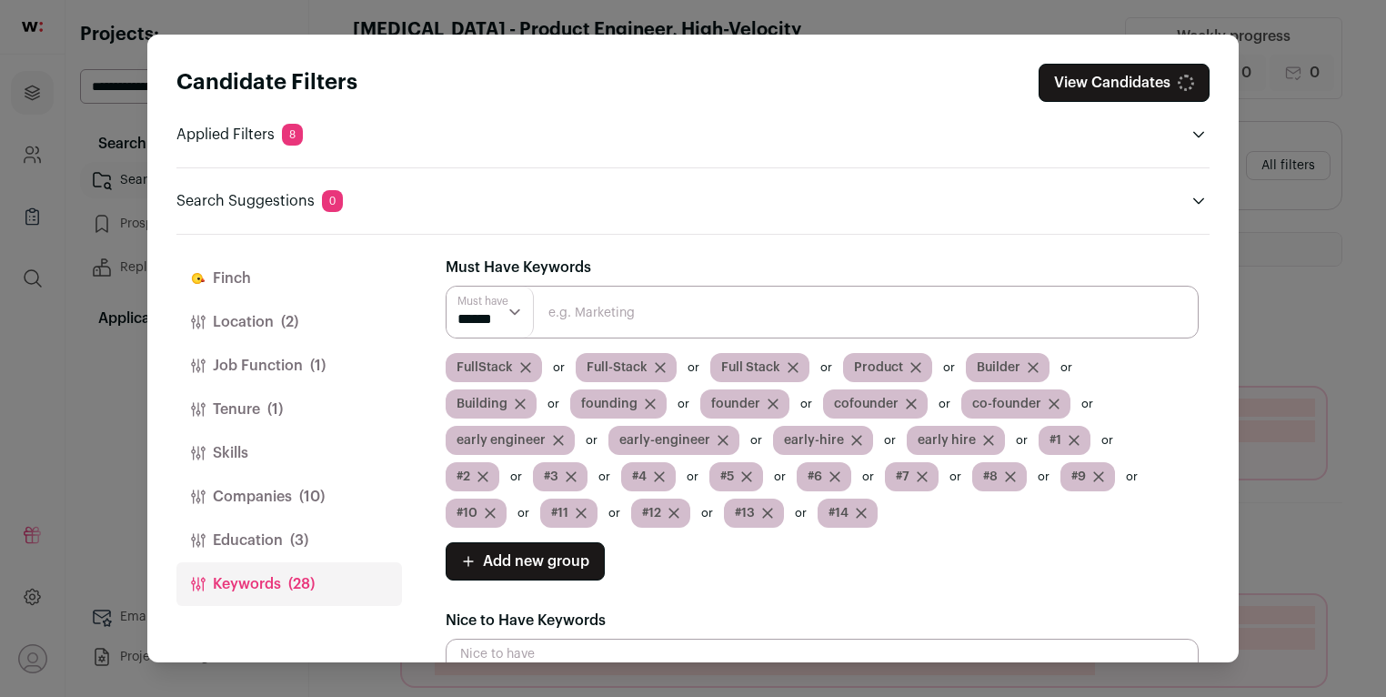
click at [732, 310] on input "Close modal via background" at bounding box center [822, 312] width 753 height 53
type input "#15"
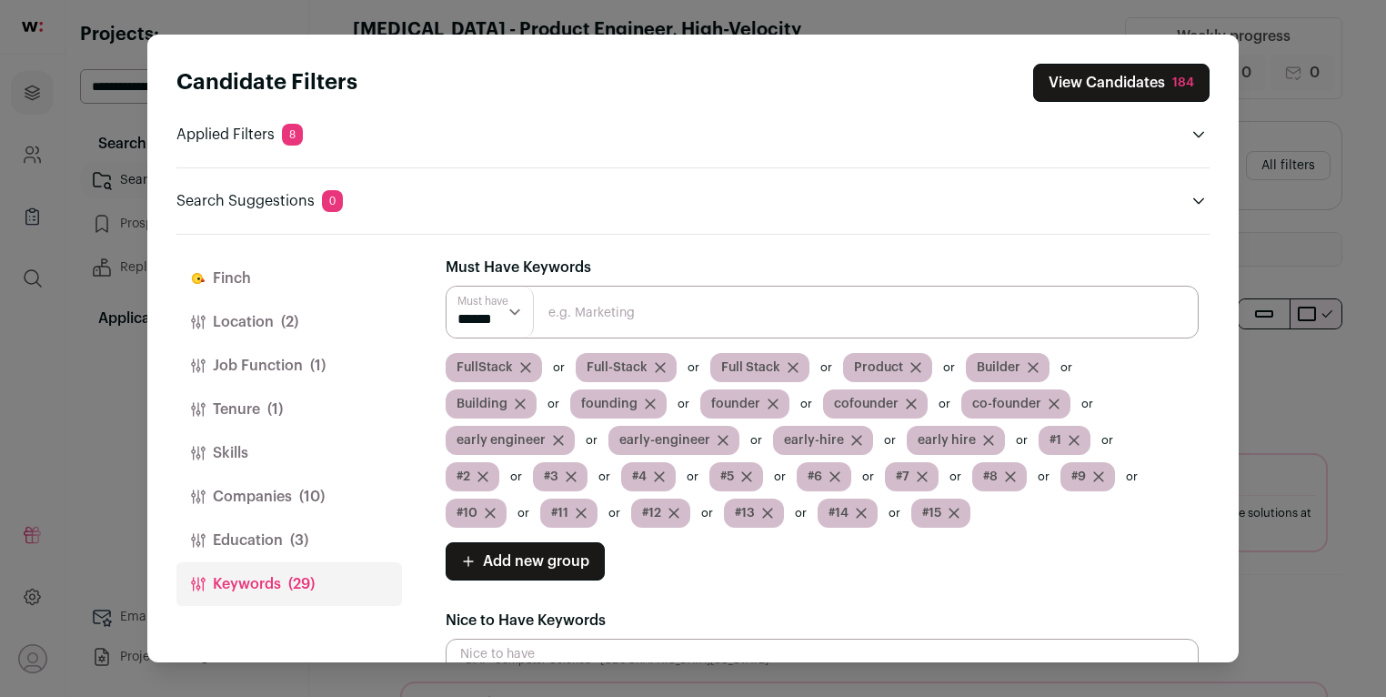
click at [1091, 96] on button "View Candidates 184" at bounding box center [1121, 83] width 176 height 38
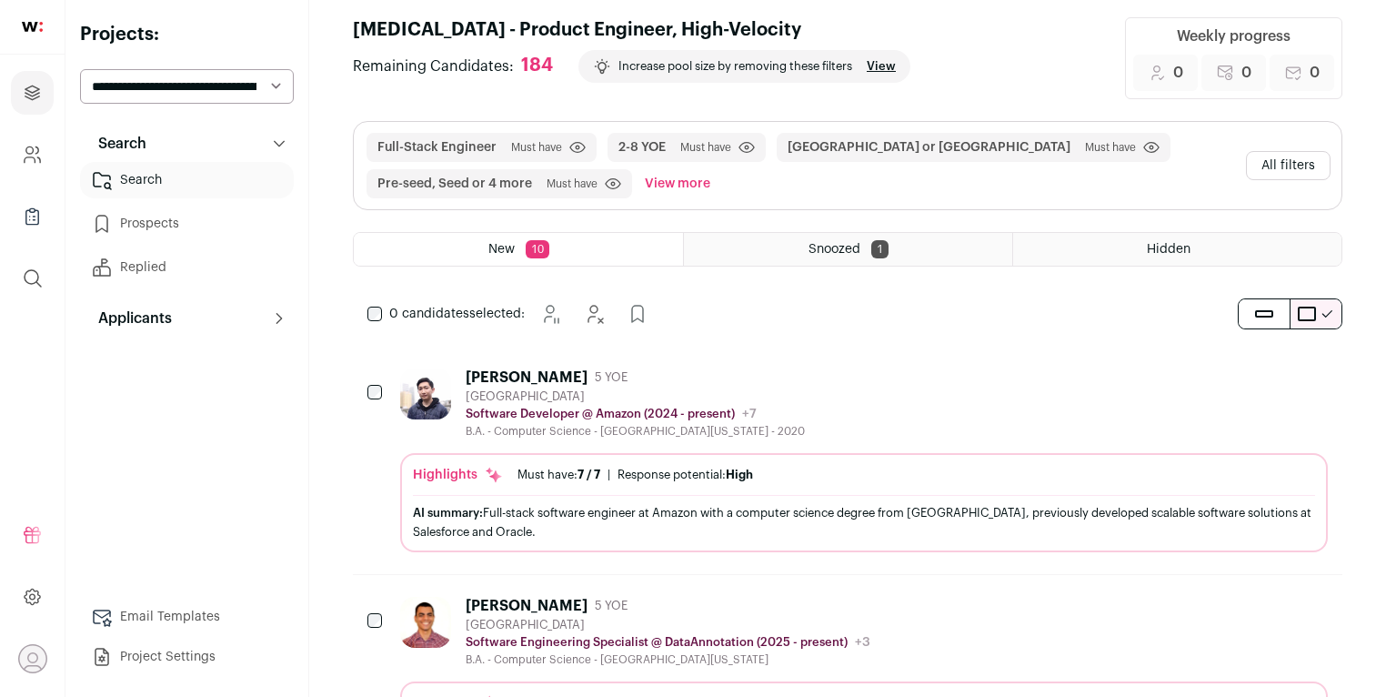
click at [575, 386] on div "[PERSON_NAME] 5 YOE [GEOGRAPHIC_DATA] Software Developer @ Amazon (2024 - prese…" at bounding box center [635, 403] width 339 height 70
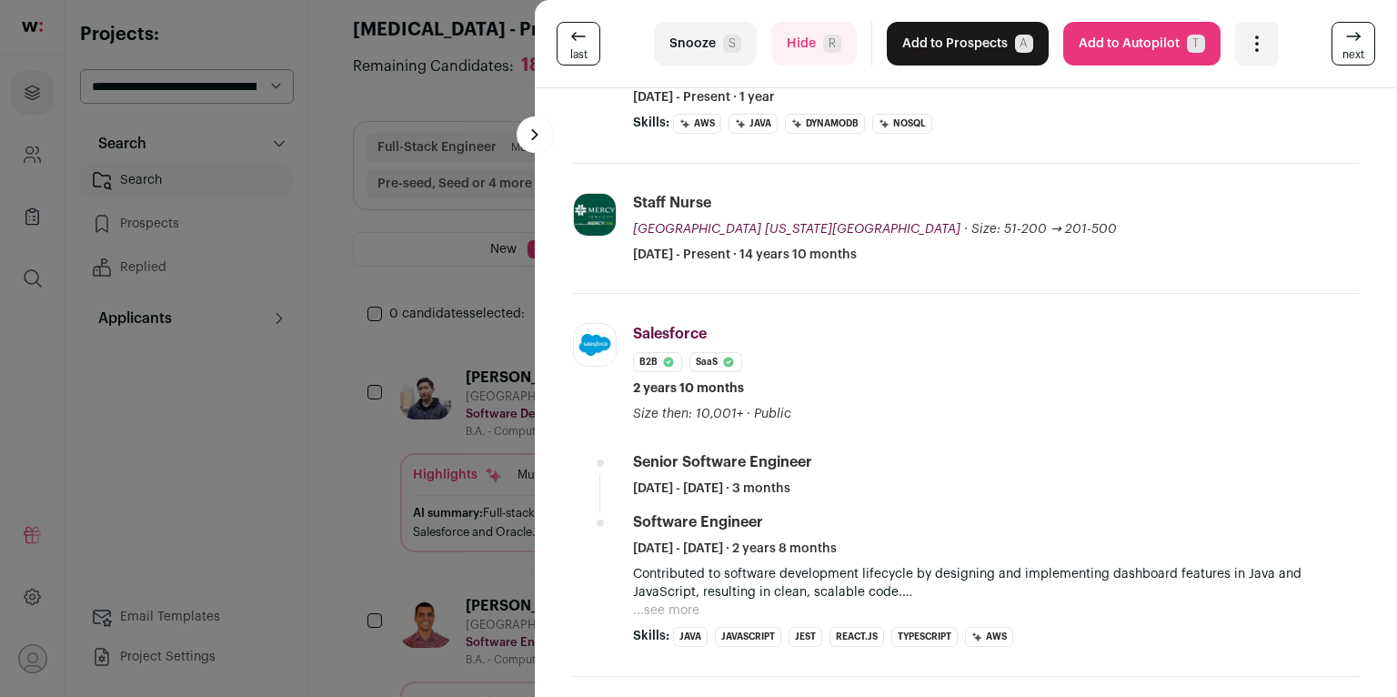
scroll to position [659, 0]
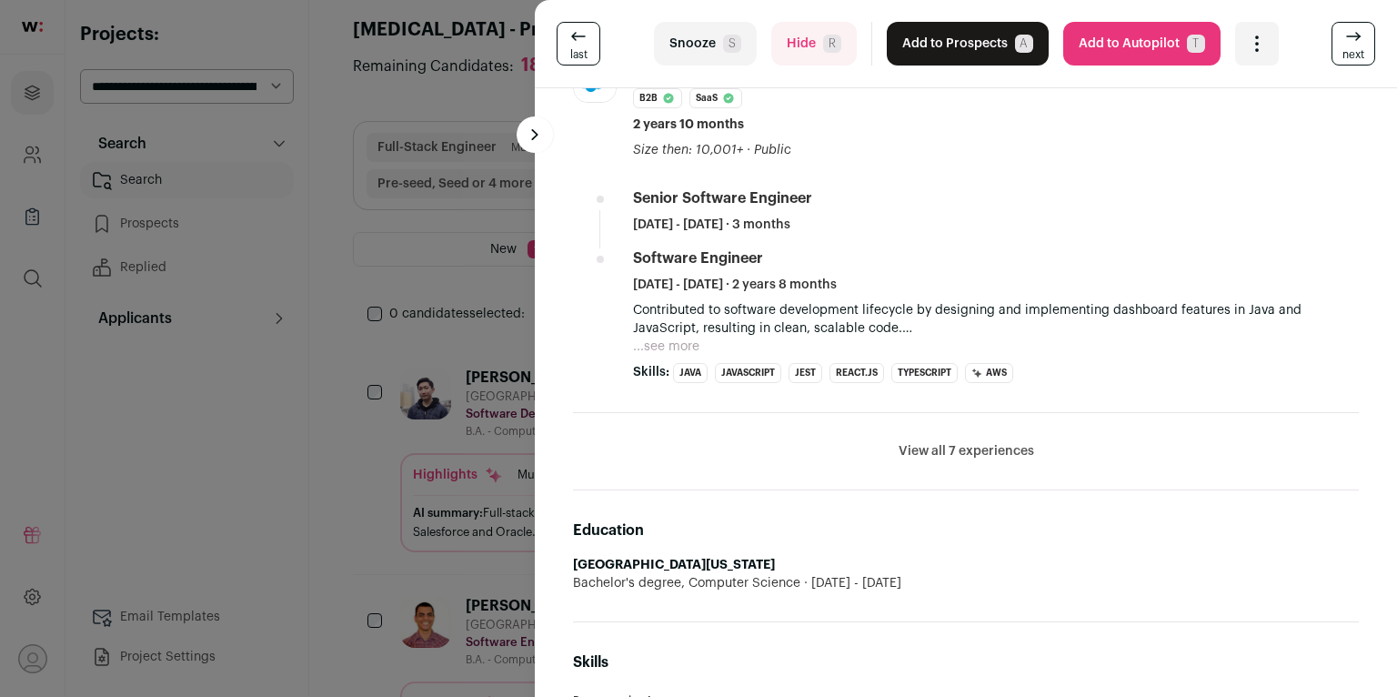
click at [917, 444] on button "View all 7 experiences" at bounding box center [967, 451] width 136 height 18
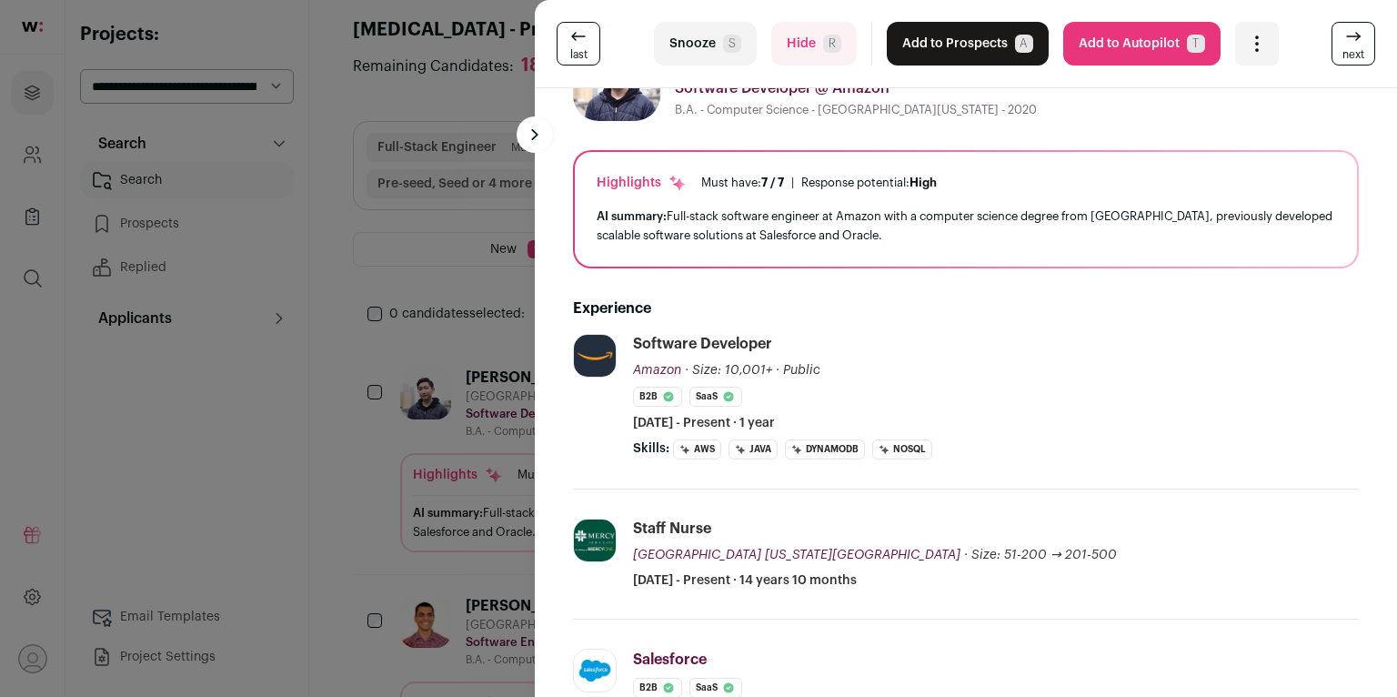
scroll to position [0, 0]
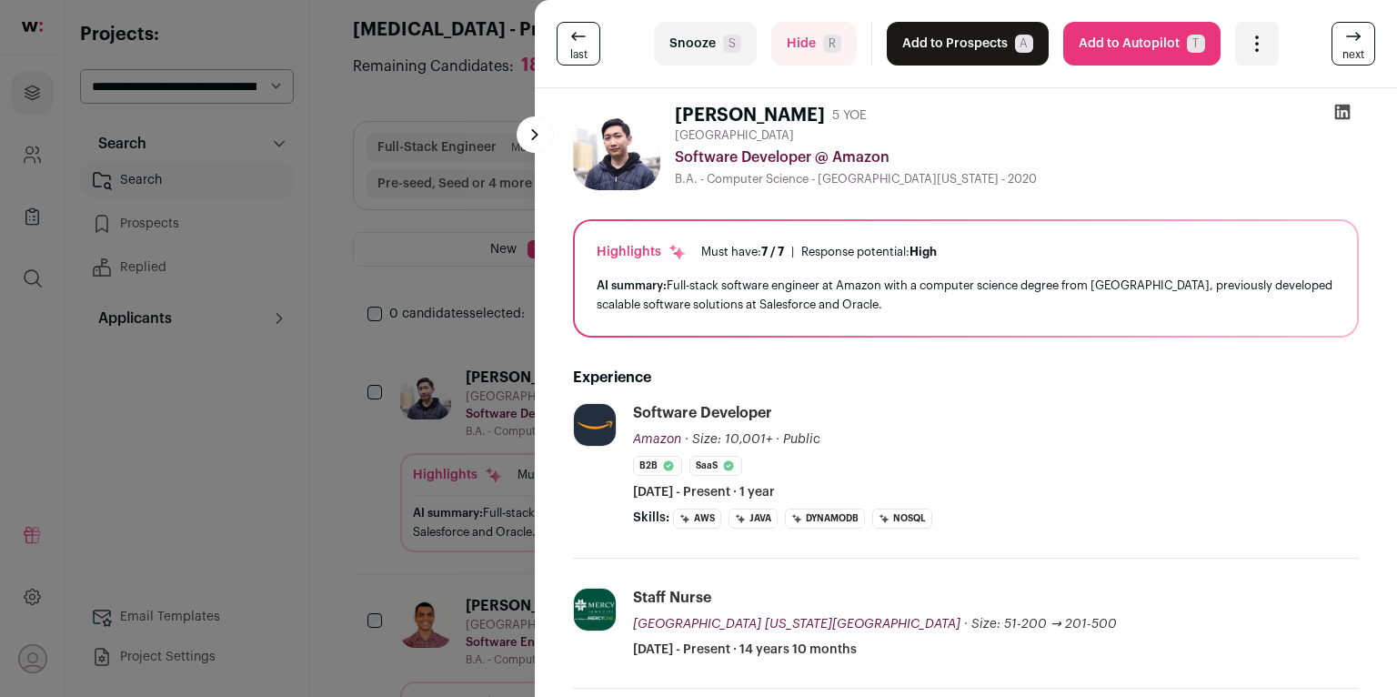
click at [416, 356] on div "last Snooze S Hide R Add to Prospects A Are you sure? [PERSON_NAME] is already …" at bounding box center [698, 348] width 1397 height 697
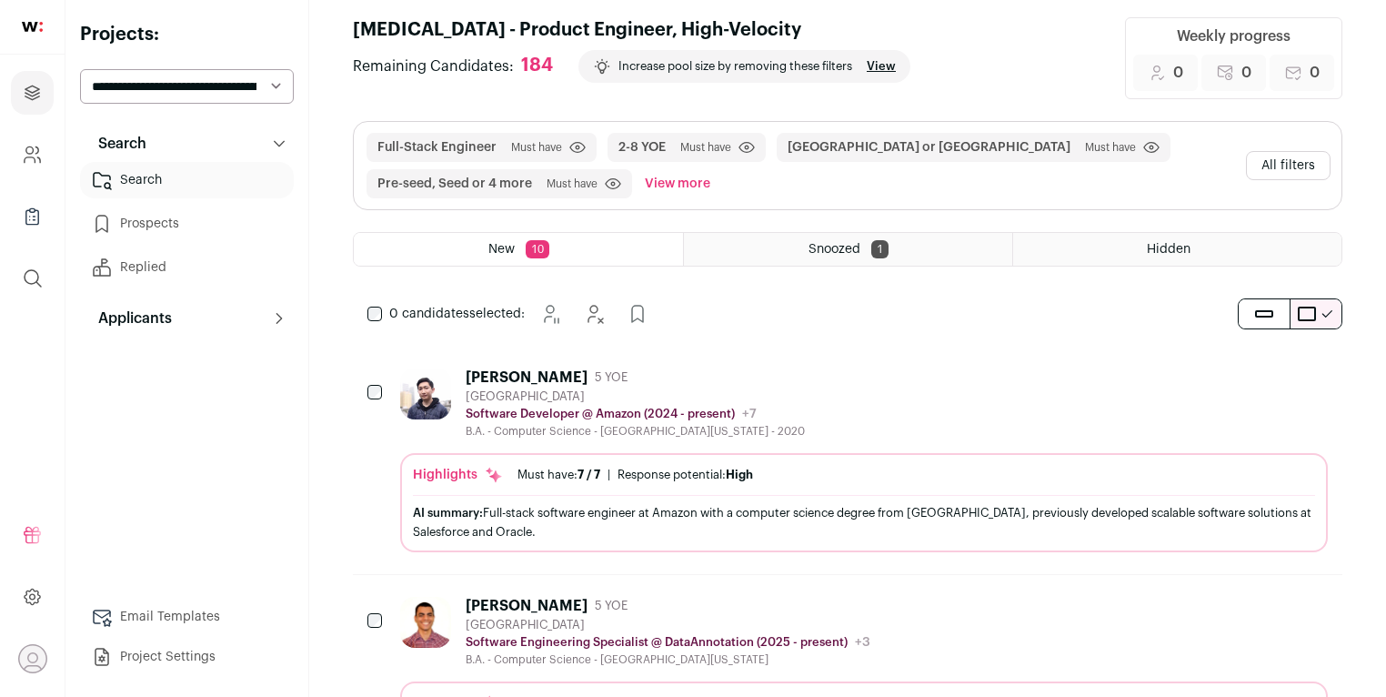
click at [1259, 166] on button "All filters" at bounding box center [1288, 165] width 85 height 29
